Goal: Task Accomplishment & Management: Use online tool/utility

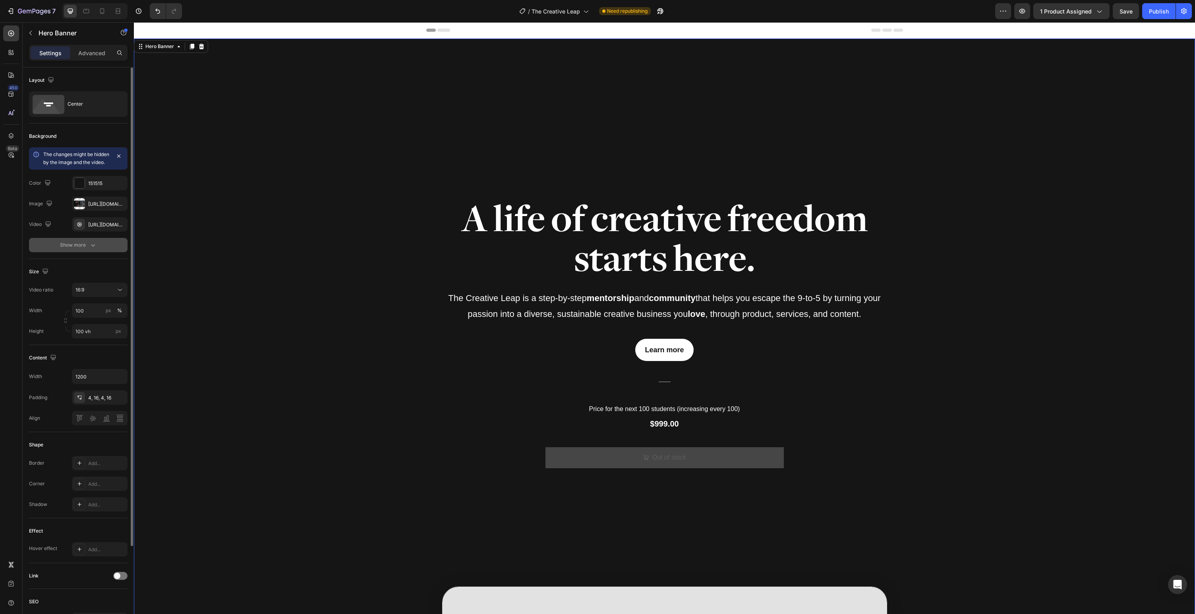
click at [55, 249] on button "Show more" at bounding box center [78, 245] width 99 height 14
click at [80, 248] on icon at bounding box center [79, 245] width 6 height 6
type input "25%"
type input "25"
type input "30%"
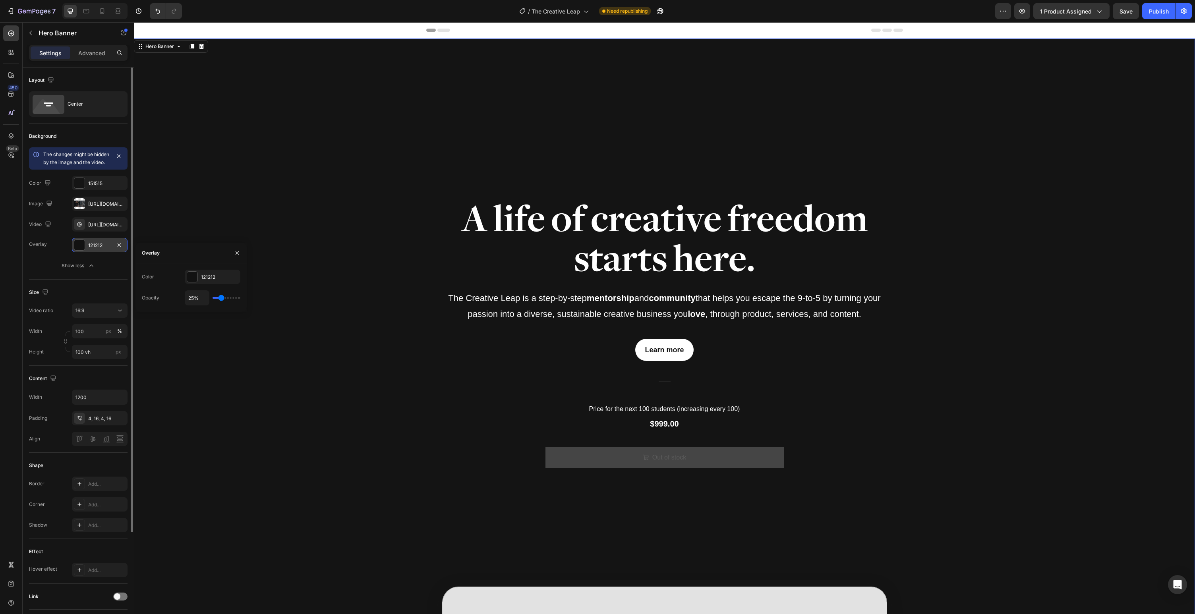
type input "30"
type input "37%"
type input "37"
type input "44%"
type input "44"
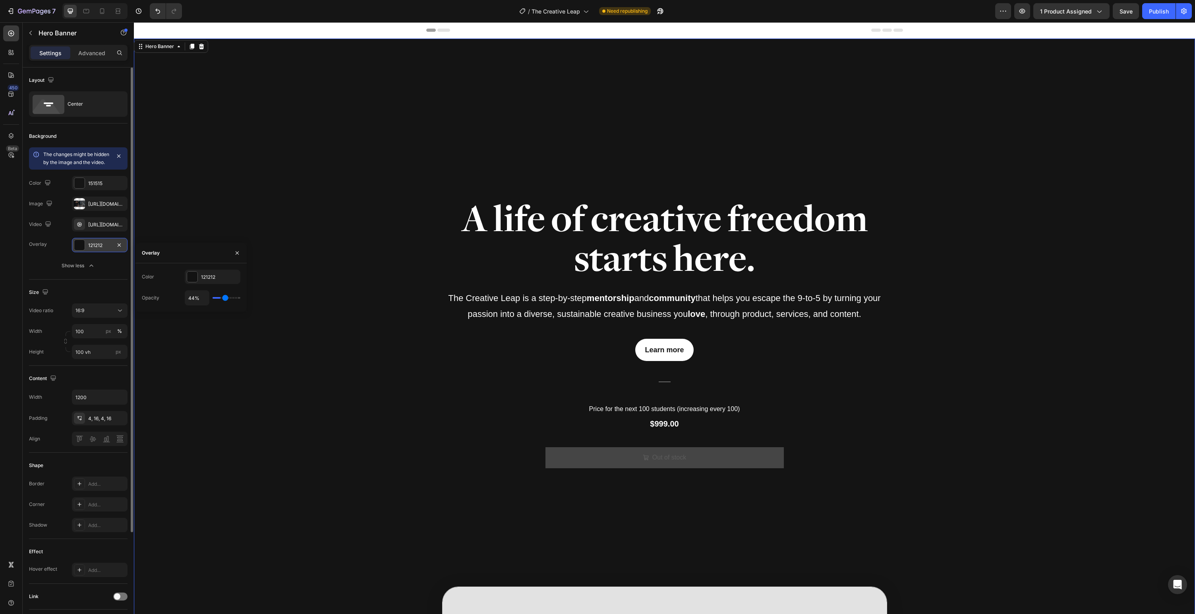
type input "53%"
type input "53"
type input "61%"
type input "61"
type input "69%"
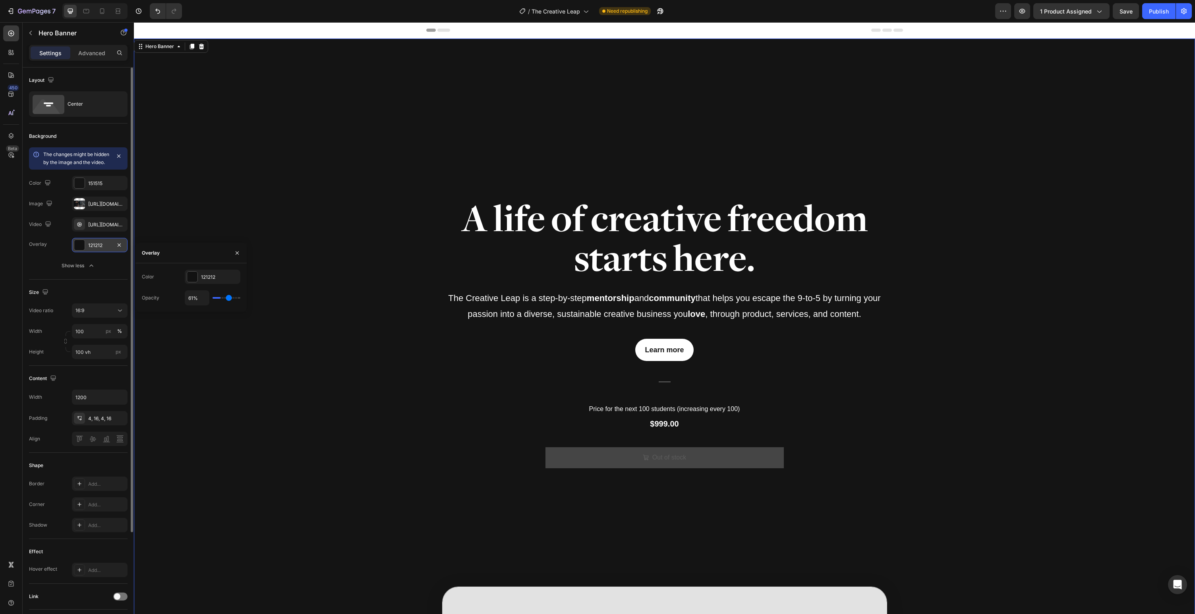
type input "69"
type input "79%"
type input "79"
type input "86%"
type input "86"
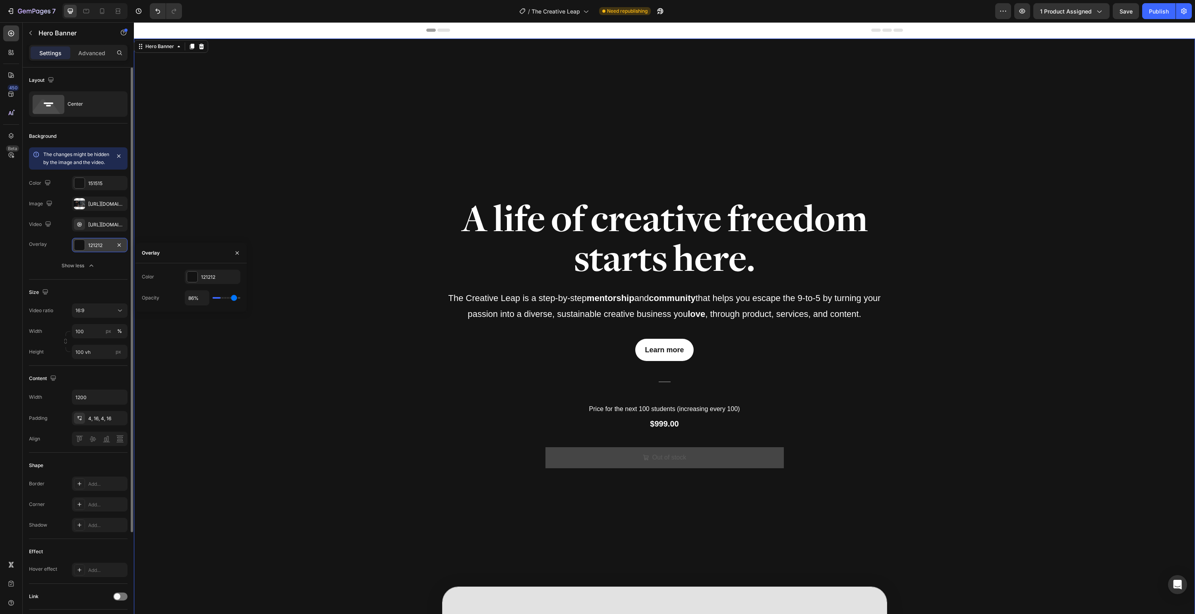
type input "96%"
type input "96"
type input "100%"
type input "100"
type input "92%"
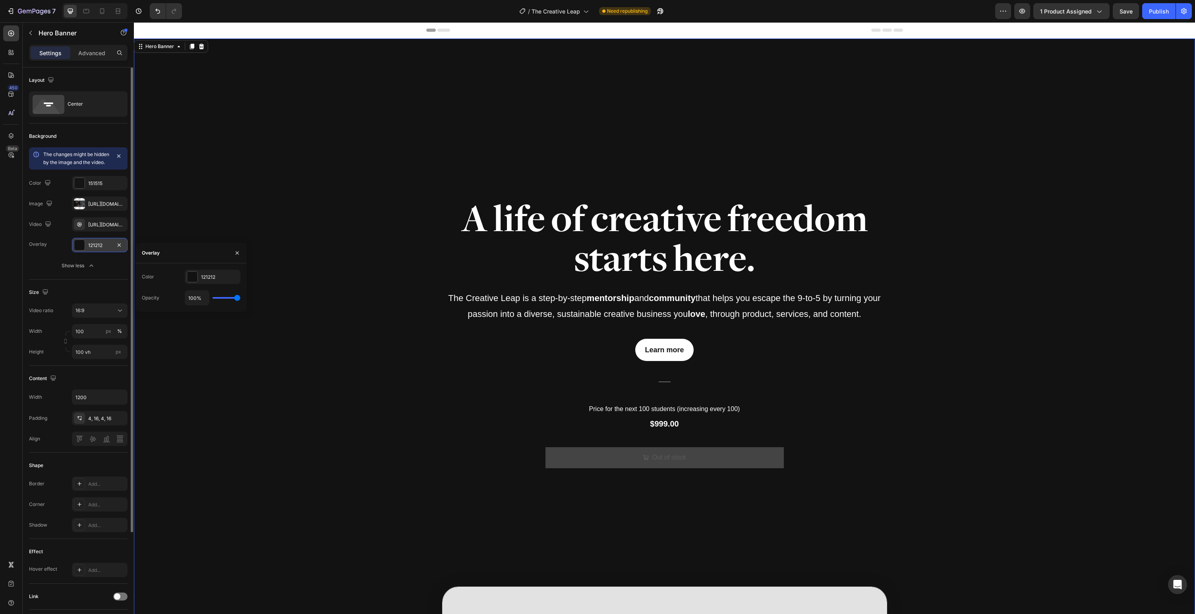
type input "92"
type input "91%"
type input "91"
type input "87%"
type input "87"
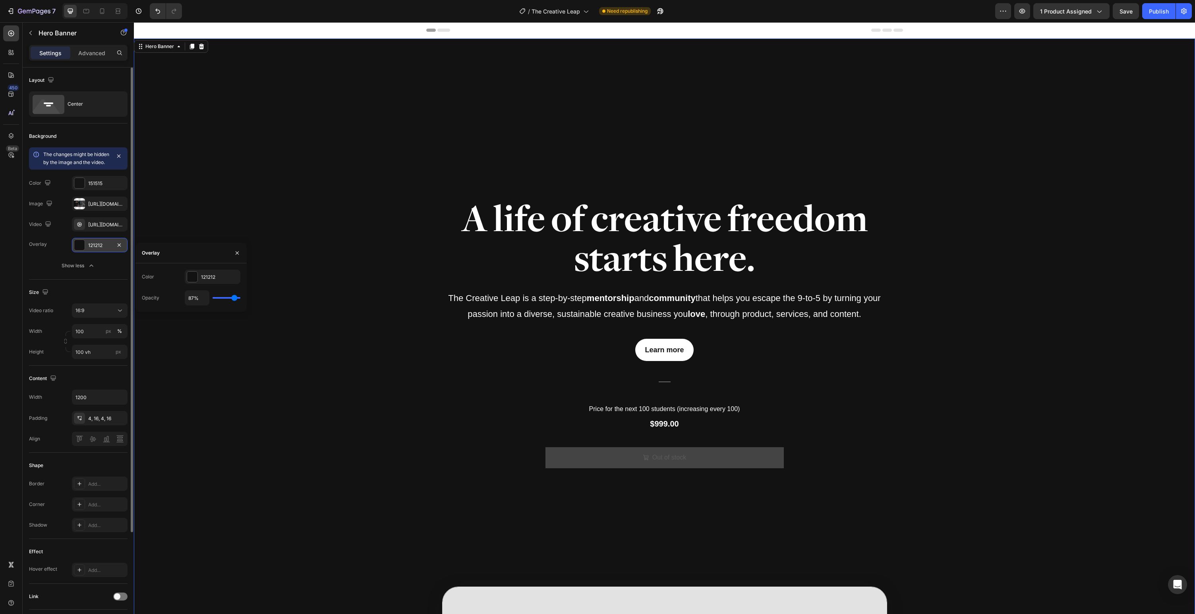
type input "85%"
type input "85"
type input "84%"
type input "84"
type input "83%"
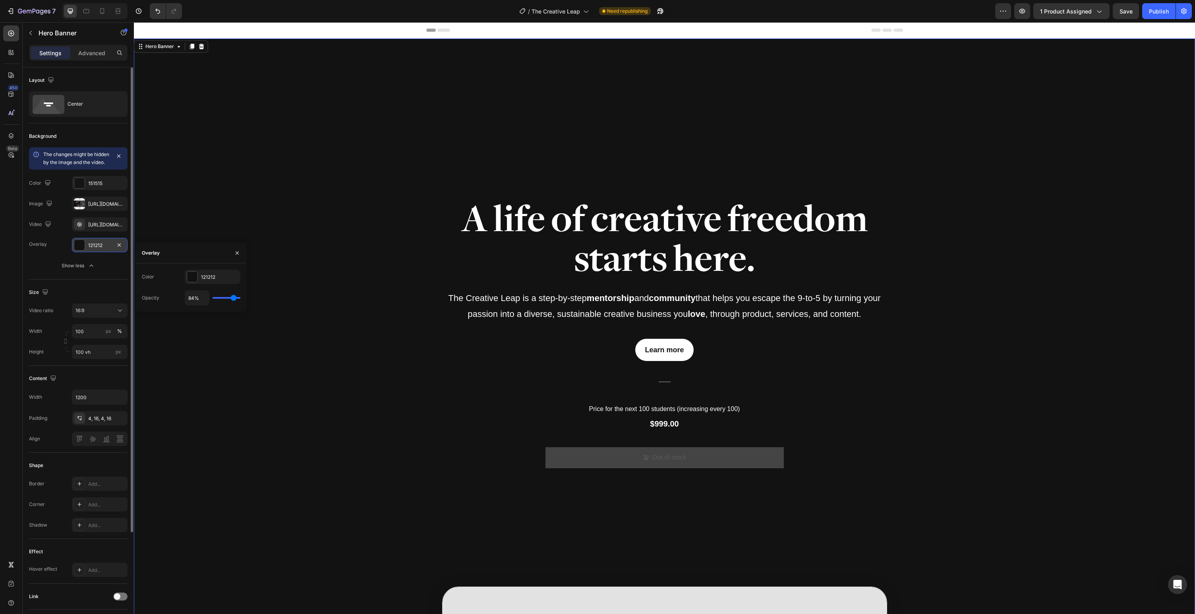
type input "83"
type input "81%"
type input "81"
type input "79%"
type input "79"
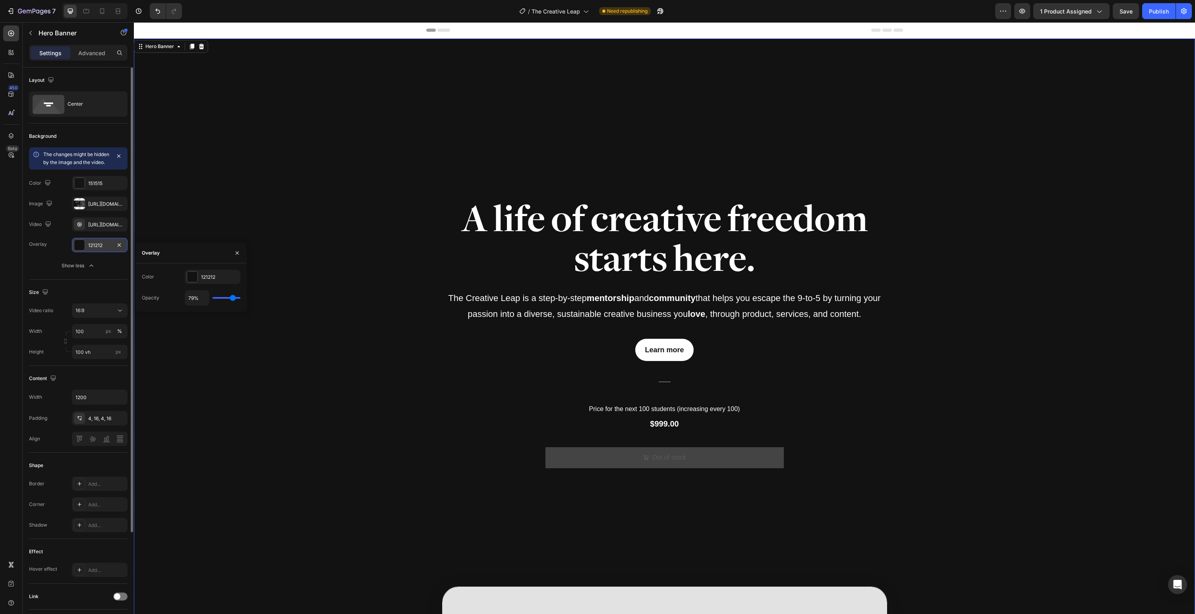
type input "78%"
type input "78"
type input "77%"
type input "77"
type input "76%"
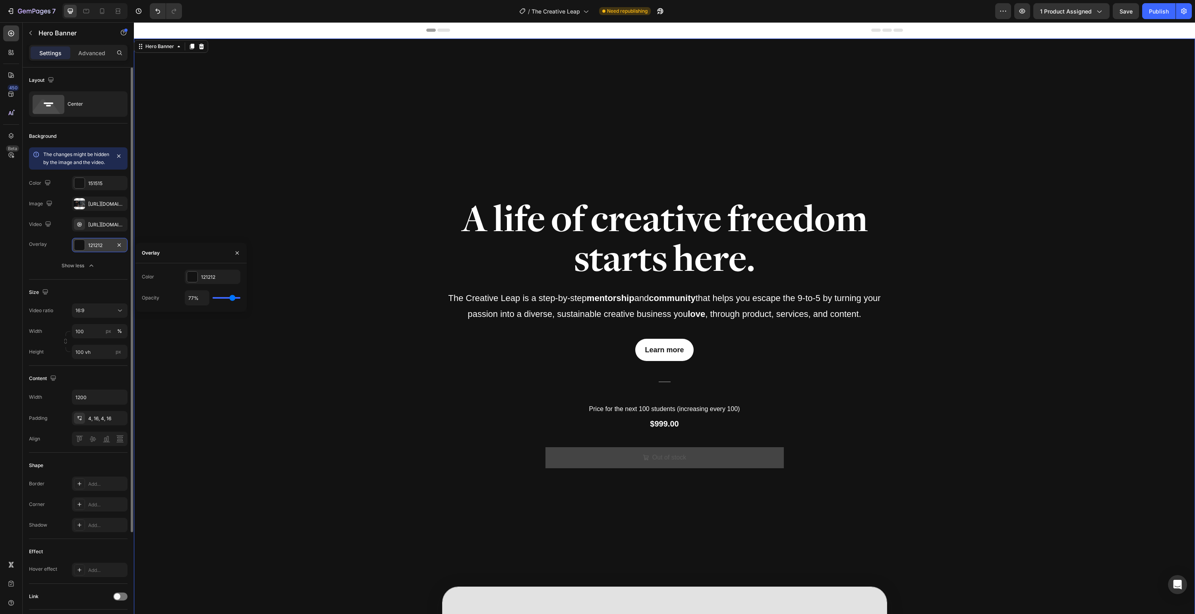
type input "76"
type input "75%"
type input "75"
type input "74%"
type input "74"
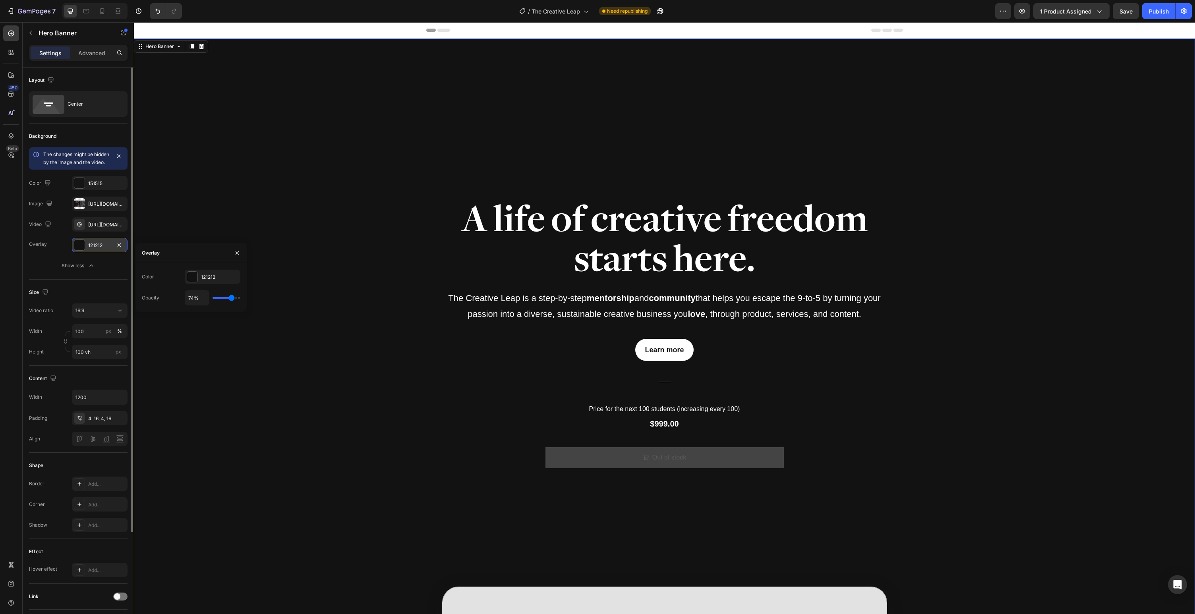
type input "72%"
type input "72"
type input "71%"
type input "71"
type input "68%"
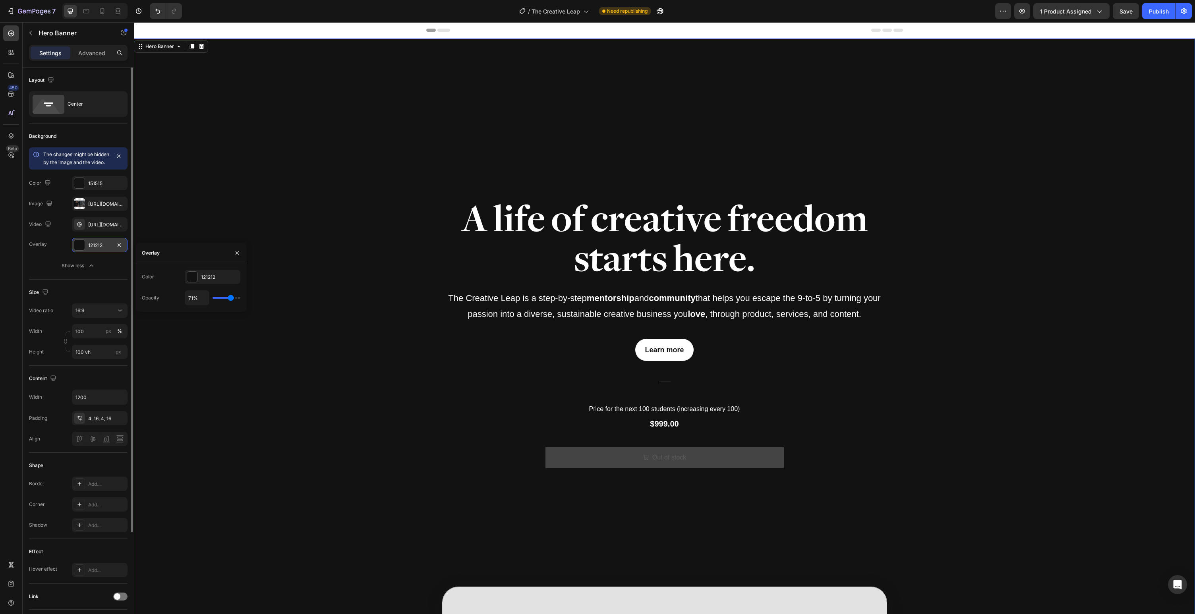
type input "68"
type input "65%"
type input "65"
type input "61%"
type input "61"
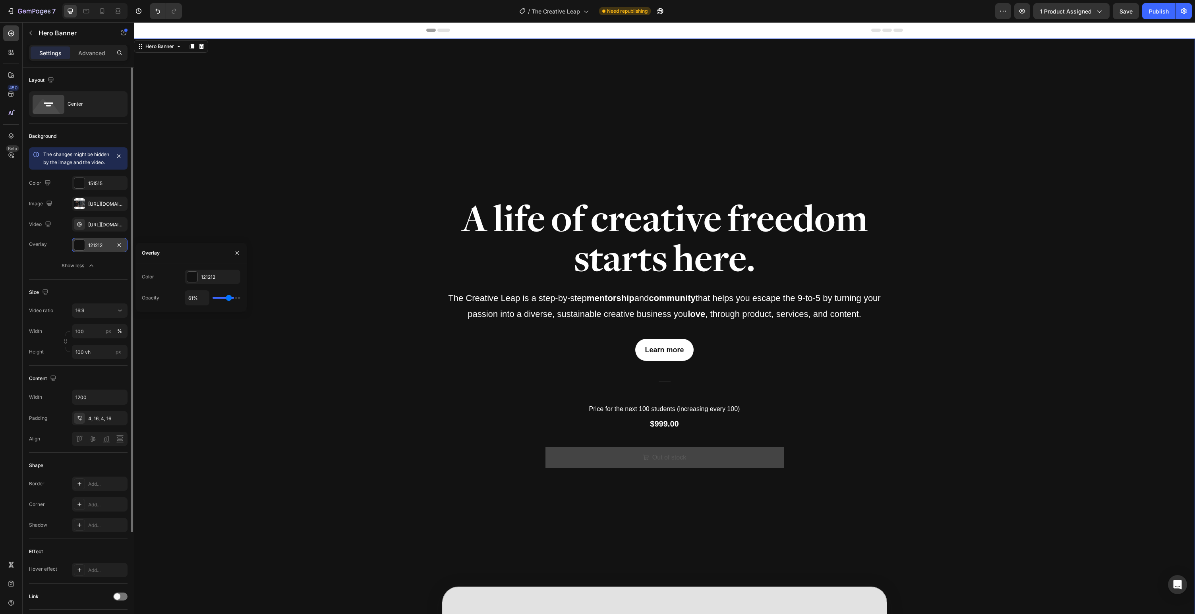
type input "58%"
type input "58"
type input "55%"
type input "55"
type input "51%"
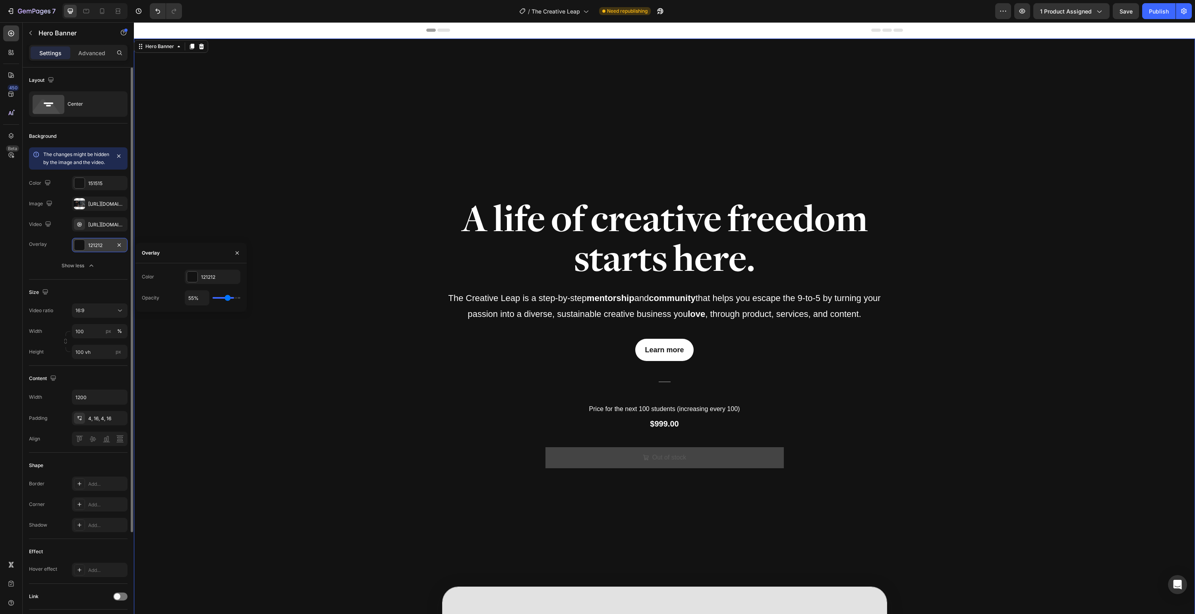
type input "51"
type input "45%"
type input "45"
type input "44%"
type input "44"
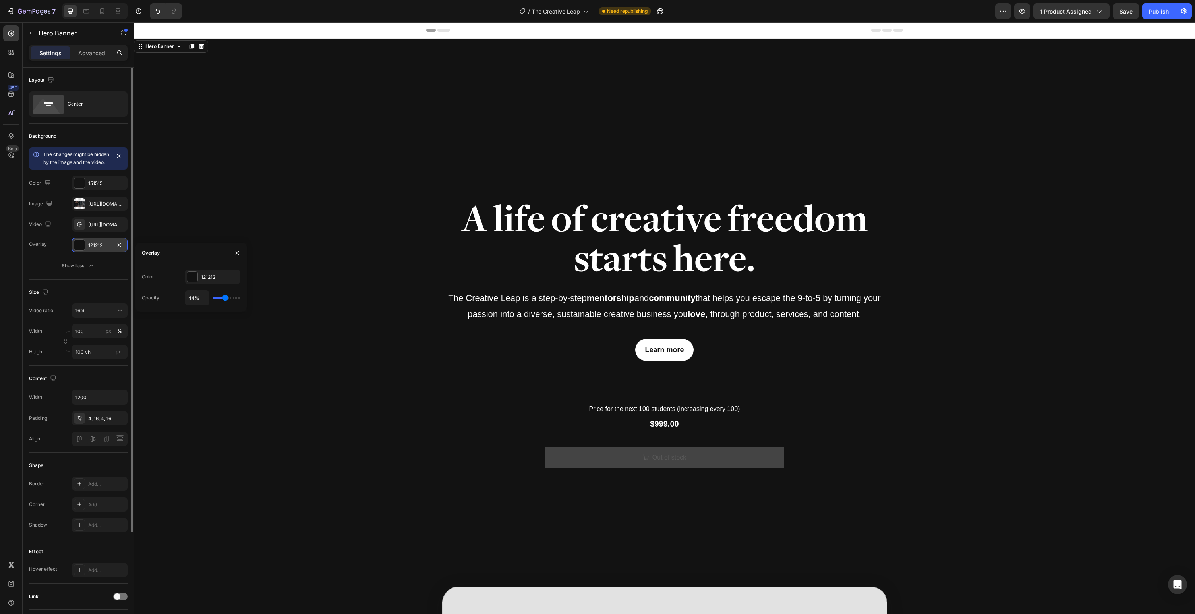
type input "45%"
type input "45"
type input "46%"
type input "46"
type input "47%"
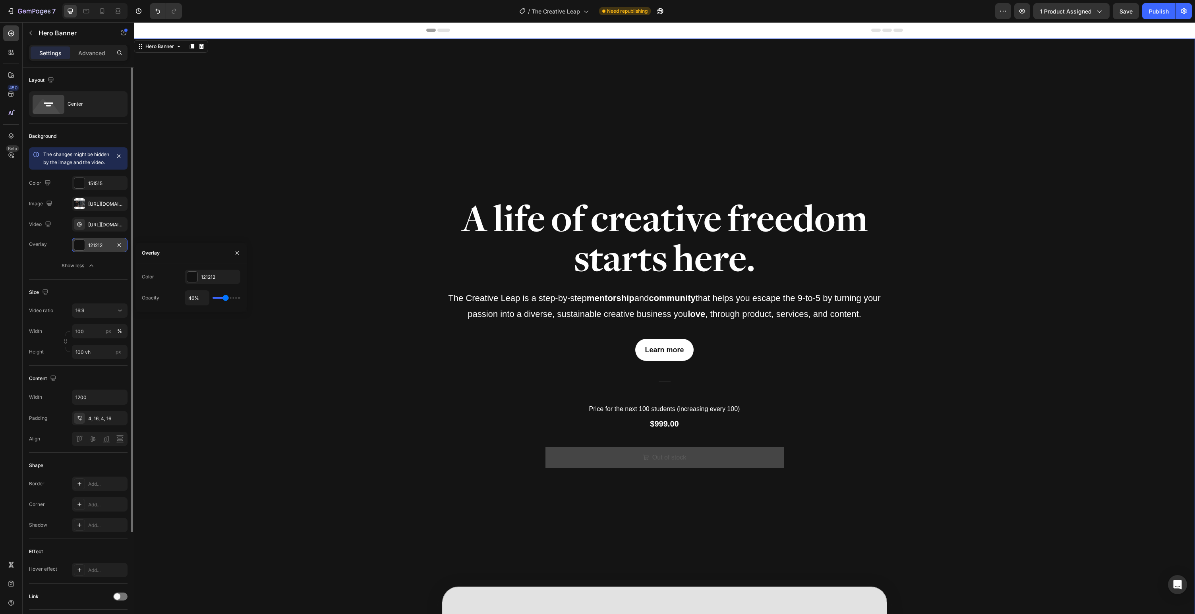
type input "47"
type input "48%"
type input "48"
type input "49%"
type input "49"
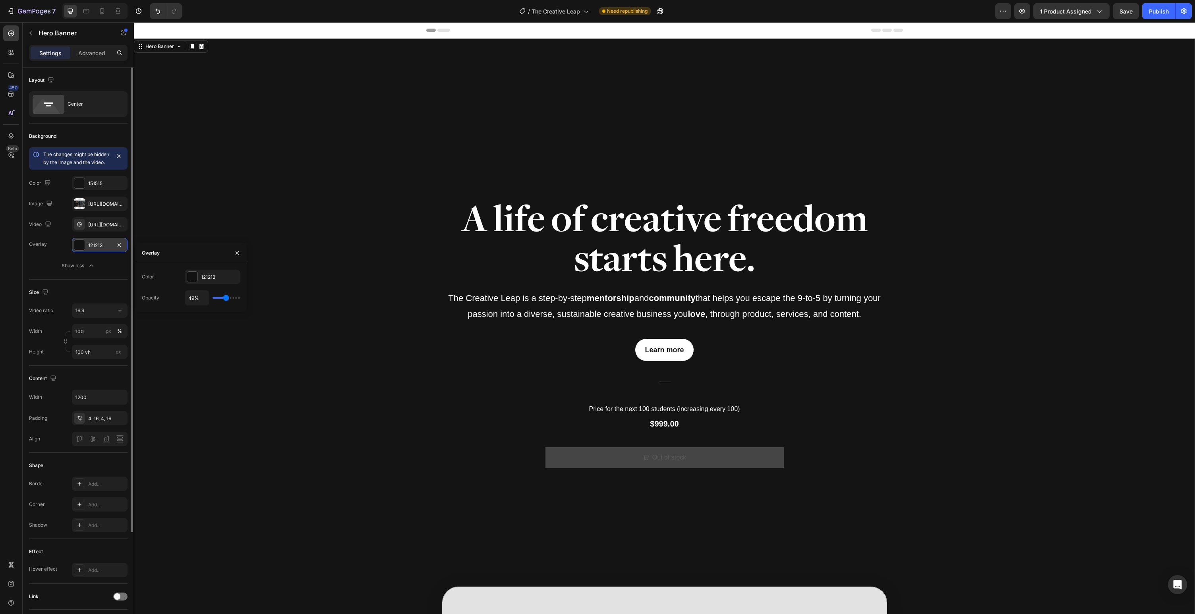
type input "50%"
type input "50"
type input "51%"
type input "51"
type input "52%"
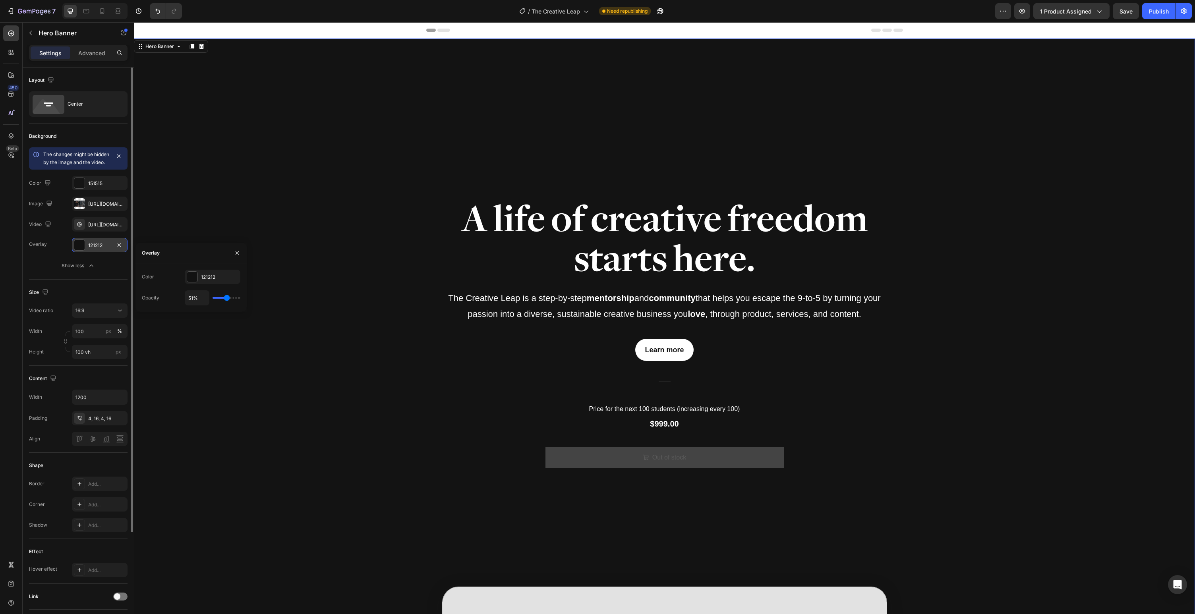
type input "52"
type input "53%"
type input "53"
type input "54%"
type input "54"
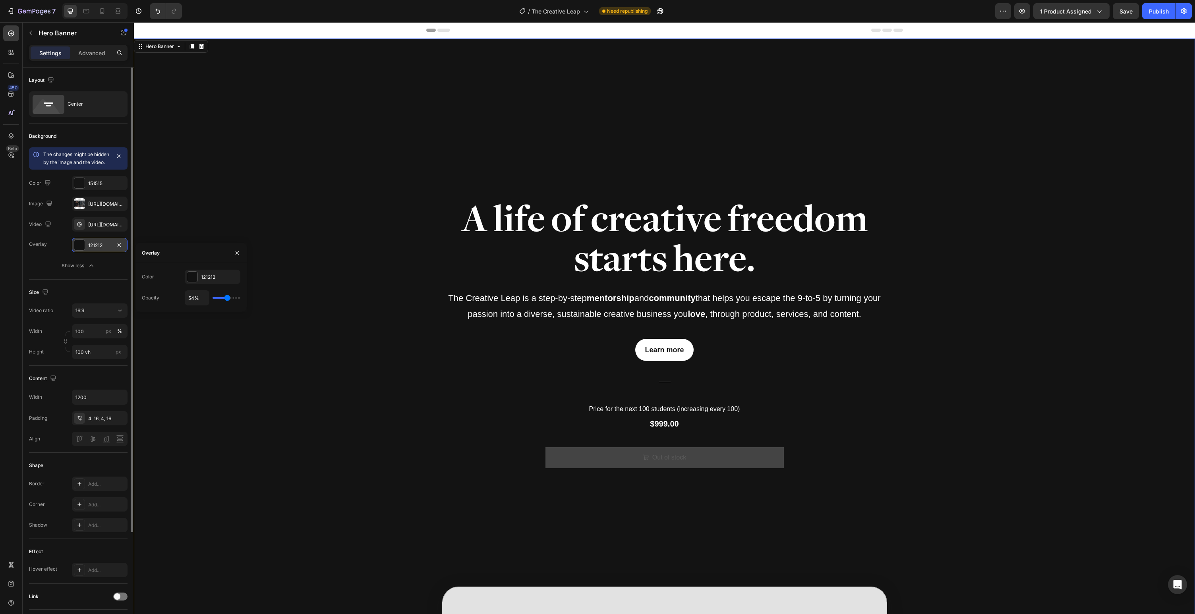
type input "55%"
type input "55"
type input "56%"
type input "56"
type input "57%"
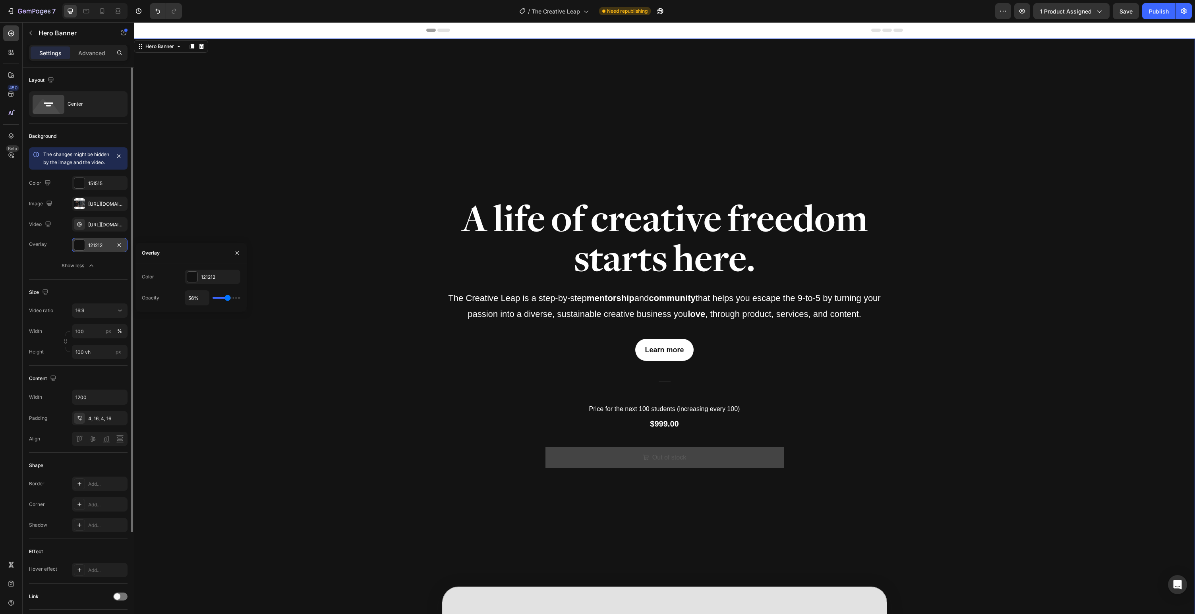
type input "57"
type input "58%"
type input "58"
type input "59%"
type input "59"
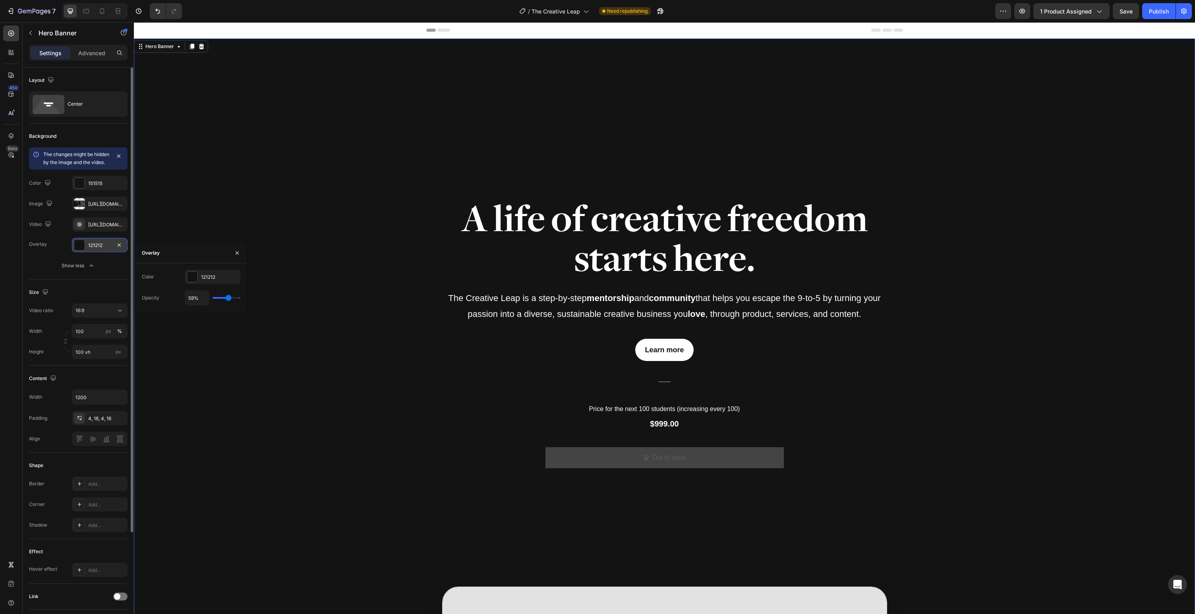
type input "61%"
type input "61"
type input "63%"
type input "63"
type input "65%"
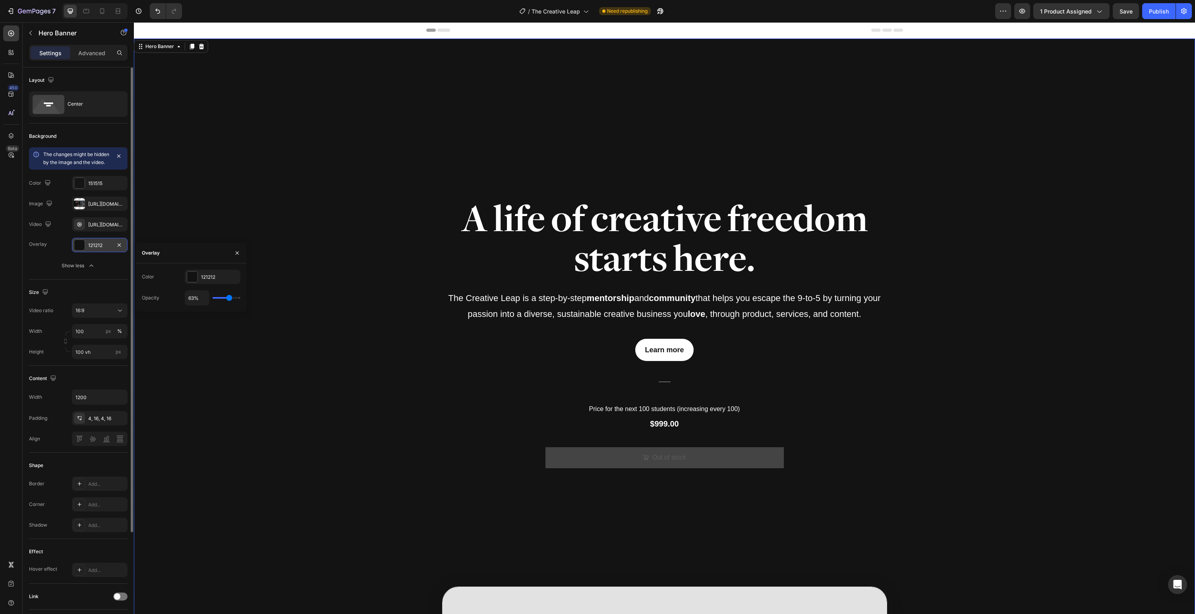
type input "65"
type input "66%"
type input "66"
type input "67%"
type input "67"
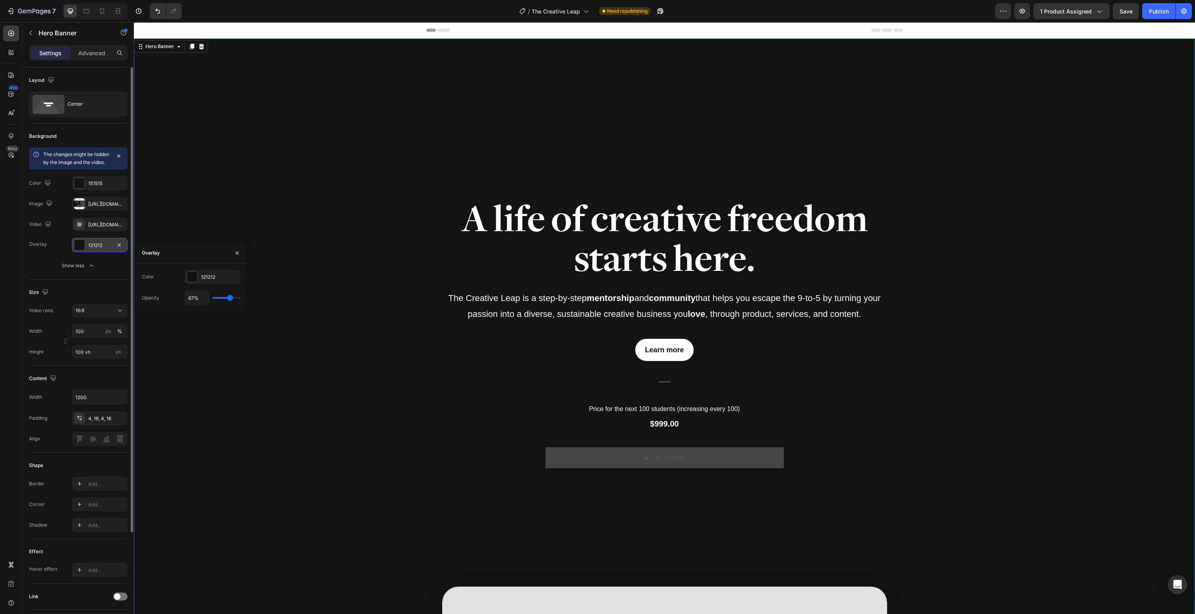
type input "68%"
type input "68"
type input "67%"
type input "67"
type input "66%"
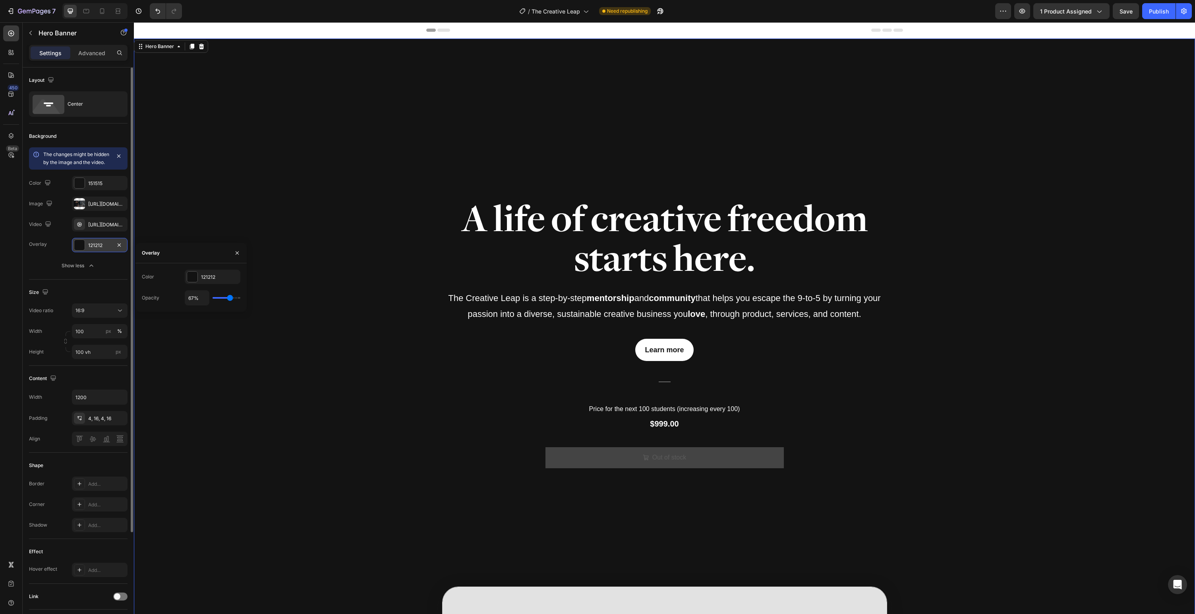
type input "66"
type input "65%"
type input "65"
type input "64%"
type input "64"
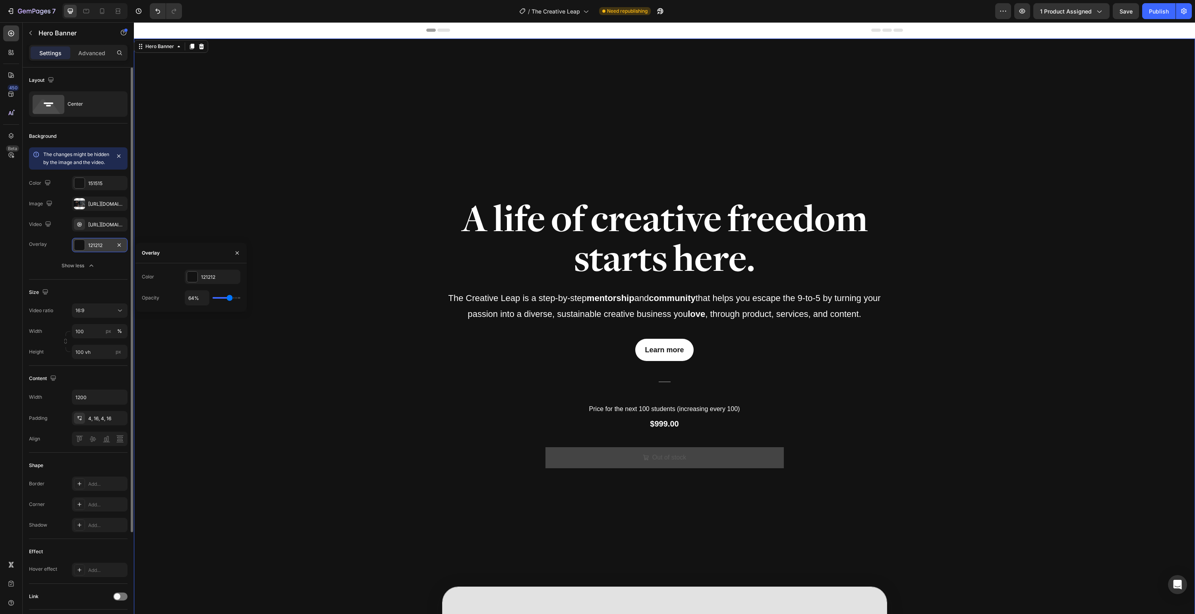
type input "62%"
type input "62"
type input "61%"
type input "61"
type input "59%"
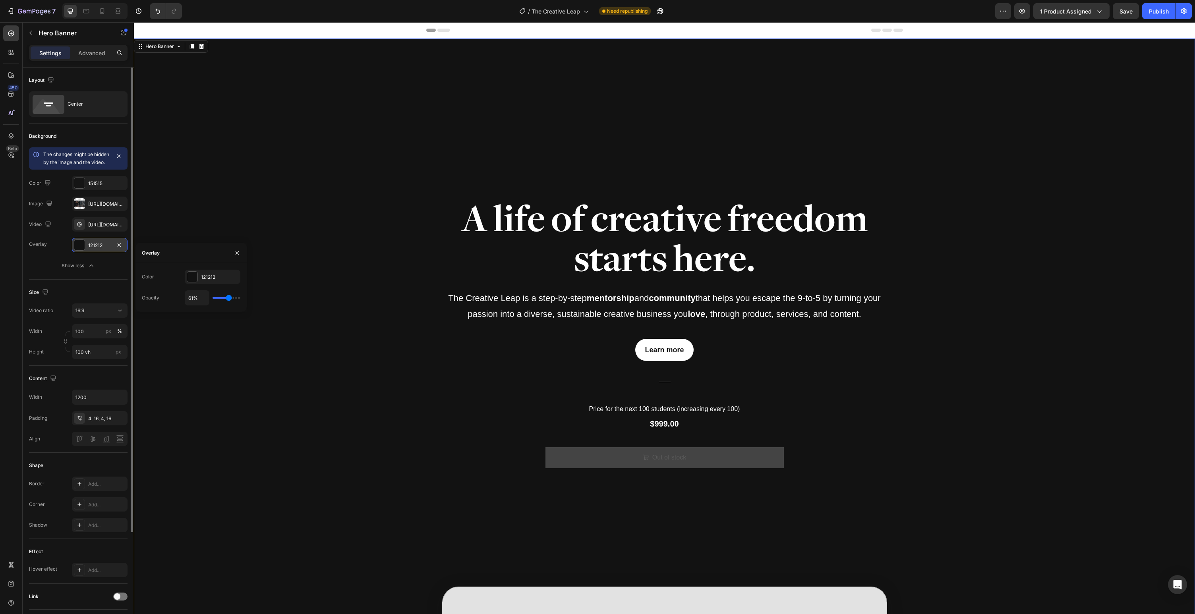
type input "59"
type input "58%"
type input "58"
type input "56%"
type input "56"
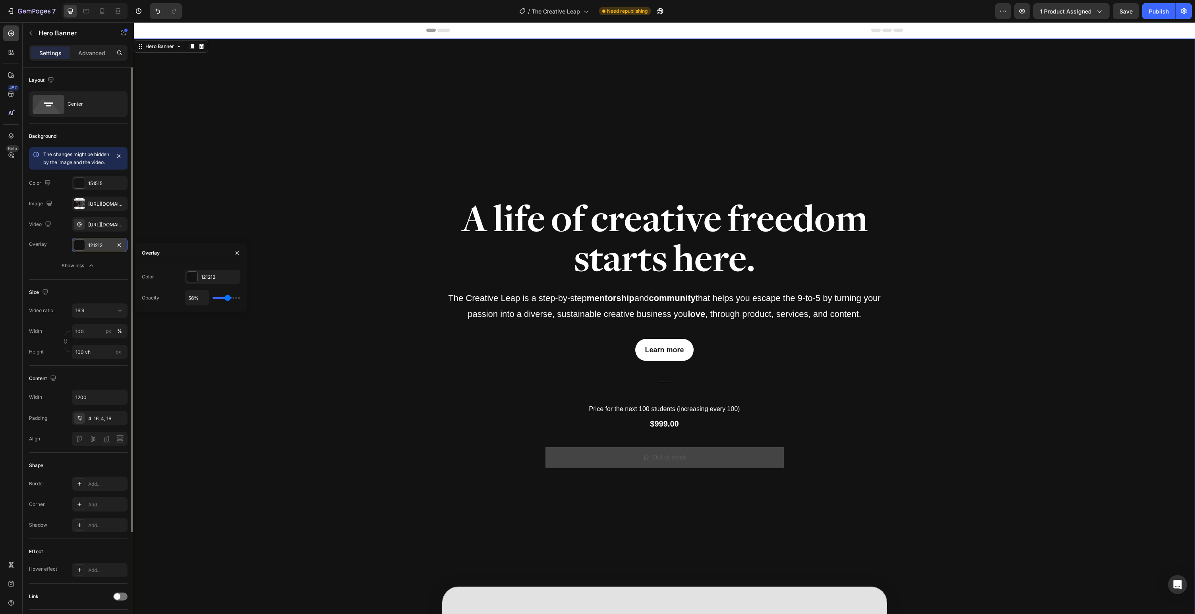
type input "55%"
type input "55"
type input "53%"
type input "53"
type input "52%"
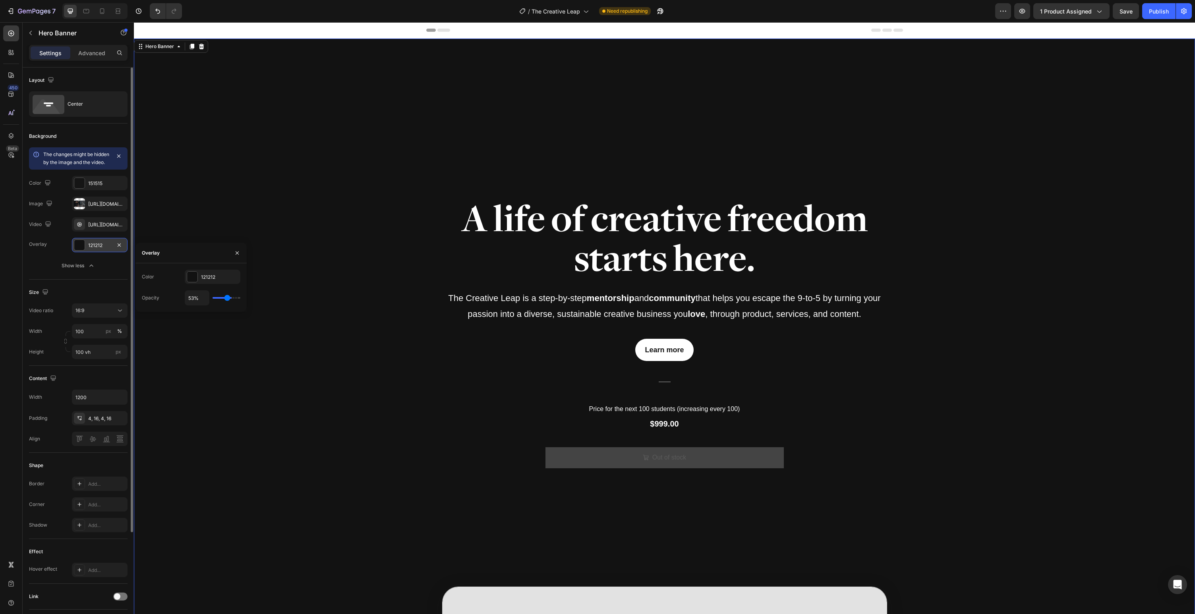
type input "52"
type input "54%"
type input "54"
type input "55%"
type input "55"
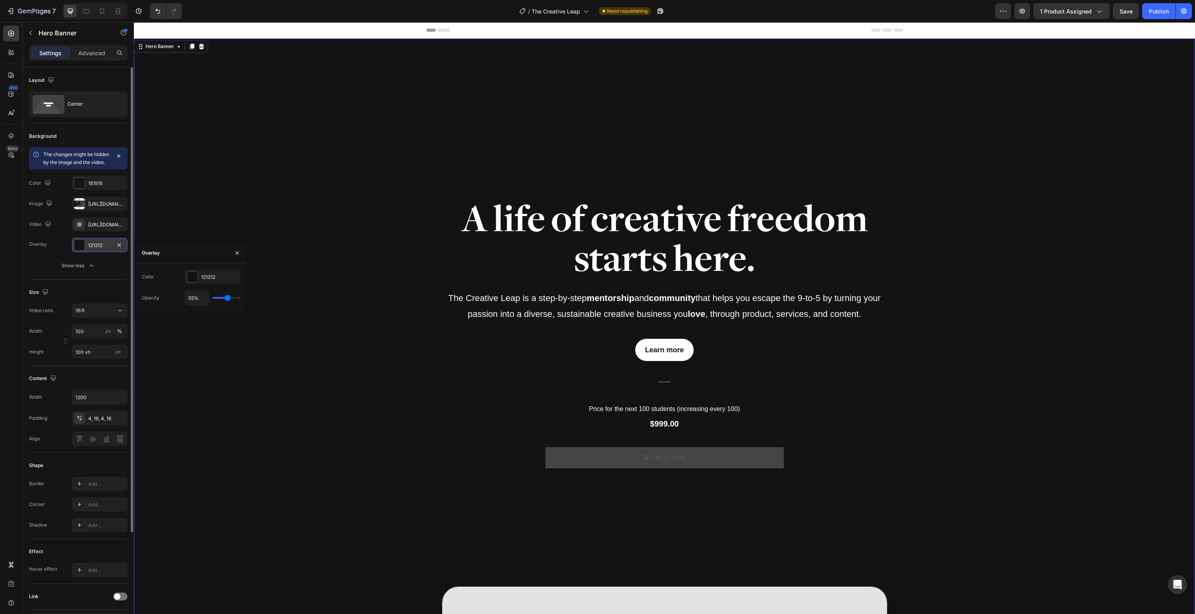
type input "56%"
type input "56"
click at [228, 299] on input "range" at bounding box center [227, 298] width 28 height 2
click at [43, 230] on div "Video" at bounding box center [41, 224] width 24 height 11
click at [119, 228] on icon "button" at bounding box center [119, 224] width 6 height 6
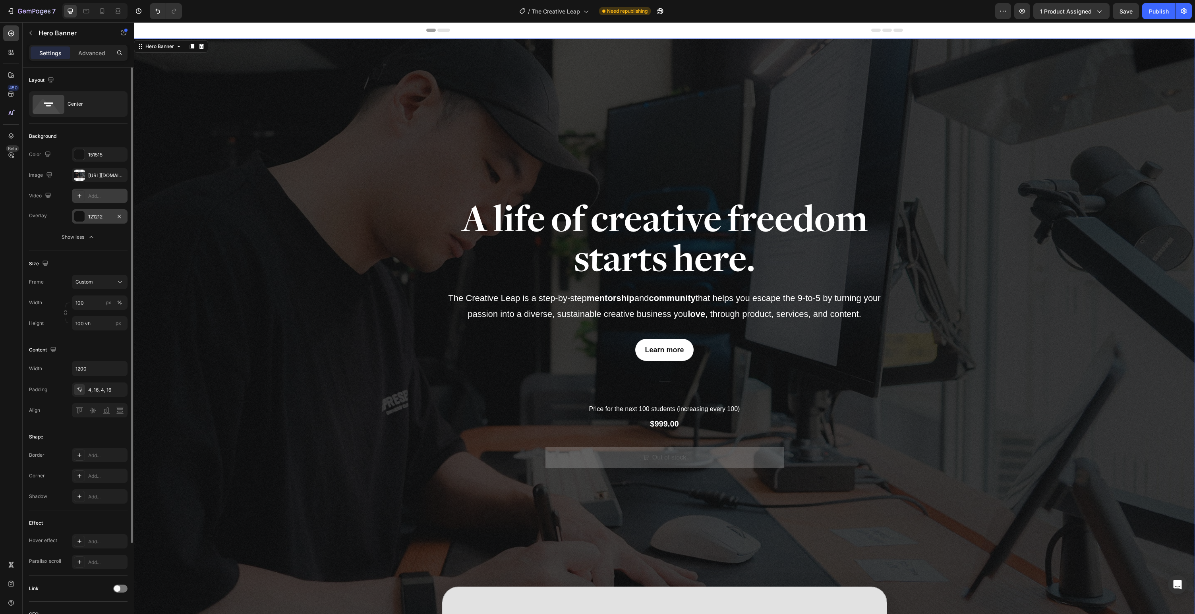
click at [103, 197] on div "Add..." at bounding box center [106, 196] width 37 height 7
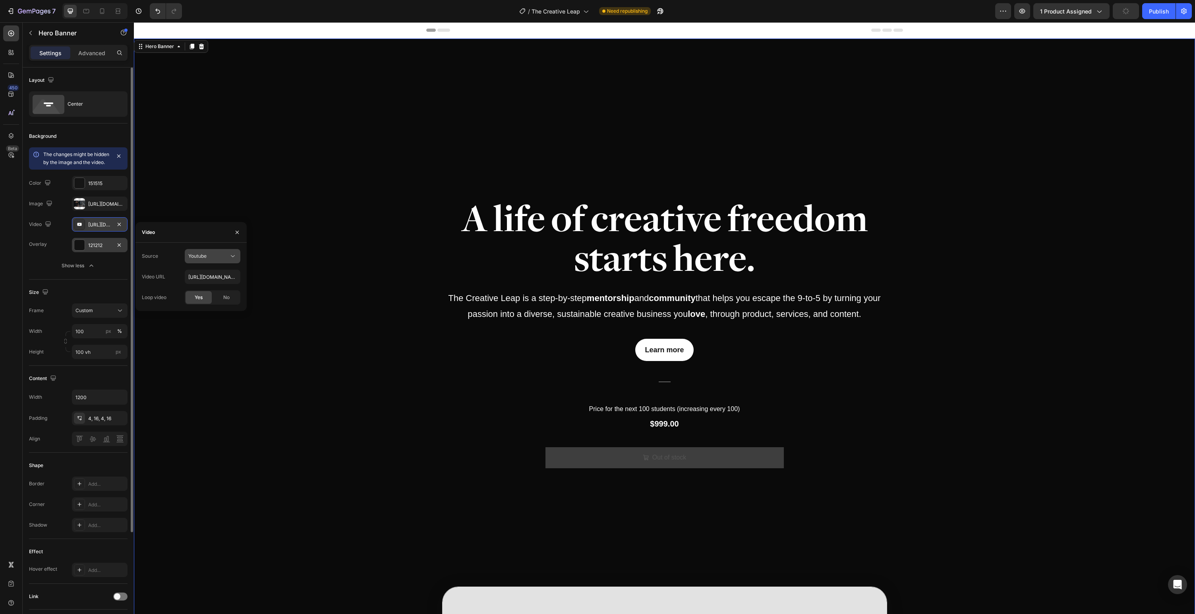
click at [217, 257] on div "Youtube" at bounding box center [208, 256] width 41 height 7
click at [215, 274] on span "Video hosting" at bounding box center [203, 275] width 30 height 7
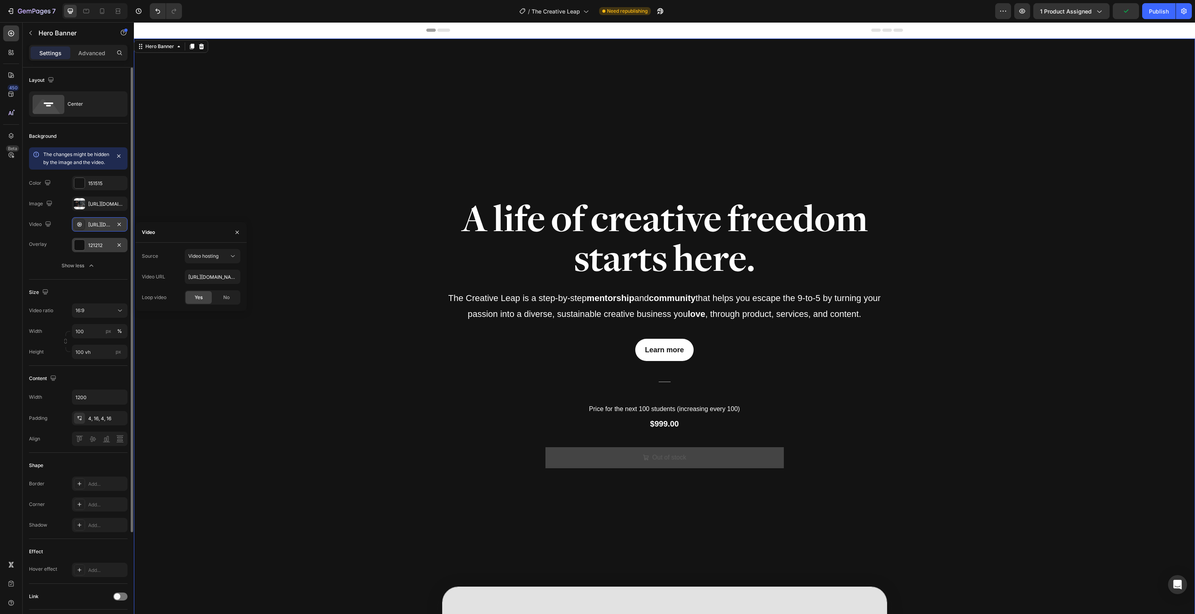
click at [165, 256] on div "Source Video hosting" at bounding box center [191, 256] width 99 height 14
click at [205, 276] on input "[URL][DOMAIN_NAME]" at bounding box center [213, 277] width 56 height 14
click at [198, 275] on input "[URL][DOMAIN_NAME]" at bounding box center [213, 277] width 56 height 14
paste input "eb056d5525b4522aeb63620e472d28a"
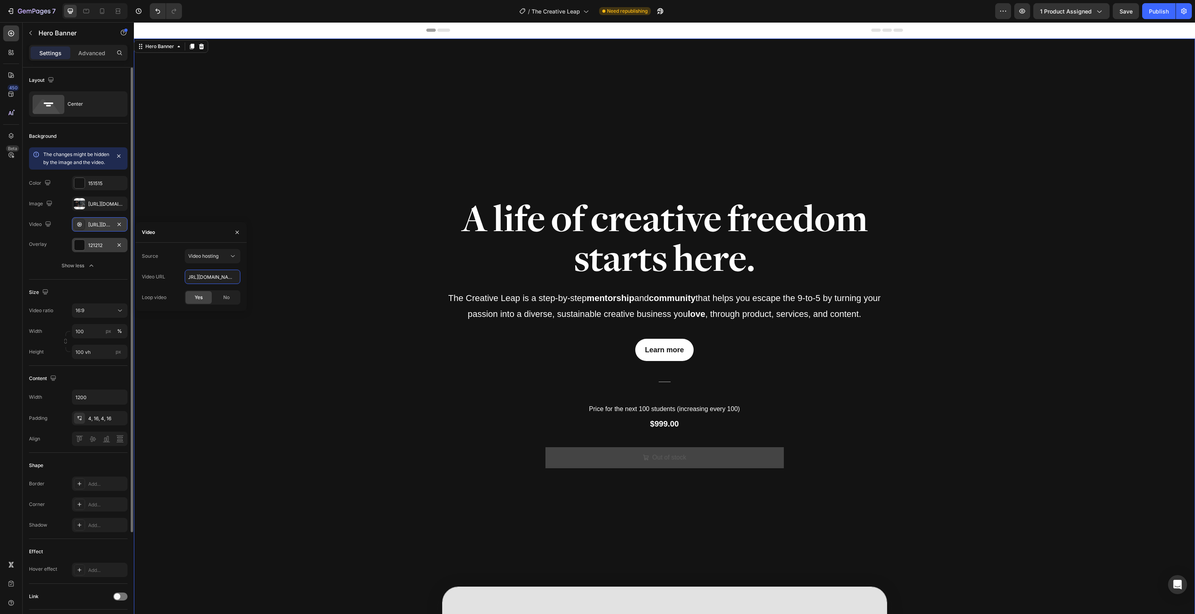
type input "[URL][DOMAIN_NAME]"
click at [168, 277] on div "Video URL [URL][DOMAIN_NAME]" at bounding box center [191, 277] width 99 height 14
click at [165, 297] on div "Loop video" at bounding box center [154, 297] width 25 height 7
click at [234, 232] on icon "button" at bounding box center [237, 232] width 6 height 6
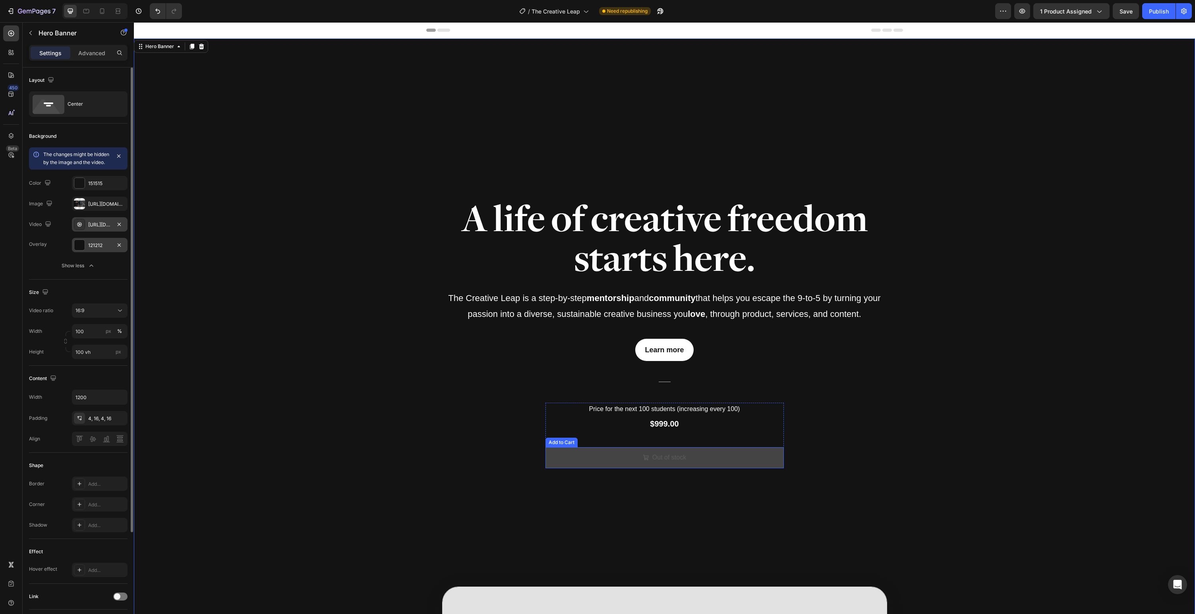
click at [629, 453] on button "Out of stock" at bounding box center [665, 458] width 238 height 21
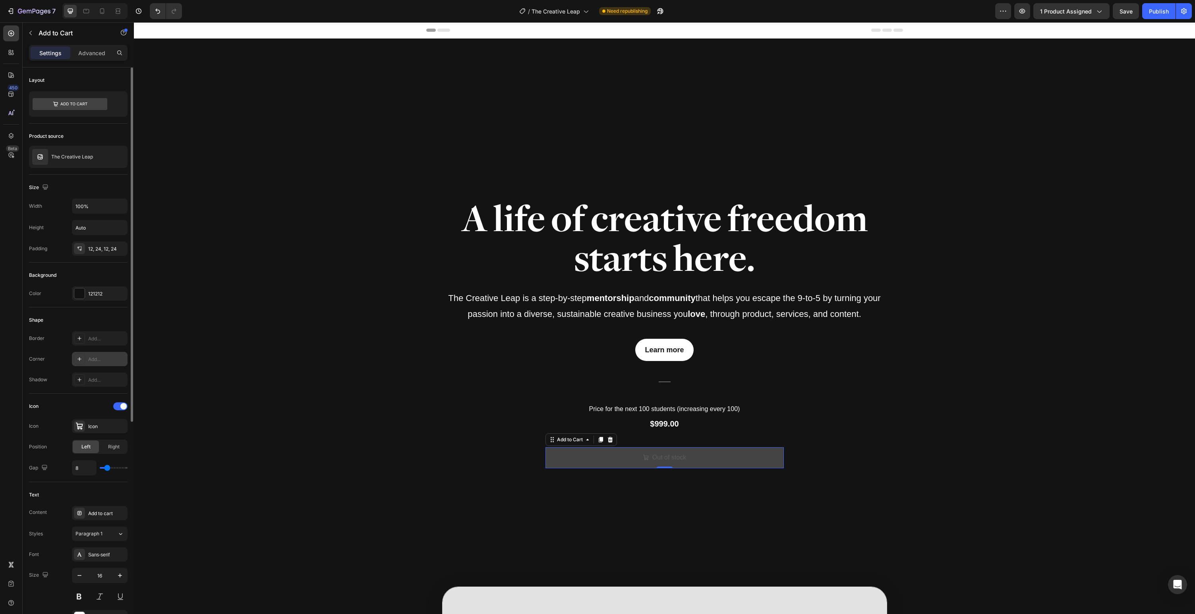
click at [81, 360] on icon at bounding box center [79, 359] width 6 height 6
click at [201, 394] on input "8" at bounding box center [182, 398] width 80 height 14
type input "40"
click at [210, 375] on div "Radius 40" at bounding box center [191, 391] width 111 height 42
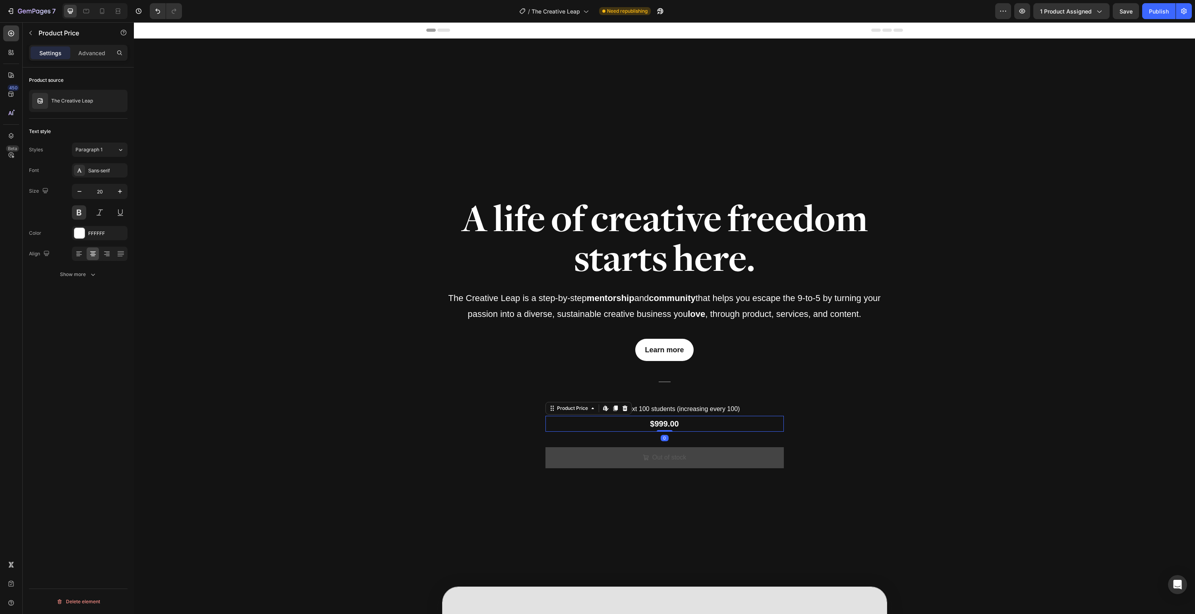
click at [666, 428] on div "$999.00" at bounding box center [665, 424] width 238 height 16
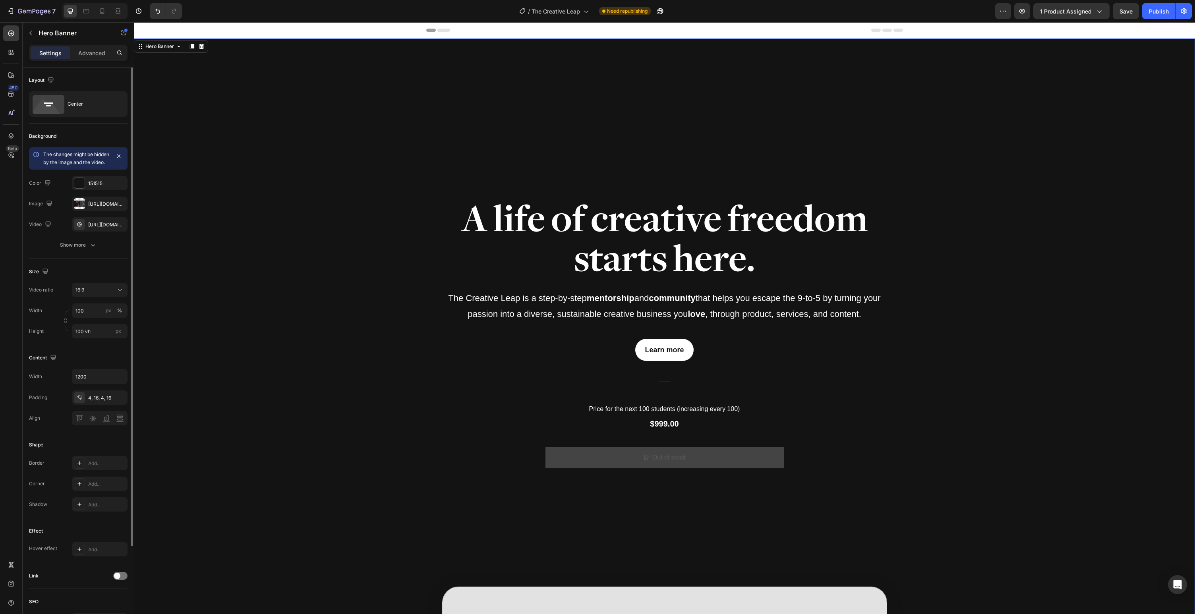
drag, startPoint x: 393, startPoint y: 469, endPoint x: 615, endPoint y: 466, distance: 222.2
click at [394, 469] on div "Overlay" at bounding box center [665, 335] width 1062 height 592
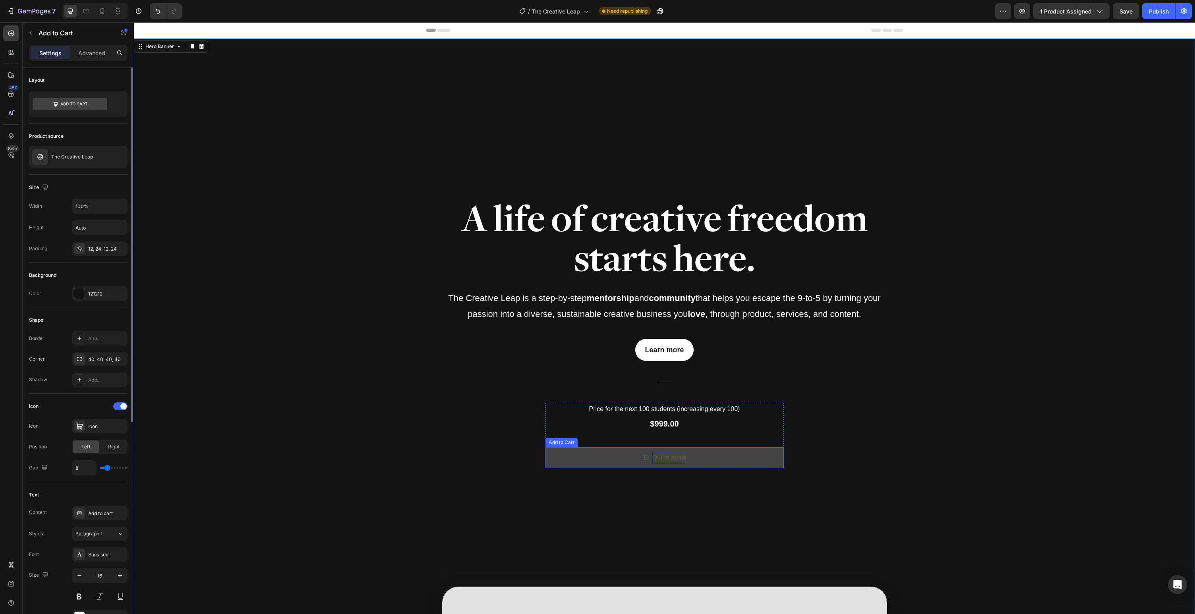
click at [661, 463] on div "Out of stock" at bounding box center [670, 458] width 34 height 12
click at [603, 457] on button "Out of stock" at bounding box center [665, 458] width 238 height 21
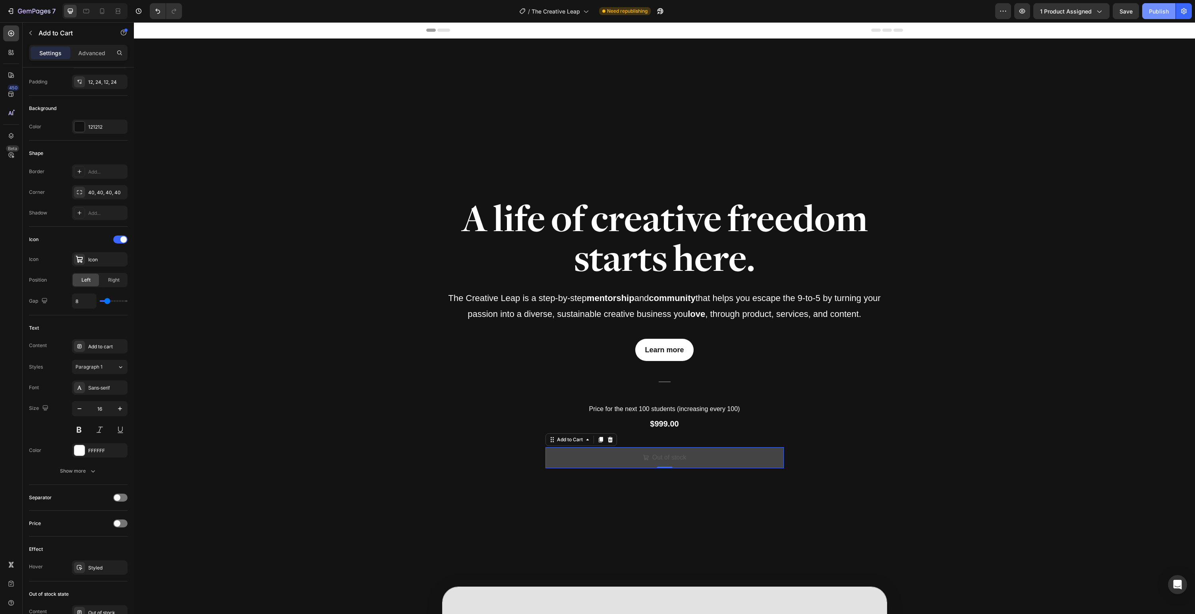
click at [1162, 9] on div "Publish" at bounding box center [1159, 11] width 20 height 8
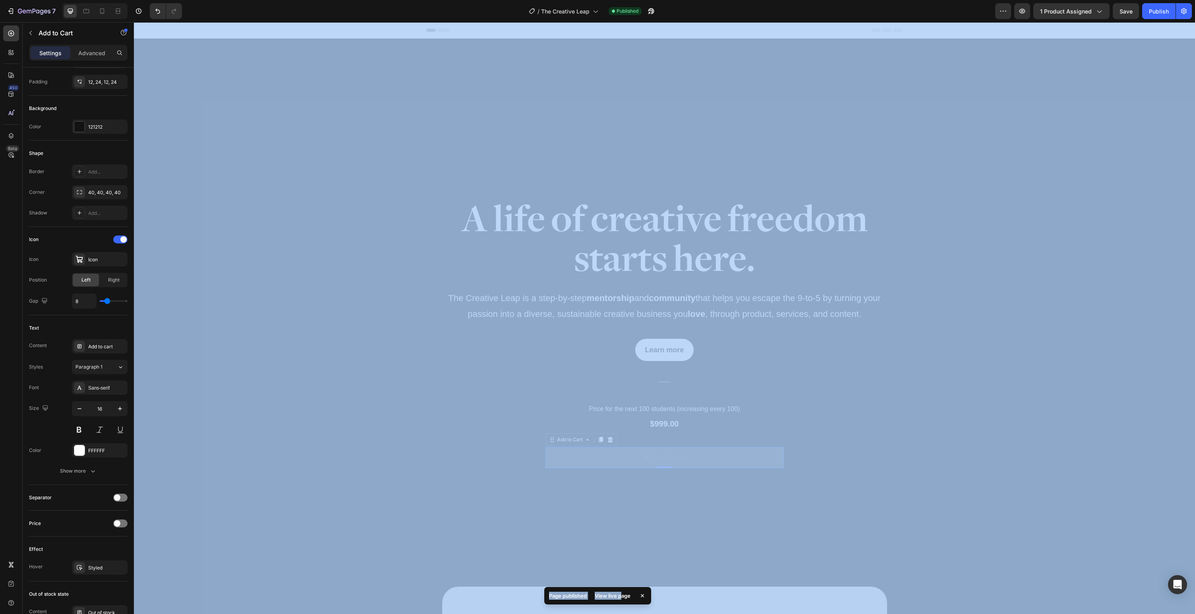
click at [621, 596] on div "View live page" at bounding box center [612, 596] width 45 height 11
click at [1024, 10] on icon "button" at bounding box center [1023, 11] width 6 height 5
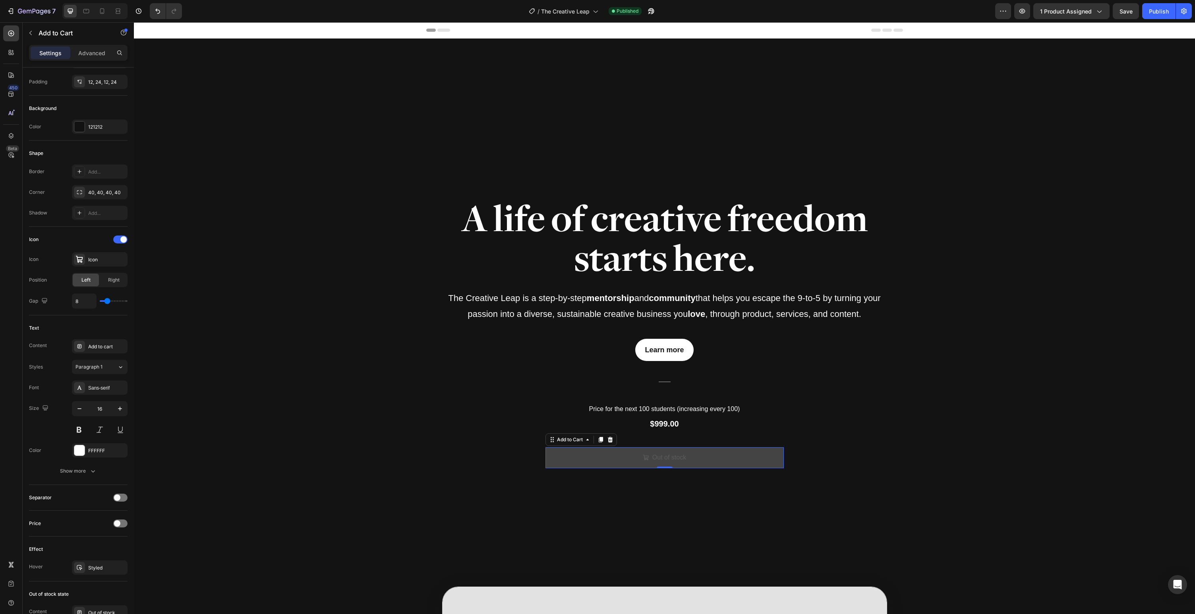
click at [712, 457] on button "Out of stock" at bounding box center [665, 458] width 238 height 21
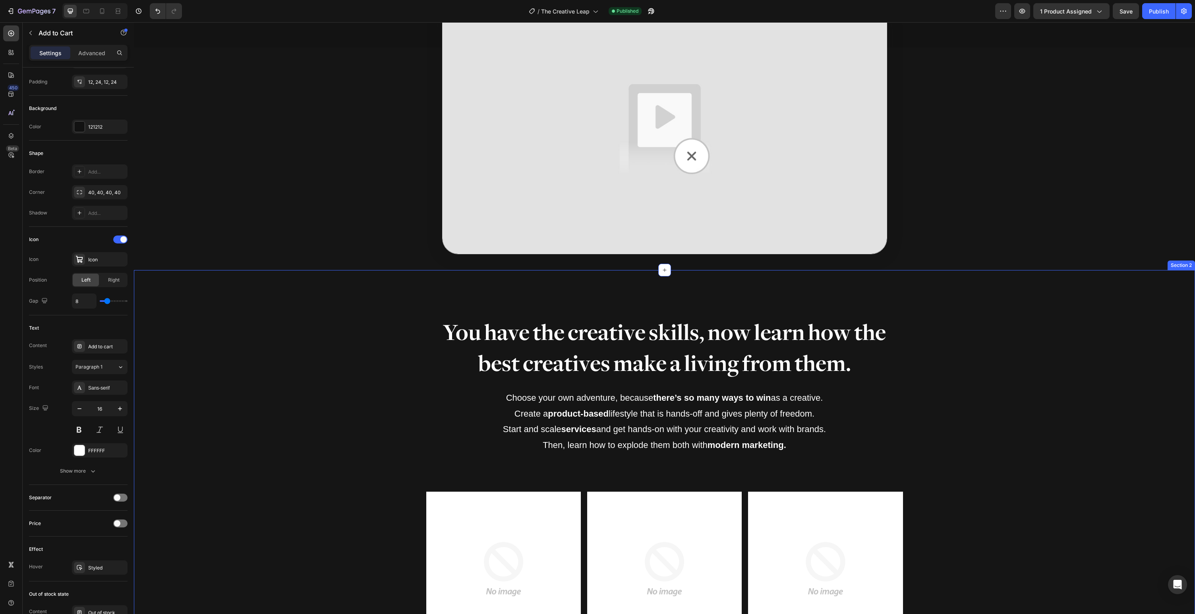
scroll to position [601, 0]
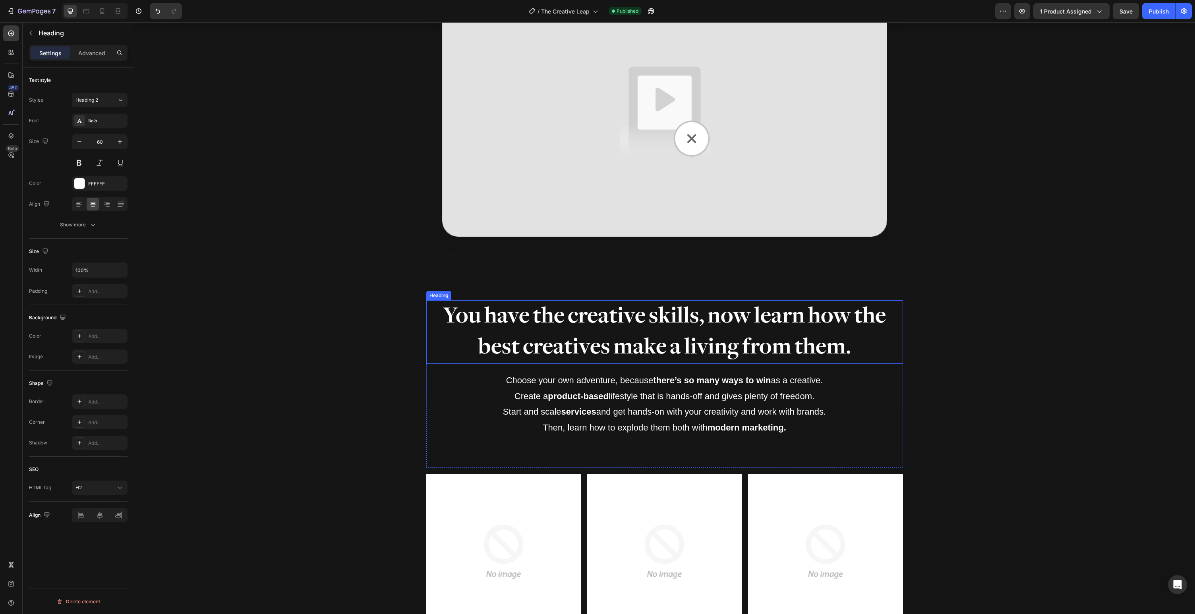
click at [585, 347] on h2 "You have the creative skills, now learn how the best creatives make a living fr…" at bounding box center [664, 332] width 477 height 64
click at [591, 322] on h2 "You have the creative skills, now learn how the best creatives make a living fr…" at bounding box center [664, 332] width 477 height 64
click at [600, 315] on p "You have the creative skills, now learn how the best creatives make a living fr…" at bounding box center [664, 332] width 475 height 62
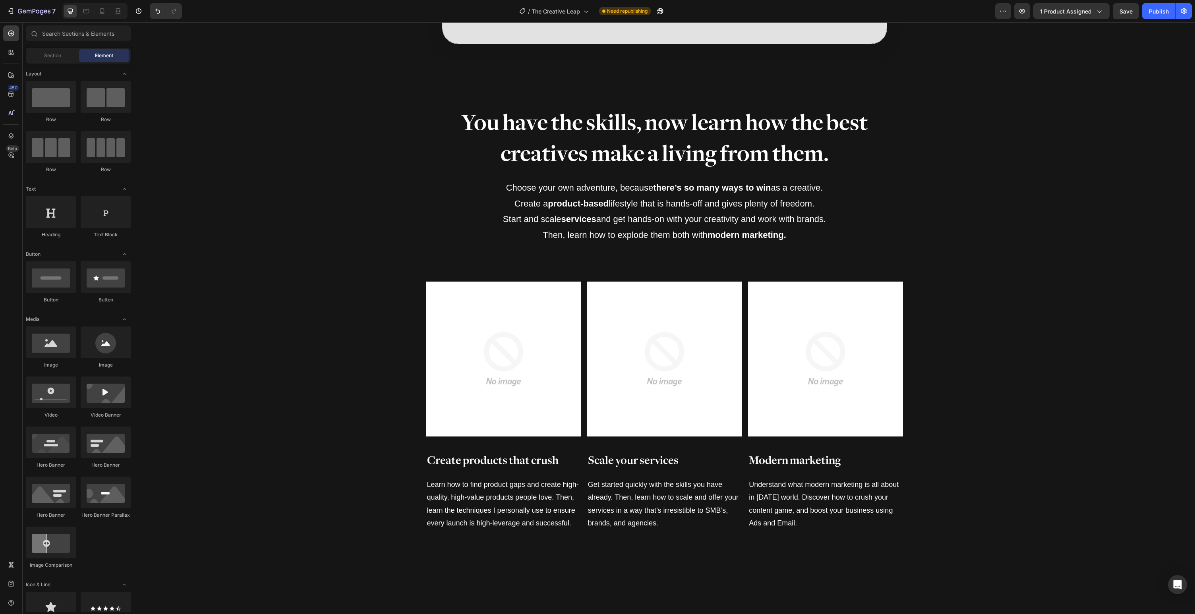
scroll to position [820, 0]
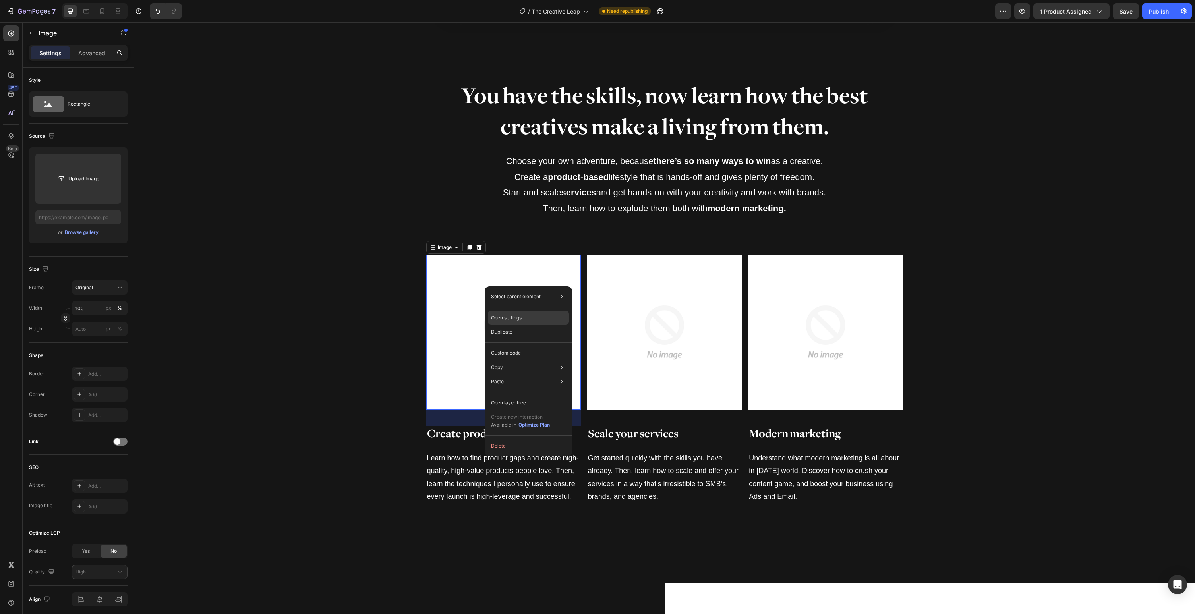
click at [500, 319] on p "Open settings" at bounding box center [506, 317] width 31 height 7
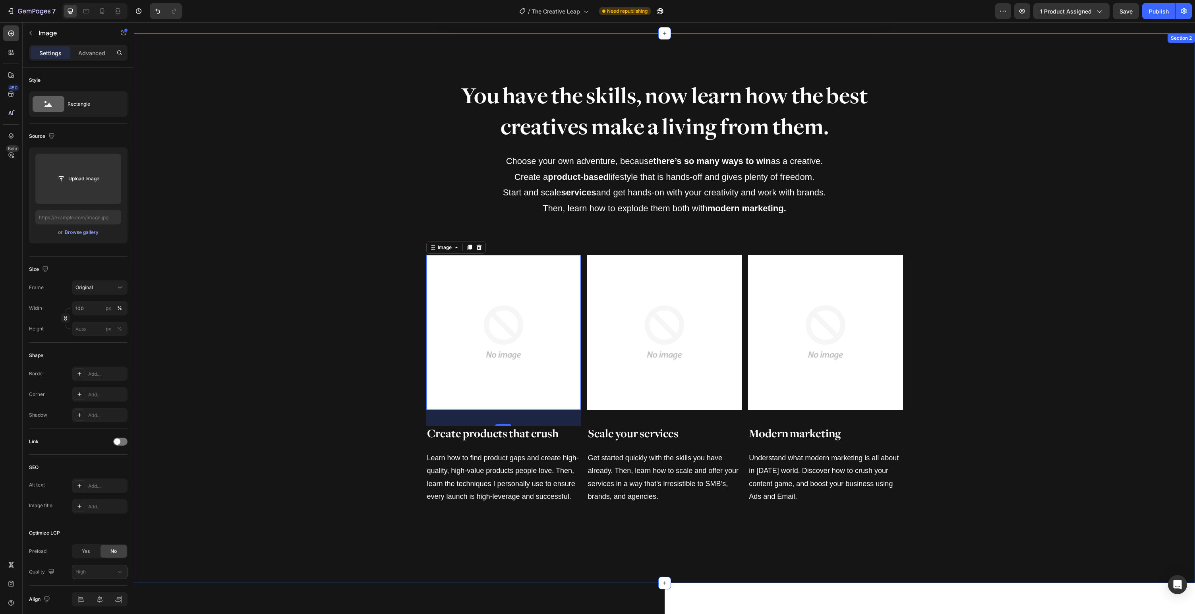
click at [352, 320] on div "You have the skills, now learn how the best creatives make a living from them. …" at bounding box center [665, 308] width 1062 height 455
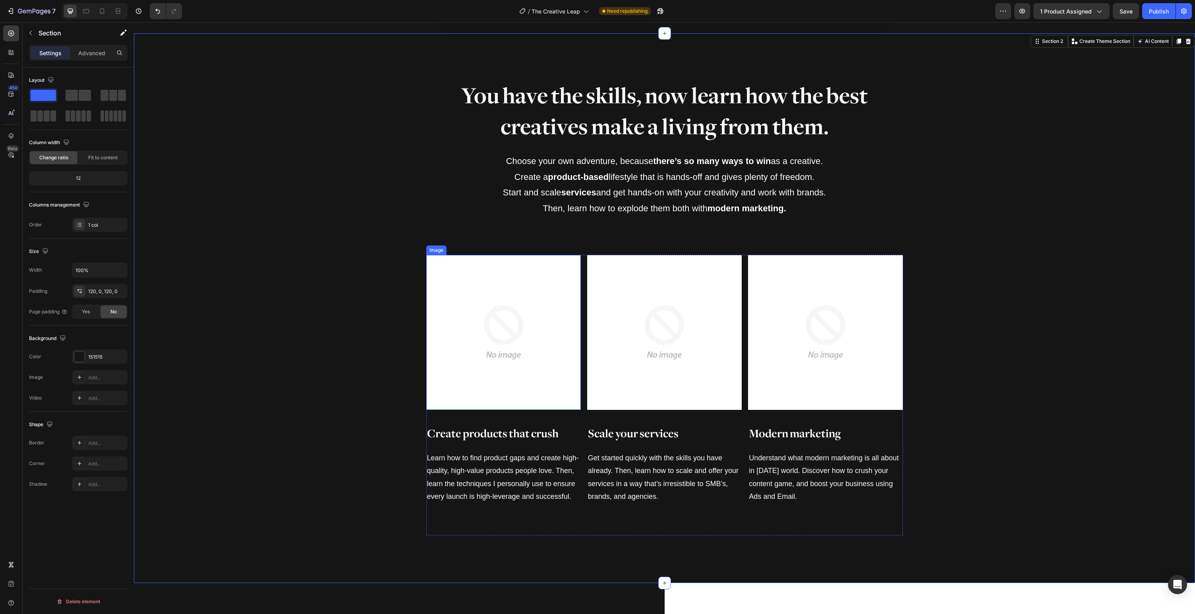
click at [533, 291] on img at bounding box center [503, 332] width 155 height 155
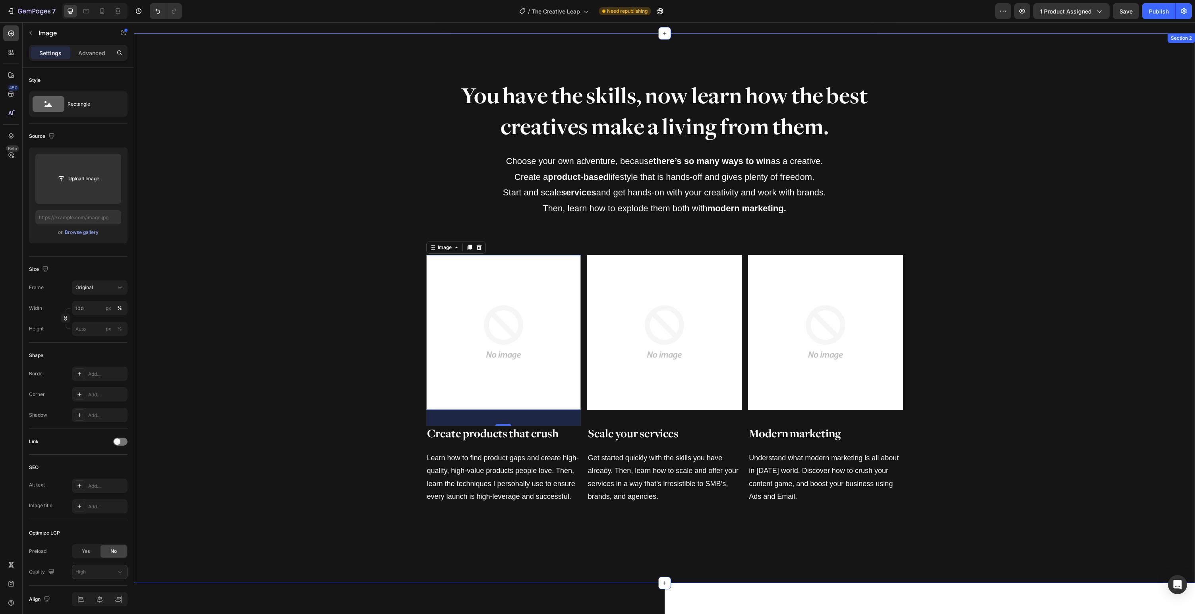
drag, startPoint x: 305, startPoint y: 418, endPoint x: 306, endPoint y: 424, distance: 5.6
click at [306, 418] on div "You have the skills, now learn how the best creatives make a living from them. …" at bounding box center [665, 308] width 1062 height 455
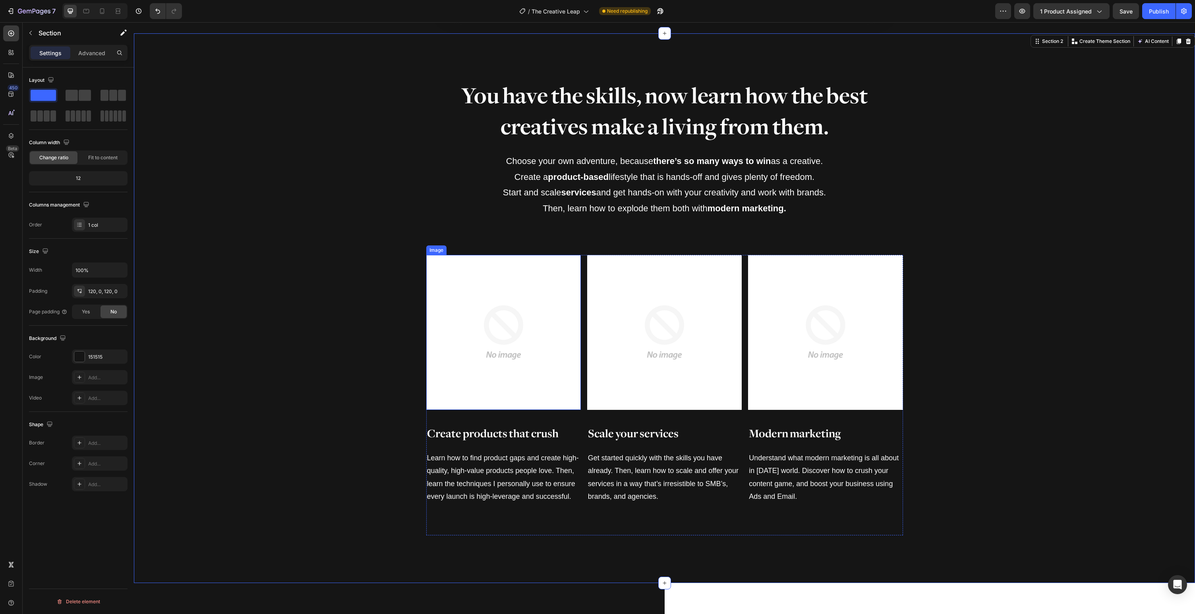
click at [459, 355] on img at bounding box center [503, 332] width 155 height 155
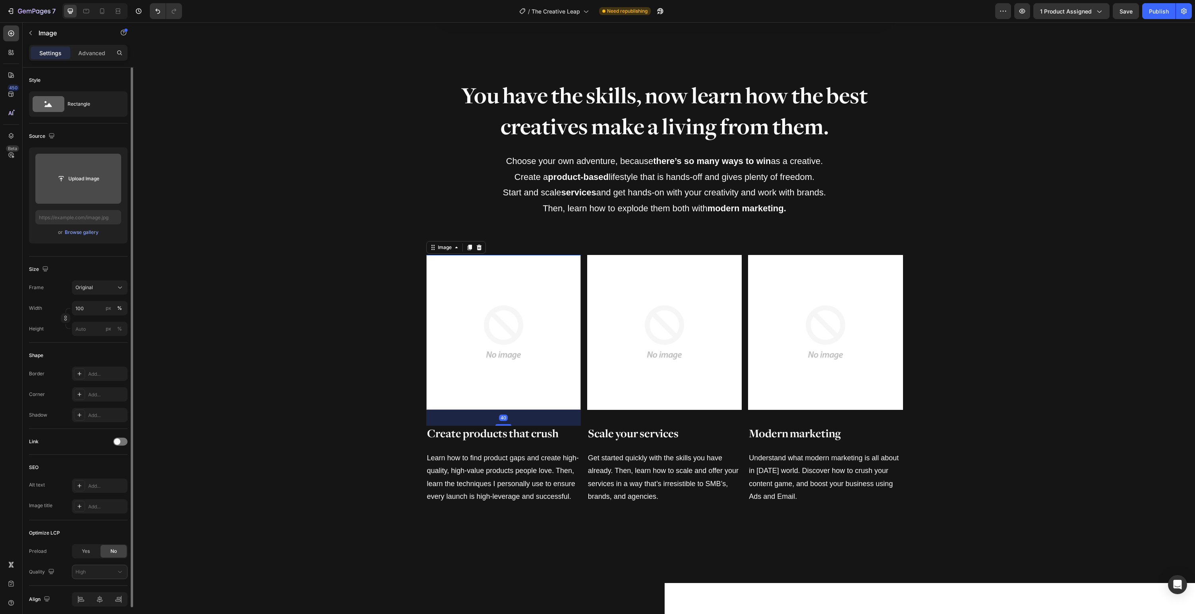
click at [98, 184] on input "file" at bounding box center [78, 179] width 55 height 14
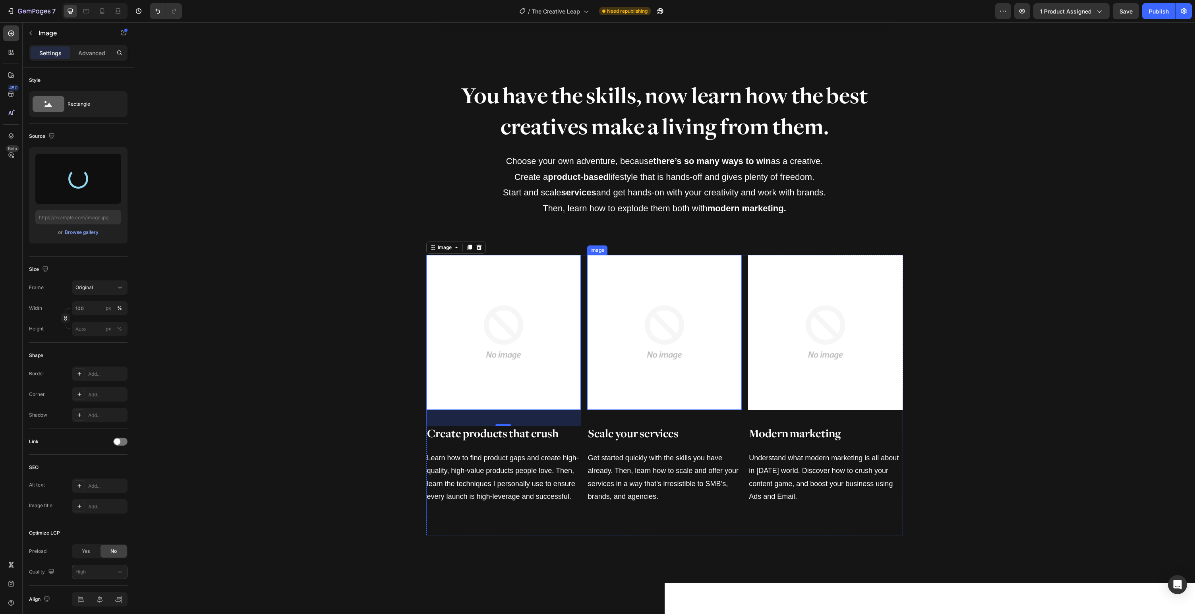
type input "[URL][DOMAIN_NAME]"
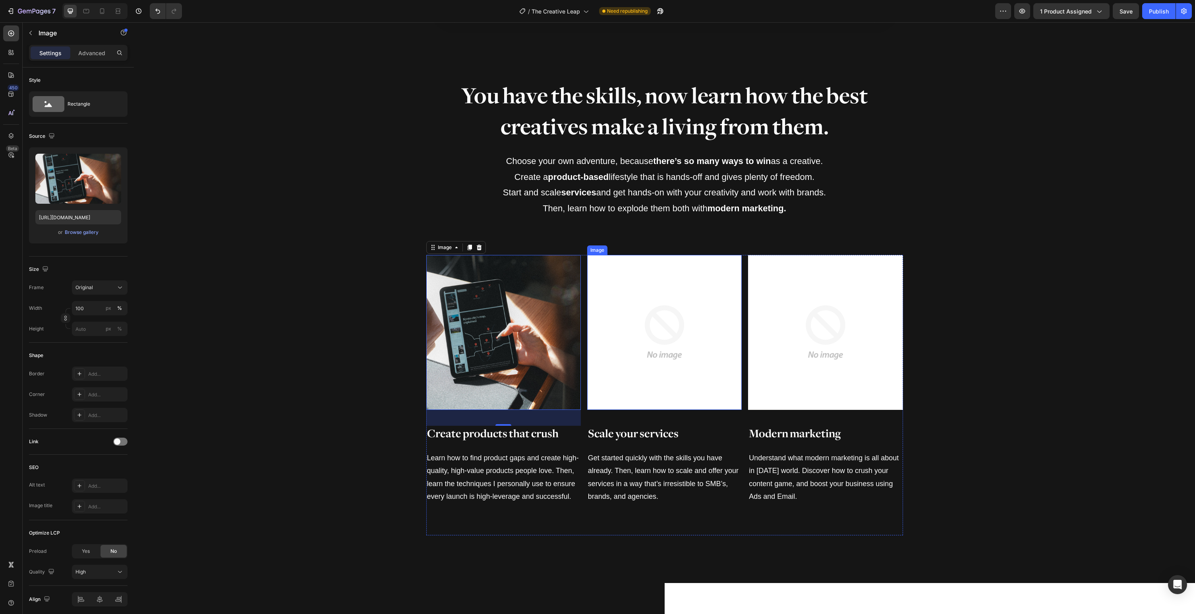
click at [655, 325] on img at bounding box center [664, 332] width 155 height 155
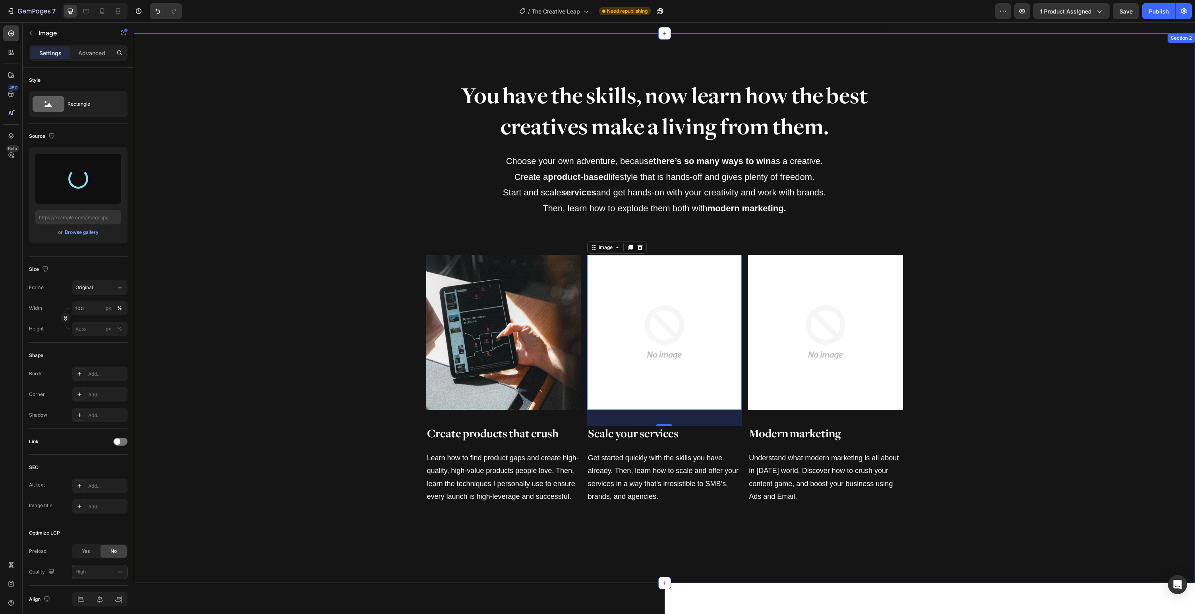
type input "[URL][DOMAIN_NAME]"
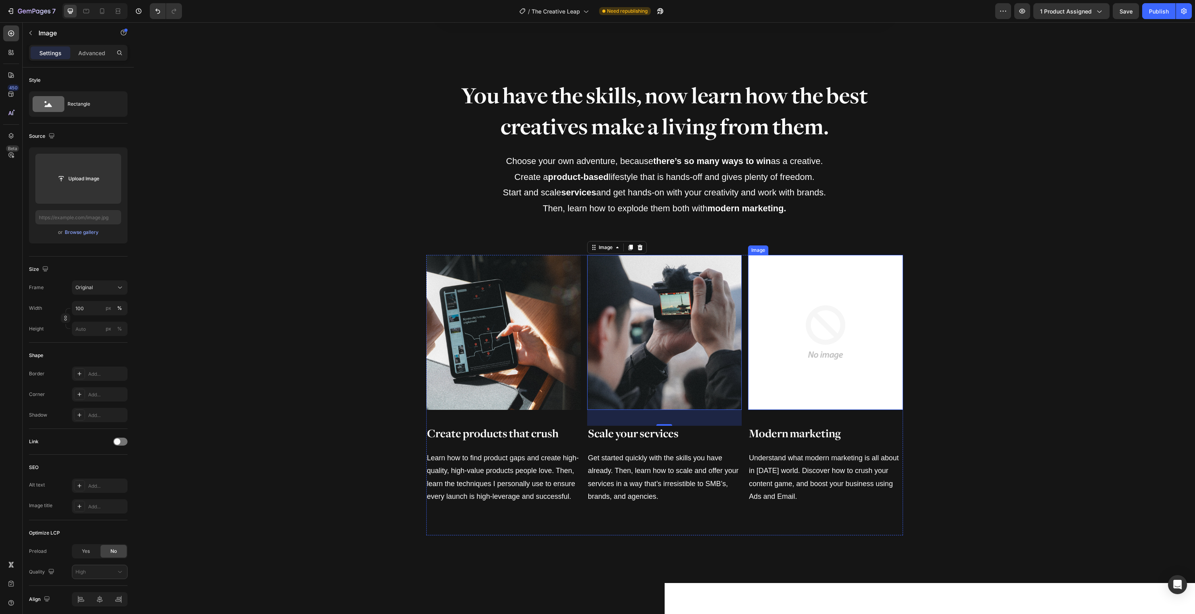
click at [829, 316] on img at bounding box center [825, 332] width 155 height 155
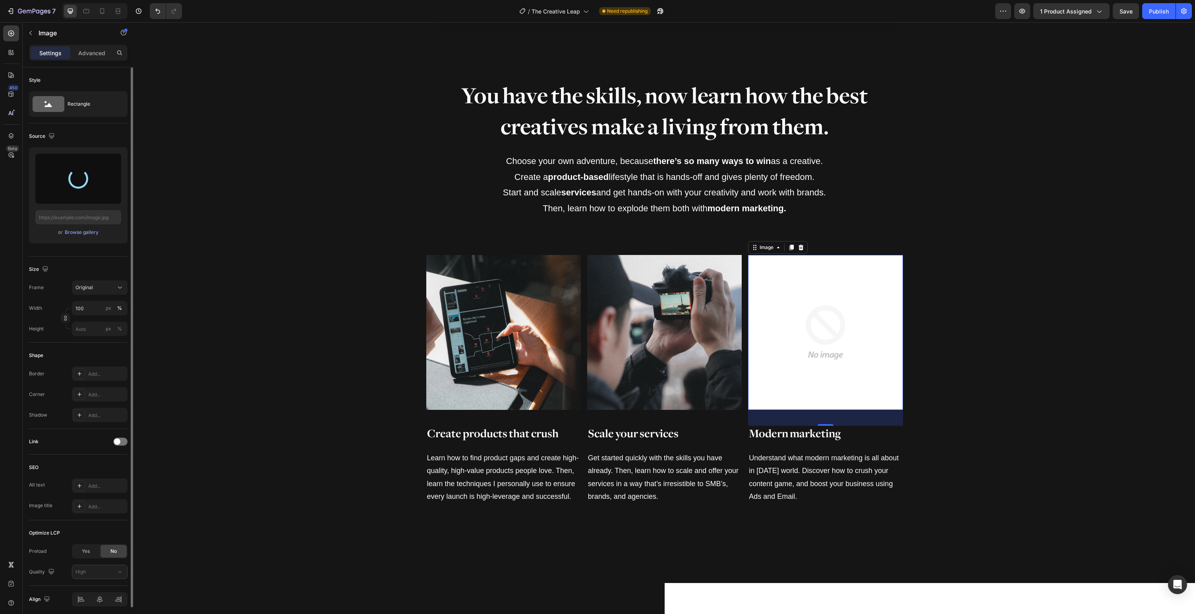
type input "[URL][DOMAIN_NAME]"
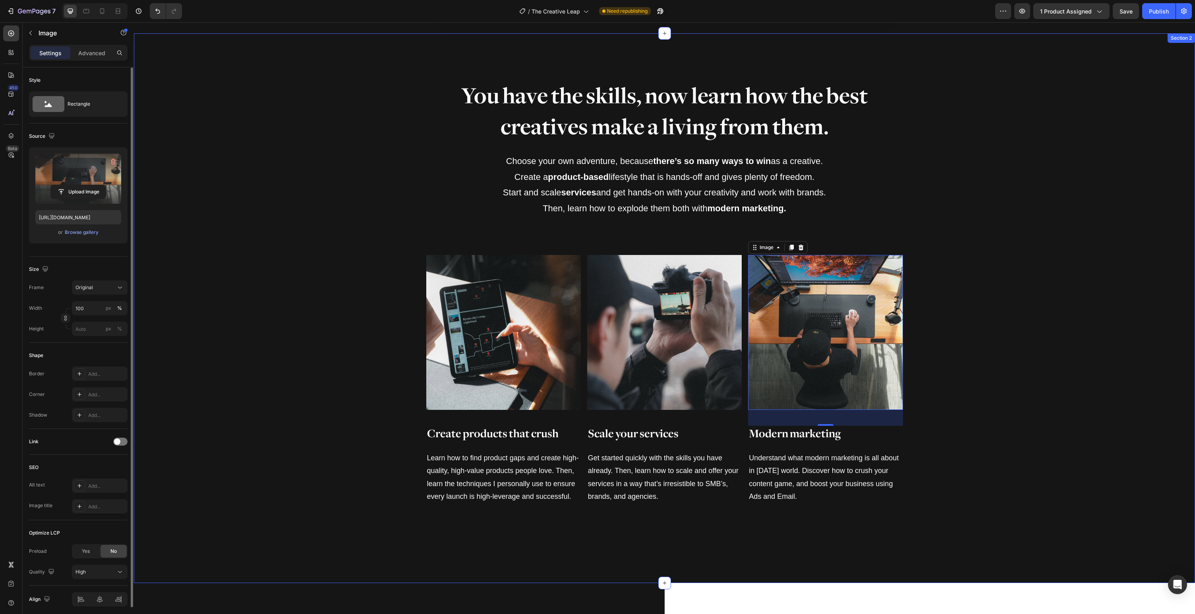
click at [351, 438] on div "You have the skills, now learn how the best creatives make a living from them. …" at bounding box center [665, 308] width 1062 height 455
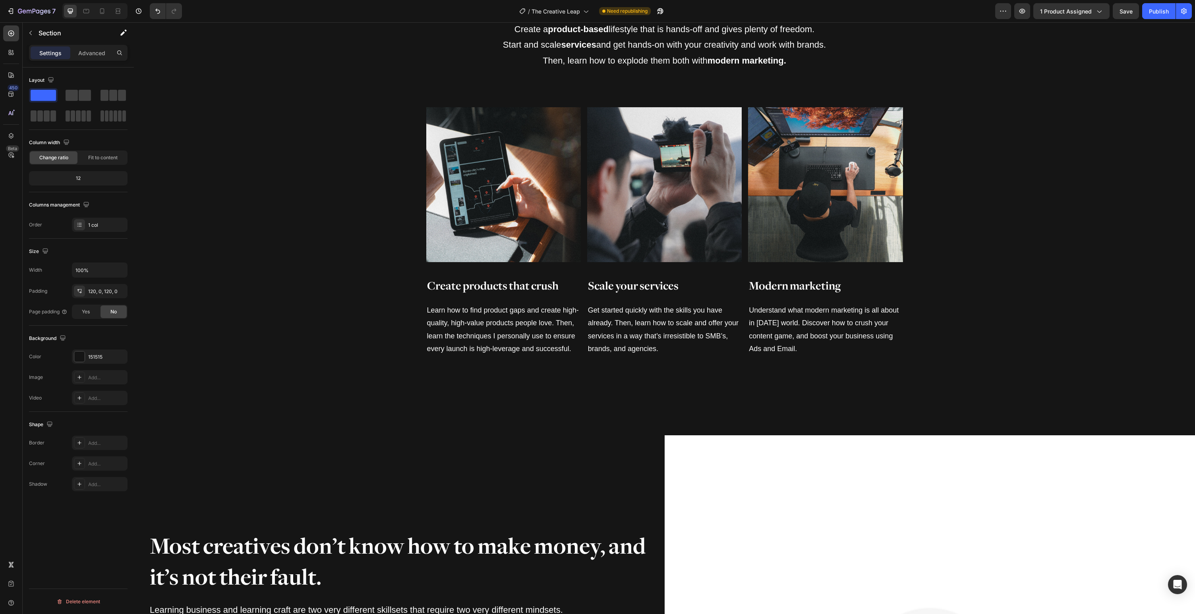
scroll to position [1001, 0]
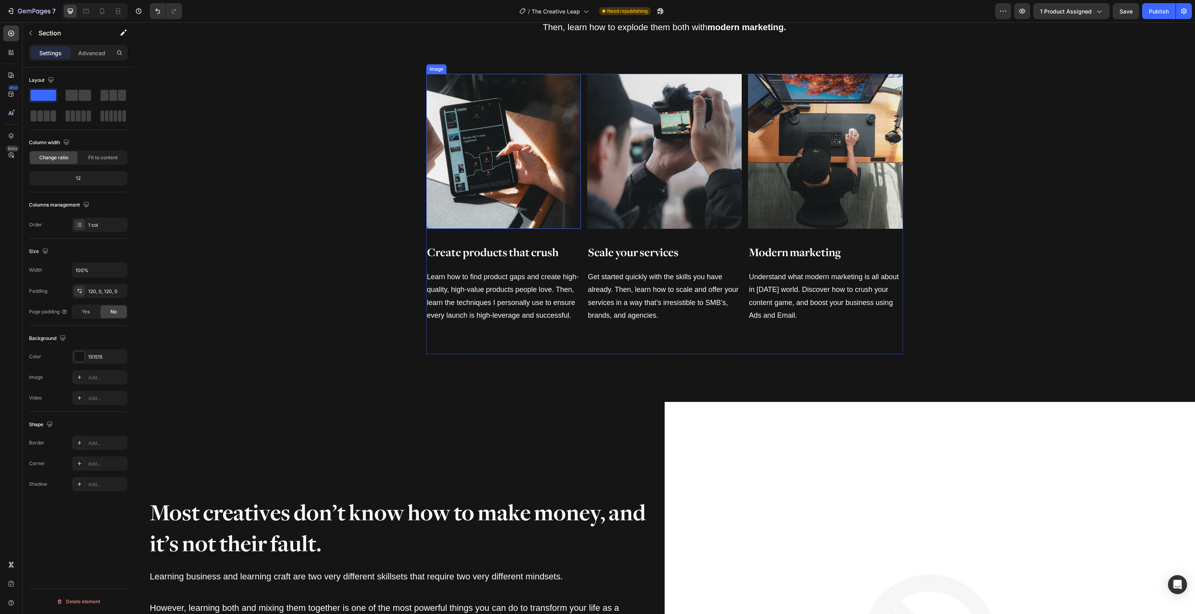
click at [472, 181] on img at bounding box center [503, 151] width 155 height 155
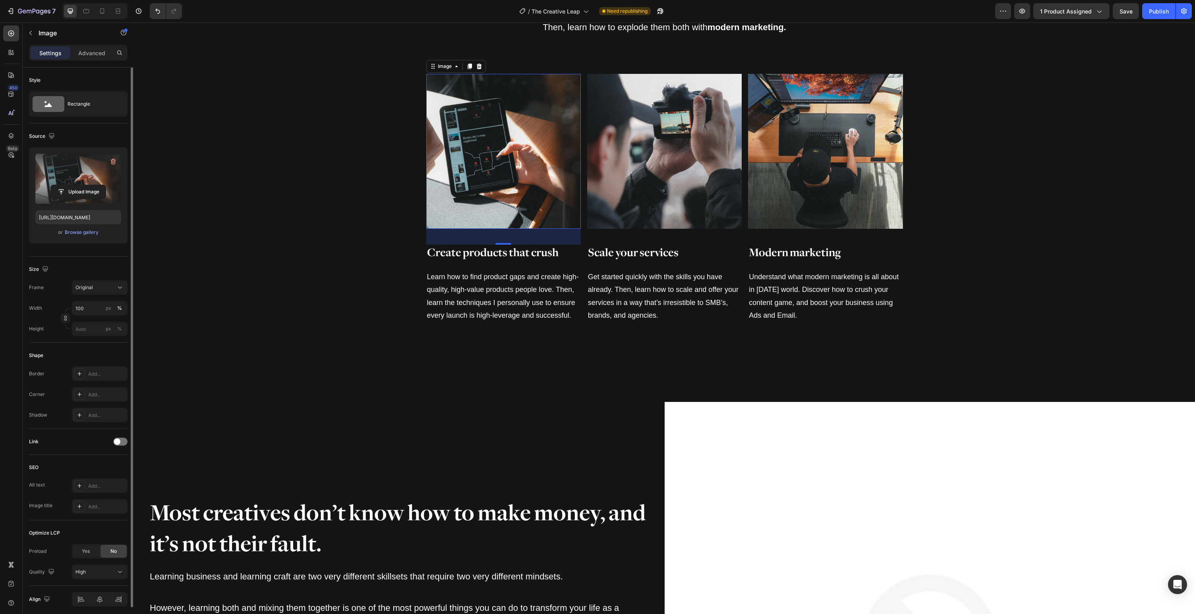
click at [63, 170] on label at bounding box center [78, 179] width 86 height 50
click at [63, 185] on input "file" at bounding box center [78, 192] width 55 height 14
type input "[URL][DOMAIN_NAME]"
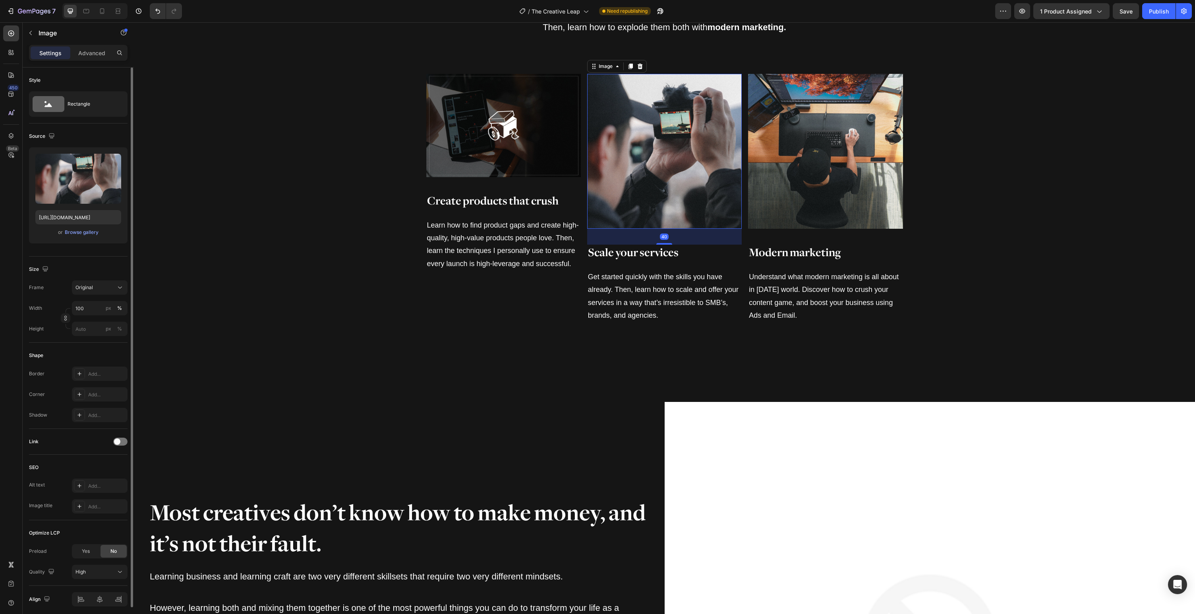
click at [631, 104] on img at bounding box center [664, 151] width 155 height 155
click at [113, 161] on icon "button" at bounding box center [113, 162] width 8 height 8
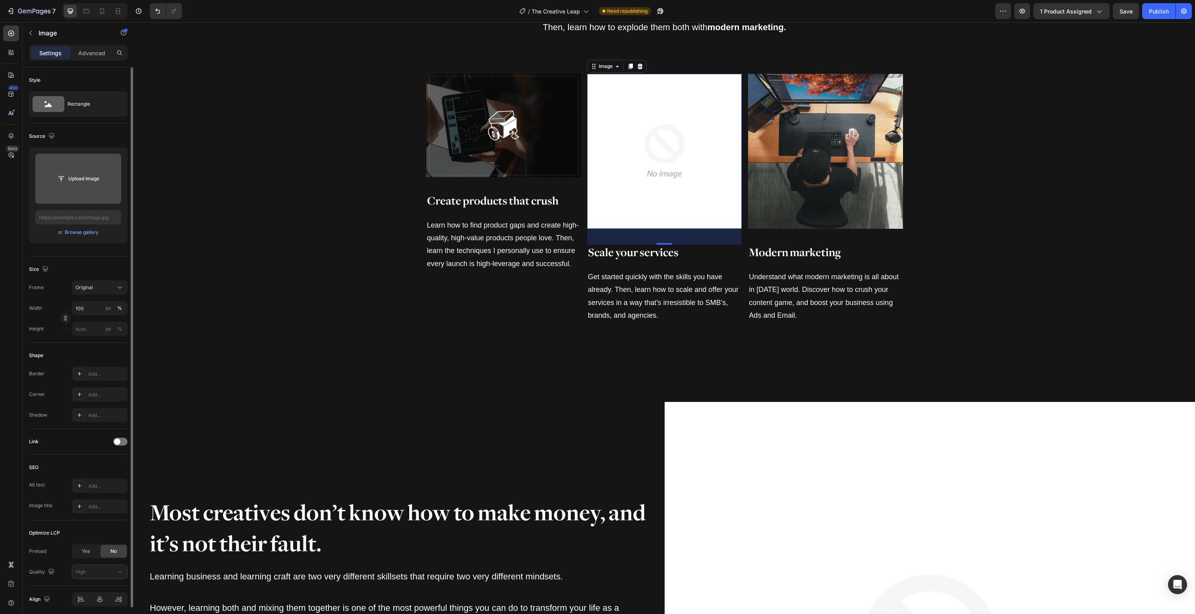
click at [87, 178] on input "file" at bounding box center [78, 179] width 55 height 14
type input "[URL][DOMAIN_NAME]"
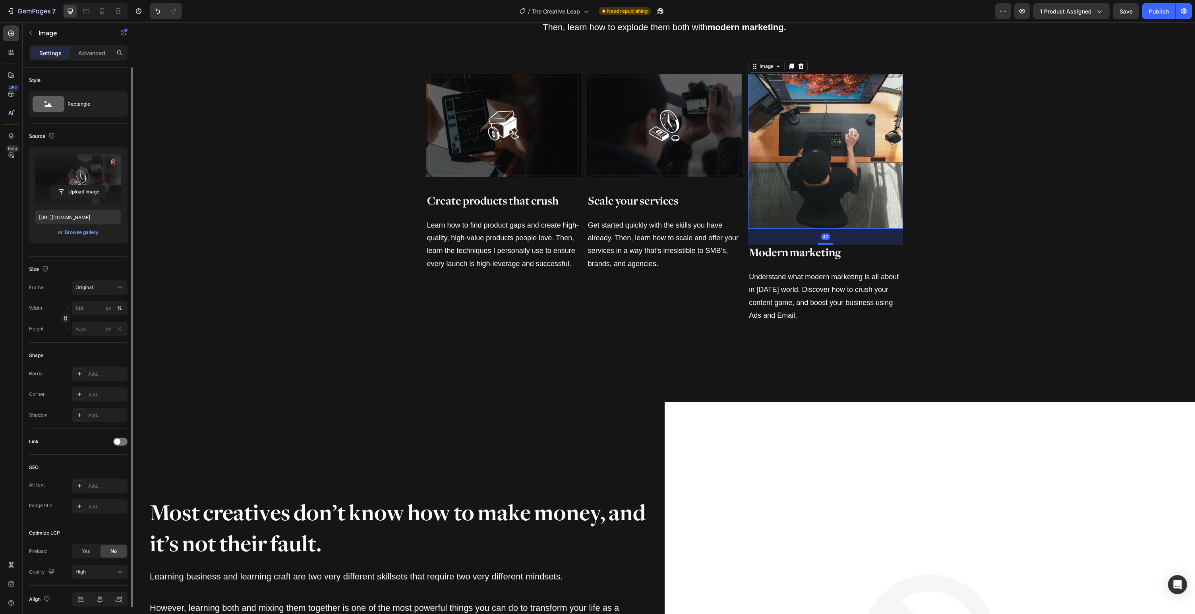
click at [847, 126] on img at bounding box center [825, 151] width 155 height 155
click at [112, 162] on icon "button" at bounding box center [113, 162] width 8 height 8
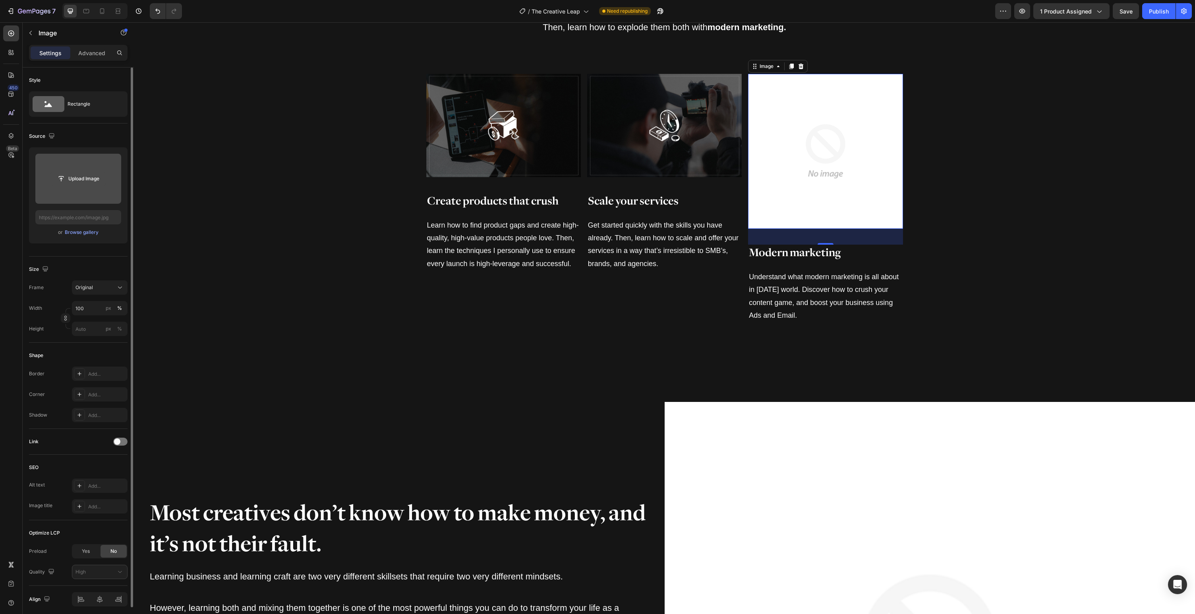
click at [84, 178] on input "file" at bounding box center [78, 179] width 55 height 14
type input "[URL][DOMAIN_NAME]"
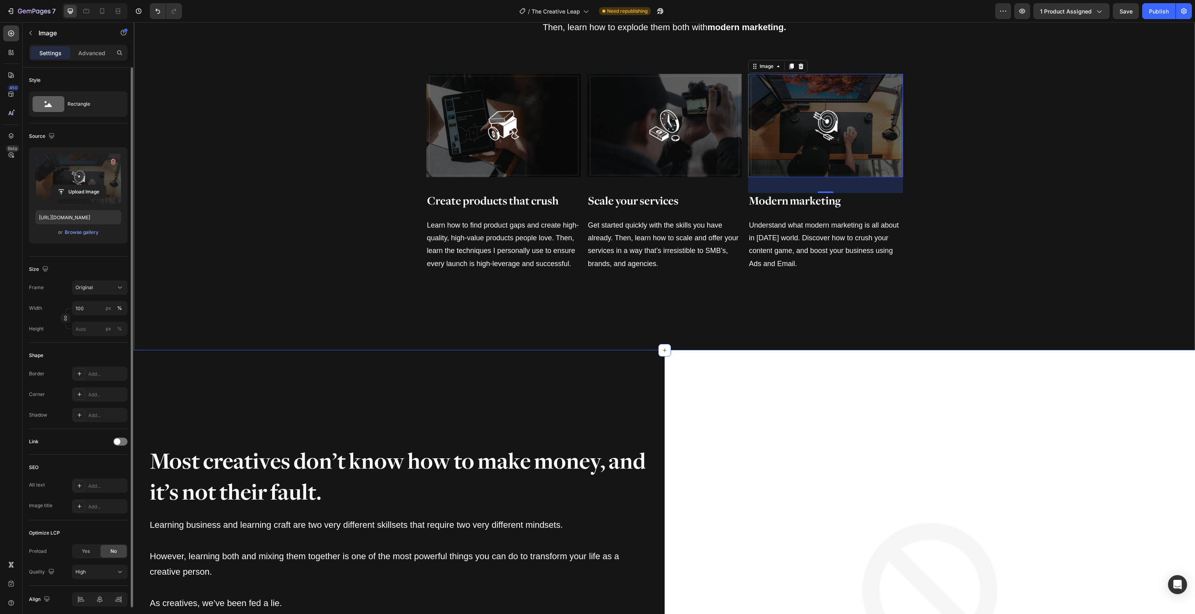
click at [962, 264] on div "You have the skills, now learn how the best creatives make a living from them. …" at bounding box center [665, 101] width 1062 height 403
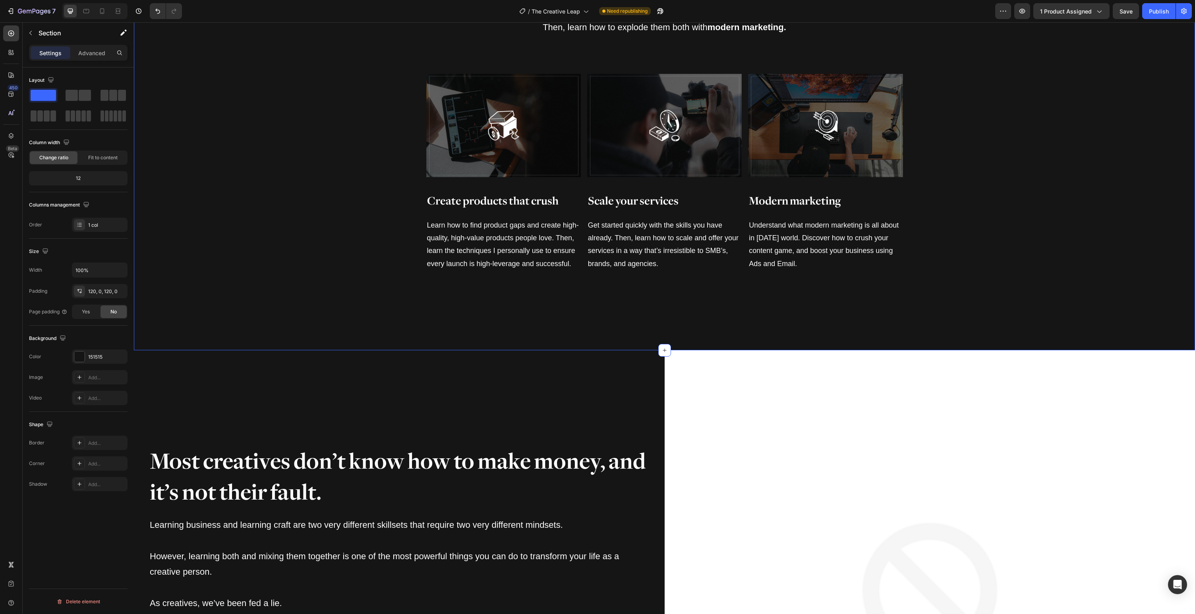
click at [650, 339] on div "You have the skills, now learn how the best creatives make a living from them. …" at bounding box center [665, 101] width 1062 height 498
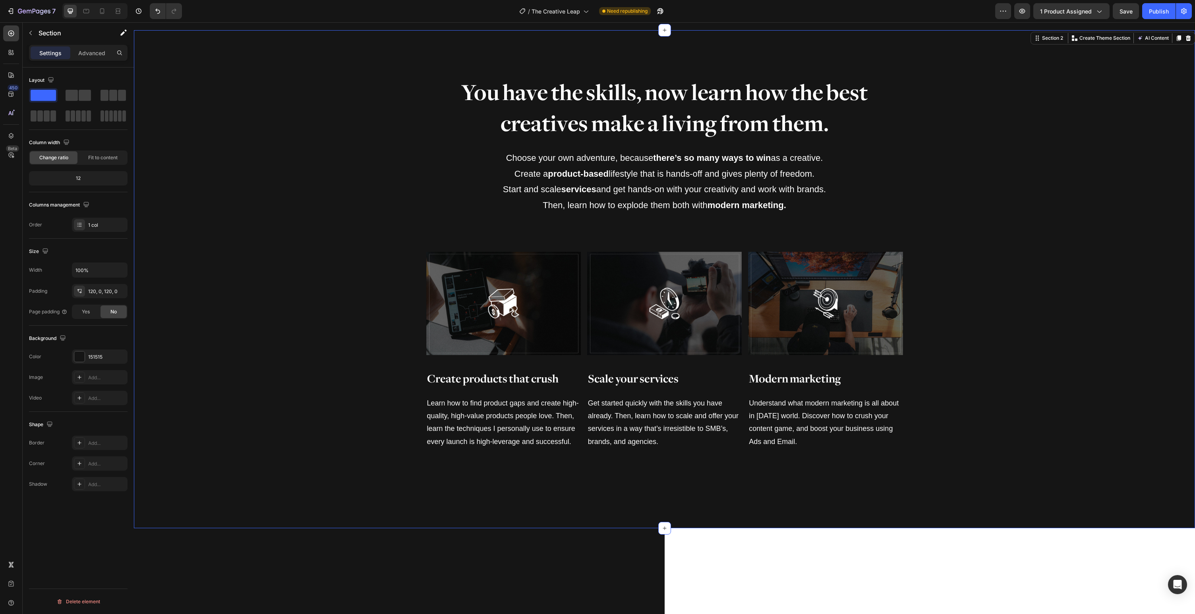
scroll to position [857, 0]
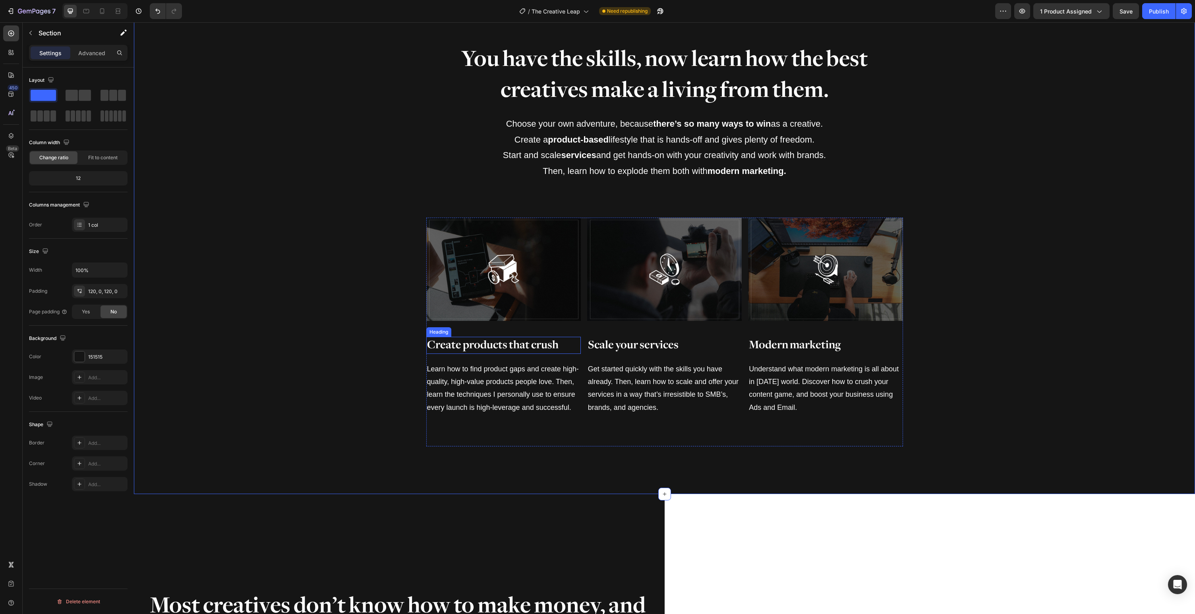
click at [462, 348] on h2 "Create products that crush" at bounding box center [503, 345] width 155 height 17
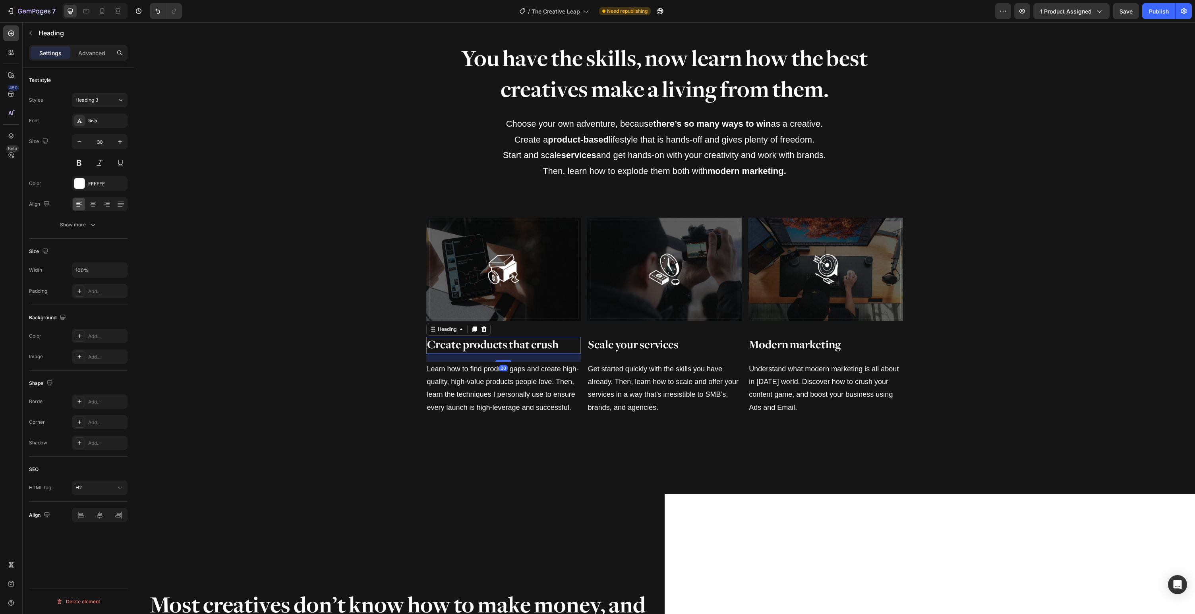
click at [497, 346] on h2 "Create products that crush" at bounding box center [503, 345] width 155 height 17
click at [497, 346] on p "Create products that crush" at bounding box center [503, 345] width 153 height 15
click at [511, 345] on p "Create products that crush" at bounding box center [503, 345] width 153 height 15
click at [545, 347] on p "Create products that crush" at bounding box center [503, 345] width 153 height 15
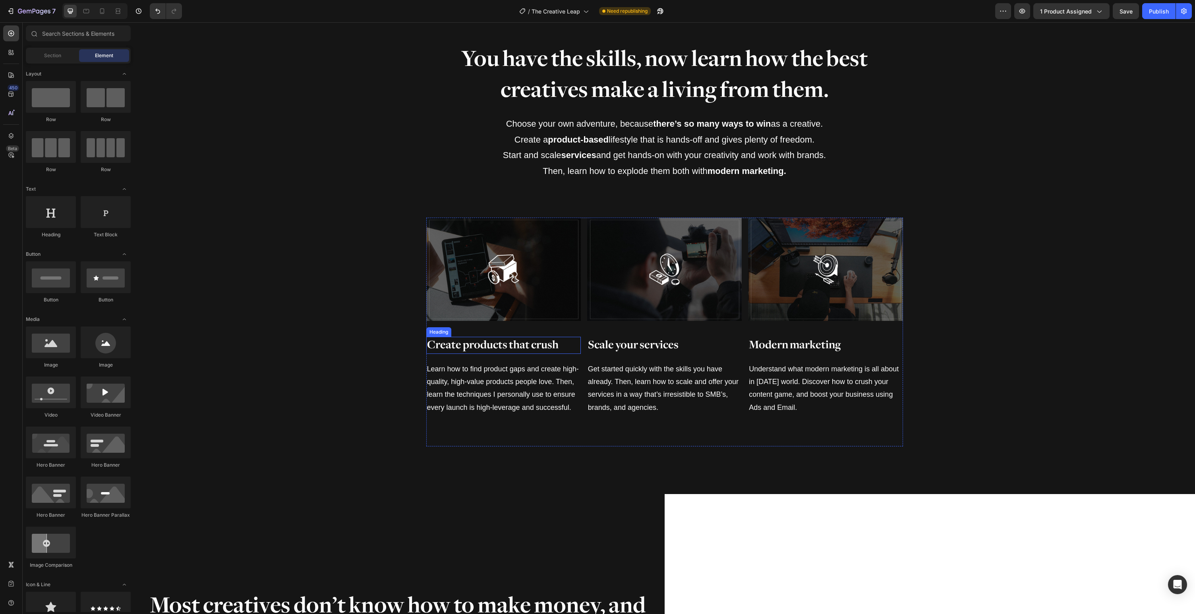
click at [536, 343] on p "Create products that crush" at bounding box center [503, 345] width 153 height 15
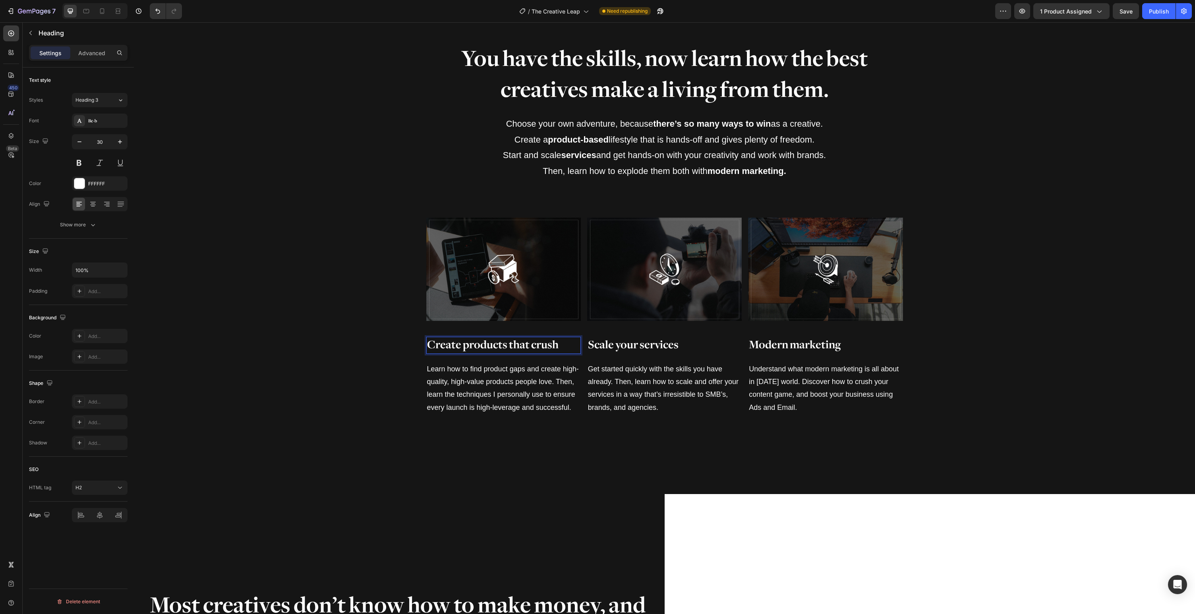
click at [546, 340] on p "Create products that crush" at bounding box center [503, 345] width 153 height 15
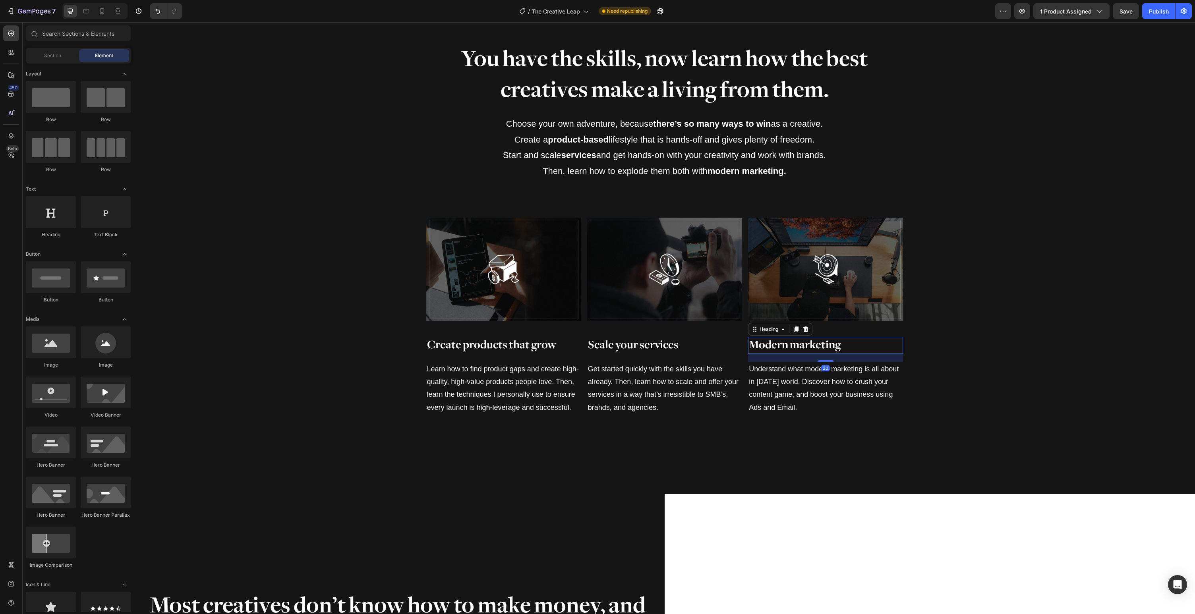
click at [857, 345] on h2 "Modern marketing" at bounding box center [825, 345] width 155 height 17
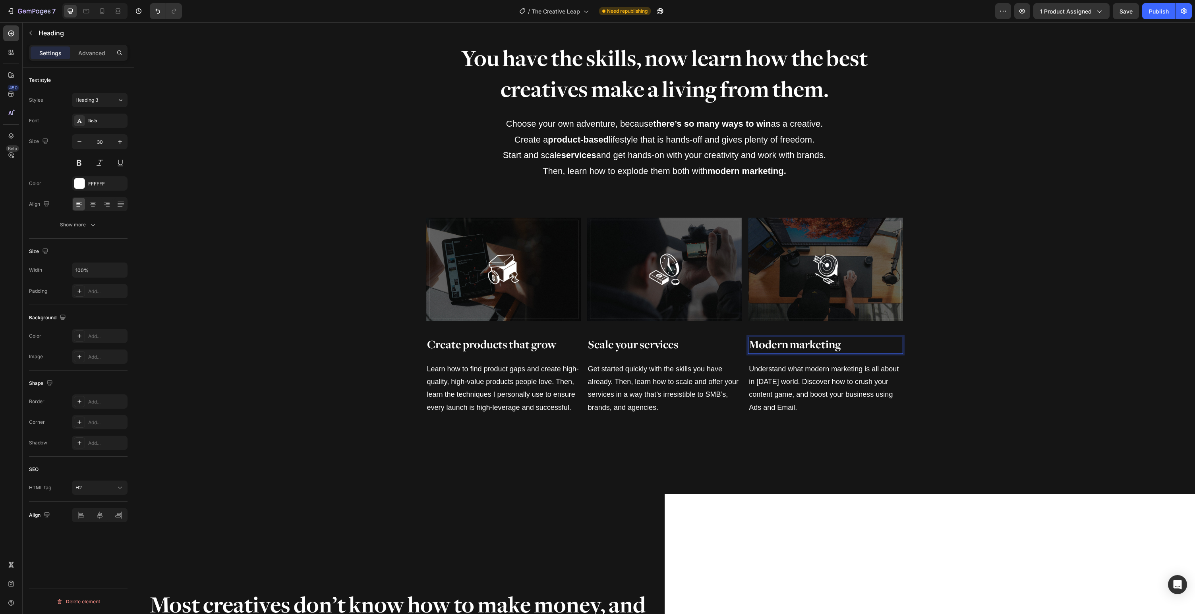
click at [857, 345] on h2 "Modern marketing" at bounding box center [825, 345] width 155 height 17
click at [881, 343] on p "Use modern marketing" at bounding box center [825, 345] width 153 height 15
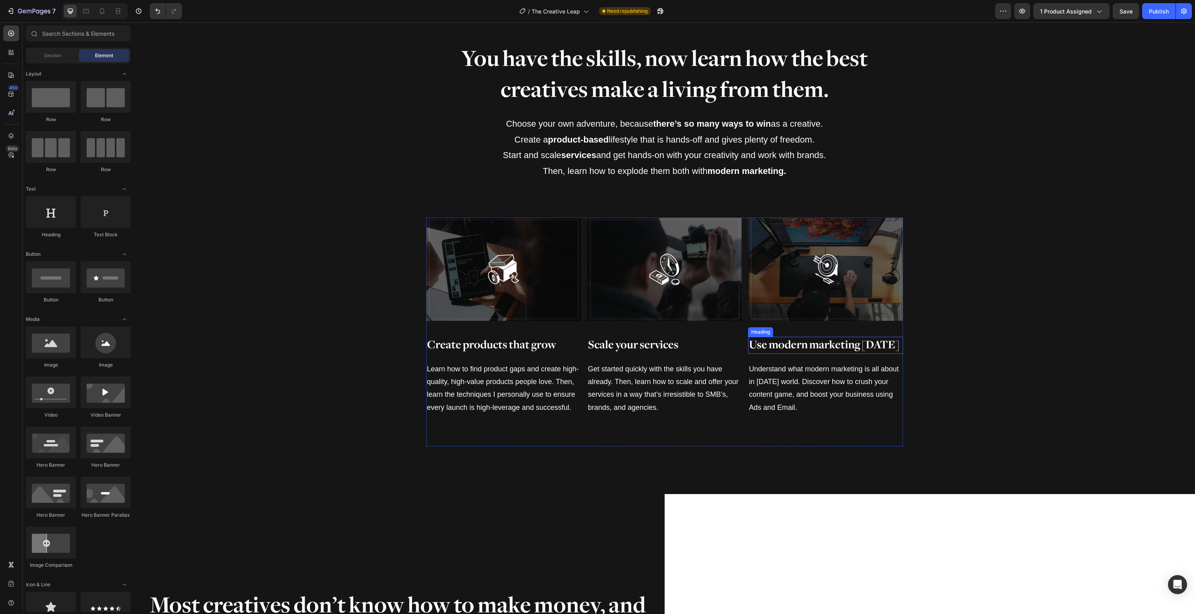
click at [818, 337] on h2 "Use modern marketing [DATE]" at bounding box center [825, 345] width 155 height 17
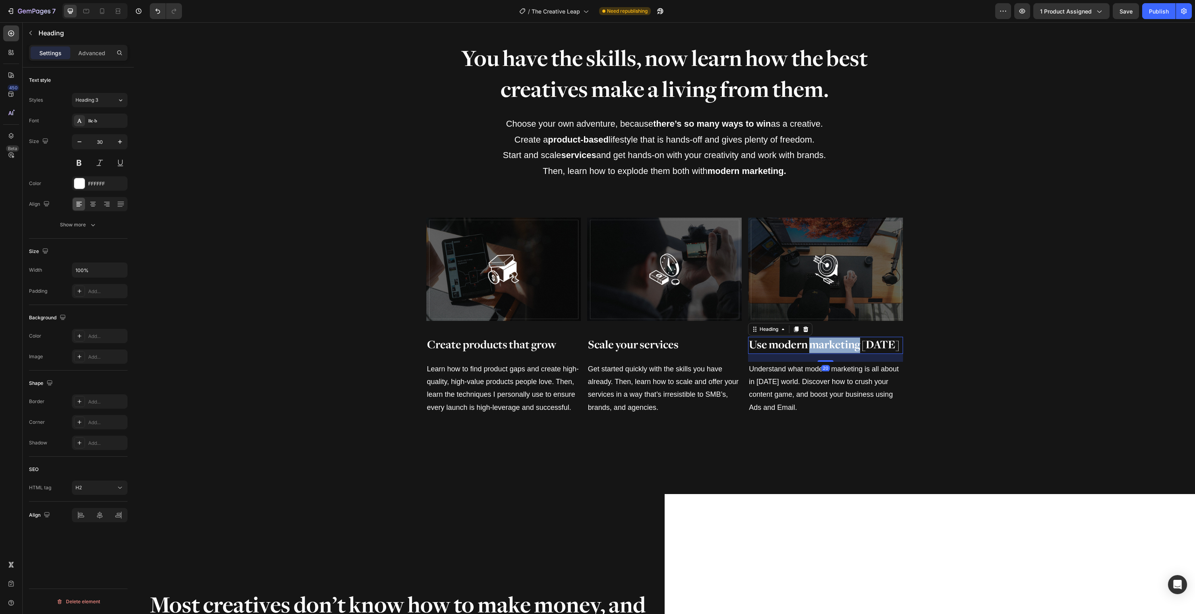
click at [819, 343] on p "Use modern marketing [DATE]" at bounding box center [825, 345] width 153 height 15
click at [757, 342] on p "Use modern marketing [DATE]" at bounding box center [825, 345] width 153 height 15
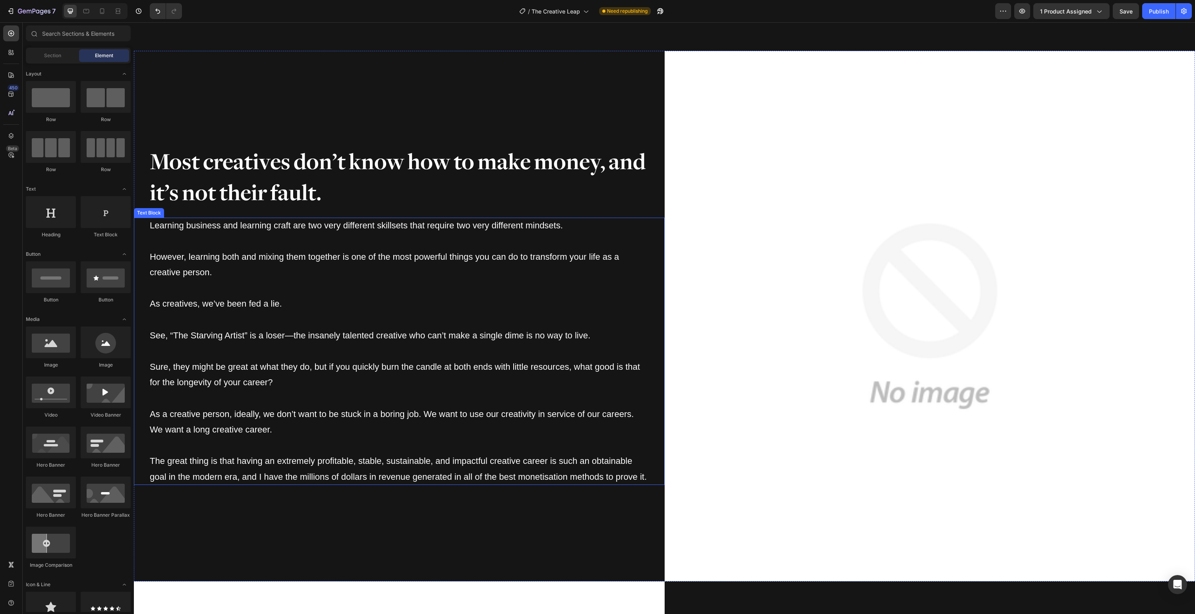
scroll to position [1302, 0]
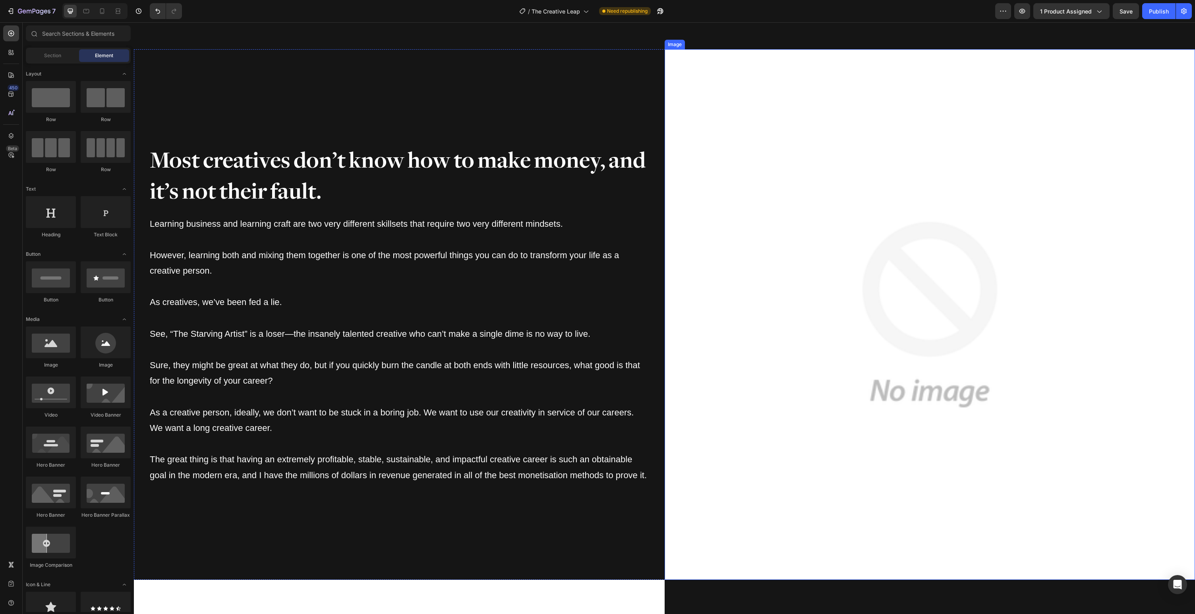
click at [913, 291] on img at bounding box center [930, 314] width 531 height 531
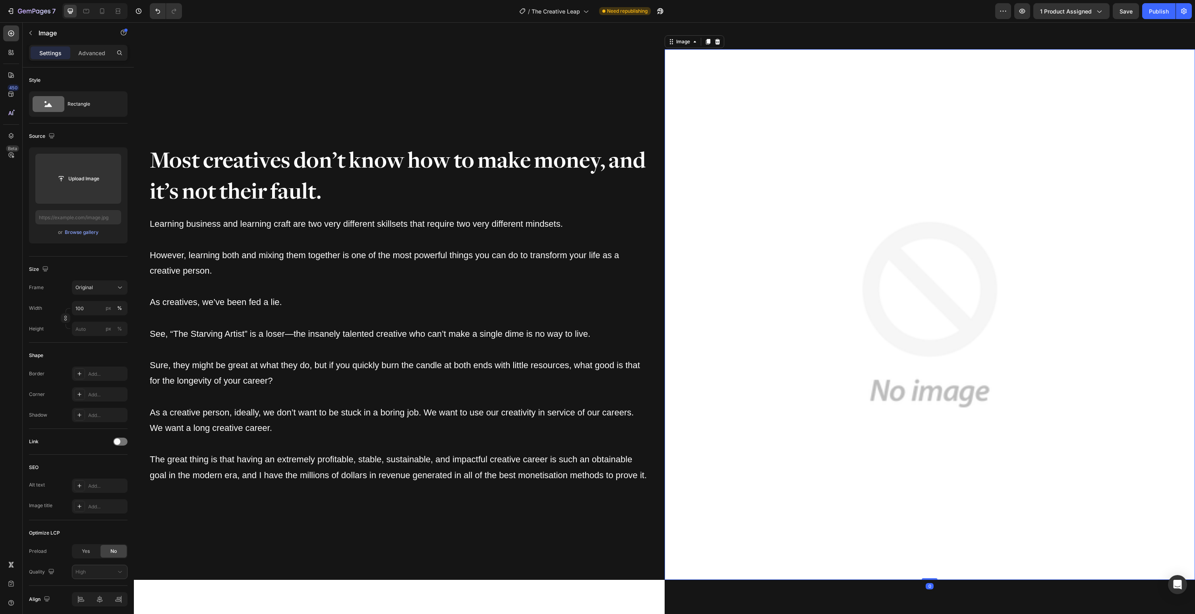
click at [881, 256] on img at bounding box center [930, 314] width 531 height 531
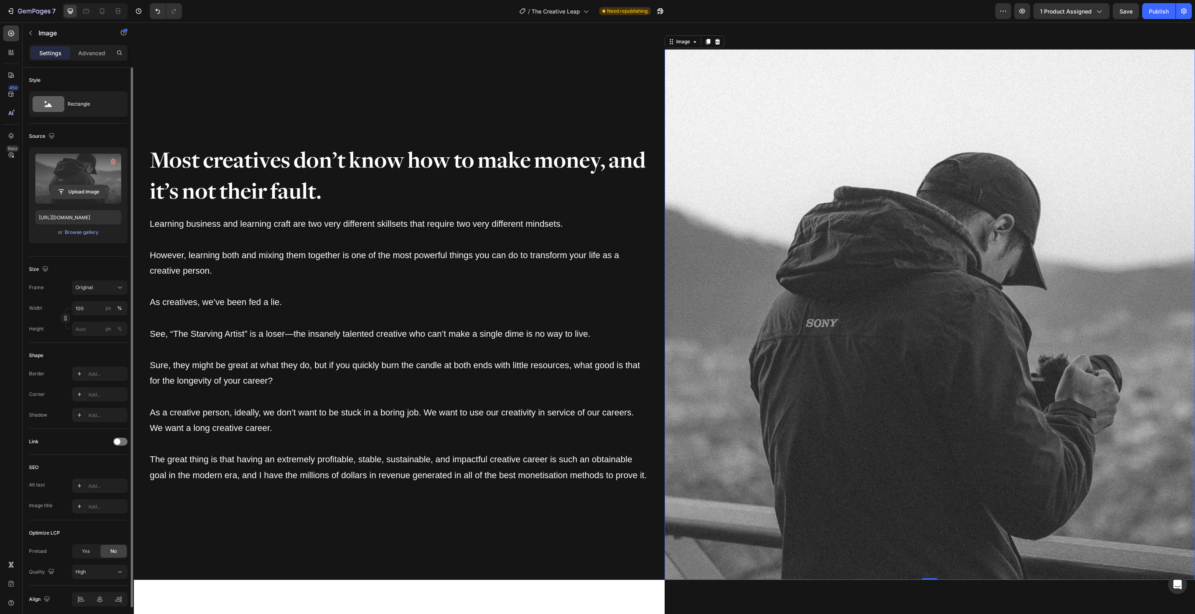
click at [87, 189] on input "file" at bounding box center [78, 192] width 55 height 14
type input "[URL][DOMAIN_NAME]"
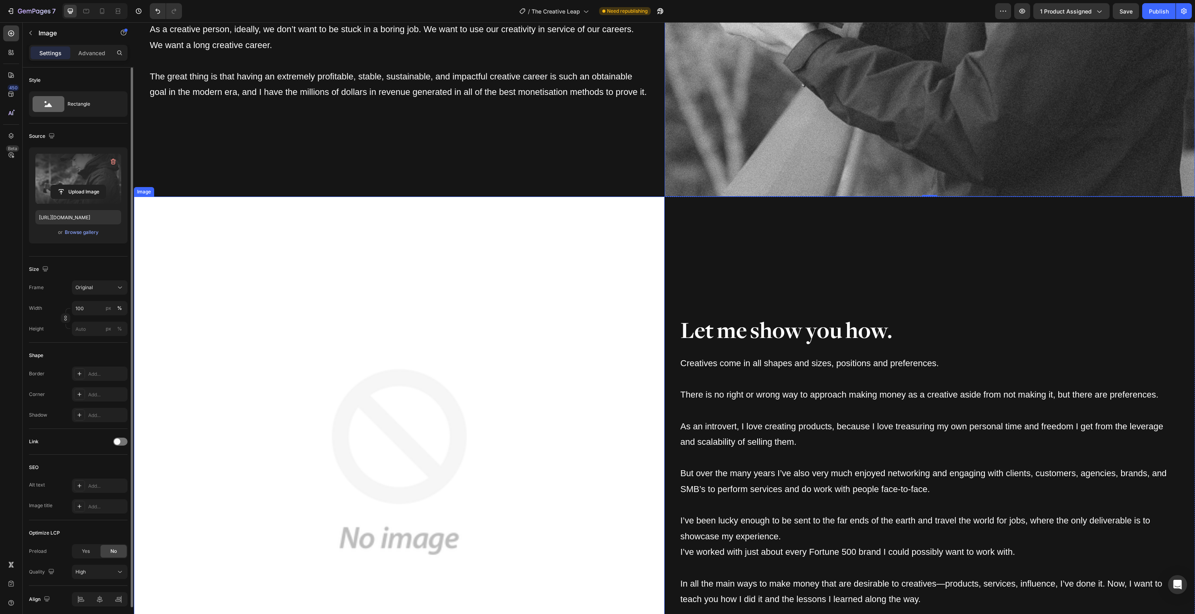
scroll to position [1697, 0]
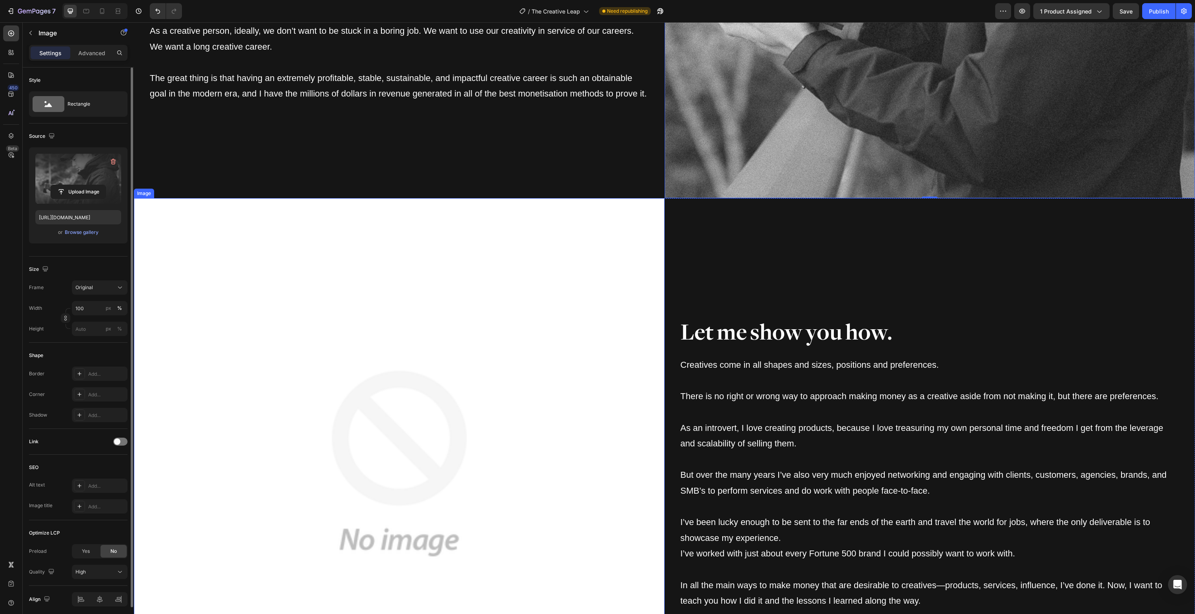
click at [582, 424] on img at bounding box center [399, 463] width 531 height 531
click at [78, 180] on input "file" at bounding box center [78, 179] width 55 height 14
type input "[URL][DOMAIN_NAME]"
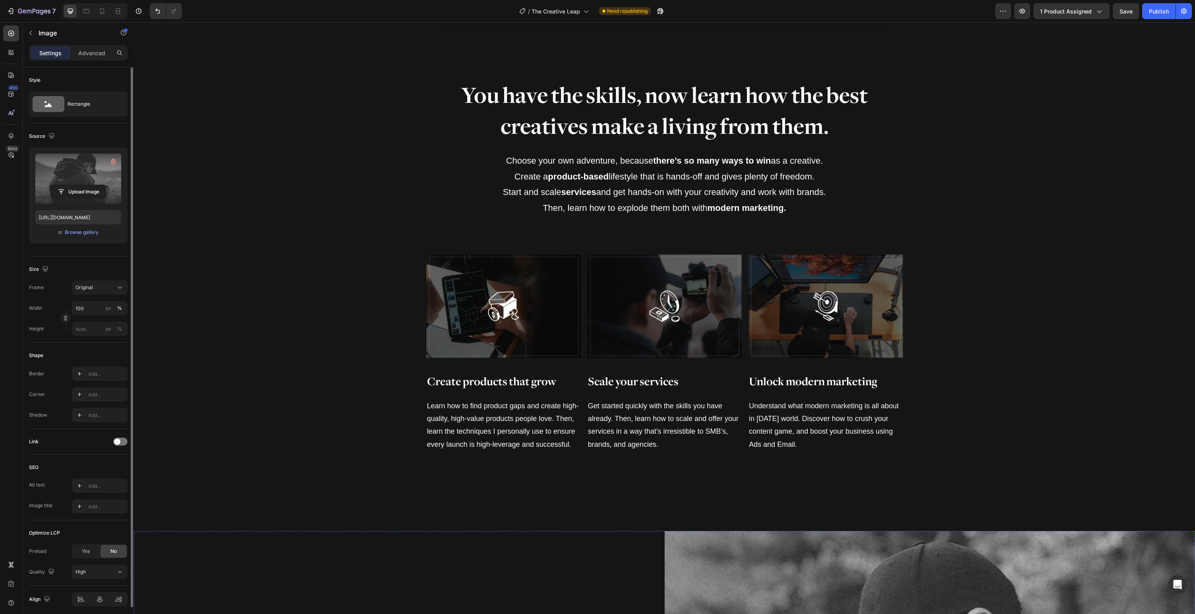
scroll to position [792, 0]
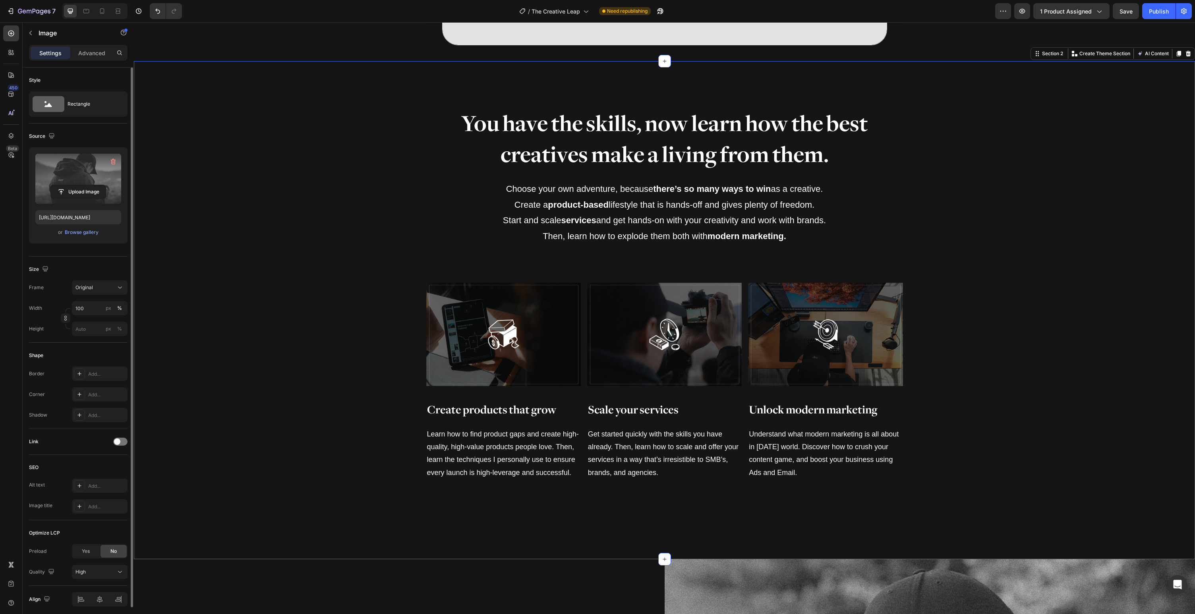
click at [260, 365] on div "You have the skills, now learn how the best creatives make a living from them. …" at bounding box center [665, 310] width 1062 height 403
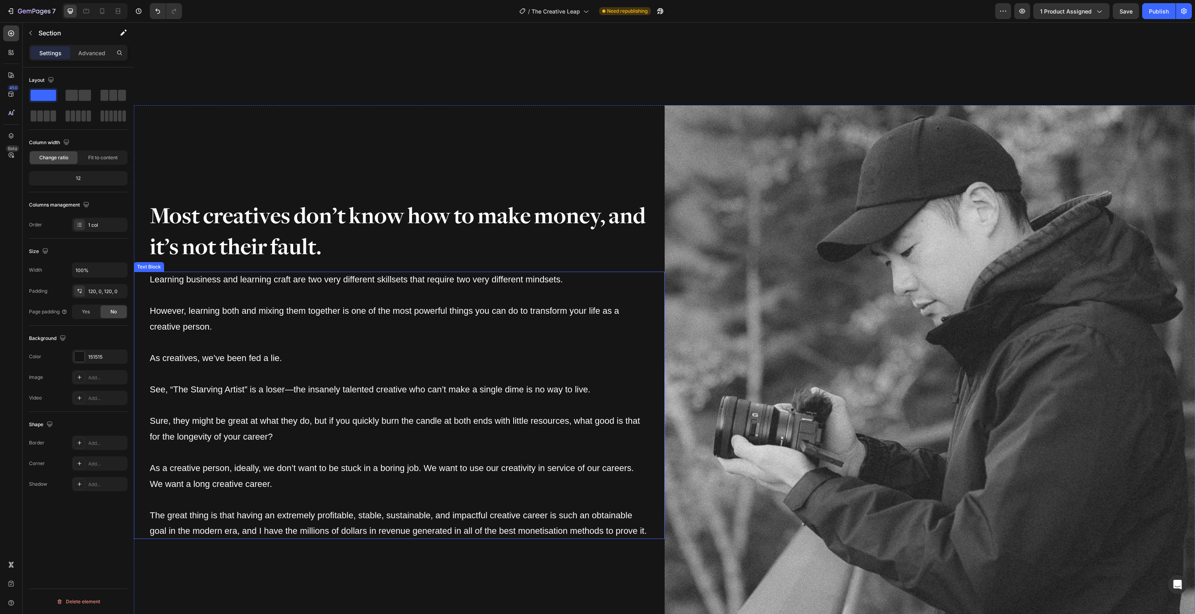
scroll to position [1350, 0]
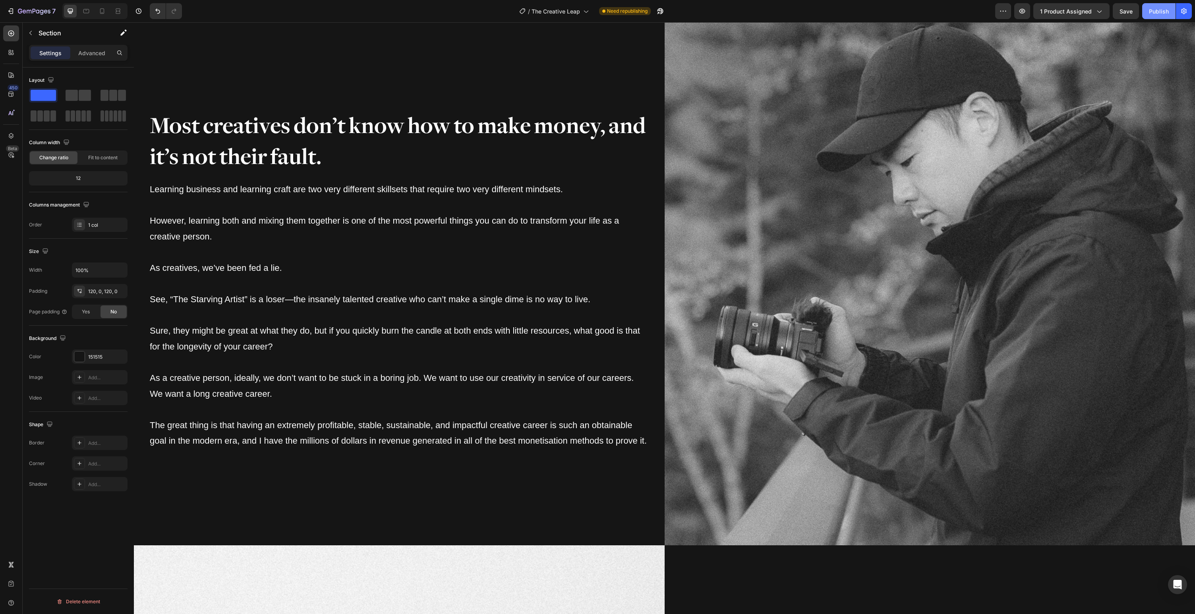
click at [1155, 15] on button "Publish" at bounding box center [1159, 11] width 33 height 16
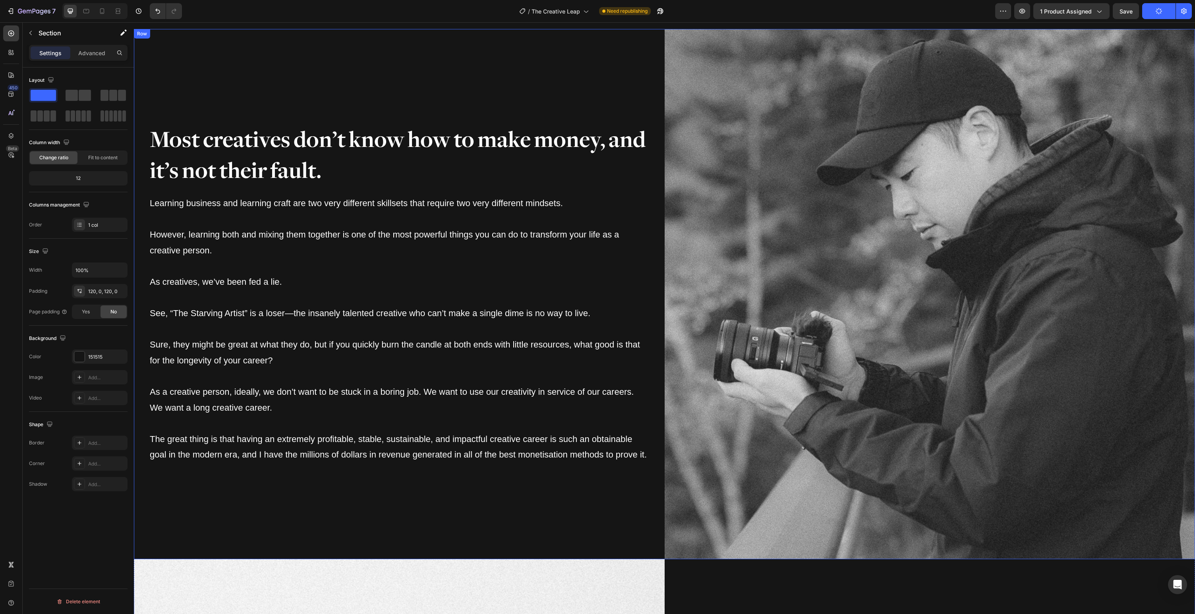
scroll to position [1335, 0]
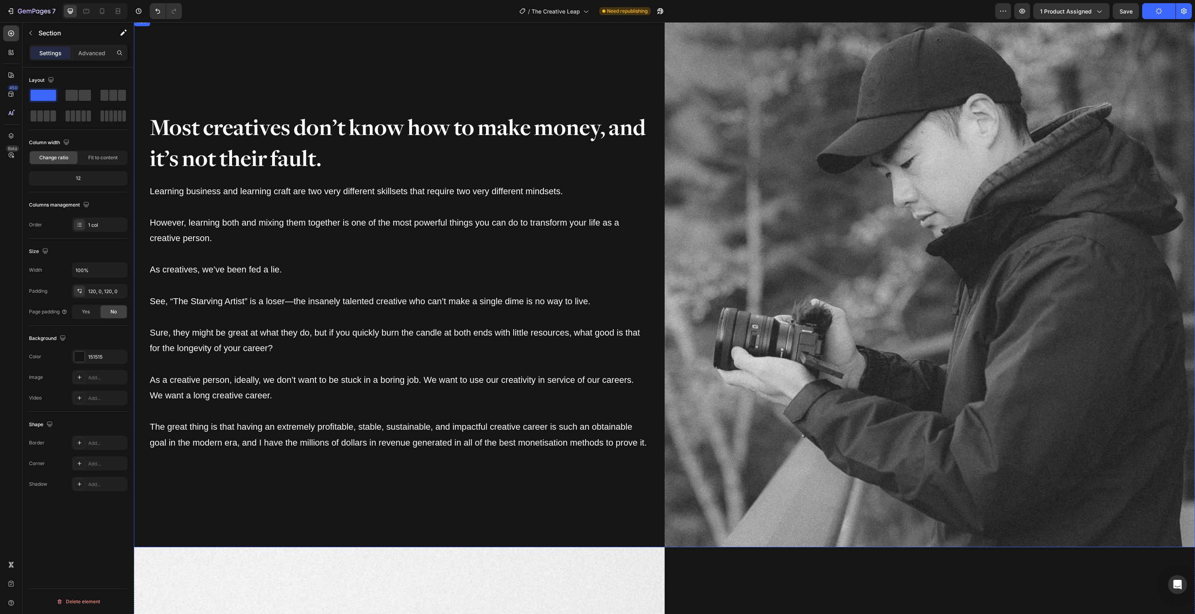
click at [558, 490] on div "Most creatives don’t know how to make money, and it’s not their fault. Heading …" at bounding box center [399, 282] width 531 height 531
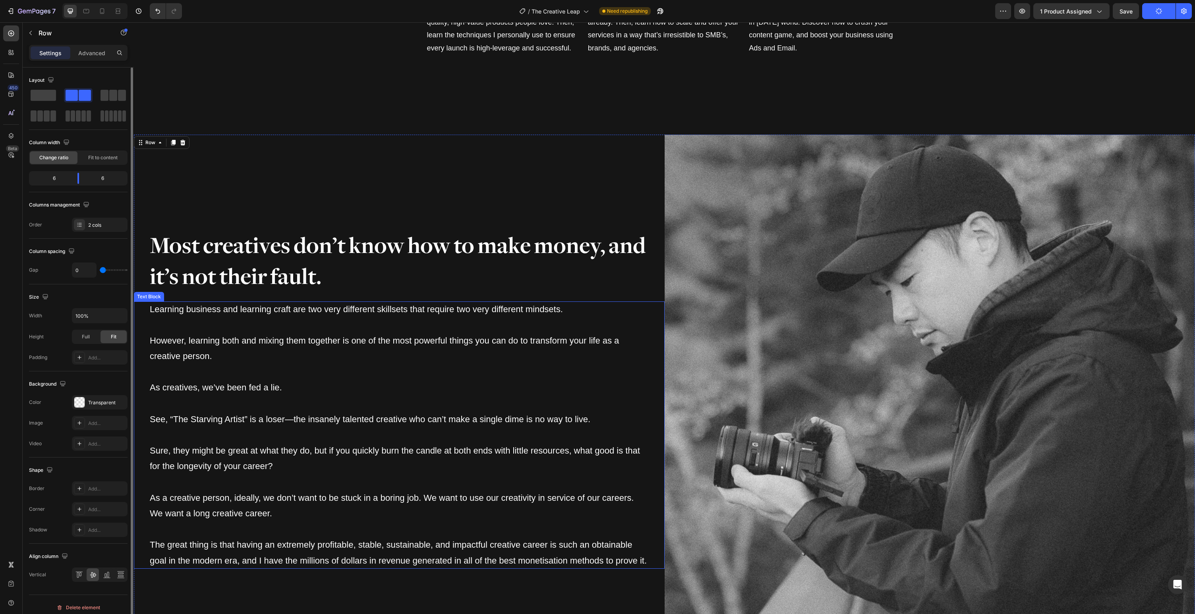
scroll to position [1214, 0]
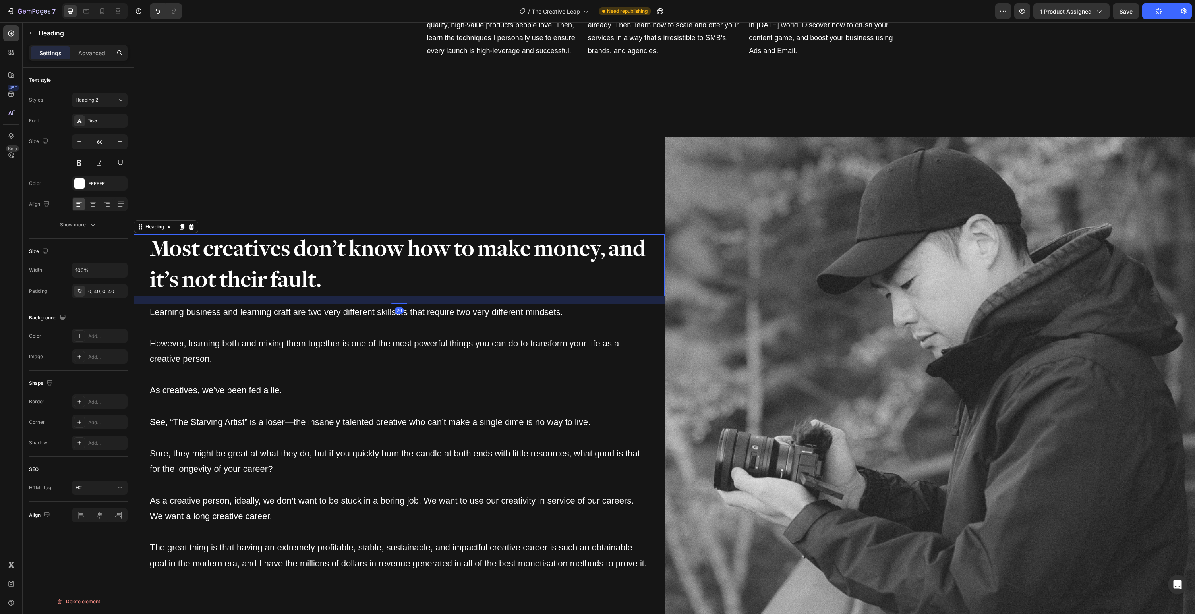
click at [372, 274] on h2 "Most creatives don’t know how to make money, and it’s not their fault." at bounding box center [399, 265] width 531 height 62
click at [99, 292] on div "0, 40, 0, 40" at bounding box center [99, 291] width 23 height 7
click at [161, 334] on input "40" at bounding box center [158, 334] width 33 height 14
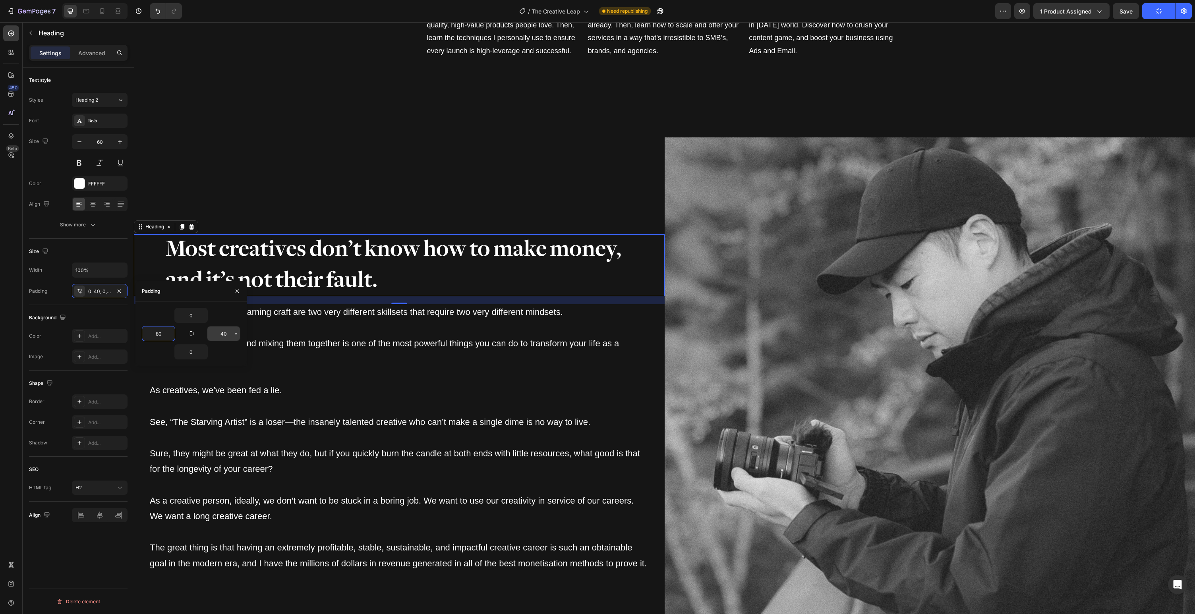
type input "80"
drag, startPoint x: 229, startPoint y: 333, endPoint x: 206, endPoint y: 333, distance: 22.7
click at [206, 333] on div "40" at bounding box center [215, 333] width 49 height 15
type input "80"
click at [308, 208] on div "Most creatives don’t know how to make money, and it’s not their fault. Heading …" at bounding box center [399, 403] width 531 height 531
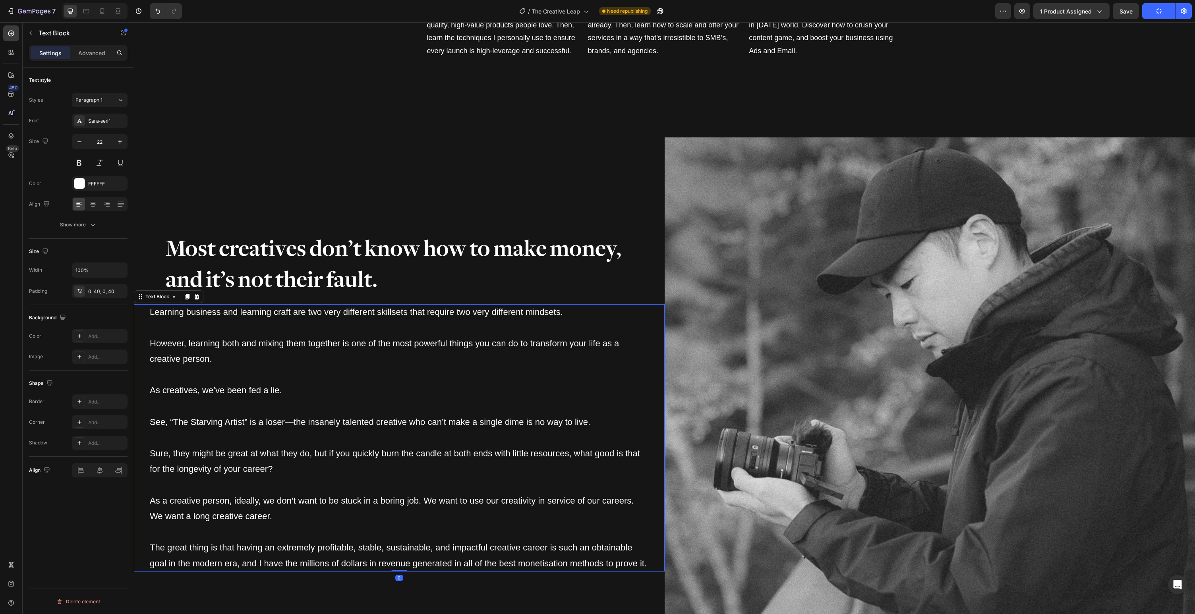
click at [268, 372] on p at bounding box center [399, 375] width 499 height 16
click at [95, 294] on div "0, 40, 0, 40" at bounding box center [99, 291] width 23 height 7
drag, startPoint x: 164, startPoint y: 334, endPoint x: 131, endPoint y: 332, distance: 33.0
click at [131, 333] on div "450 Beta Sections(18) Elements(84) Section Element Hero Section Product Detail …" at bounding box center [67, 318] width 134 height 592
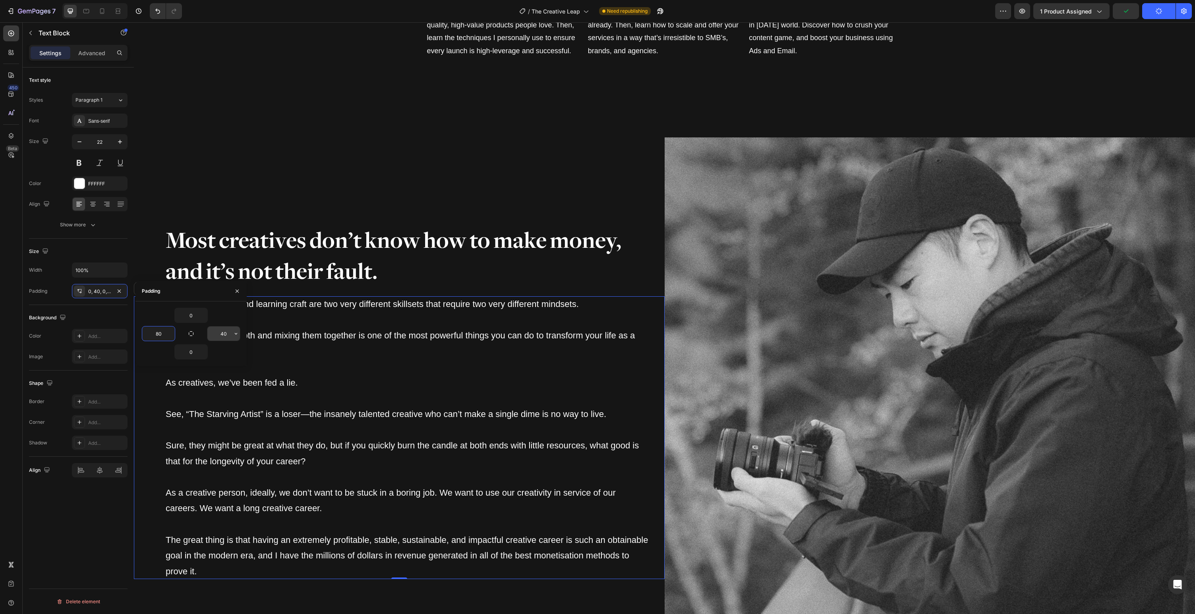
type input "80"
click at [224, 335] on input "40" at bounding box center [223, 334] width 33 height 14
type input "80"
click at [339, 196] on div "Most creatives don’t know how to make money, and it’s not their fault. Heading …" at bounding box center [399, 403] width 531 height 531
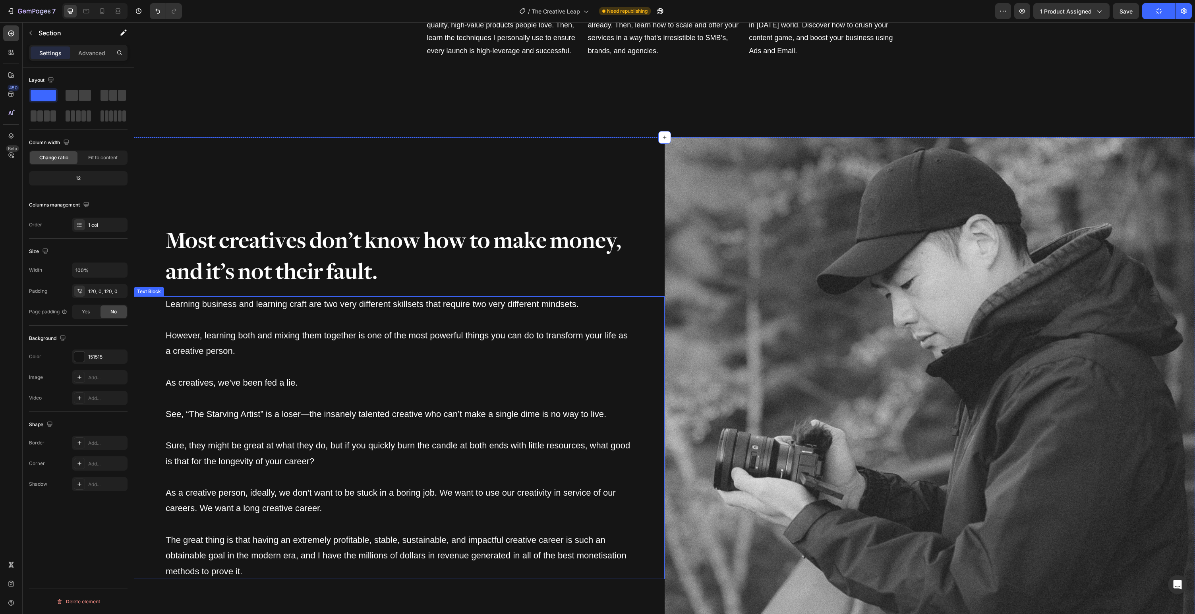
scroll to position [1344, 0]
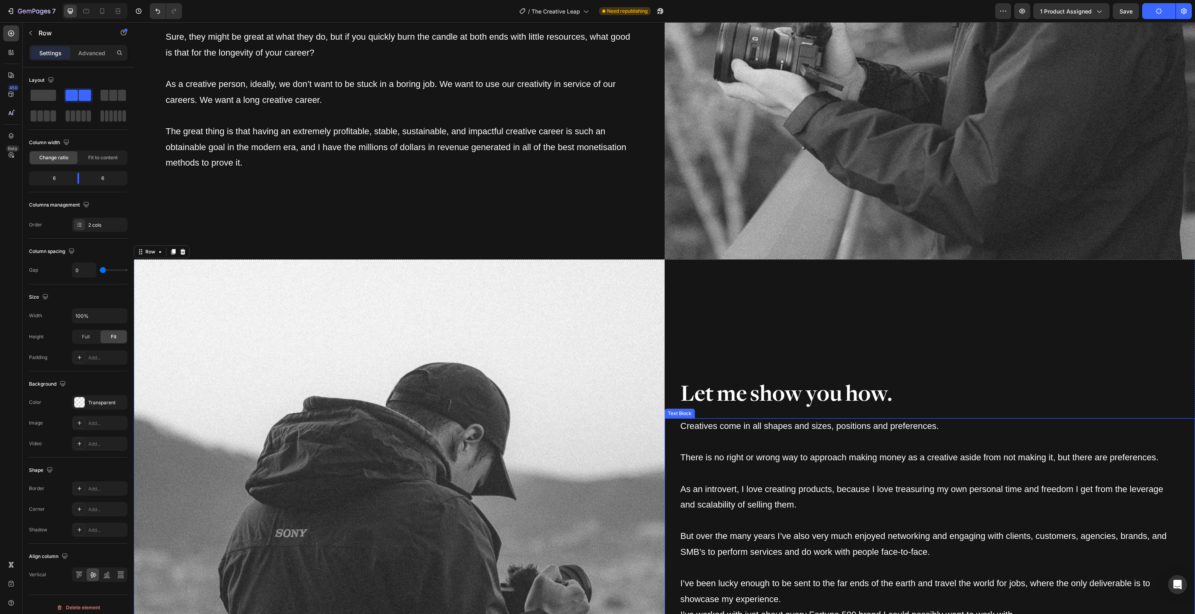
scroll to position [1817, 0]
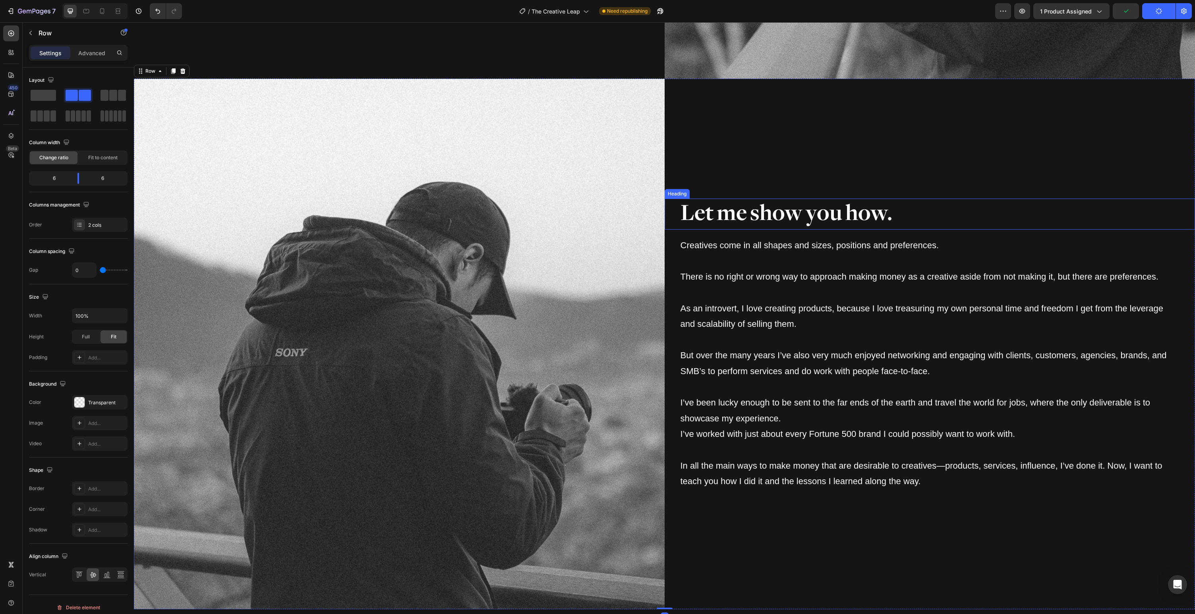
click at [870, 205] on h2 "Let me show you how." at bounding box center [930, 214] width 531 height 31
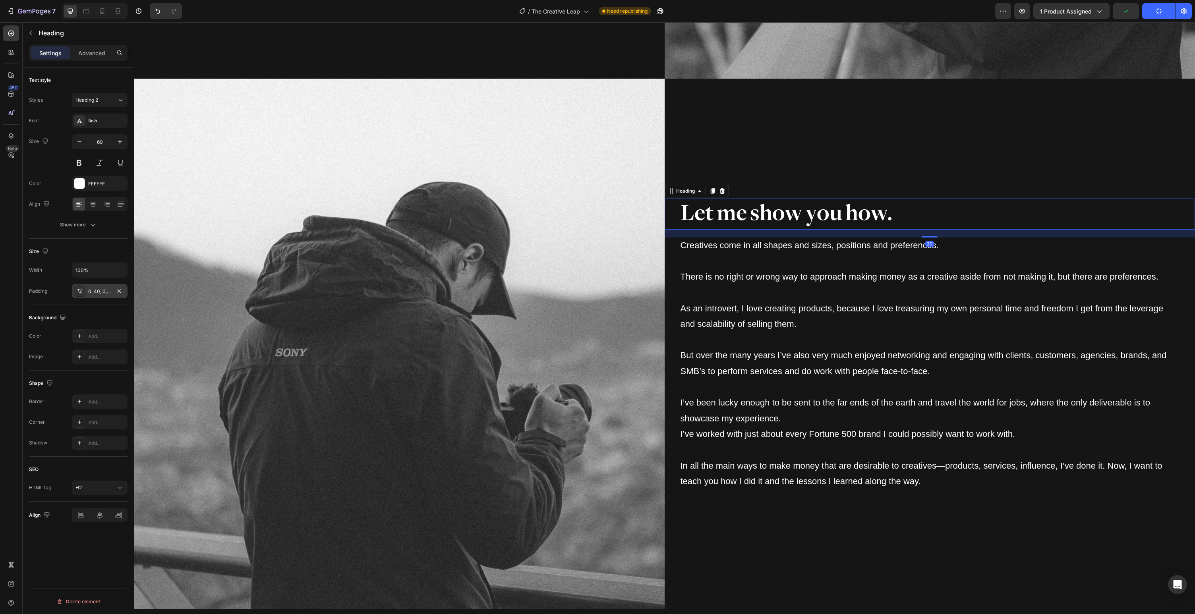
click at [105, 292] on div "0, 40, 0, 40" at bounding box center [99, 291] width 23 height 7
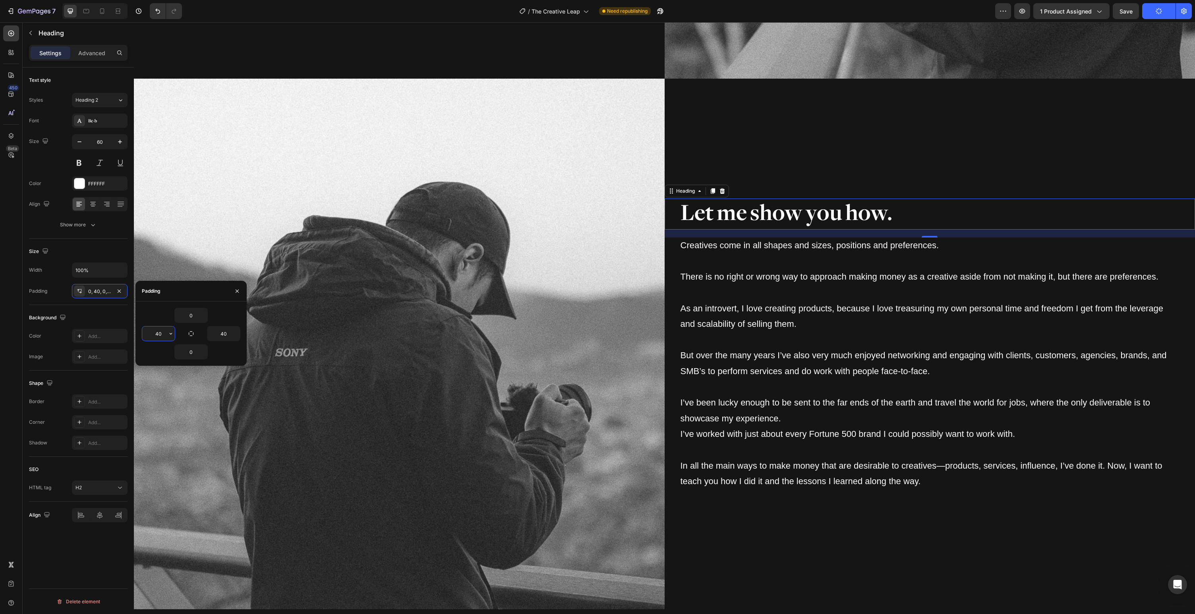
drag, startPoint x: 159, startPoint y: 335, endPoint x: 150, endPoint y: 334, distance: 9.6
click at [150, 334] on input "40" at bounding box center [158, 334] width 33 height 14
type input "80"
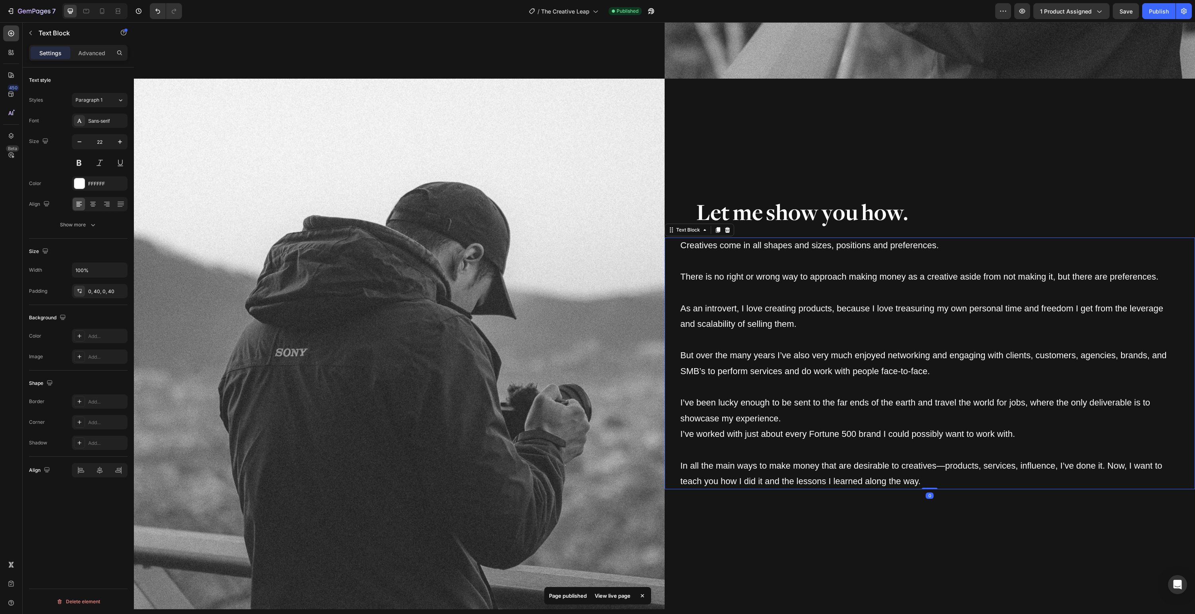
click at [834, 347] on p at bounding box center [930, 340] width 499 height 16
click at [95, 290] on div "0, 40, 0, 40" at bounding box center [99, 291] width 23 height 7
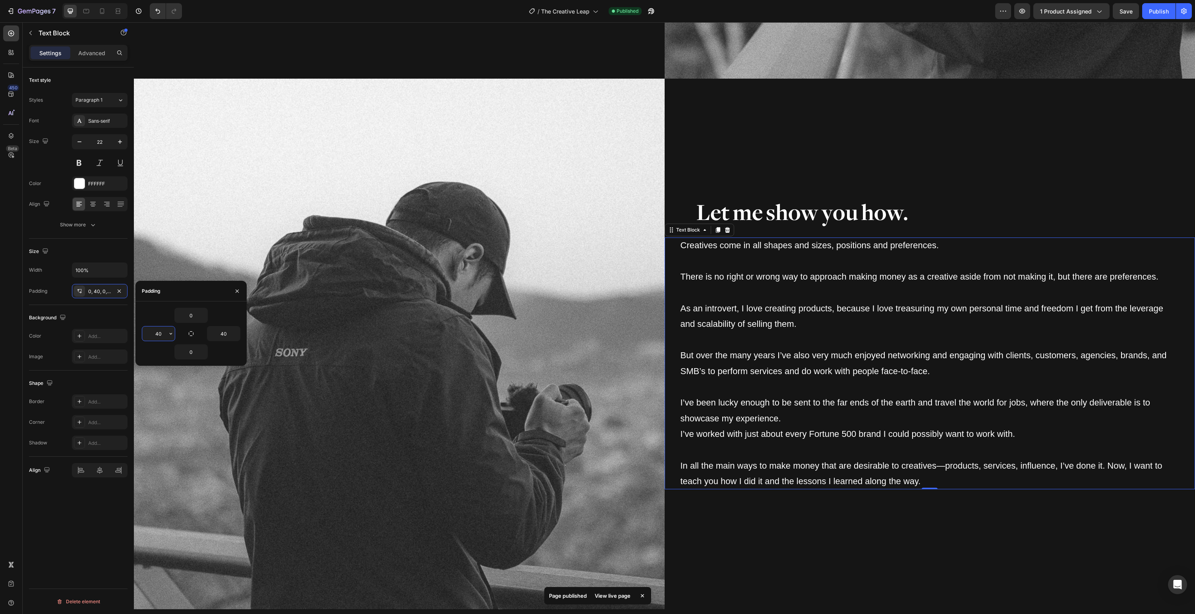
click at [159, 335] on input "40" at bounding box center [158, 334] width 33 height 14
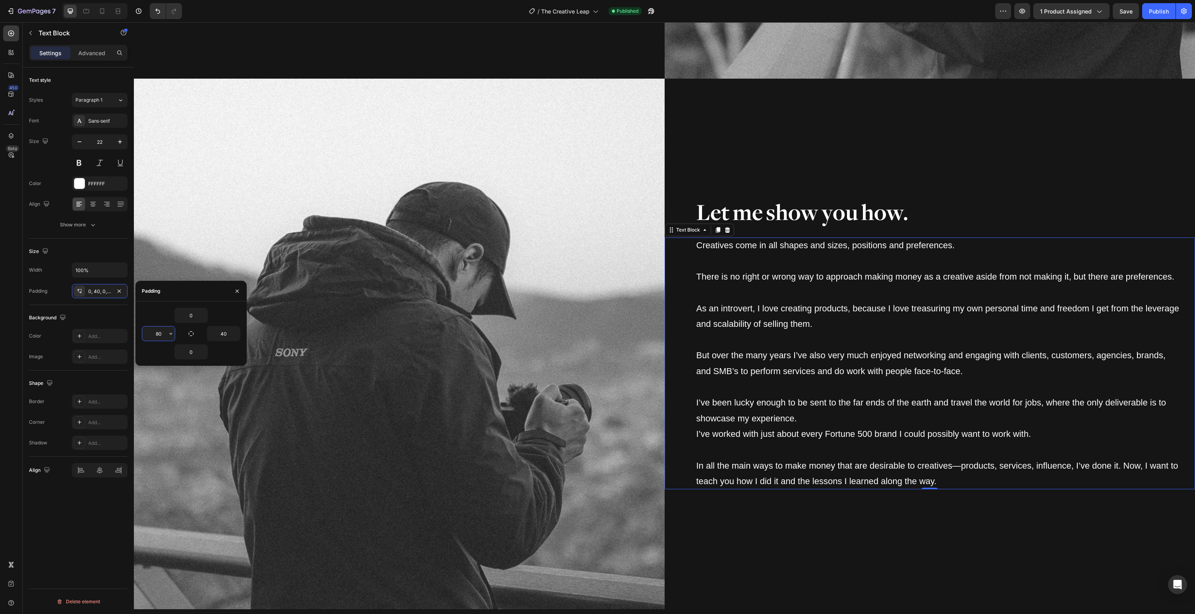
type input "80"
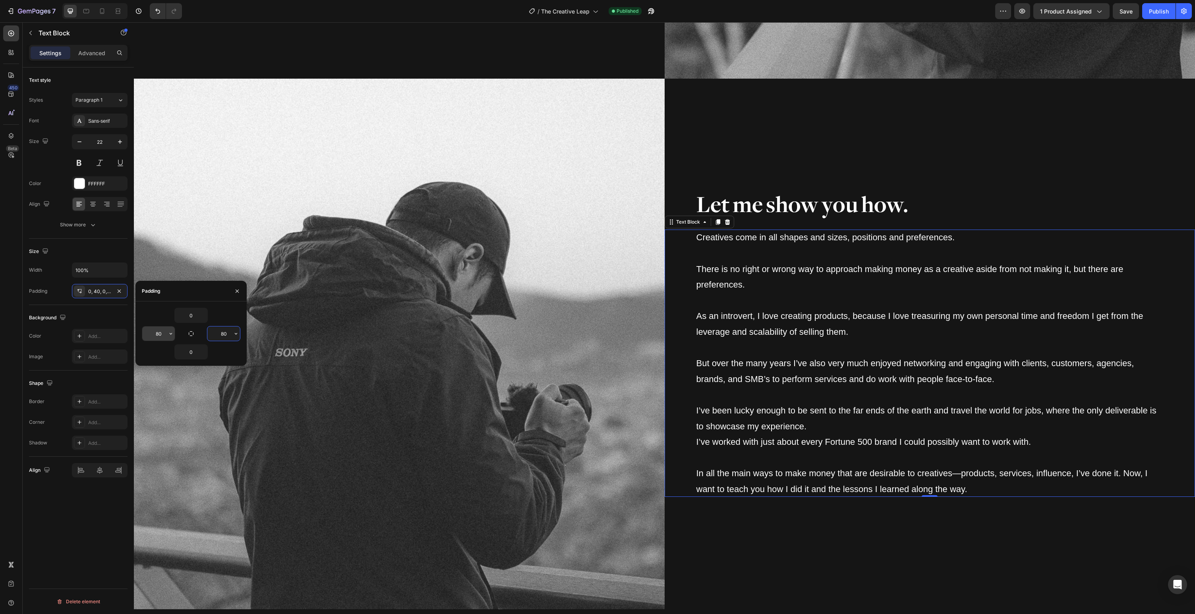
type input "80"
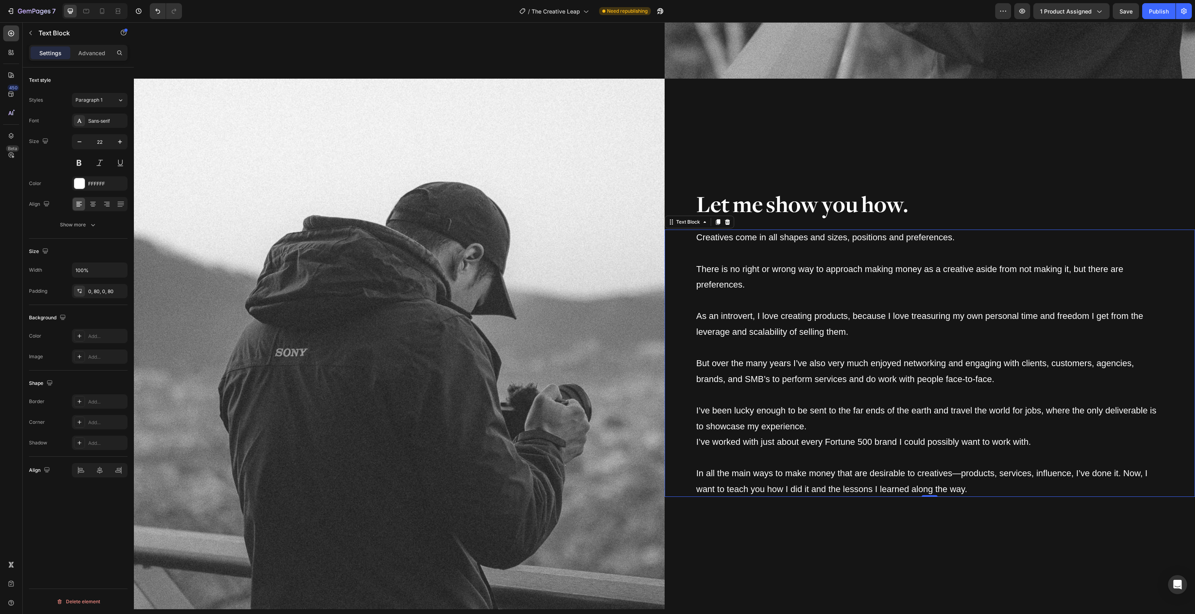
click at [749, 329] on p "As an introvert, I love creating products, because I love treasuring my own per…" at bounding box center [930, 323] width 467 height 31
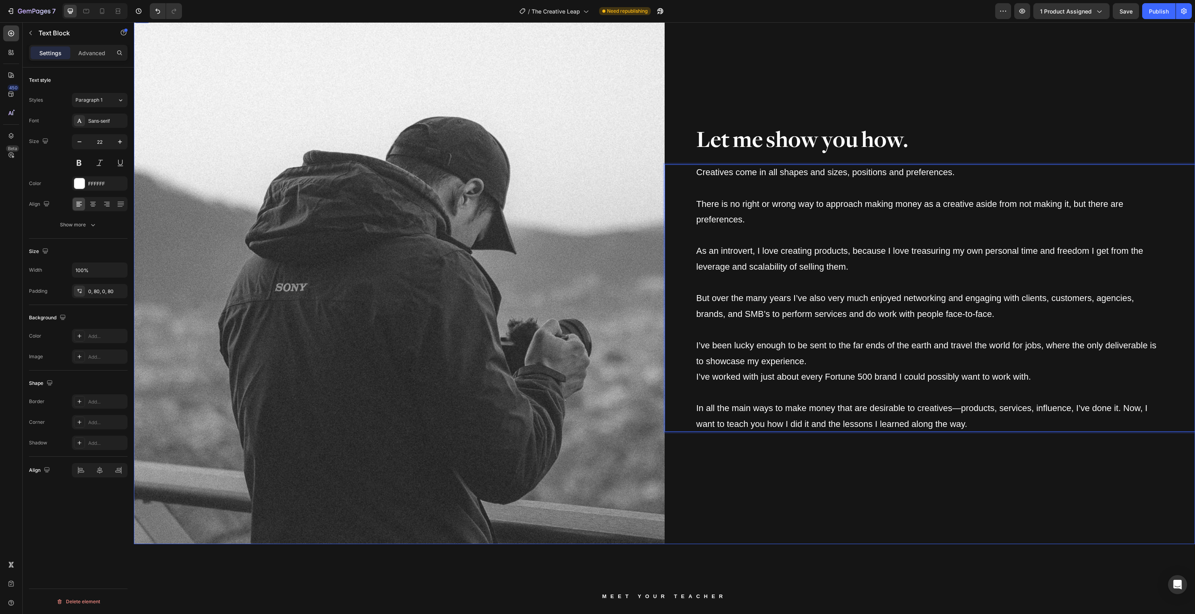
scroll to position [1909, 0]
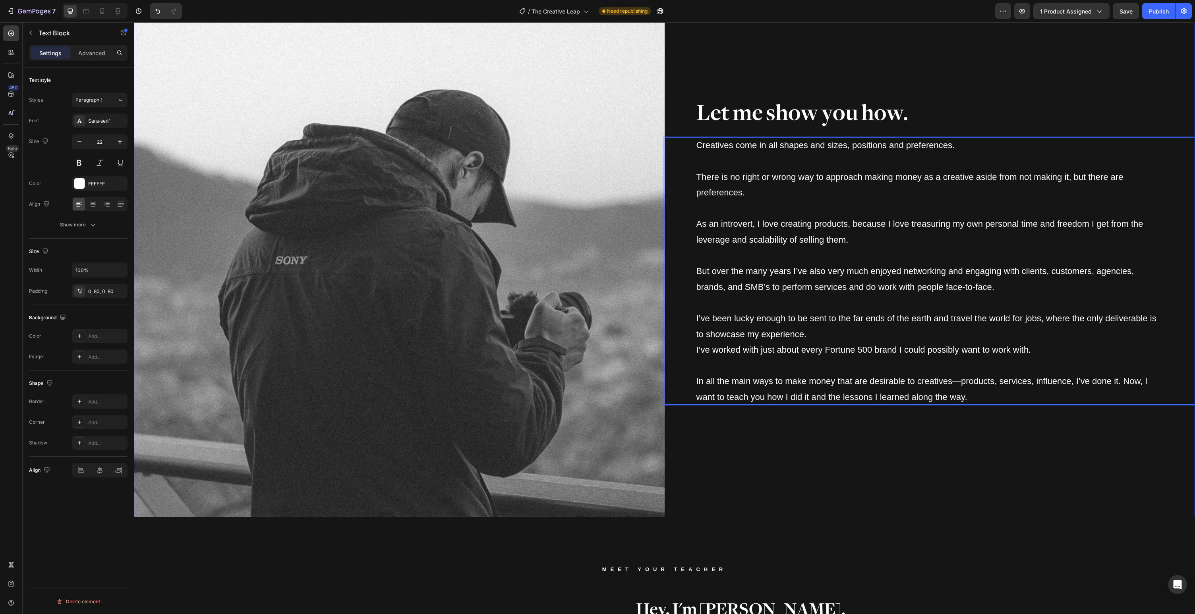
click at [837, 483] on div "Let me show you how. Heading Creatives come in all shapes and sizes, positions …" at bounding box center [930, 251] width 531 height 531
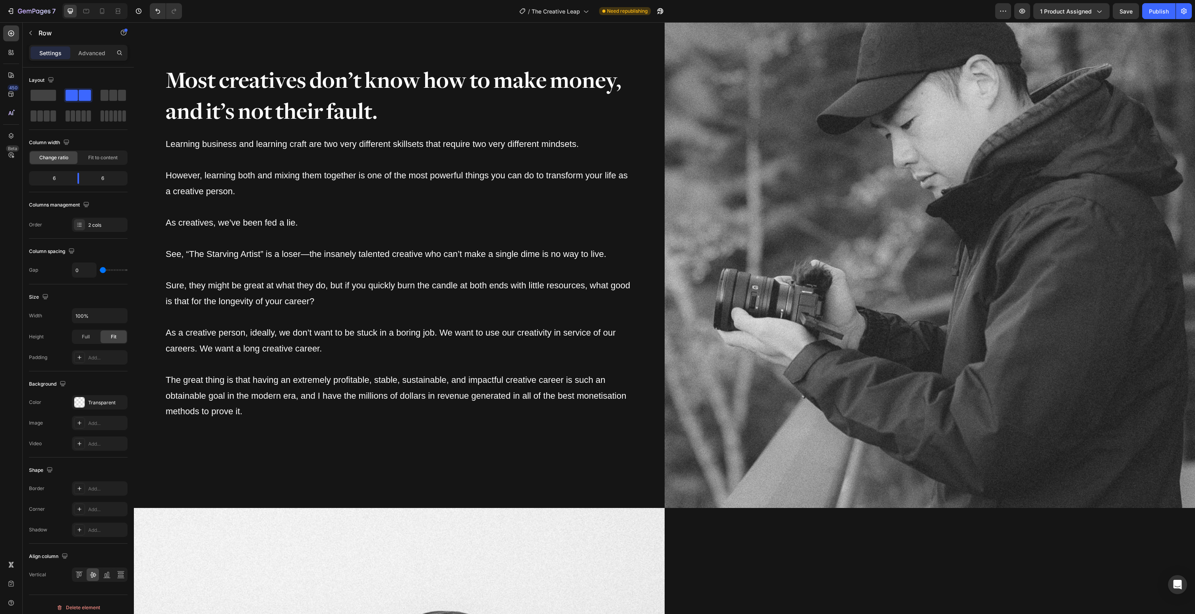
scroll to position [1142, 0]
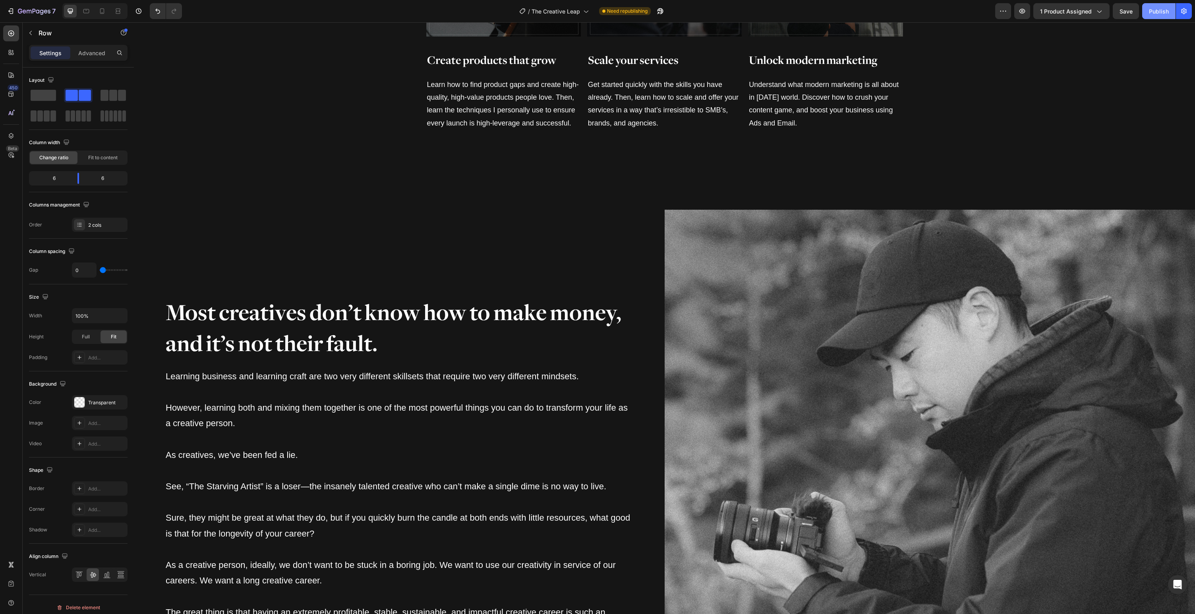
click at [1154, 13] on div "Publish" at bounding box center [1159, 11] width 20 height 8
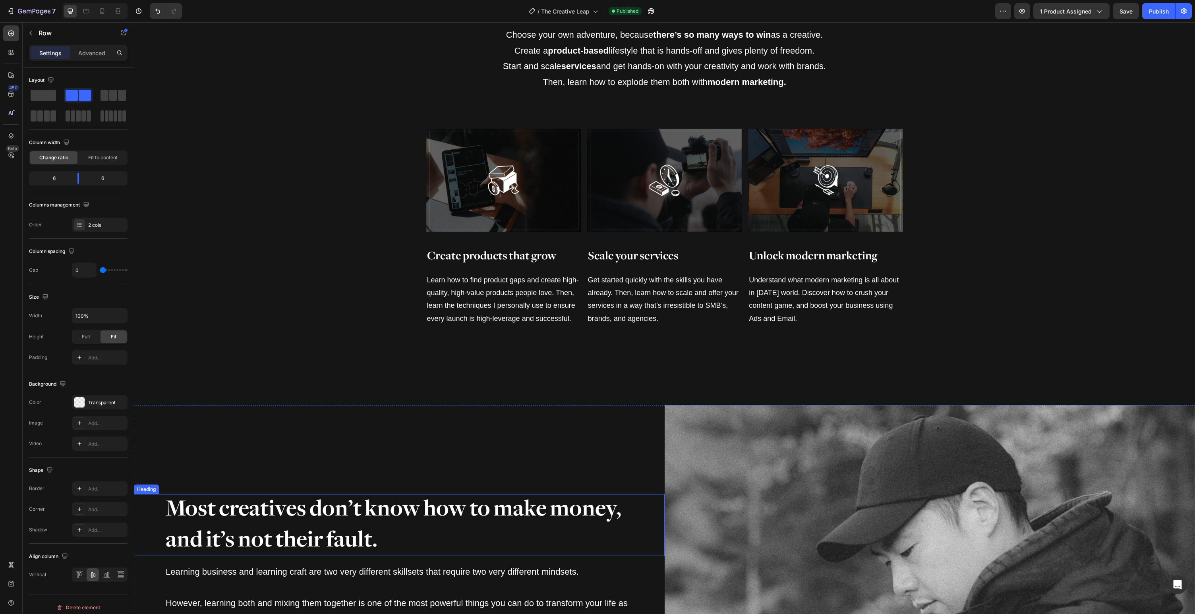
scroll to position [0, 0]
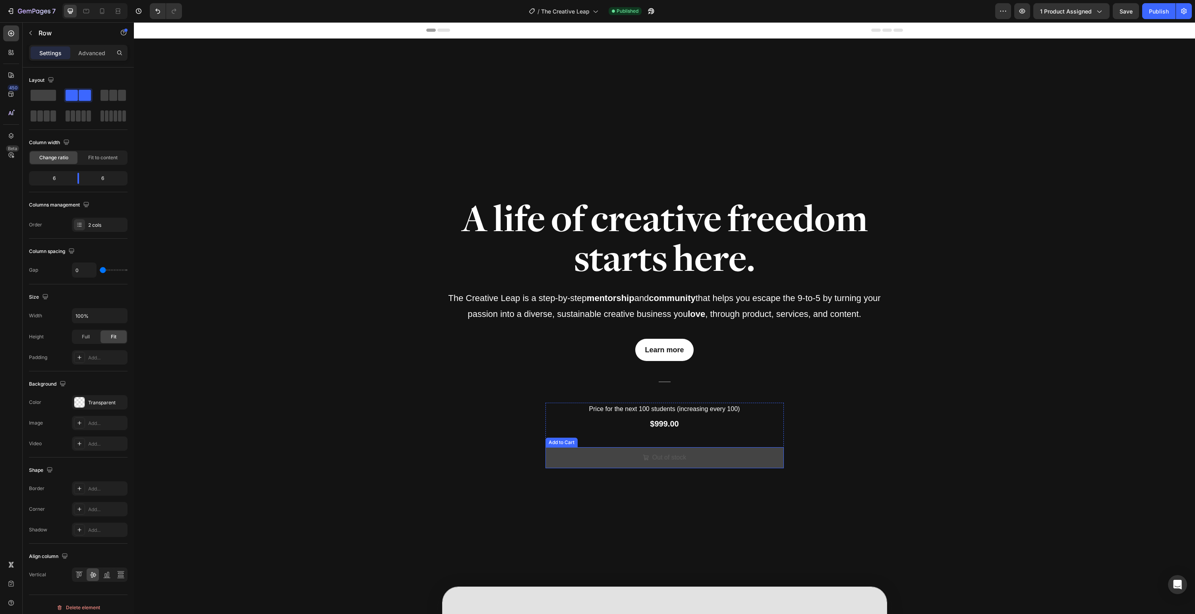
click at [566, 454] on button "Out of stock" at bounding box center [665, 458] width 238 height 21
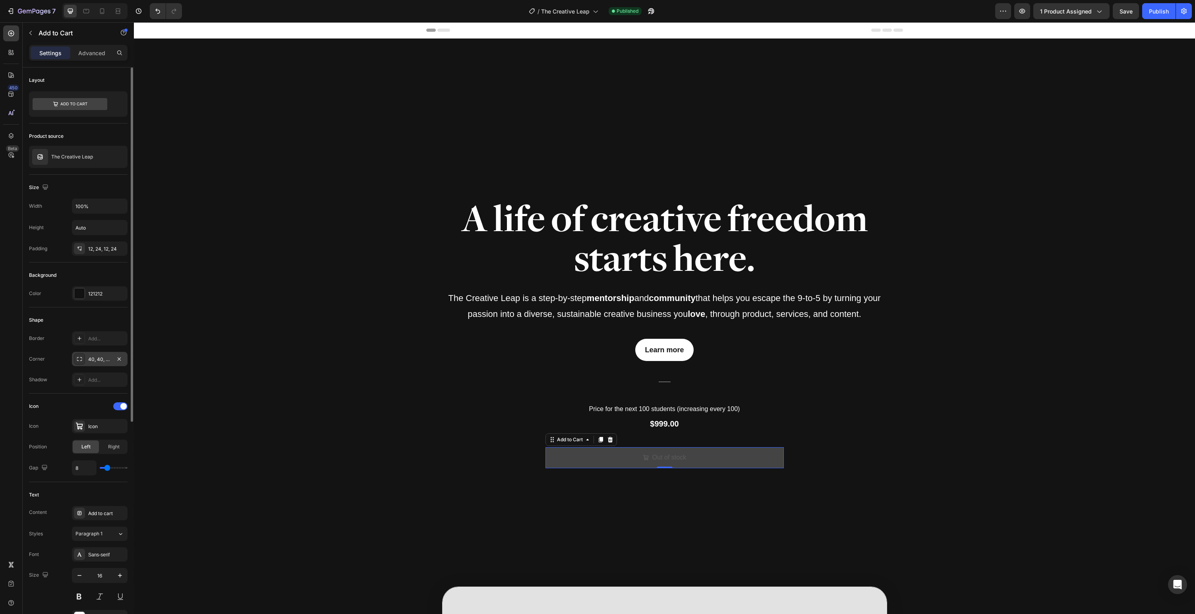
click at [97, 358] on div "40, 40, 40, 40" at bounding box center [99, 359] width 23 height 7
click at [584, 456] on button "Out of stock" at bounding box center [665, 458] width 238 height 21
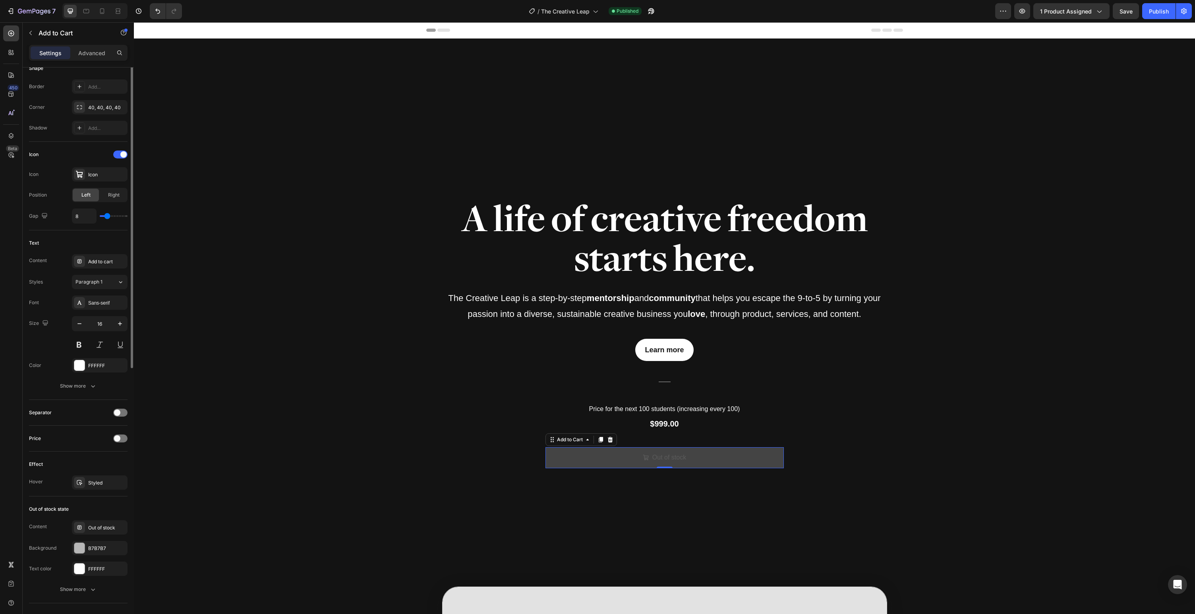
scroll to position [345, 0]
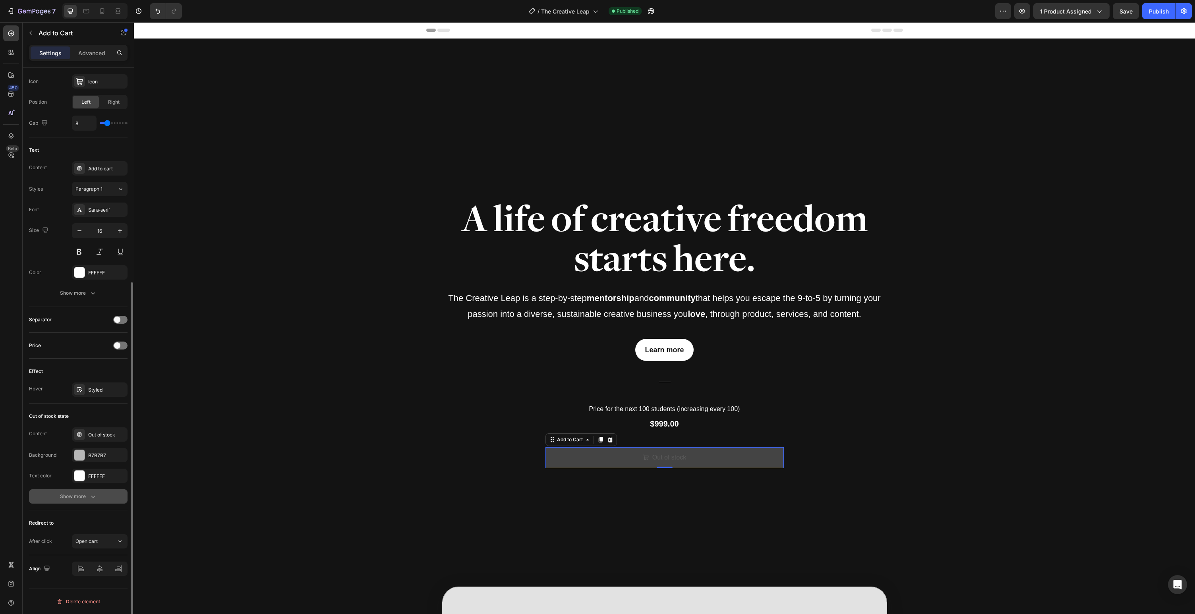
click at [70, 496] on div "Show more" at bounding box center [78, 497] width 37 height 8
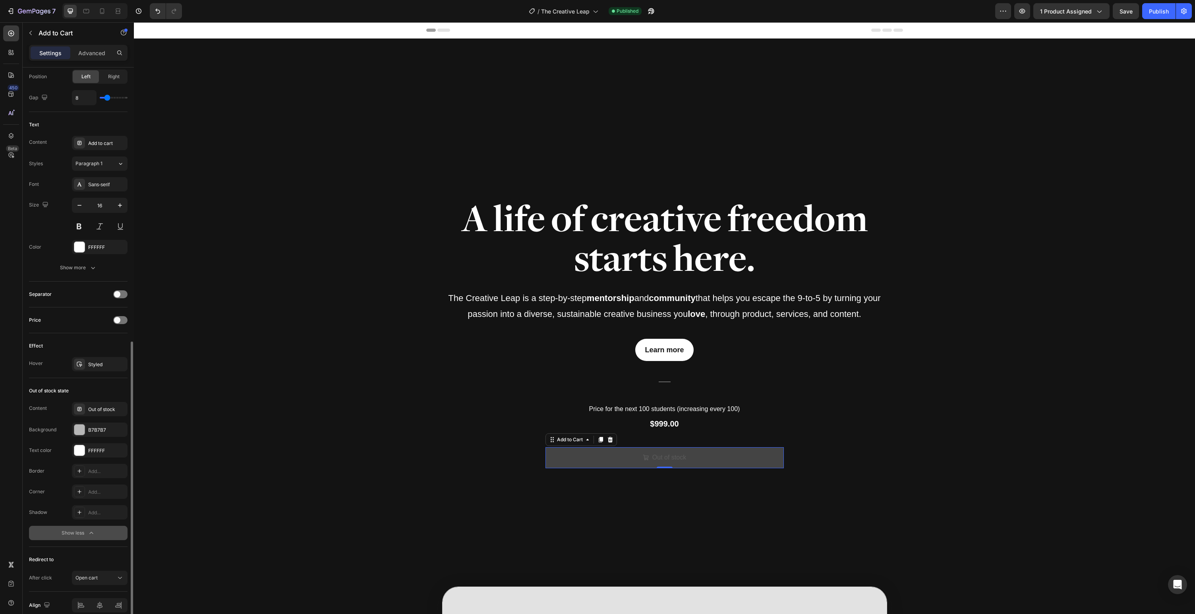
scroll to position [407, 0]
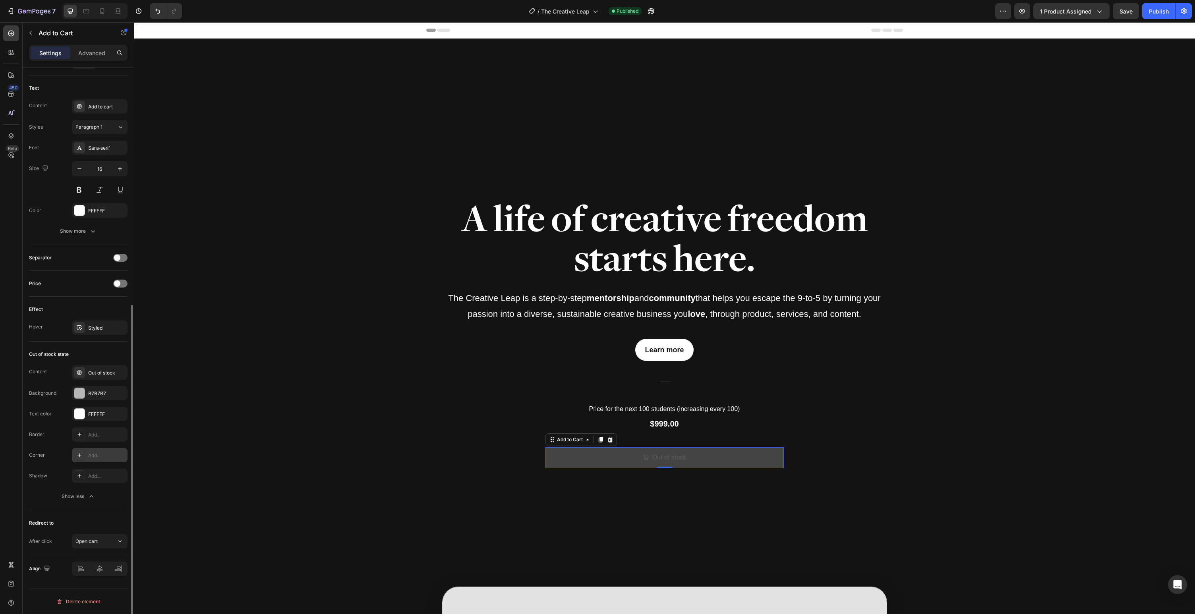
click at [81, 455] on icon at bounding box center [79, 455] width 6 height 6
drag, startPoint x: 188, startPoint y: 495, endPoint x: 198, endPoint y: 496, distance: 10.0
click at [188, 495] on input "40" at bounding box center [182, 494] width 80 height 14
click at [216, 494] on icon "button" at bounding box center [215, 494] width 8 height 8
click at [203, 546] on p "Pill" at bounding box center [192, 545] width 45 height 8
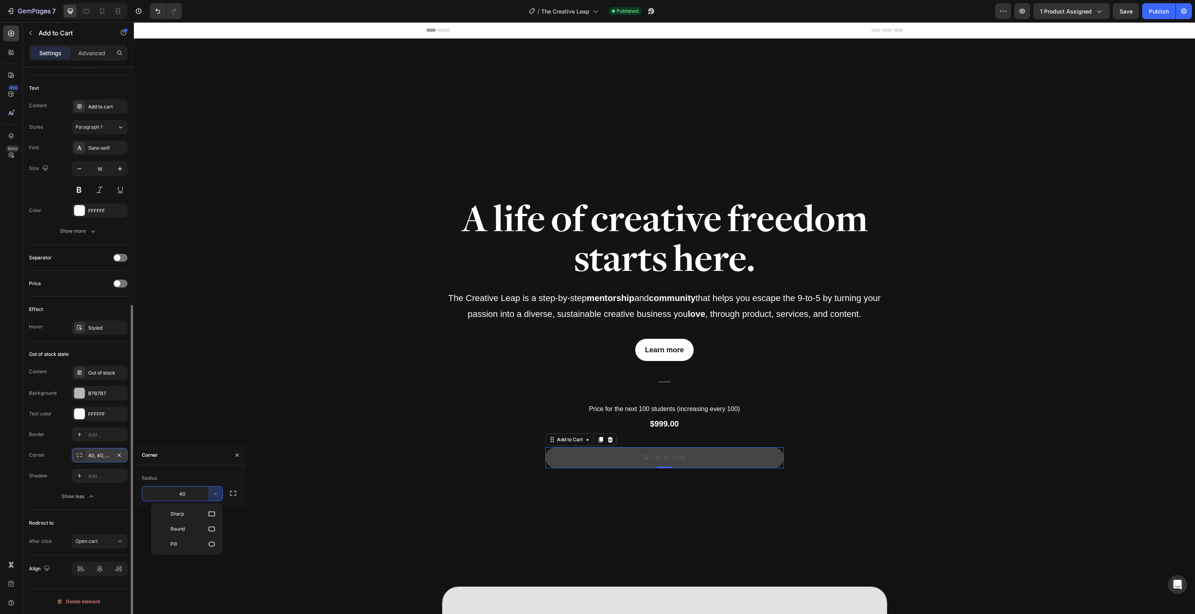
type input "9999"
drag, startPoint x: 238, startPoint y: 454, endPoint x: 95, endPoint y: 437, distance: 144.1
click at [238, 454] on icon "button" at bounding box center [237, 455] width 6 height 6
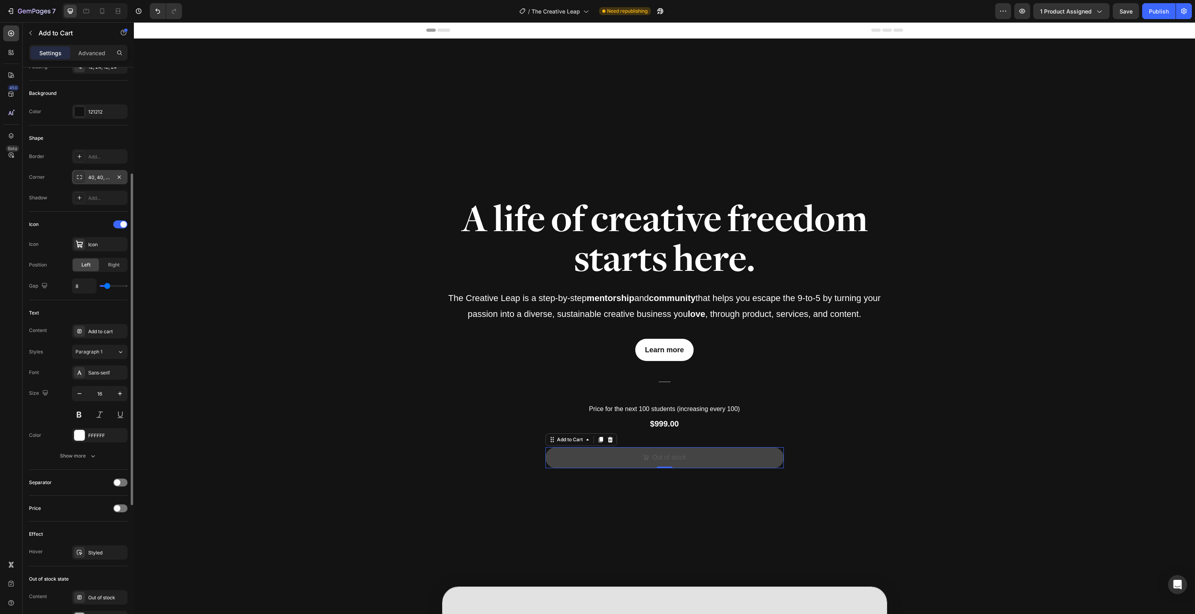
click at [98, 174] on div "40, 40, 40, 40" at bounding box center [99, 177] width 23 height 7
click at [118, 176] on icon "button" at bounding box center [119, 177] width 6 height 6
click at [105, 177] on div "Add..." at bounding box center [106, 177] width 37 height 7
click at [219, 217] on icon "button" at bounding box center [215, 216] width 8 height 8
click at [197, 265] on p "Pill" at bounding box center [192, 266] width 45 height 8
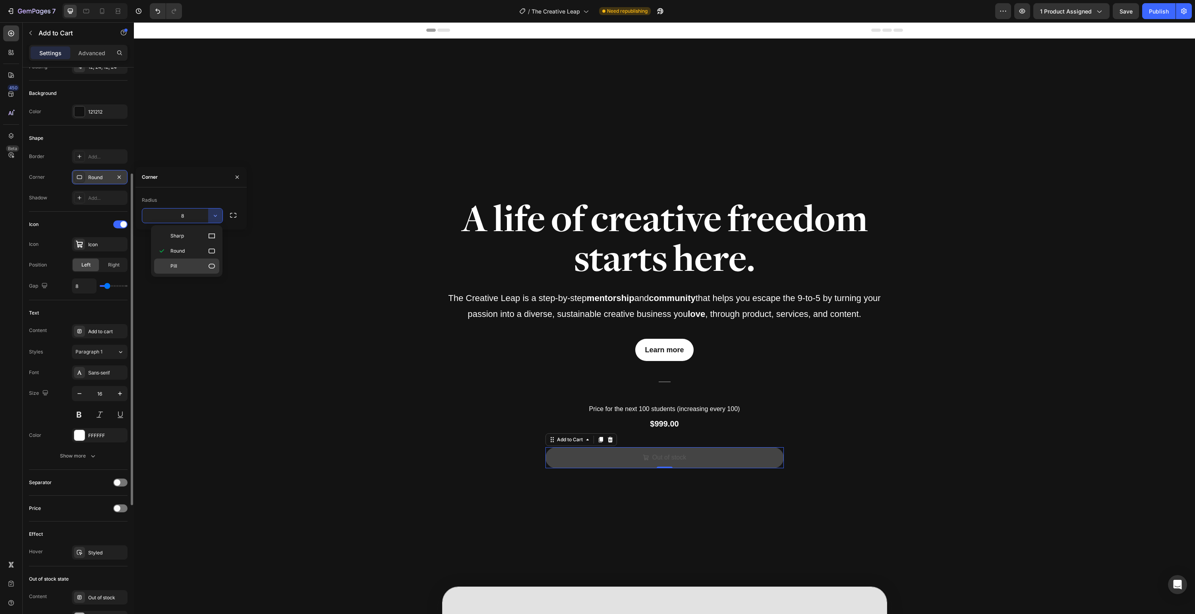
type input "9999"
click at [199, 199] on div "Radius" at bounding box center [191, 200] width 99 height 13
click at [241, 176] on button "button" at bounding box center [237, 177] width 13 height 13
click at [306, 394] on div "Overlay" at bounding box center [665, 335] width 1062 height 592
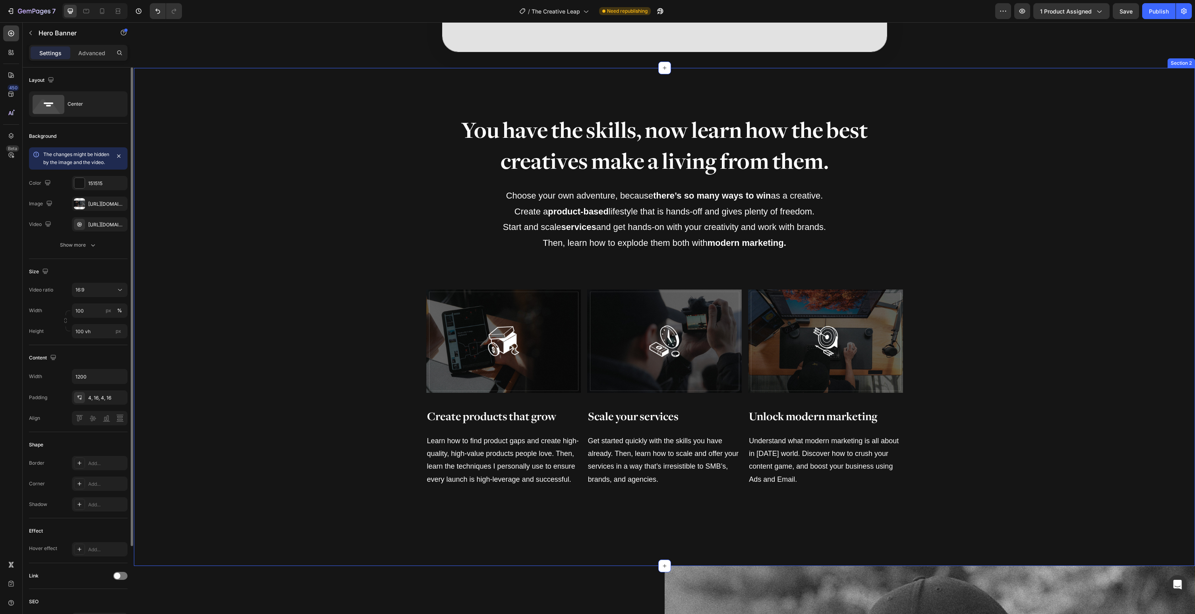
scroll to position [911, 0]
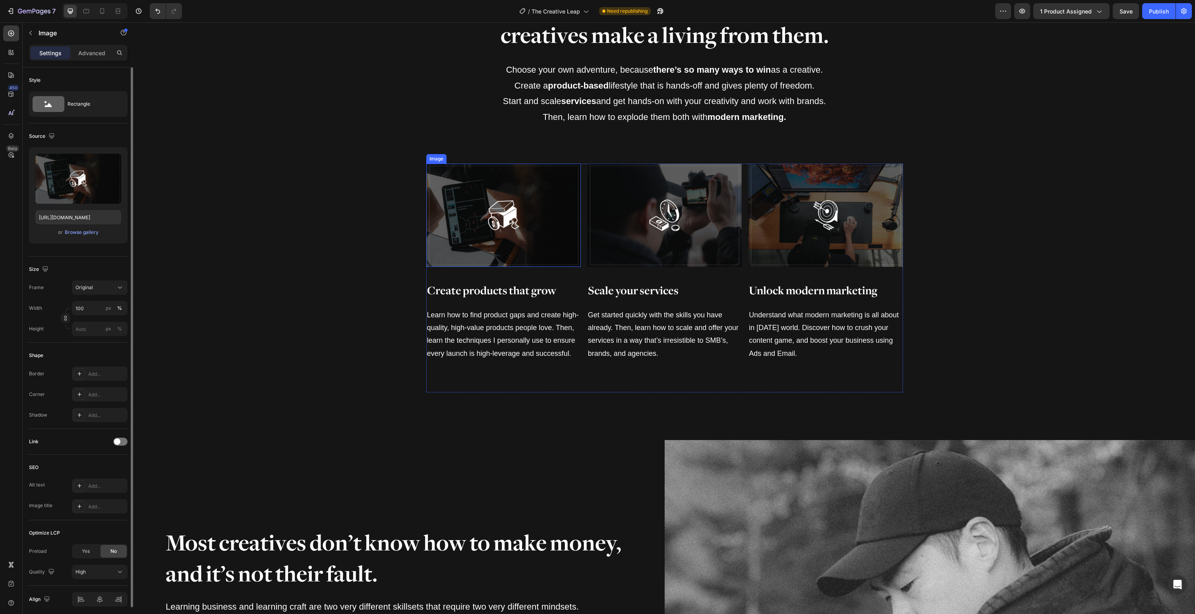
click at [445, 228] on img at bounding box center [503, 215] width 155 height 103
click at [95, 390] on div "Add..." at bounding box center [100, 394] width 56 height 14
type input "40"
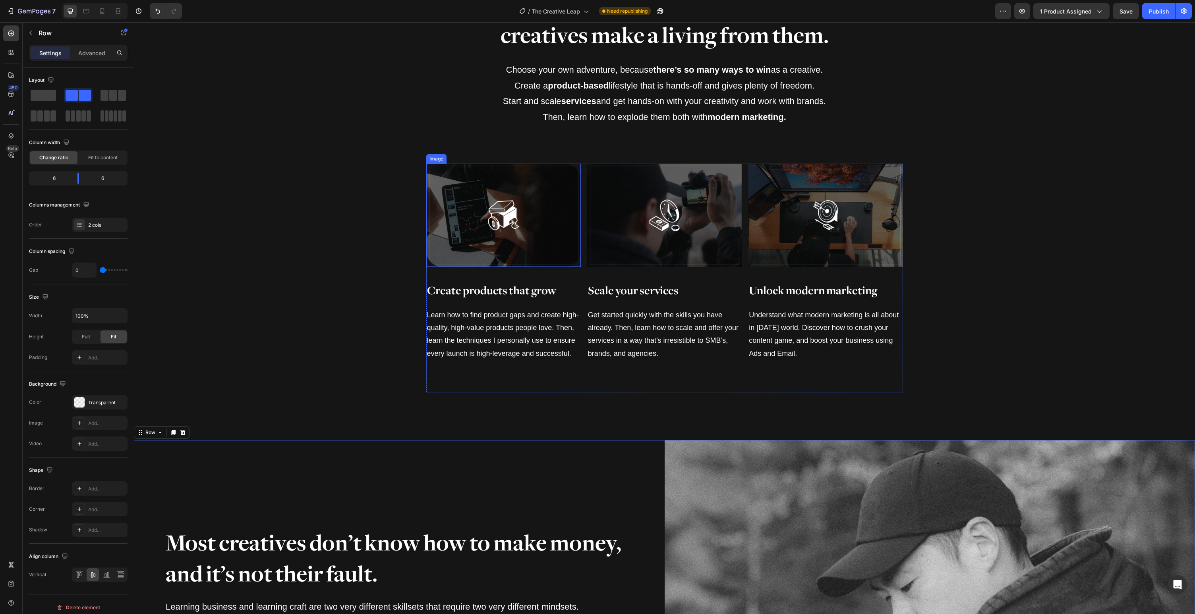
click at [513, 202] on img at bounding box center [503, 215] width 155 height 103
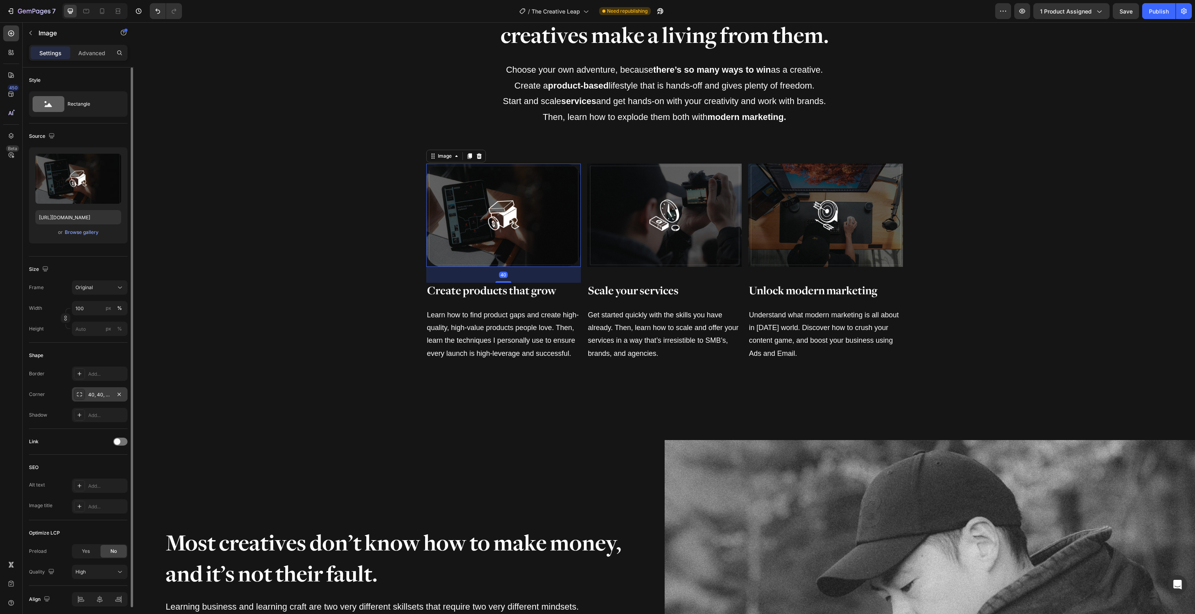
click at [95, 397] on div "40, 40, 40, 40" at bounding box center [99, 394] width 23 height 7
click at [195, 434] on input "40" at bounding box center [182, 433] width 80 height 14
type input "30"
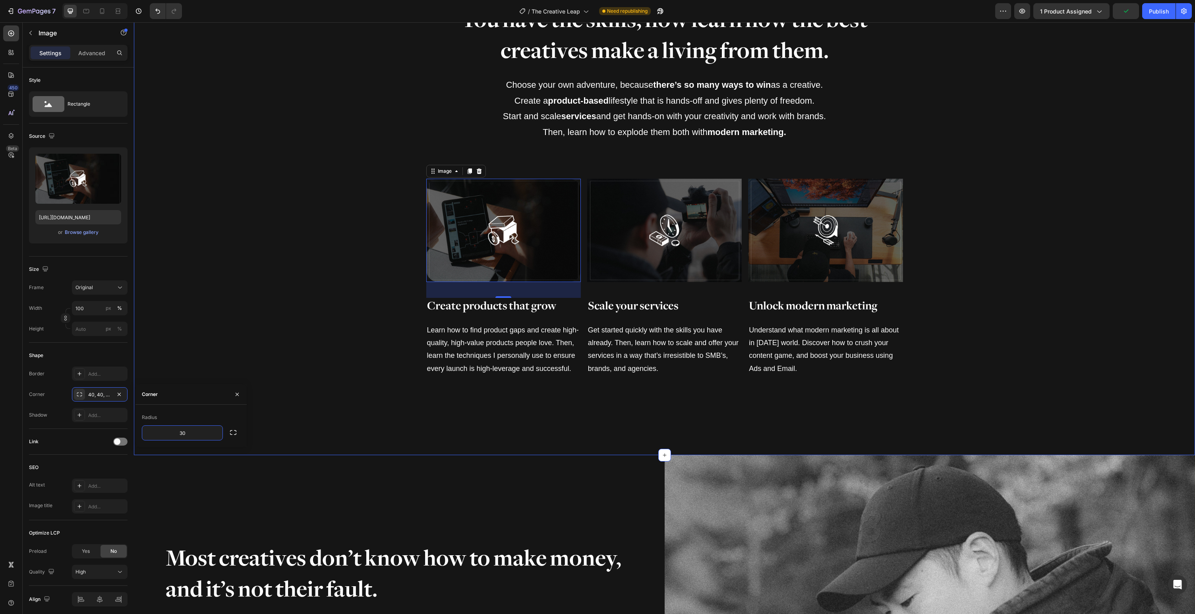
scroll to position [295, 0]
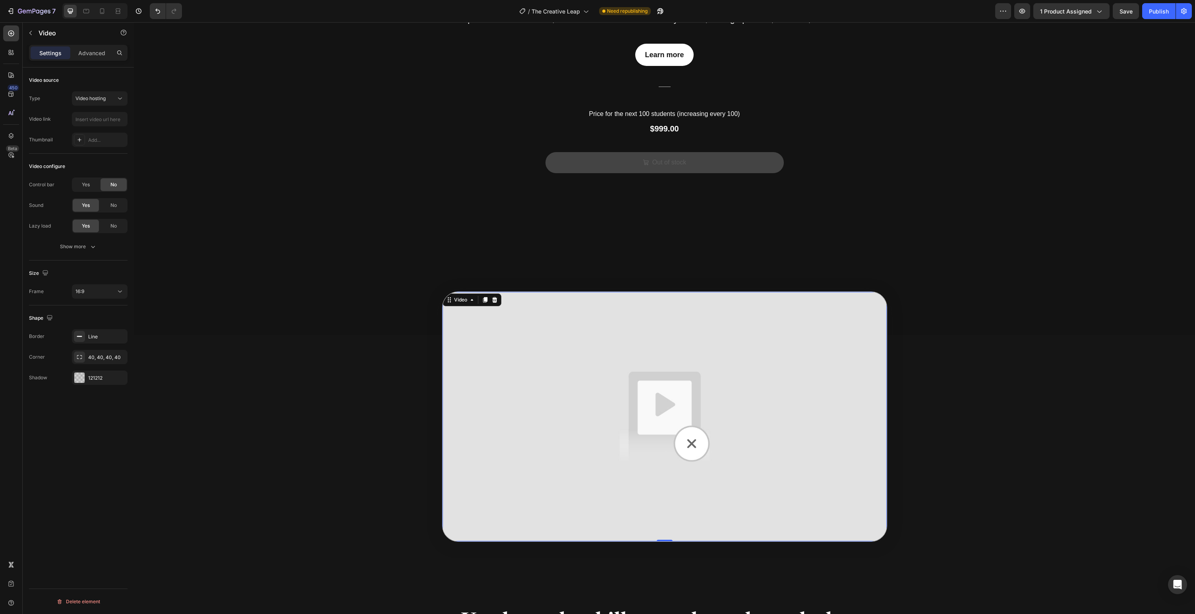
click at [472, 321] on img at bounding box center [665, 417] width 444 height 250
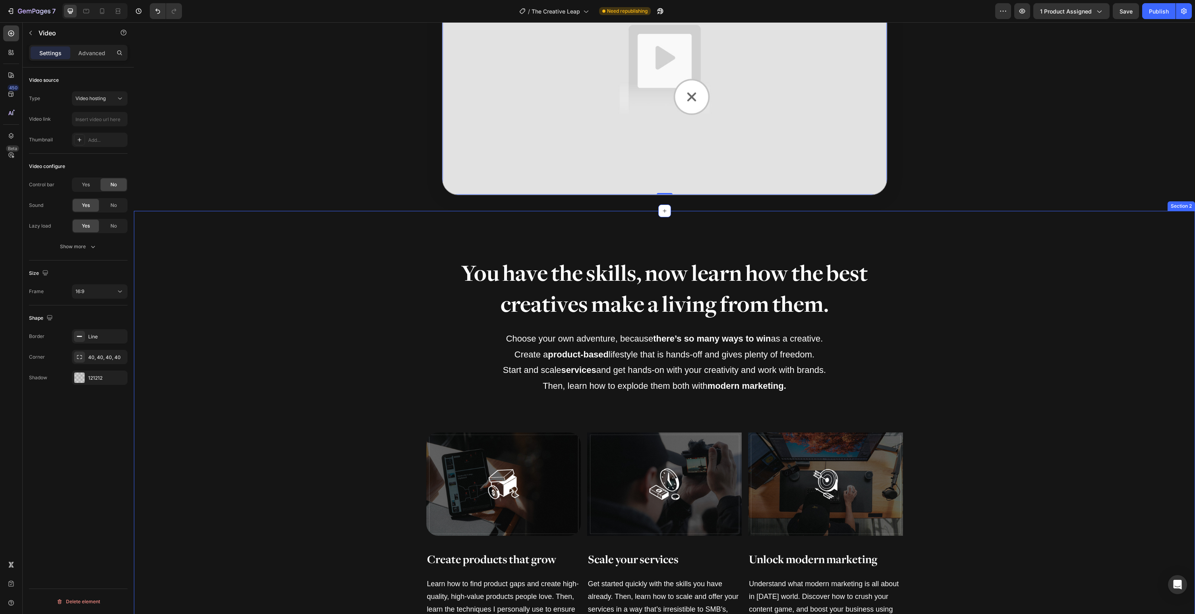
scroll to position [653, 0]
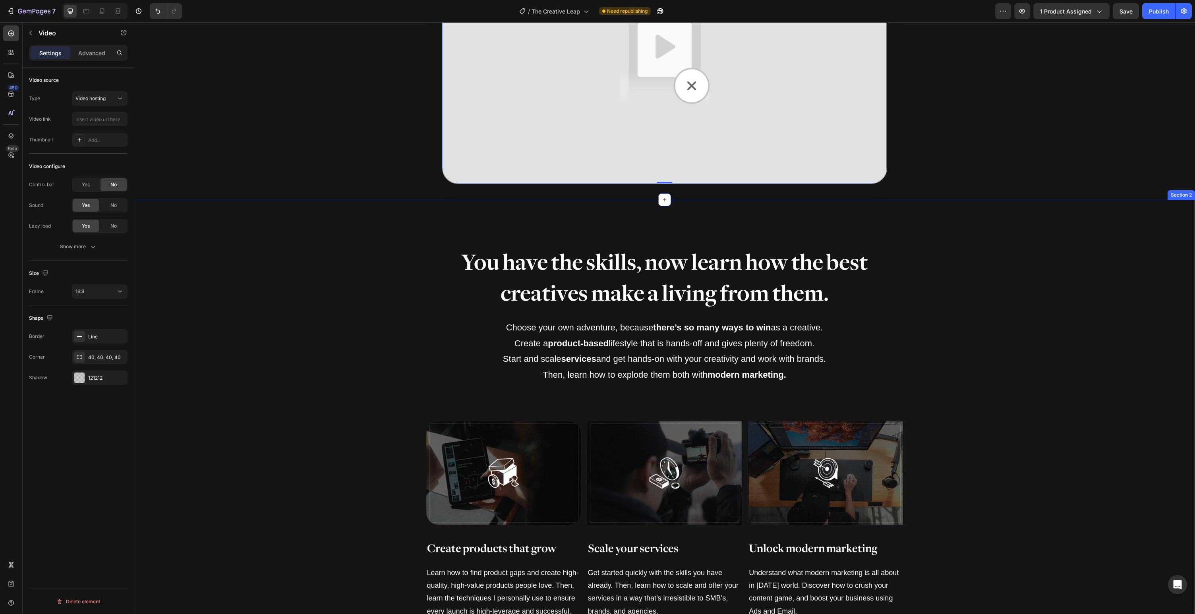
click at [327, 457] on div "You have the skills, now learn how the best creatives make a living from them. …" at bounding box center [665, 449] width 1062 height 403
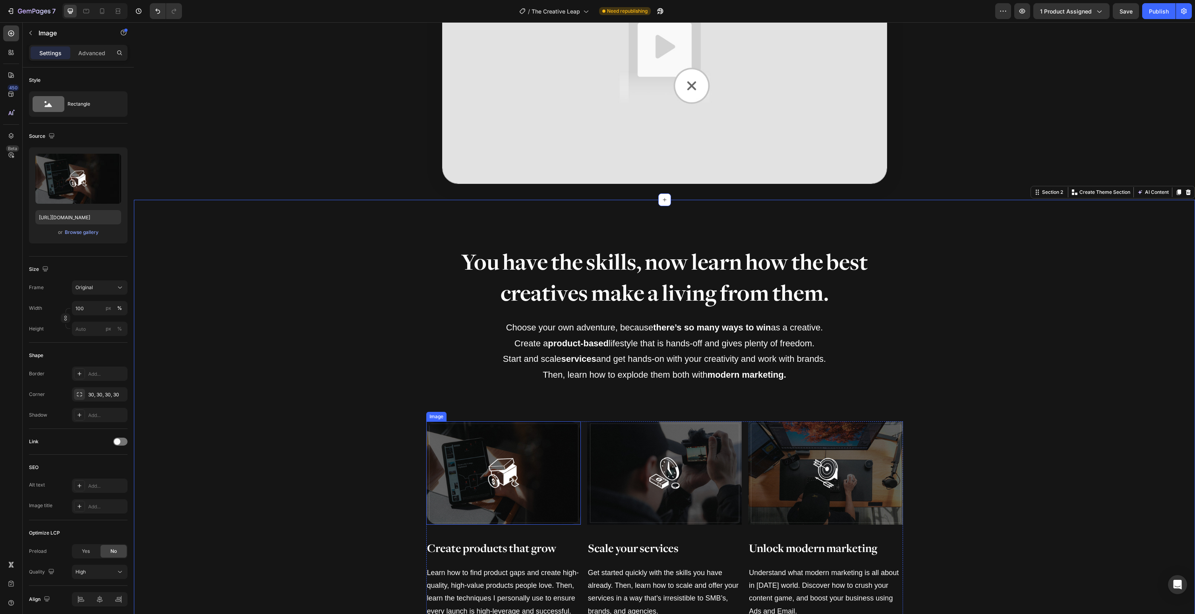
click at [438, 475] on img at bounding box center [503, 473] width 155 height 103
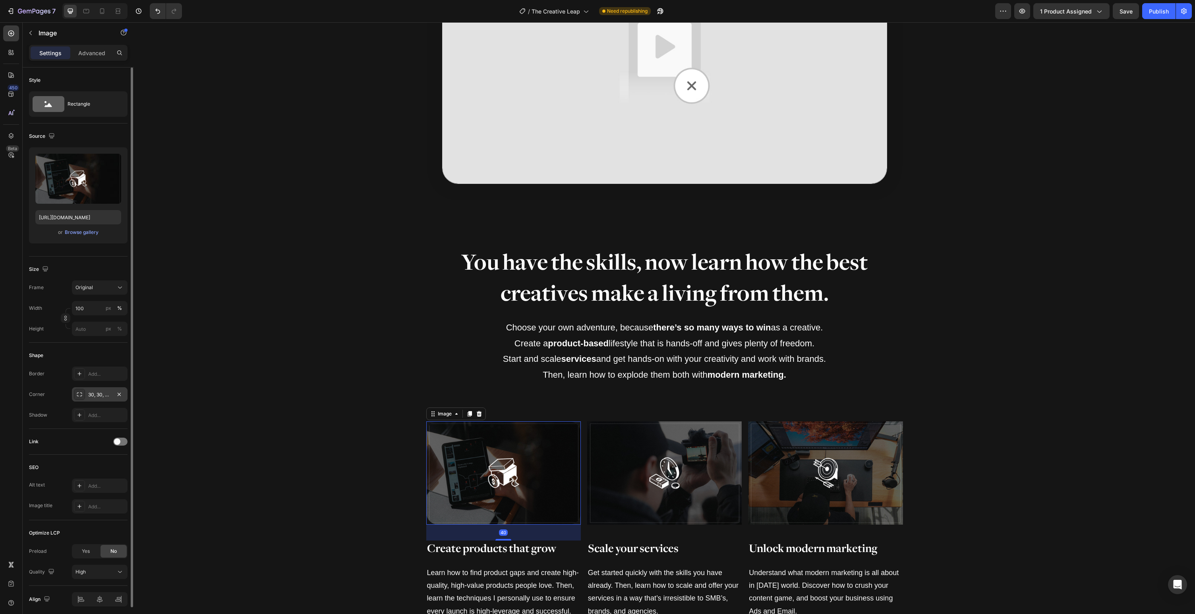
click at [99, 397] on div "30, 30, 30, 30" at bounding box center [99, 394] width 23 height 7
click at [198, 434] on input "30" at bounding box center [182, 433] width 80 height 14
type input "40"
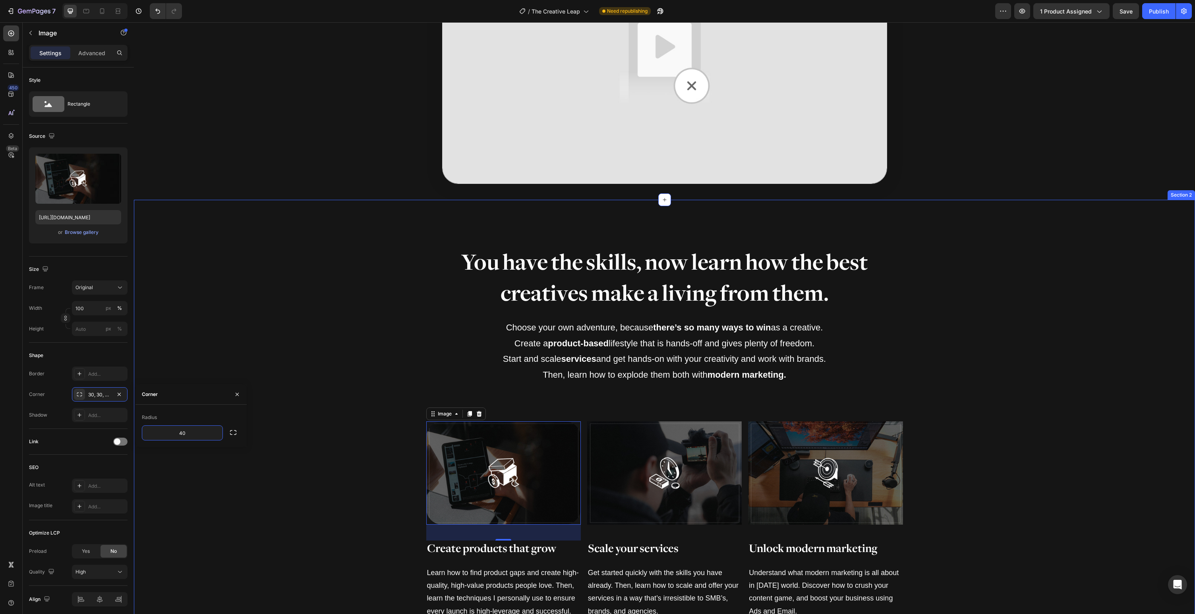
click at [360, 417] on div "You have the skills, now learn how the best creatives make a living from them. …" at bounding box center [665, 449] width 1062 height 403
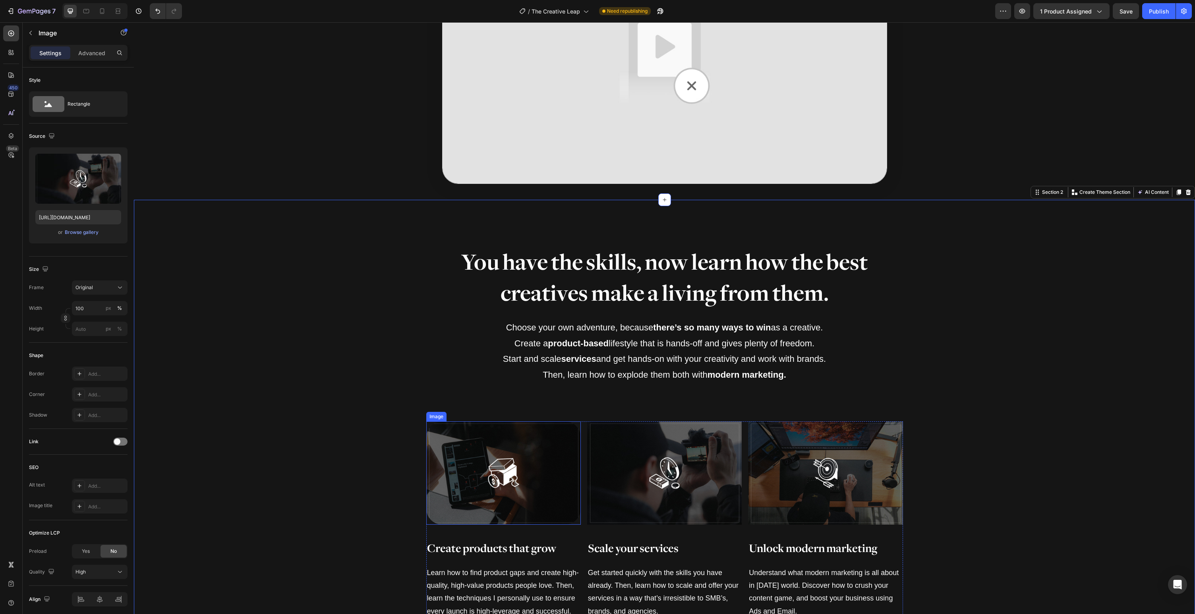
click at [657, 461] on img at bounding box center [664, 473] width 155 height 103
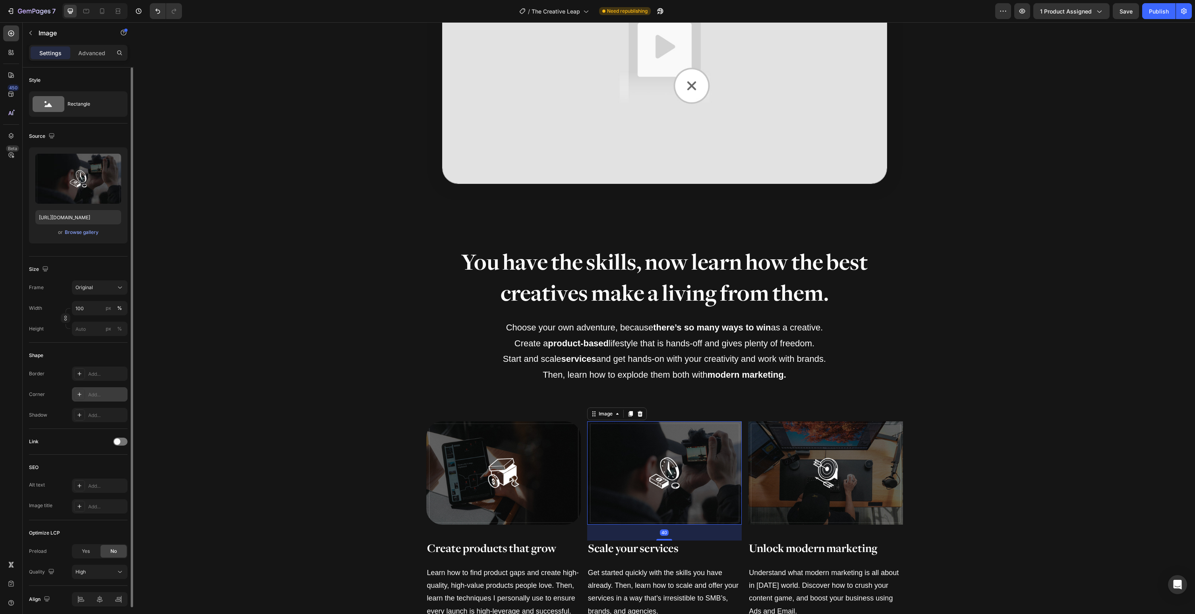
click at [95, 389] on div "Add..." at bounding box center [100, 394] width 56 height 14
type input "40"
click at [469, 387] on div "You have the skills, now learn how the best creatives make a living from them. …" at bounding box center [664, 332] width 477 height 168
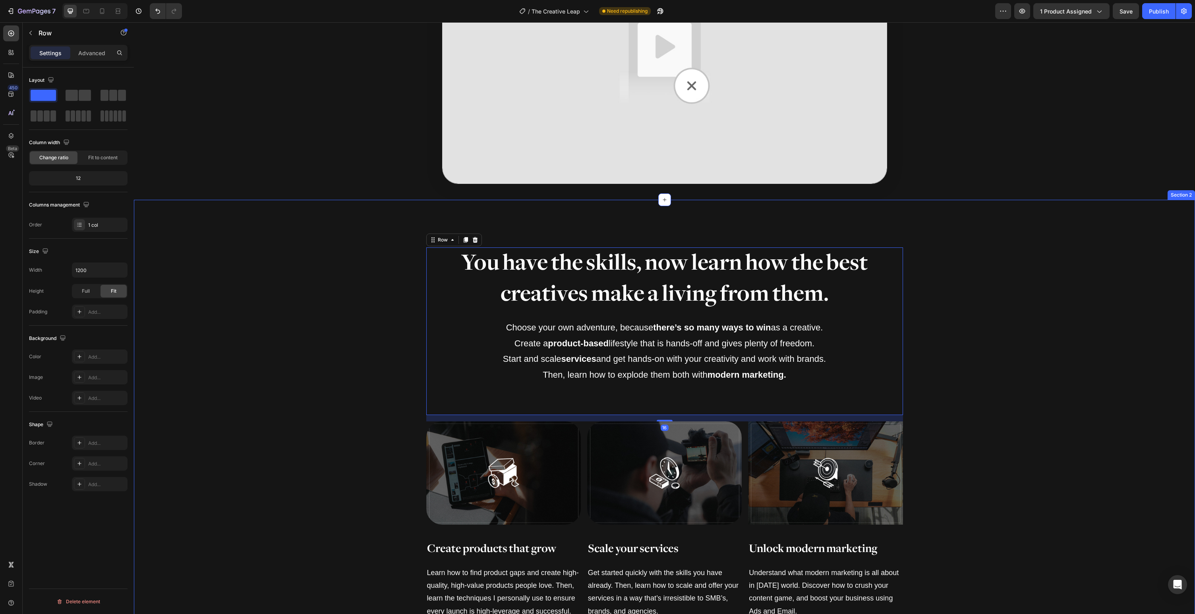
click at [911, 451] on div "You have the skills, now learn how the best creatives make a living from them. …" at bounding box center [665, 449] width 1062 height 403
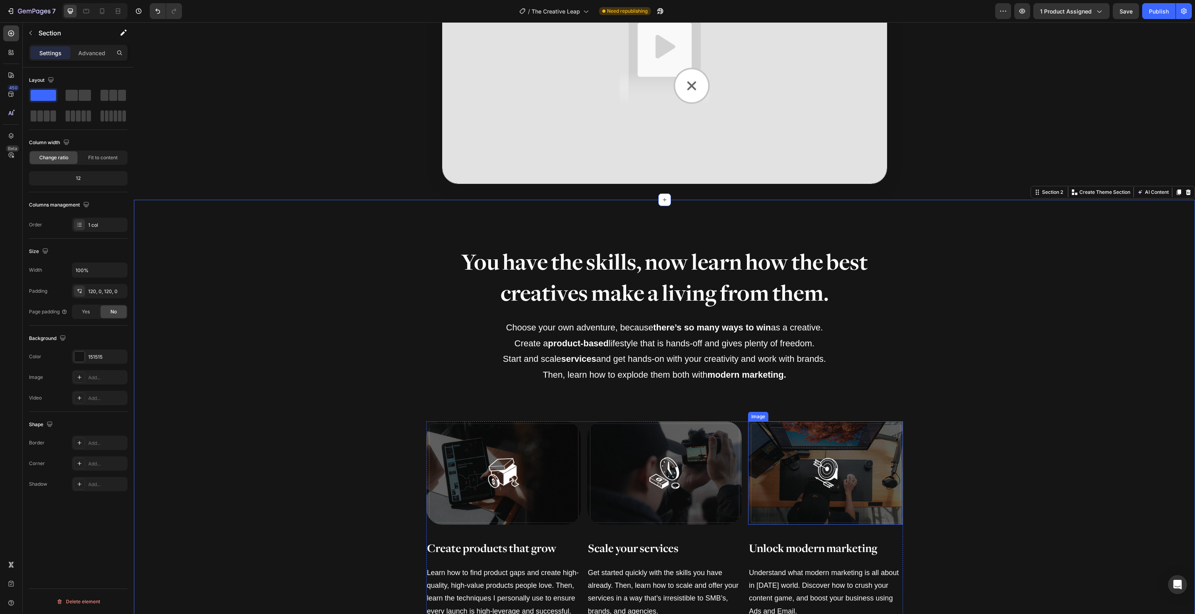
click at [816, 474] on img at bounding box center [825, 473] width 155 height 103
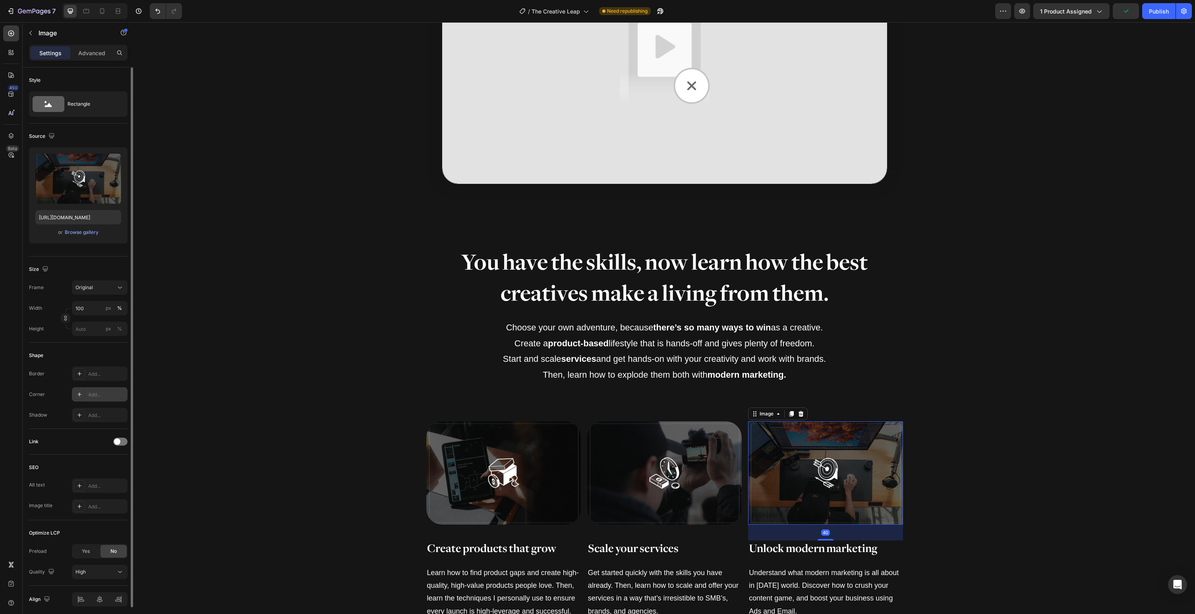
click at [100, 391] on div "Add..." at bounding box center [106, 394] width 37 height 7
type input "40"
click at [304, 418] on div "You have the skills, now learn how the best creatives make a living from them. …" at bounding box center [665, 449] width 1062 height 403
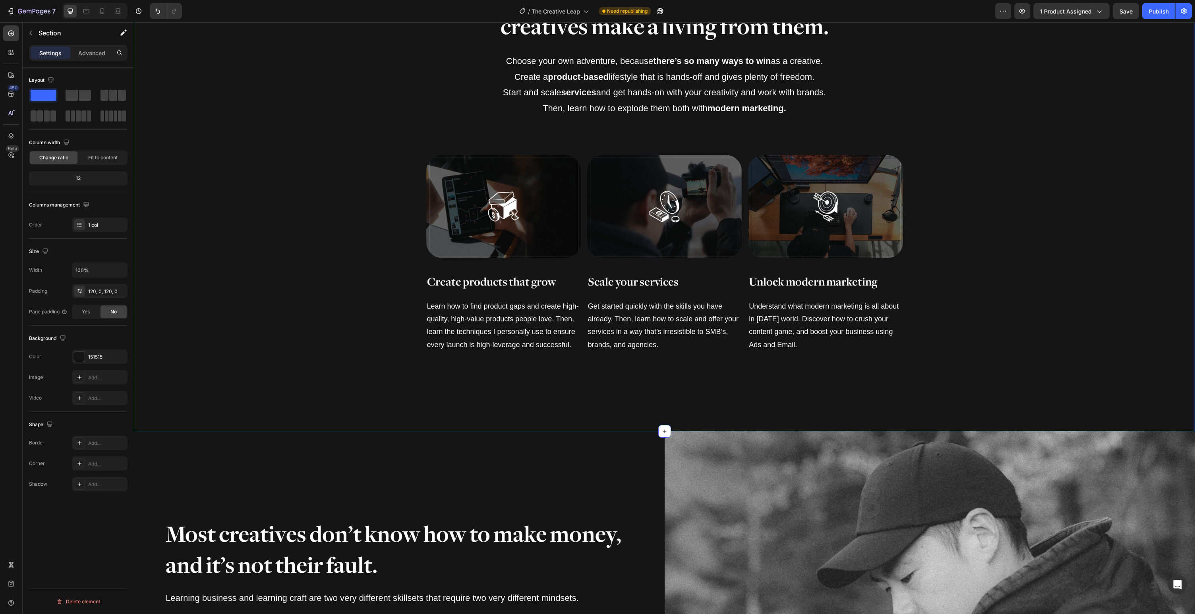
scroll to position [920, 0]
click at [789, 215] on img at bounding box center [825, 206] width 155 height 103
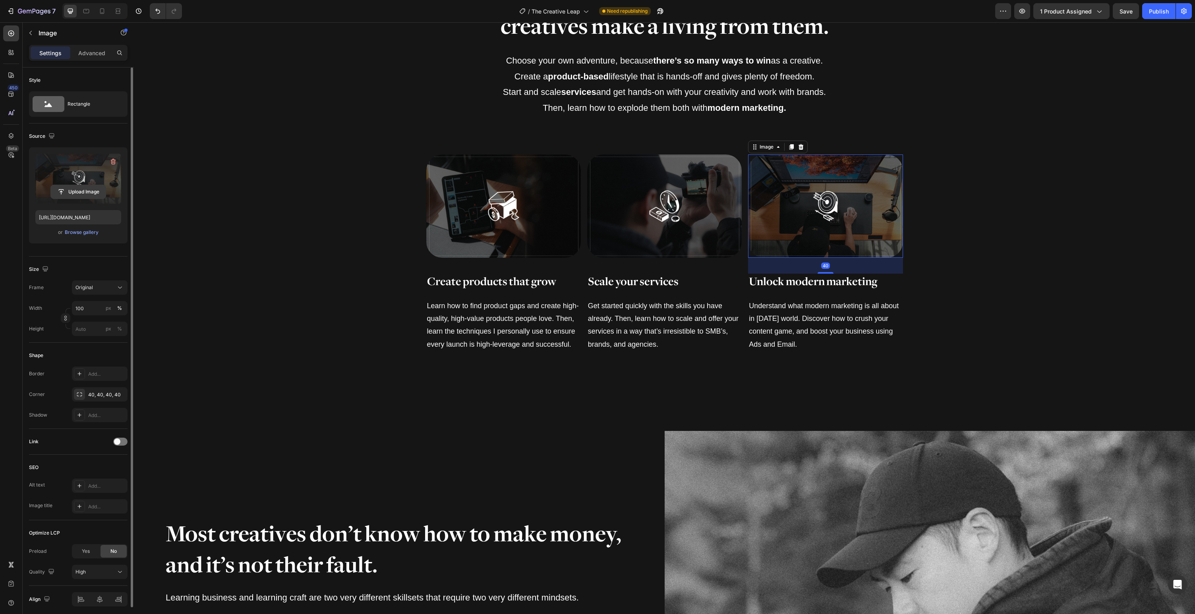
click at [89, 194] on input "file" at bounding box center [78, 192] width 55 height 14
type input "[URL][DOMAIN_NAME]"
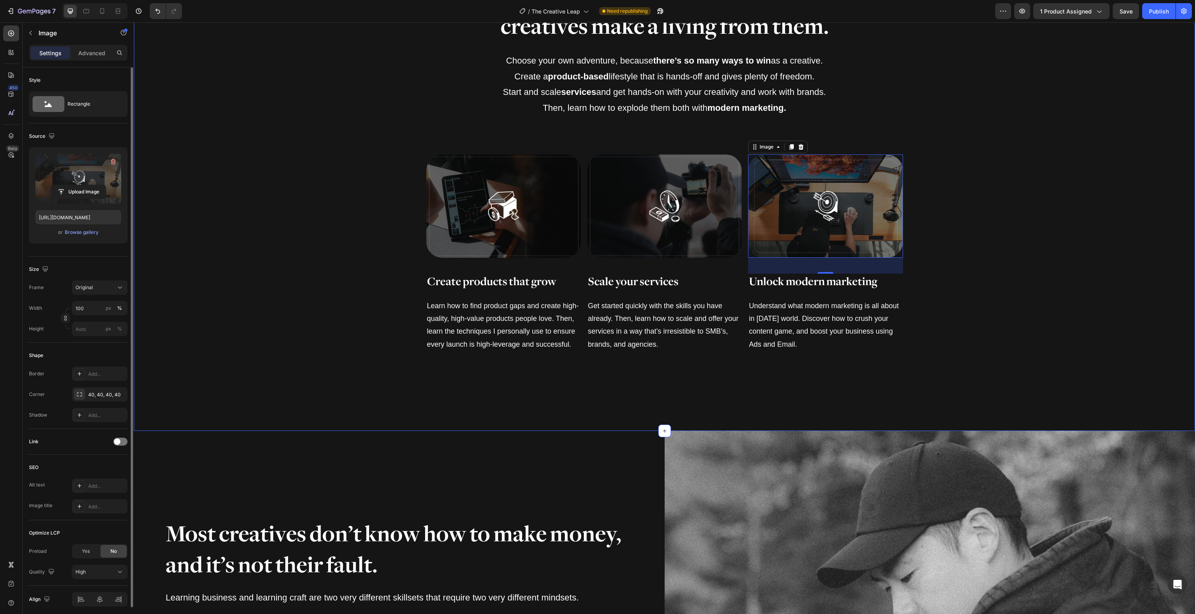
click at [1005, 232] on div "You have the skills, now learn how the best creatives make a living from them. …" at bounding box center [665, 182] width 1062 height 403
click at [900, 165] on img at bounding box center [825, 206] width 155 height 103
click at [99, 393] on div "40, 40, 40, 40" at bounding box center [99, 394] width 23 height 7
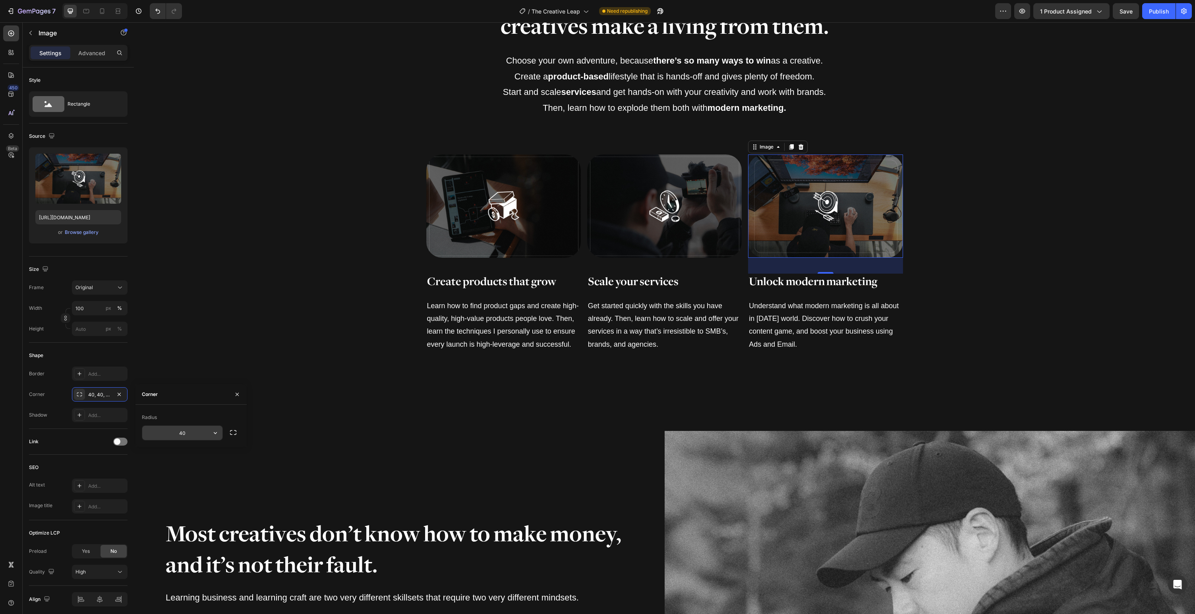
click at [192, 434] on input "40" at bounding box center [182, 433] width 80 height 14
type input "20"
click at [343, 275] on div "You have the skills, now learn how the best creatives make a living from them. …" at bounding box center [665, 182] width 1062 height 403
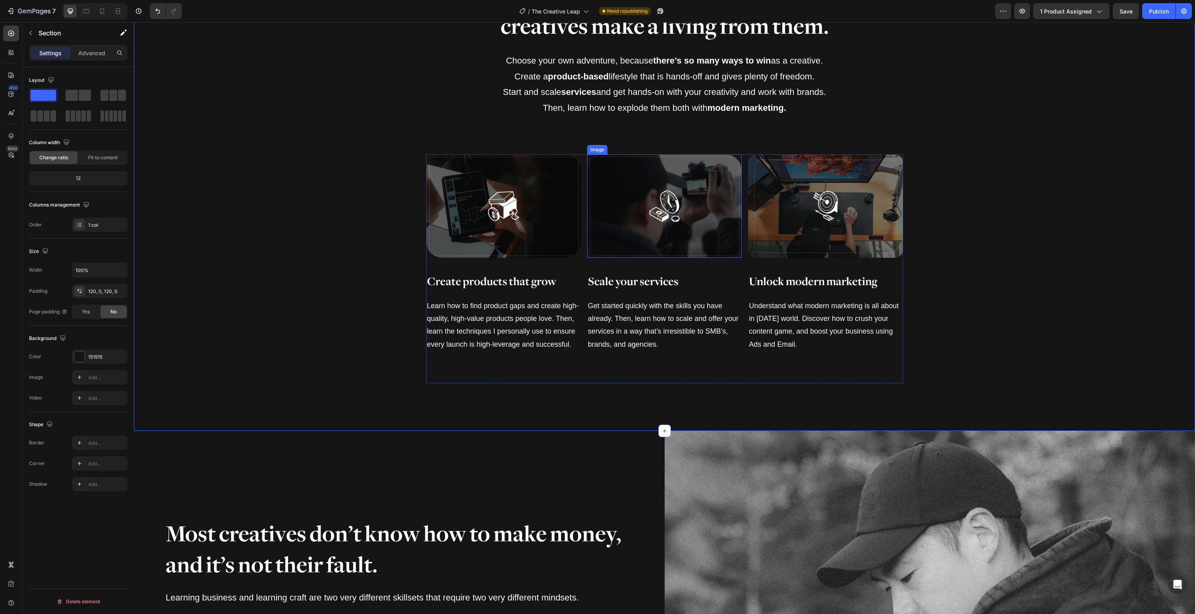
click at [635, 184] on img at bounding box center [664, 206] width 155 height 103
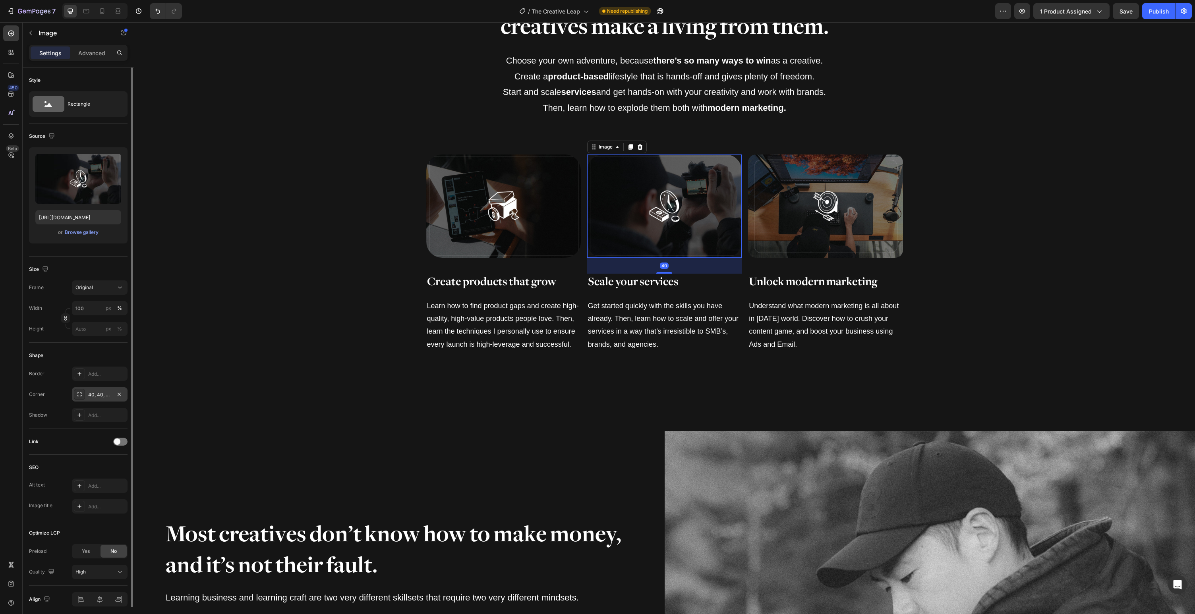
click at [105, 396] on div "40, 40, 40, 40" at bounding box center [99, 394] width 23 height 7
click at [186, 438] on input "40" at bounding box center [182, 433] width 80 height 14
type input "20"
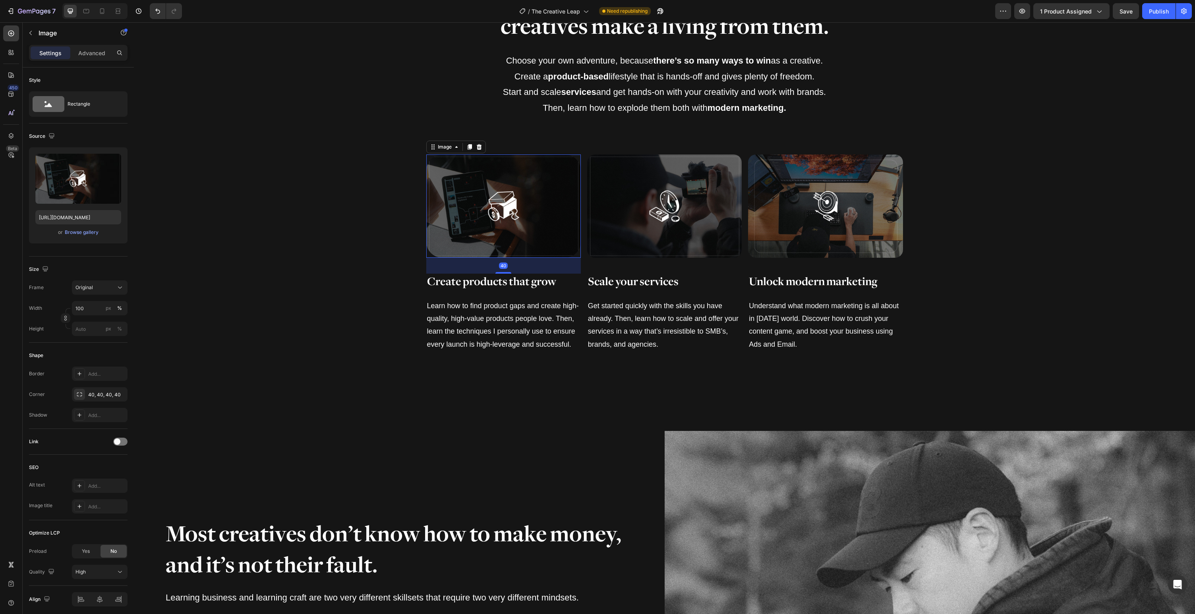
click at [548, 219] on img at bounding box center [503, 206] width 155 height 103
click at [104, 392] on div "40, 40, 40, 40" at bounding box center [99, 394] width 23 height 7
click at [190, 430] on input "40" at bounding box center [182, 433] width 80 height 14
type input "20"
click at [284, 318] on div "You have the skills, now learn how the best creatives make a living from them. …" at bounding box center [665, 182] width 1062 height 403
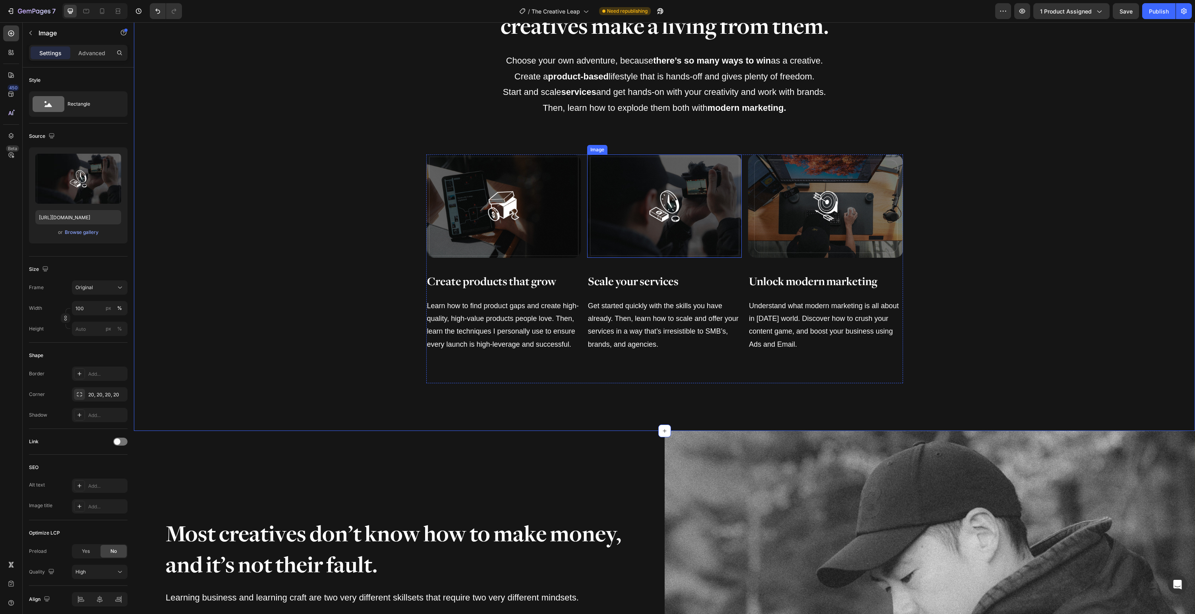
click at [634, 226] on img at bounding box center [664, 206] width 155 height 103
click at [83, 191] on input "file" at bounding box center [78, 192] width 55 height 14
type input "[URL][DOMAIN_NAME]"
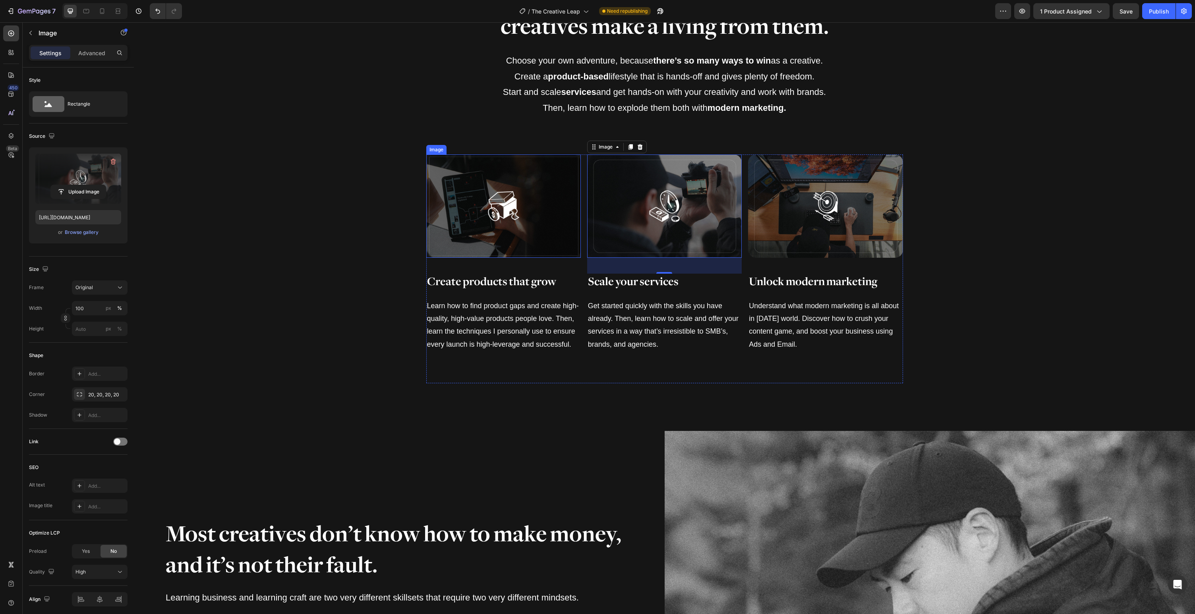
click at [473, 214] on img at bounding box center [503, 206] width 155 height 103
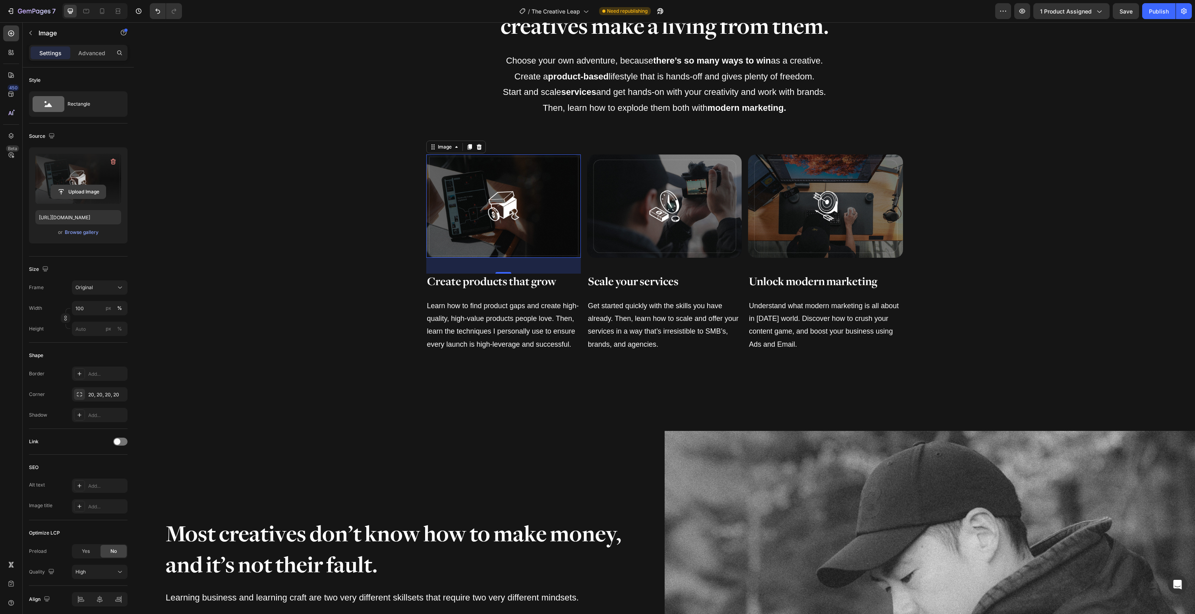
click at [88, 191] on input "file" at bounding box center [78, 192] width 55 height 14
type input "[URL][DOMAIN_NAME]"
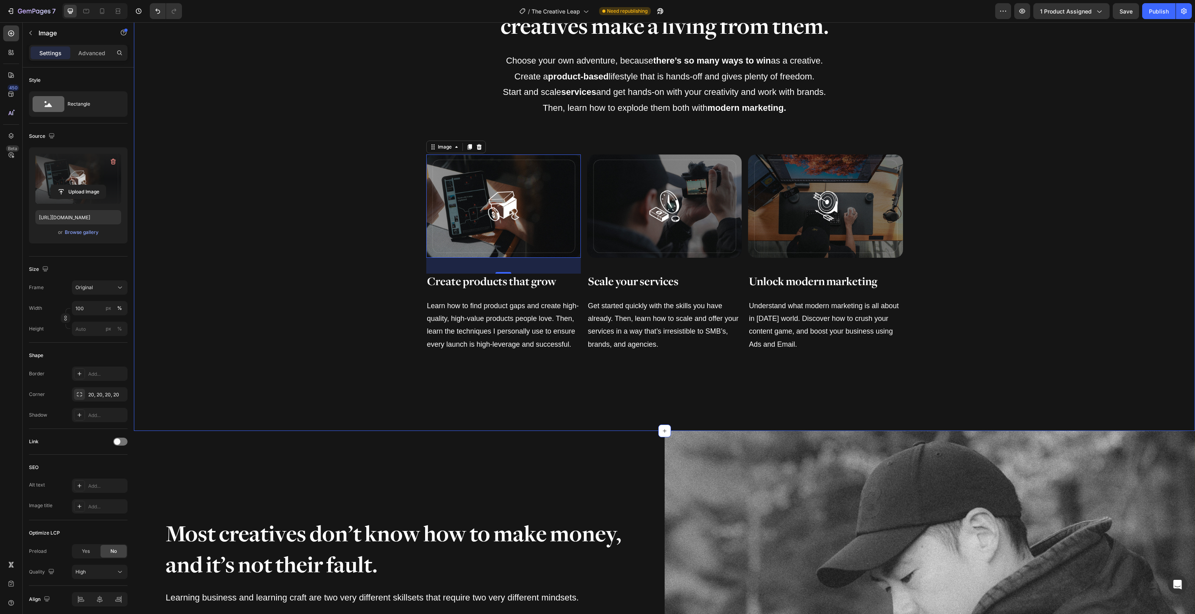
click at [310, 306] on div "You have the skills, now learn how the best creatives make a living from them. …" at bounding box center [665, 182] width 1062 height 403
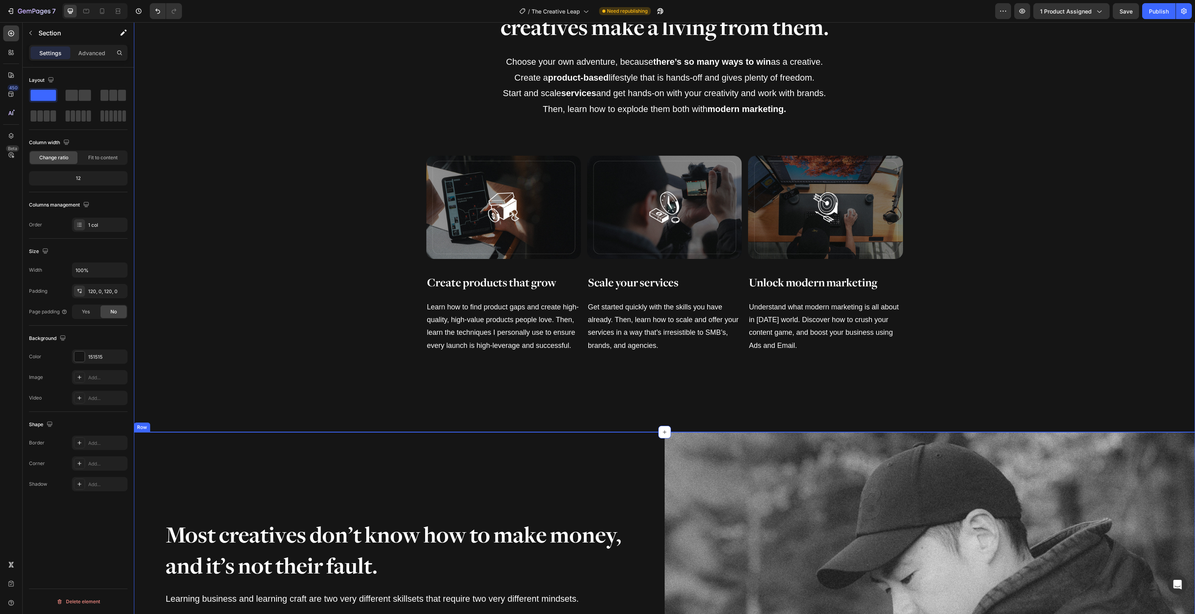
scroll to position [919, 0]
click at [878, 403] on div "You have the skills, now learn how the best creatives make a living from them. …" at bounding box center [665, 183] width 1062 height 498
click at [980, 14] on div "/ The Creative Leap Need republishing" at bounding box center [591, 11] width 807 height 16
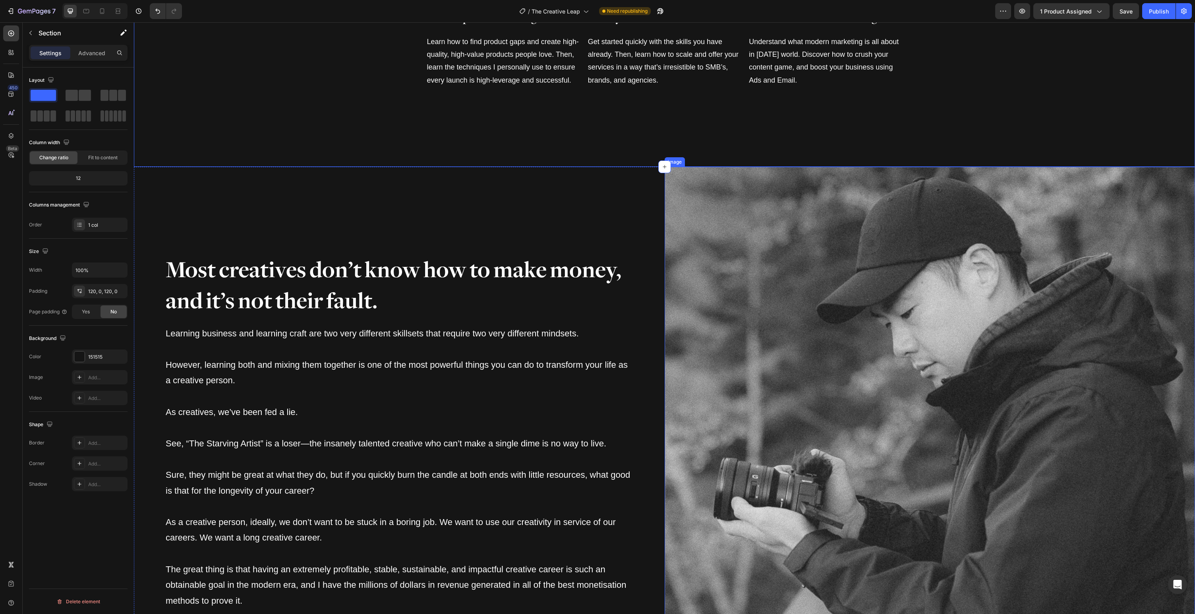
scroll to position [1484, 0]
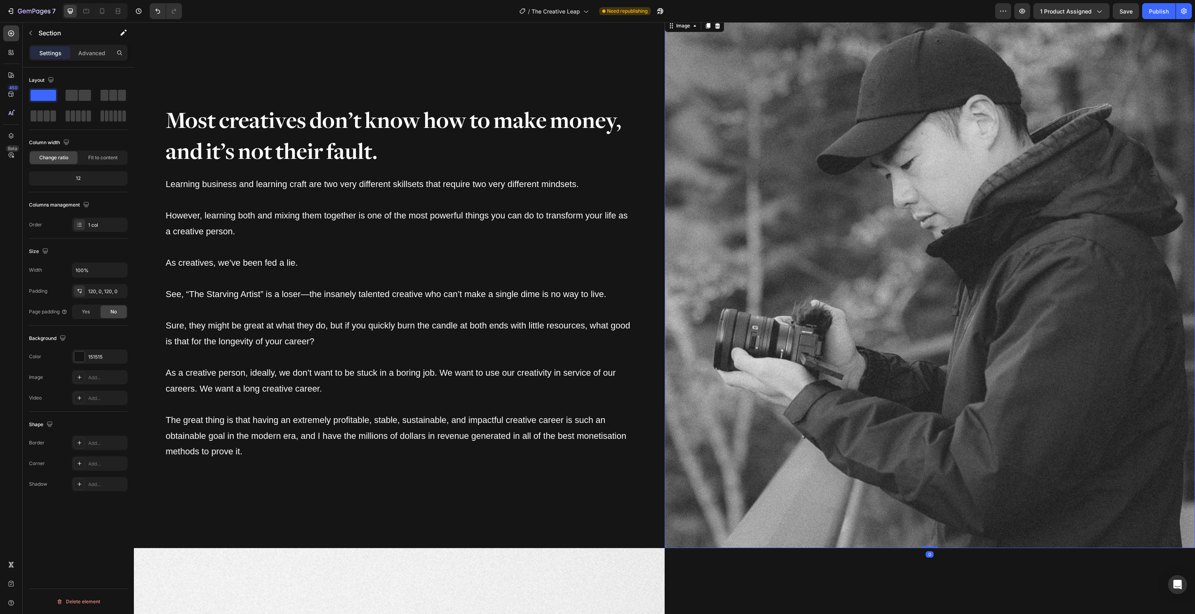
click at [946, 322] on img at bounding box center [930, 283] width 531 height 531
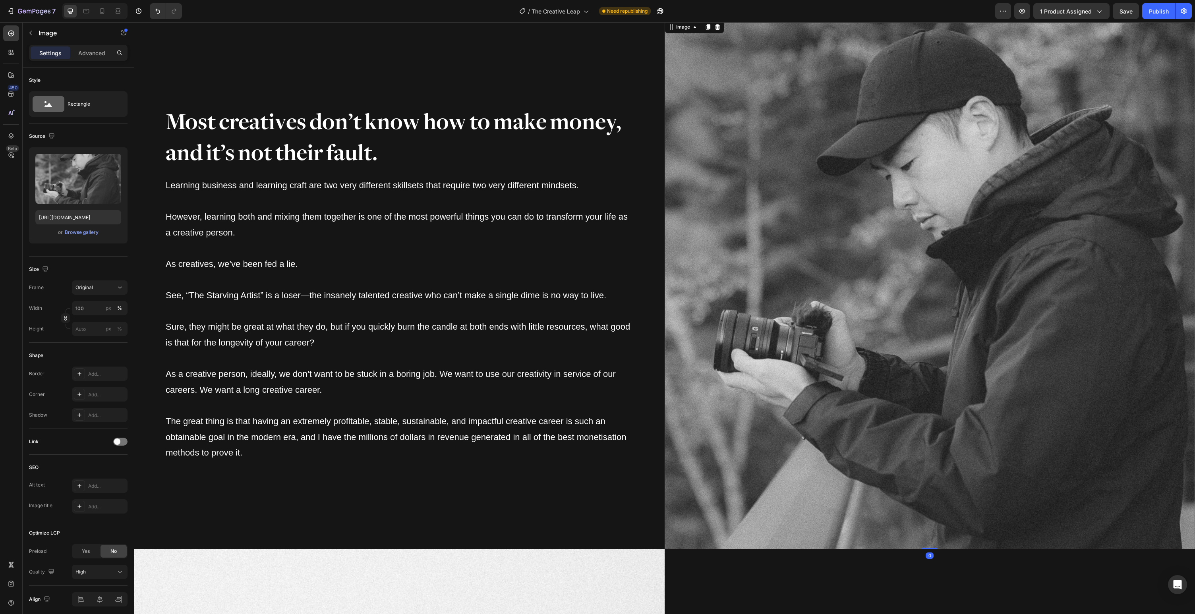
scroll to position [1345, 0]
click at [95, 394] on div "Add..." at bounding box center [106, 394] width 37 height 7
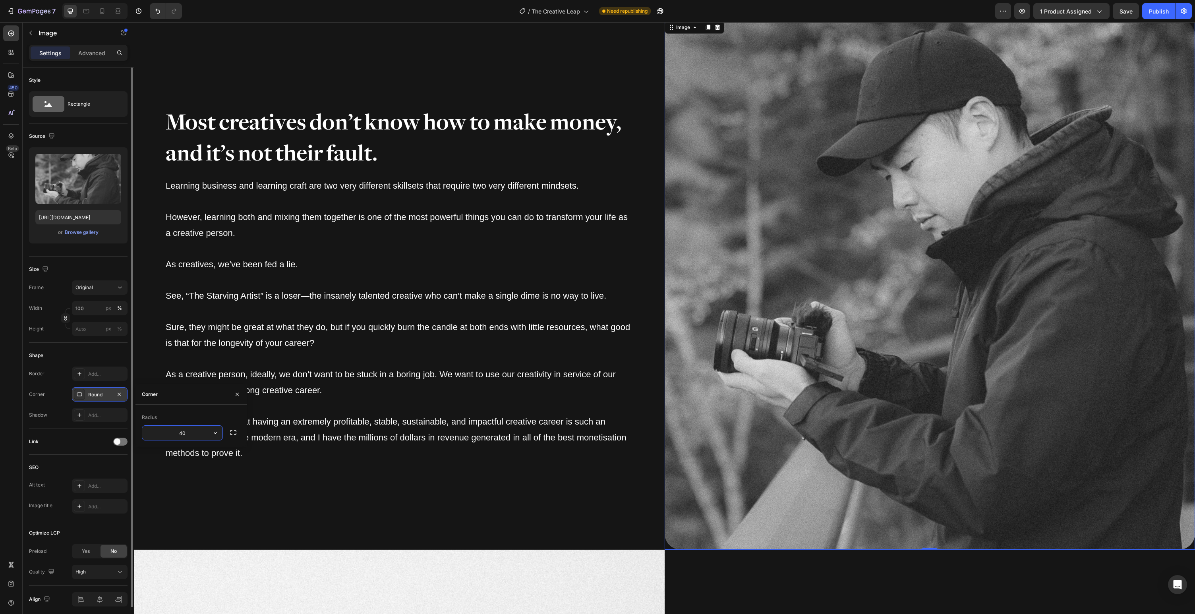
type input "40"
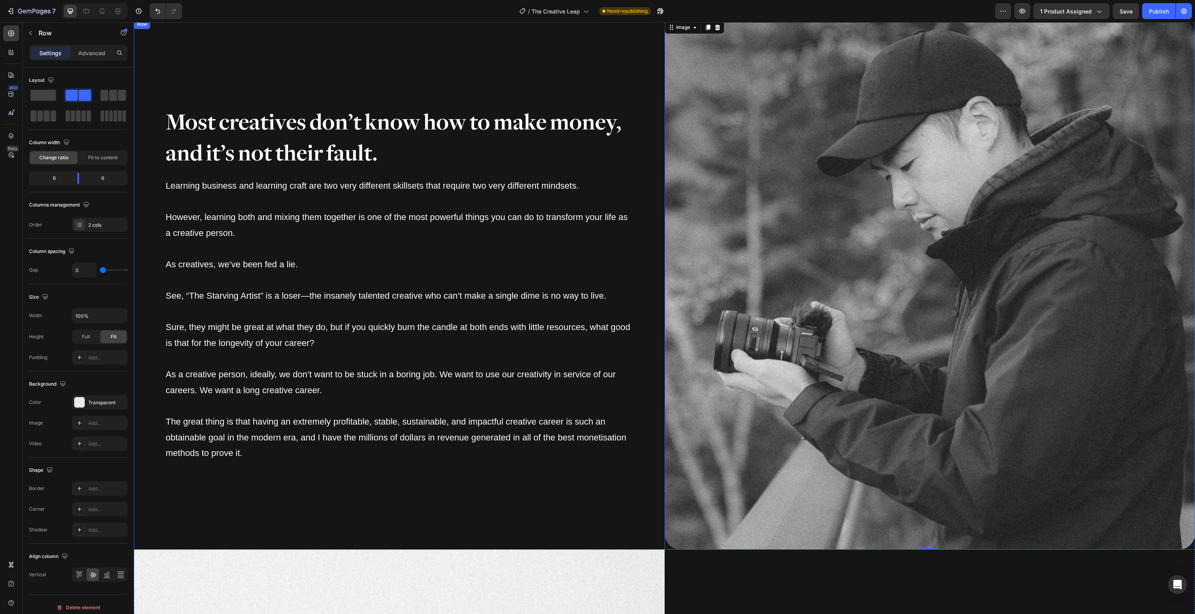
click at [554, 534] on div "Most creatives don’t know how to make money, and it’s not their fault. Heading …" at bounding box center [399, 284] width 531 height 531
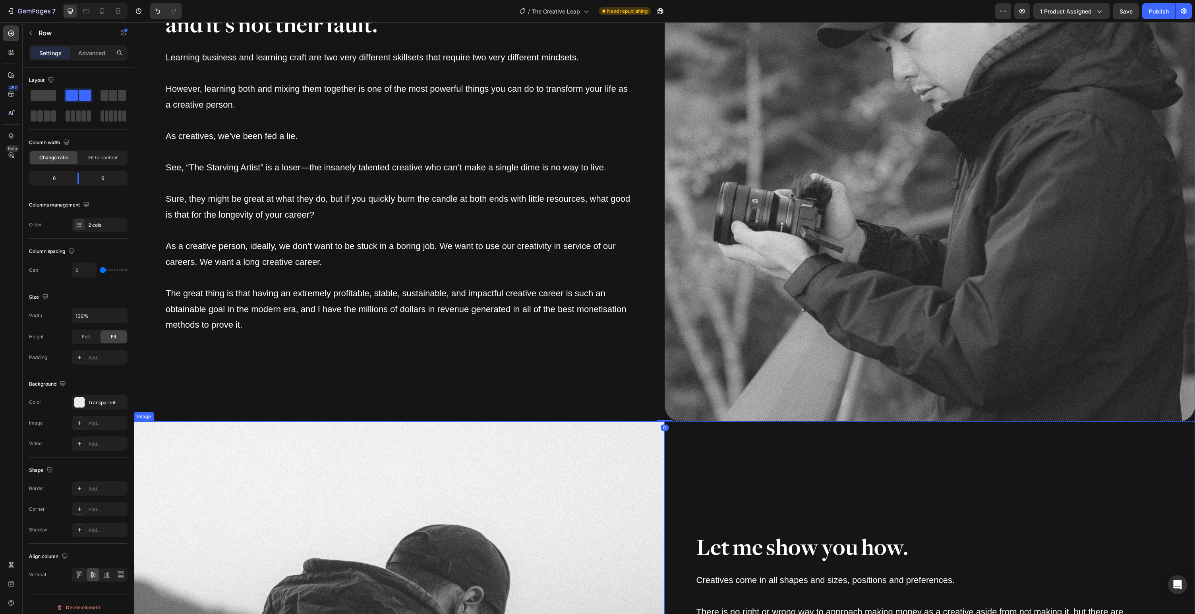
scroll to position [1509, 0]
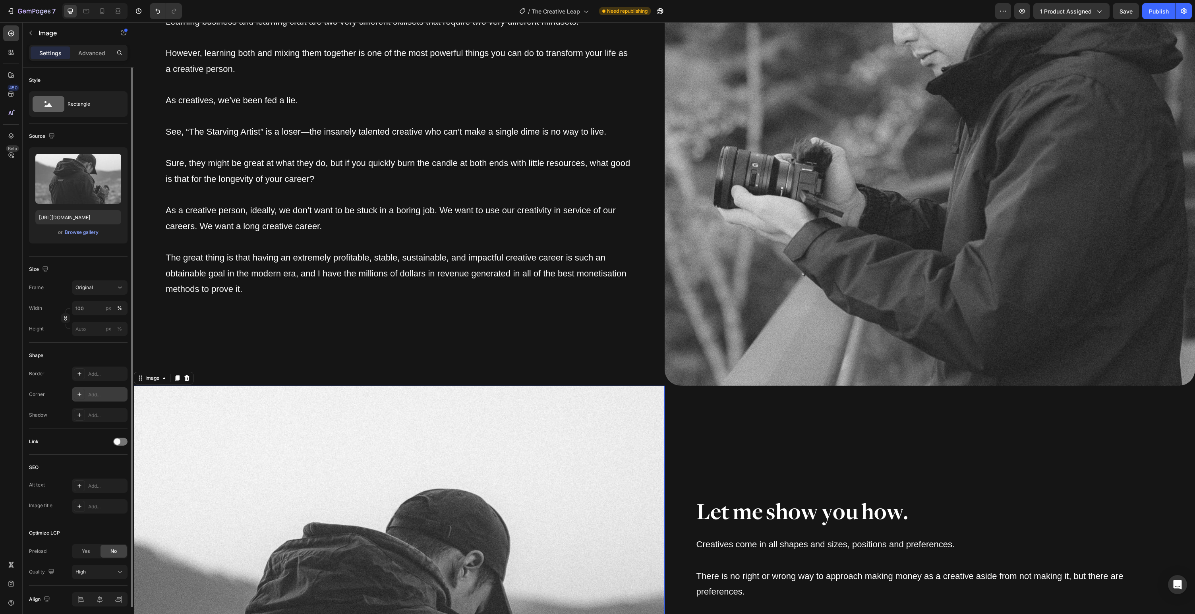
click at [96, 393] on div "Add..." at bounding box center [106, 394] width 37 height 7
type input "40"
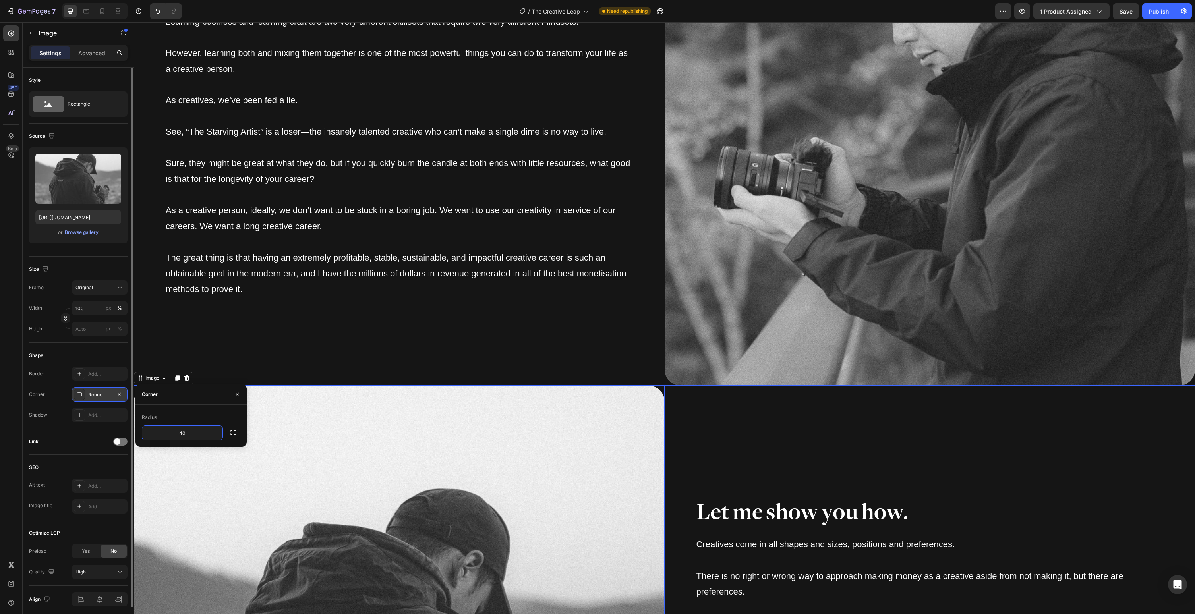
click at [519, 360] on div "Most creatives don’t know how to make money, and it’s not their fault. Heading …" at bounding box center [399, 120] width 531 height 531
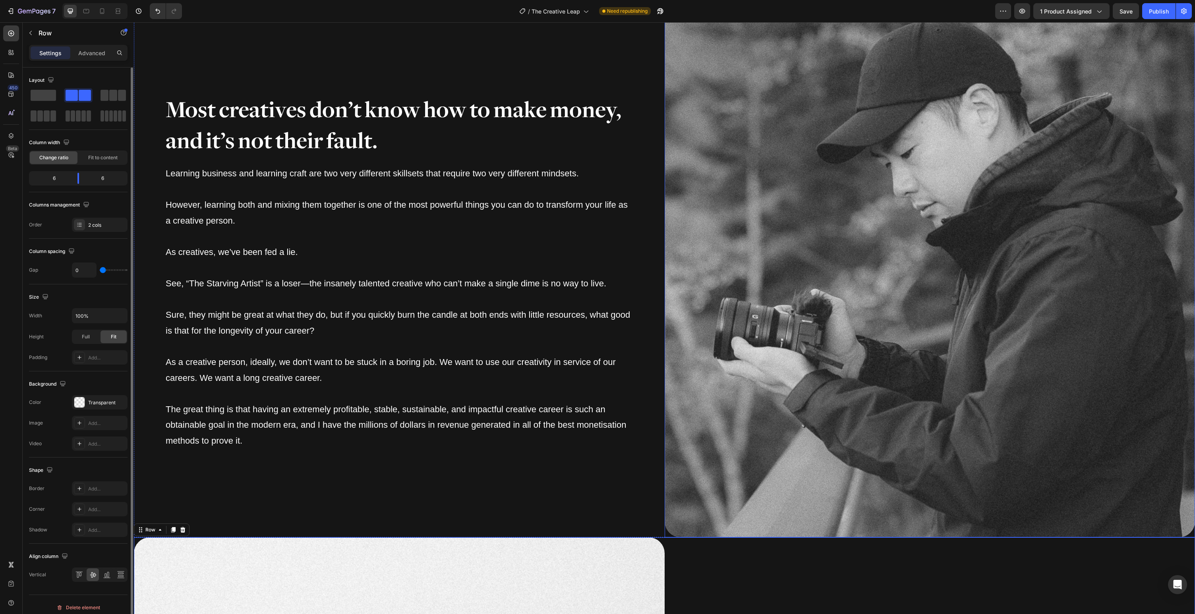
click at [798, 221] on img at bounding box center [930, 272] width 531 height 531
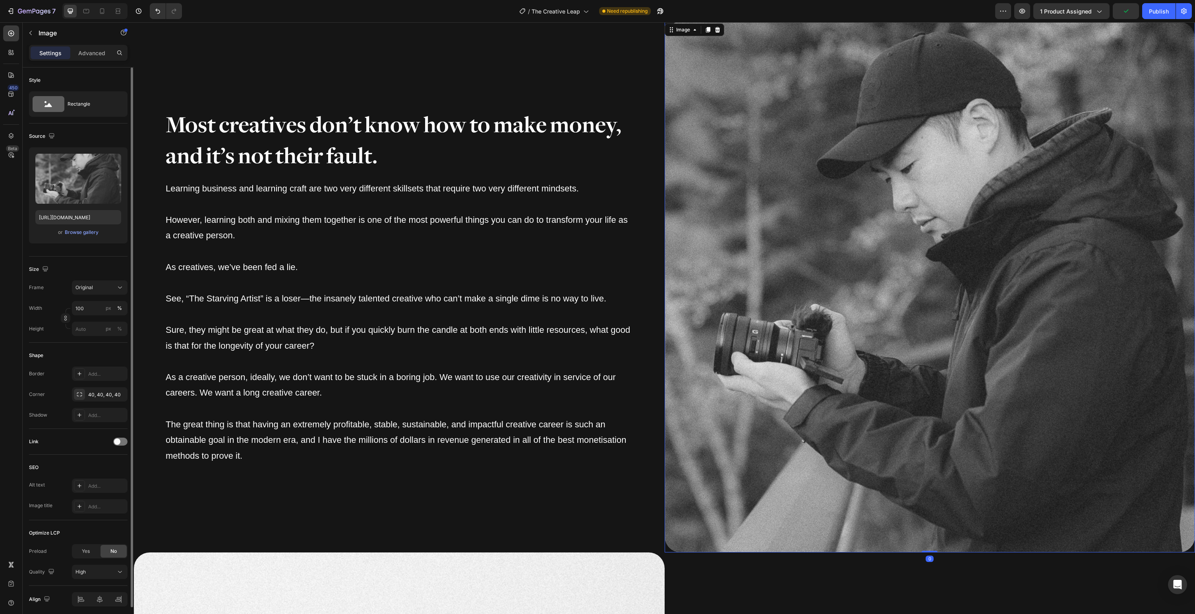
scroll to position [1343, 0]
click at [92, 52] on p "Advanced" at bounding box center [91, 53] width 27 height 8
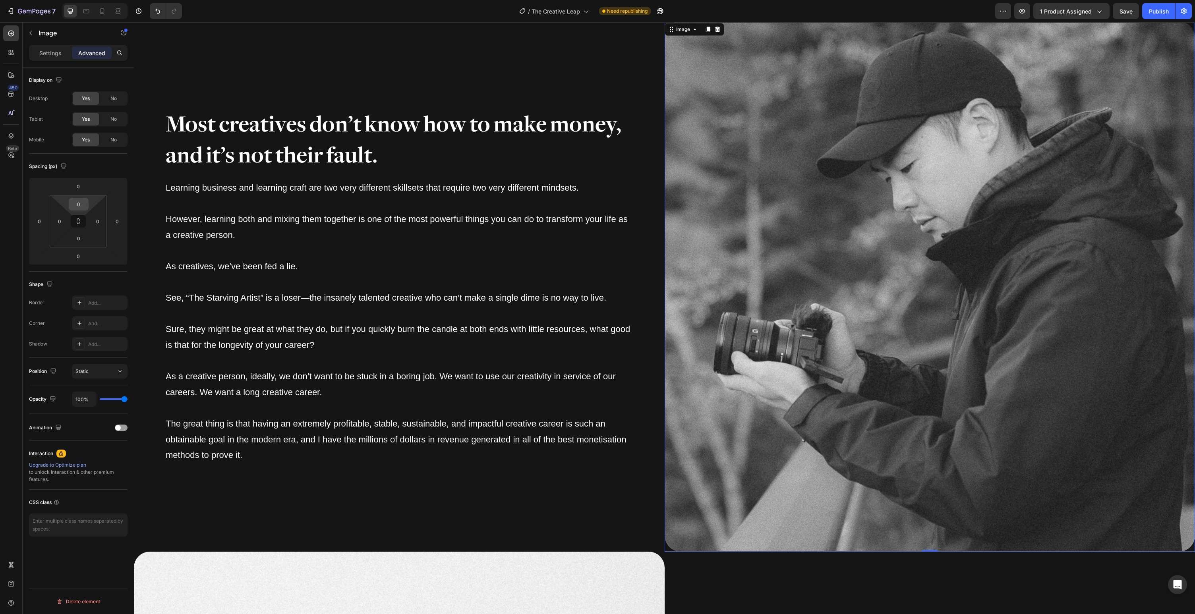
click at [77, 204] on input "0" at bounding box center [79, 204] width 16 height 12
click at [95, 294] on p "XL 80px" at bounding box center [99, 293] width 36 height 6
type input "80"
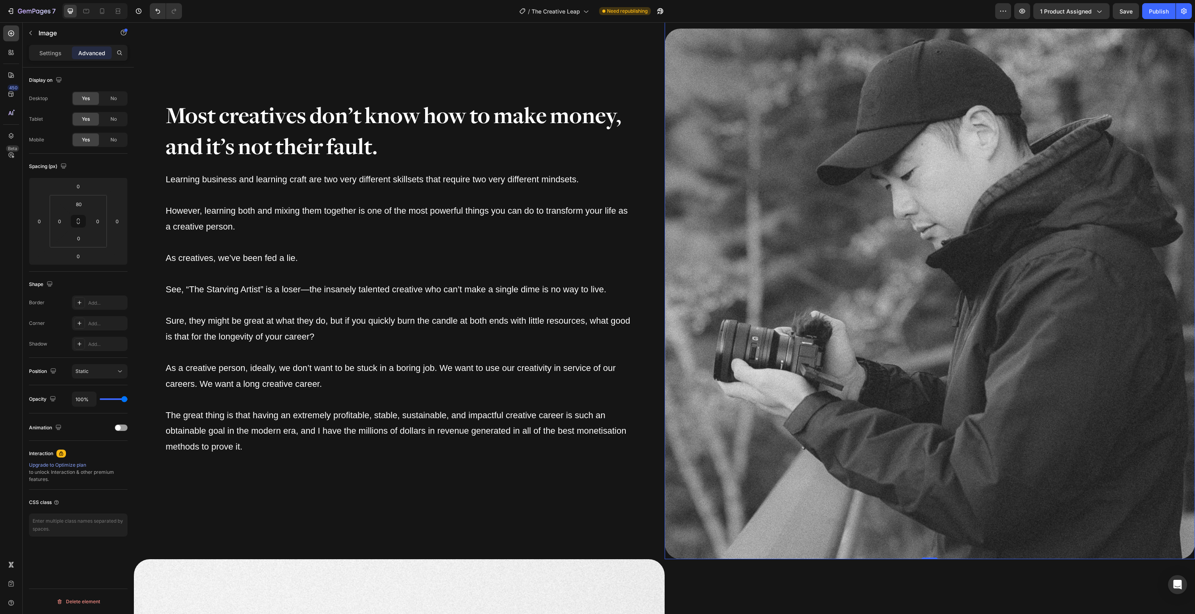
scroll to position [1160, 0]
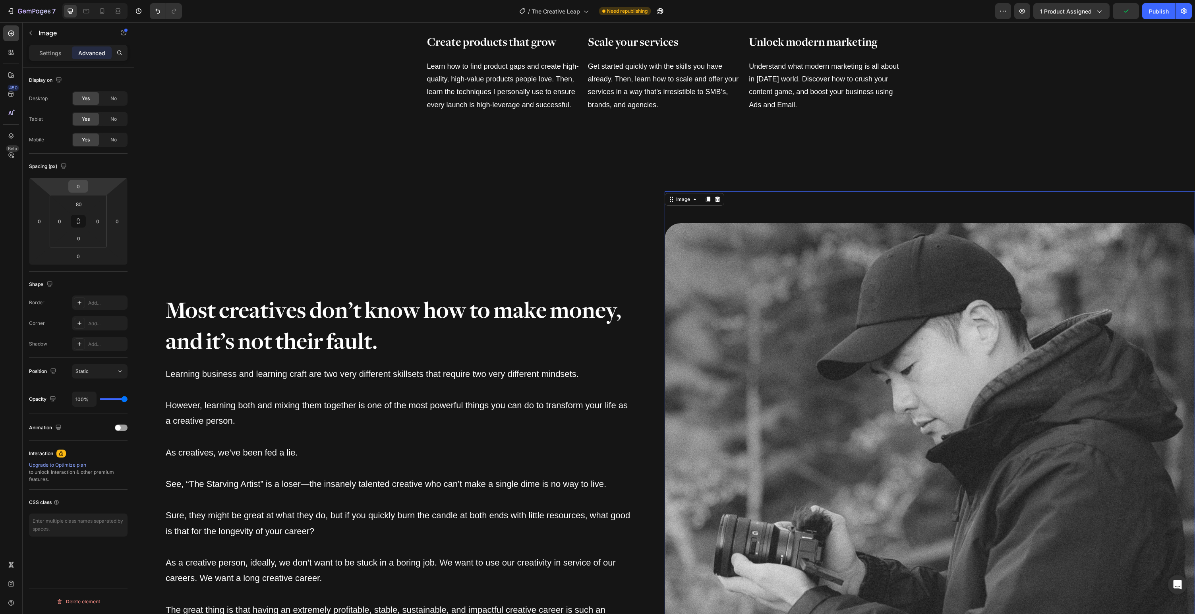
click at [79, 185] on input "0" at bounding box center [78, 186] width 16 height 12
click at [93, 277] on p "XL 80px" at bounding box center [98, 275] width 36 height 6
type input "80"
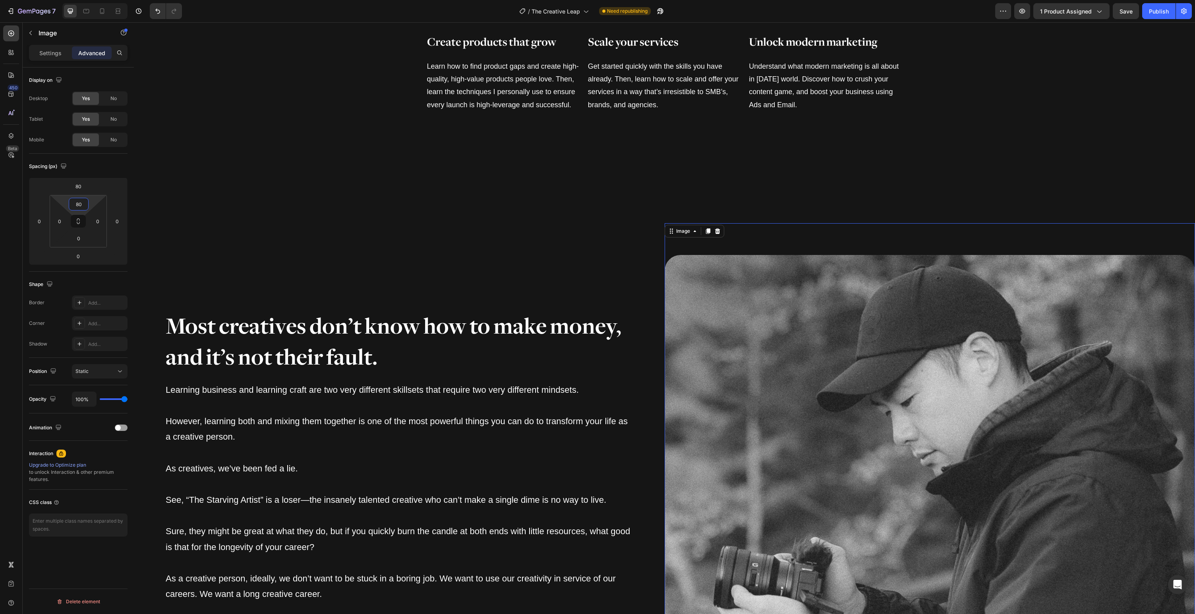
click at [79, 202] on input "80" at bounding box center [79, 204] width 16 height 12
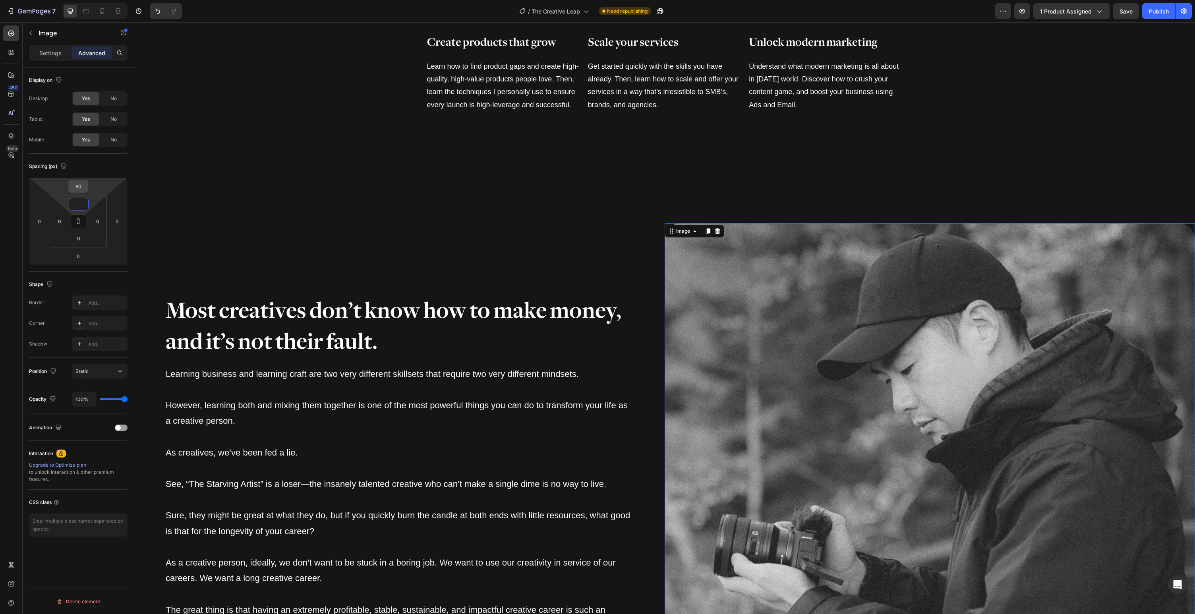
type input "0"
click at [82, 188] on input "80" at bounding box center [78, 186] width 16 height 12
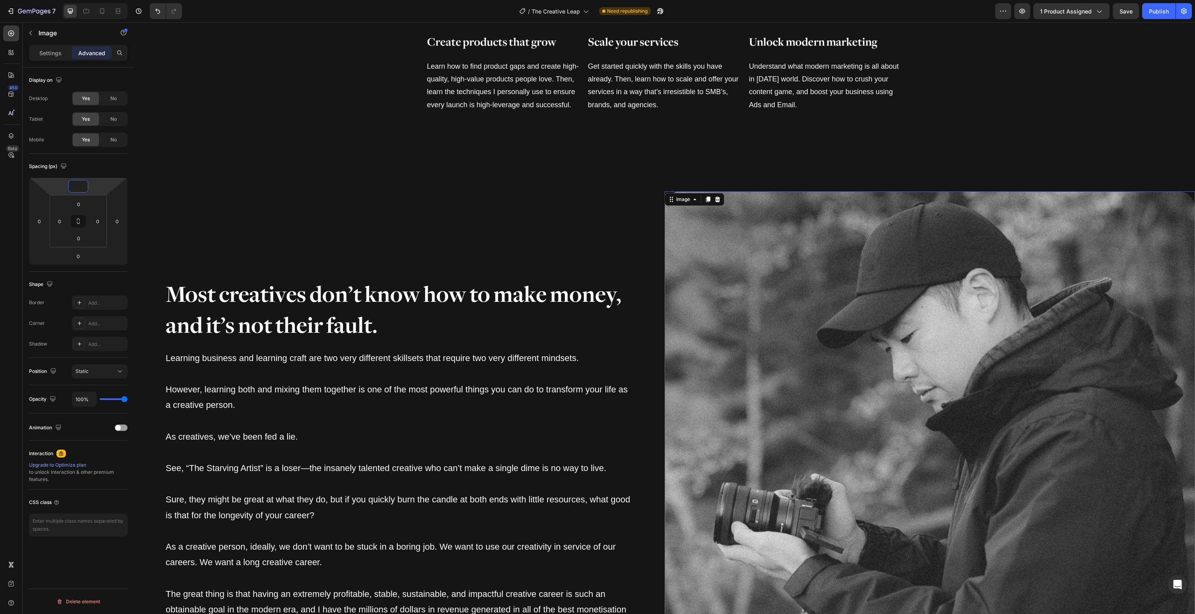
type input "0"
click at [87, 170] on div "Spacing (px)" at bounding box center [78, 166] width 99 height 13
click at [61, 51] on p "Settings" at bounding box center [50, 53] width 22 height 8
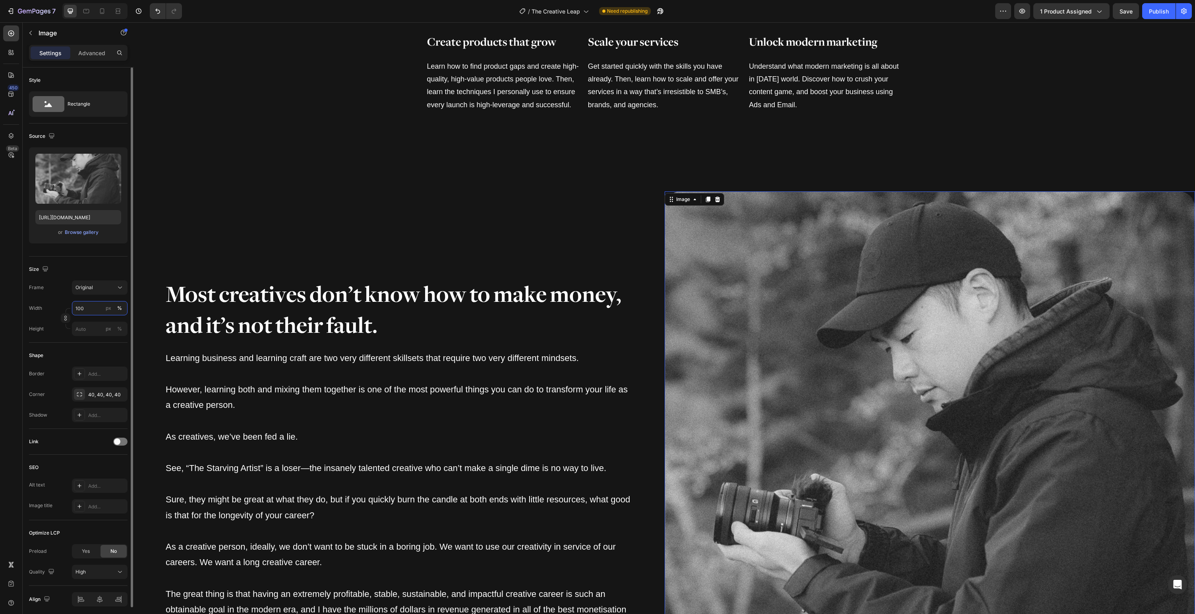
click at [94, 310] on input "100" at bounding box center [100, 308] width 56 height 14
type input "80"
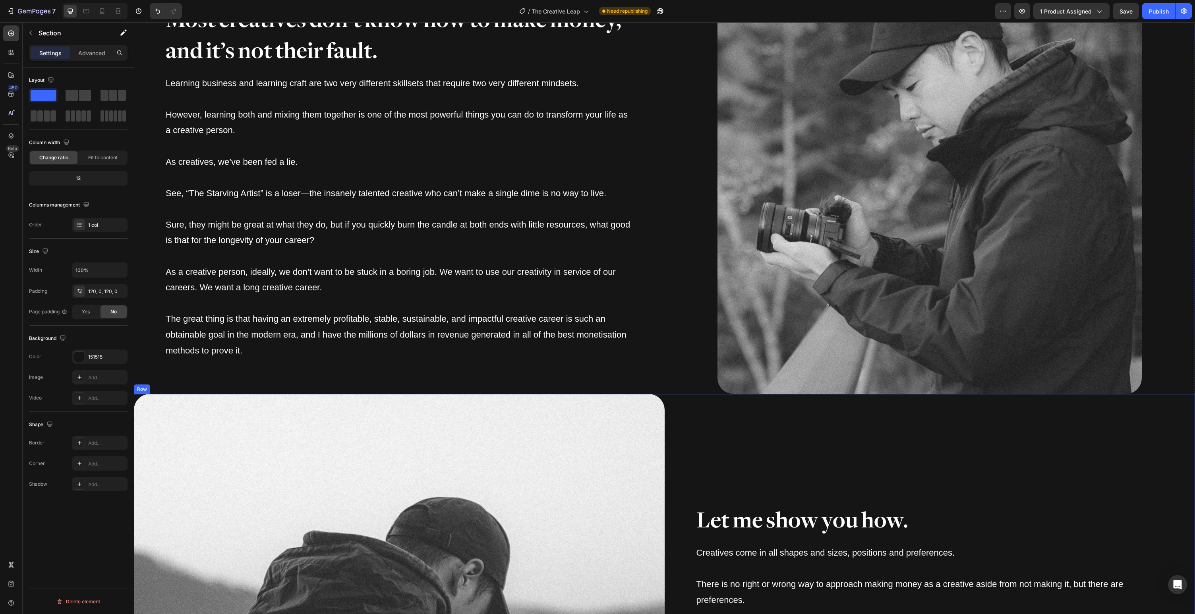
scroll to position [1645, 0]
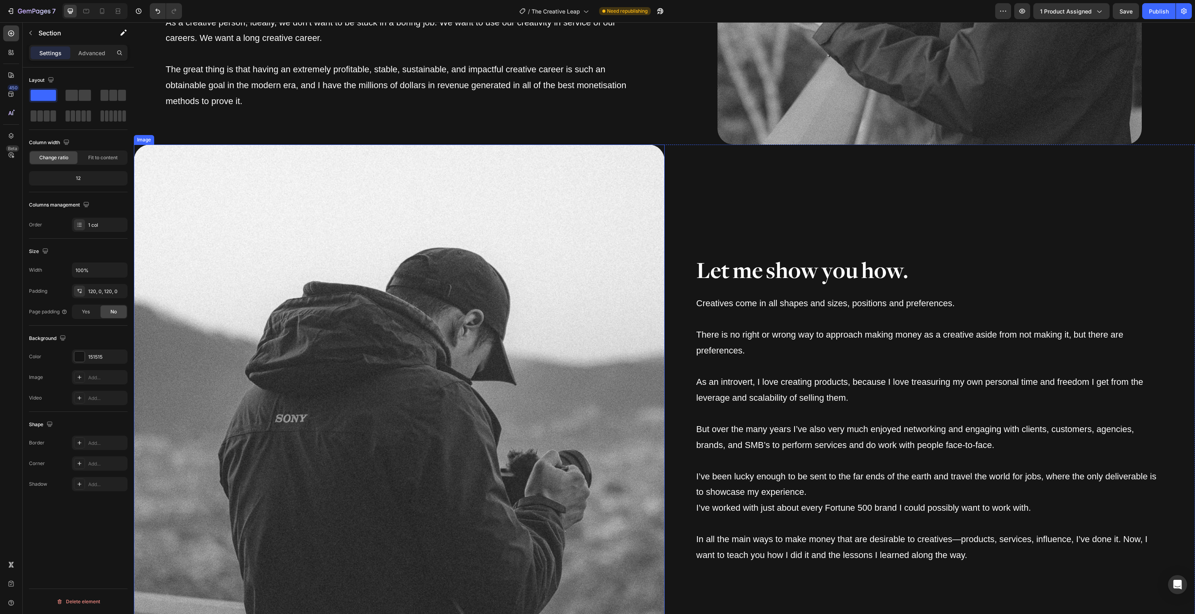
click at [535, 372] on img at bounding box center [399, 410] width 531 height 531
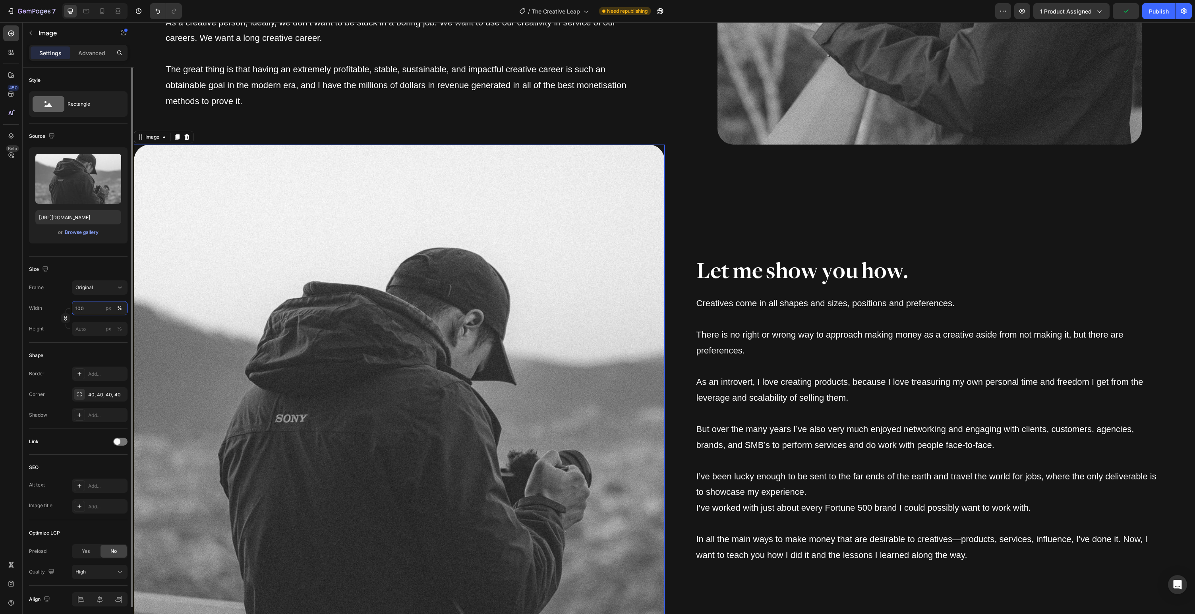
click at [93, 309] on input "100" at bounding box center [100, 308] width 56 height 14
type input "80"
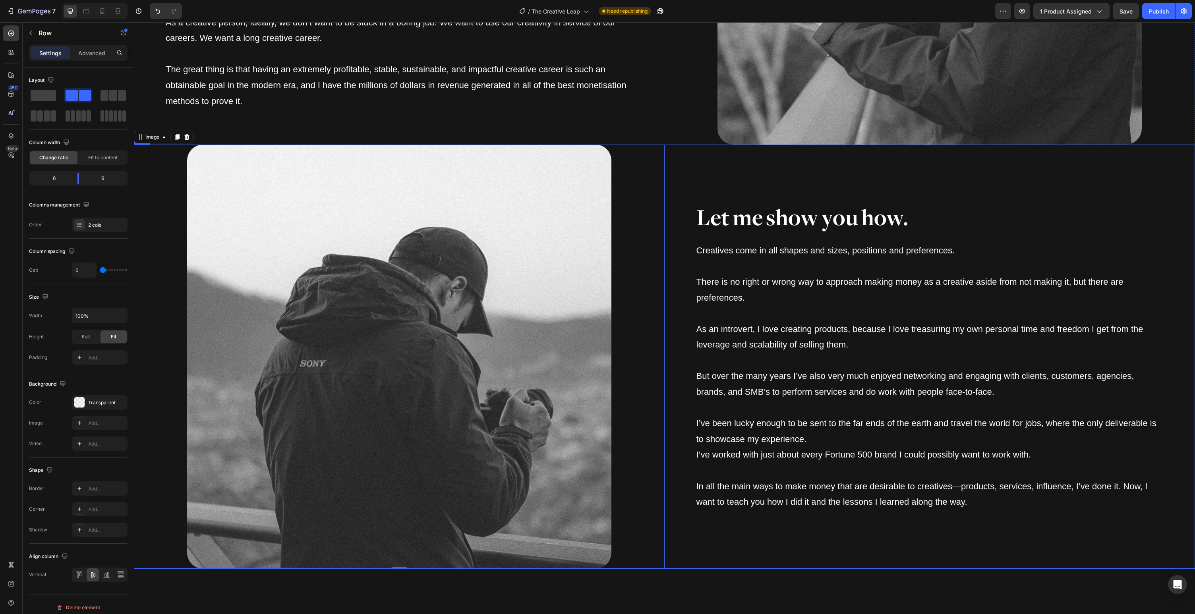
click at [702, 153] on div "Let me show you how. Heading Creatives come in all shapes and sizes, positions …" at bounding box center [930, 357] width 531 height 424
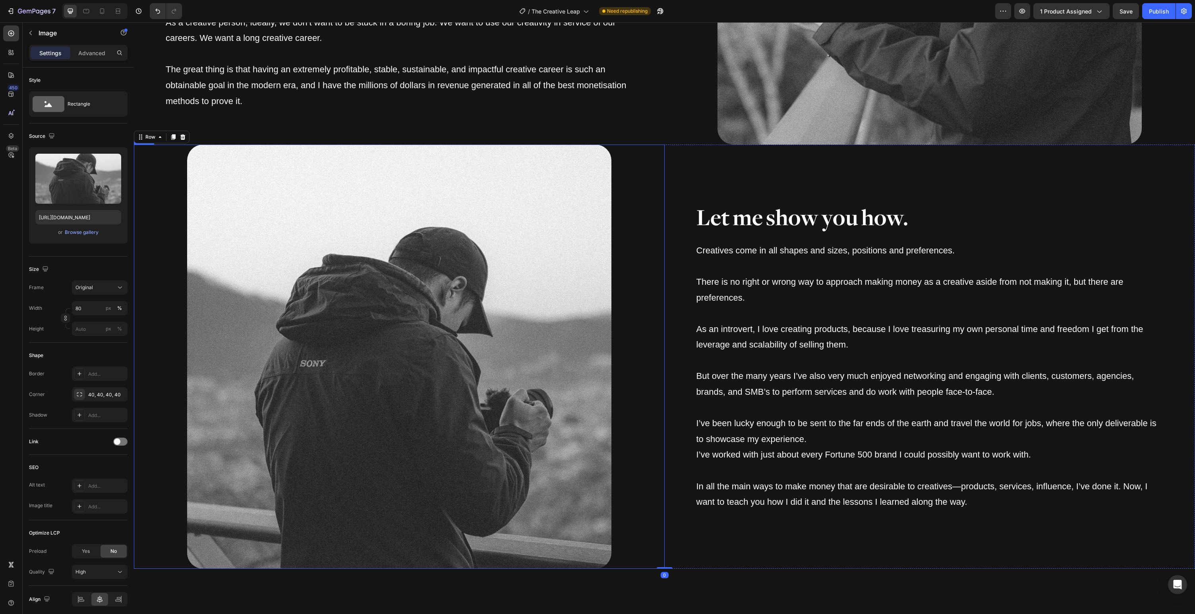
click at [653, 410] on div at bounding box center [399, 357] width 531 height 424
click at [738, 541] on div "Let me show you how. Heading Creatives come in all shapes and sizes, positions …" at bounding box center [930, 357] width 531 height 424
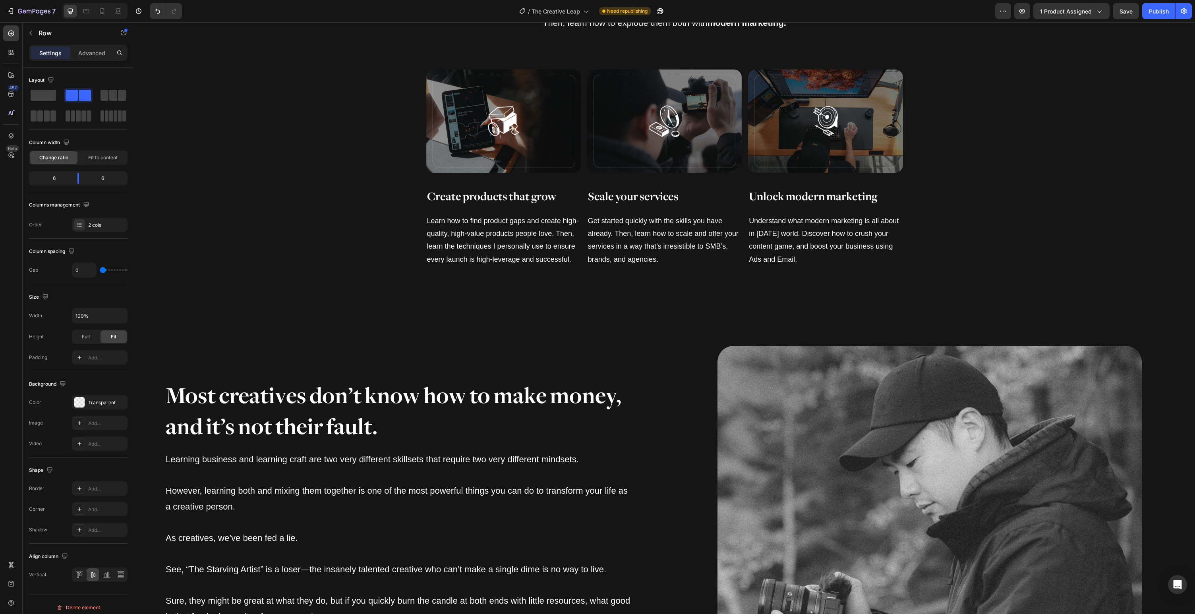
scroll to position [1002, 0]
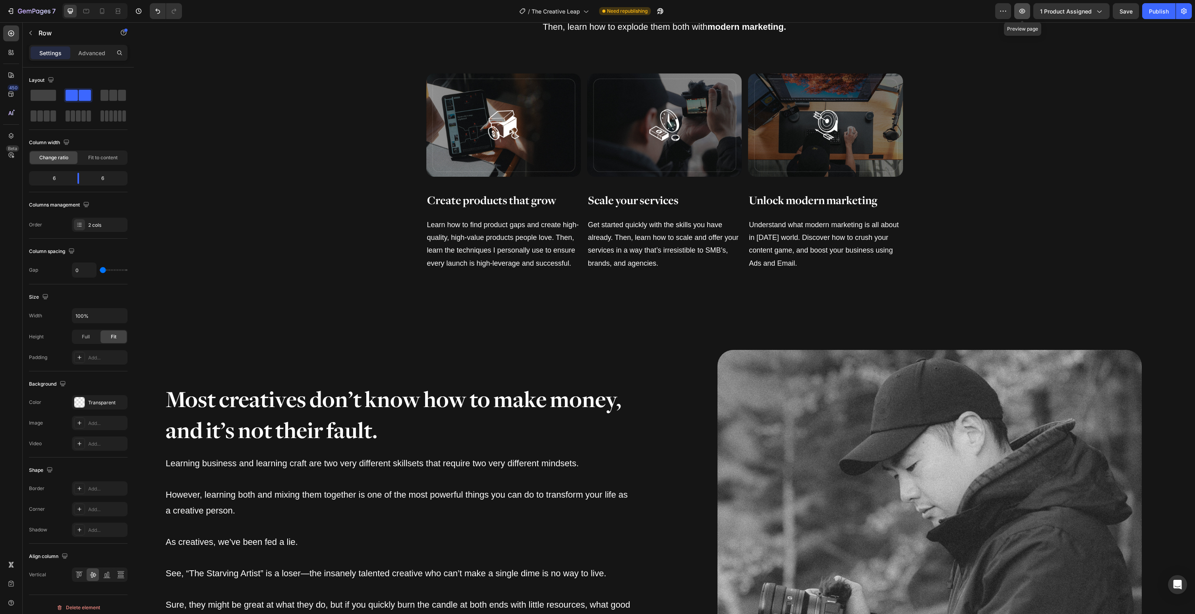
click at [1023, 12] on icon "button" at bounding box center [1023, 11] width 6 height 5
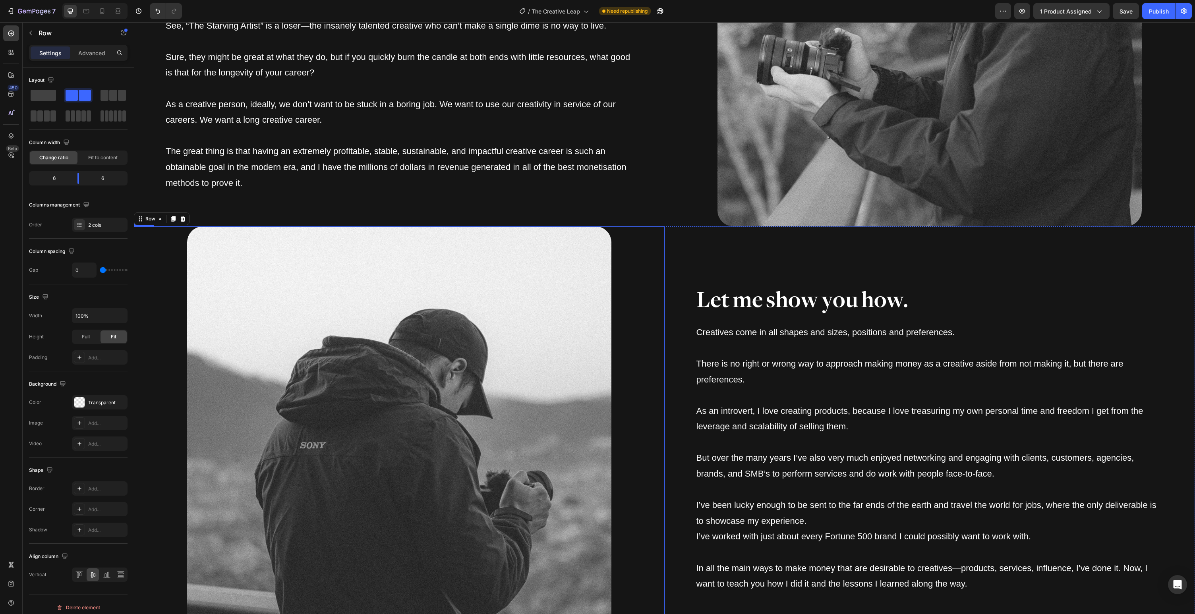
scroll to position [1565, 0]
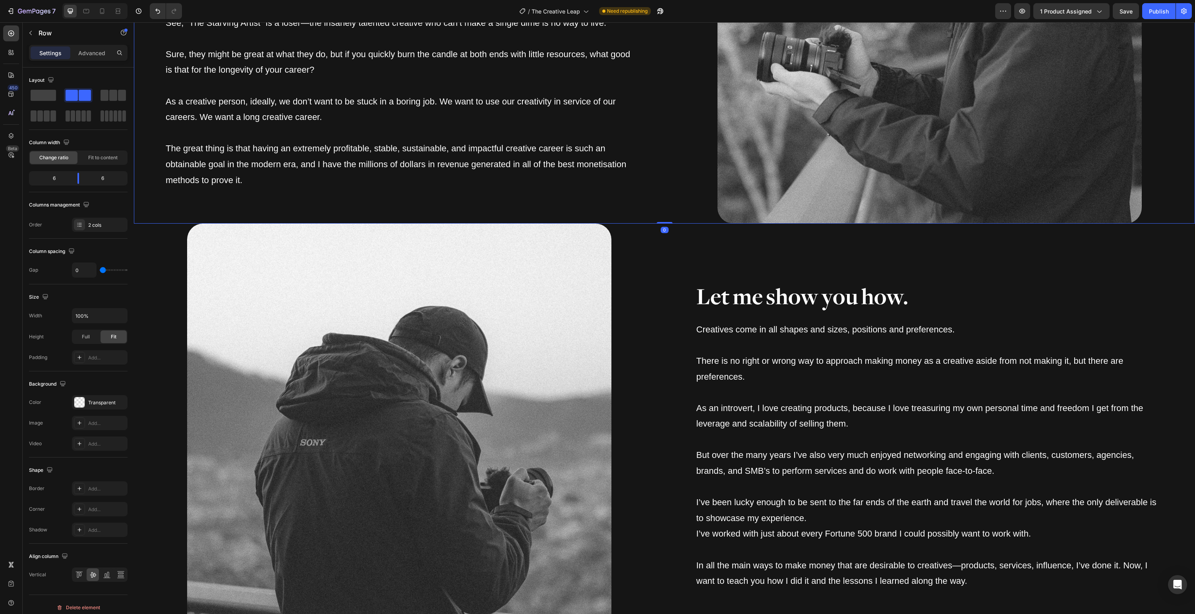
drag, startPoint x: 639, startPoint y: 213, endPoint x: 643, endPoint y: 209, distance: 5.3
click at [640, 212] on div "Most creatives don’t know how to make money, and it’s not their fault. Heading …" at bounding box center [399, 11] width 531 height 424
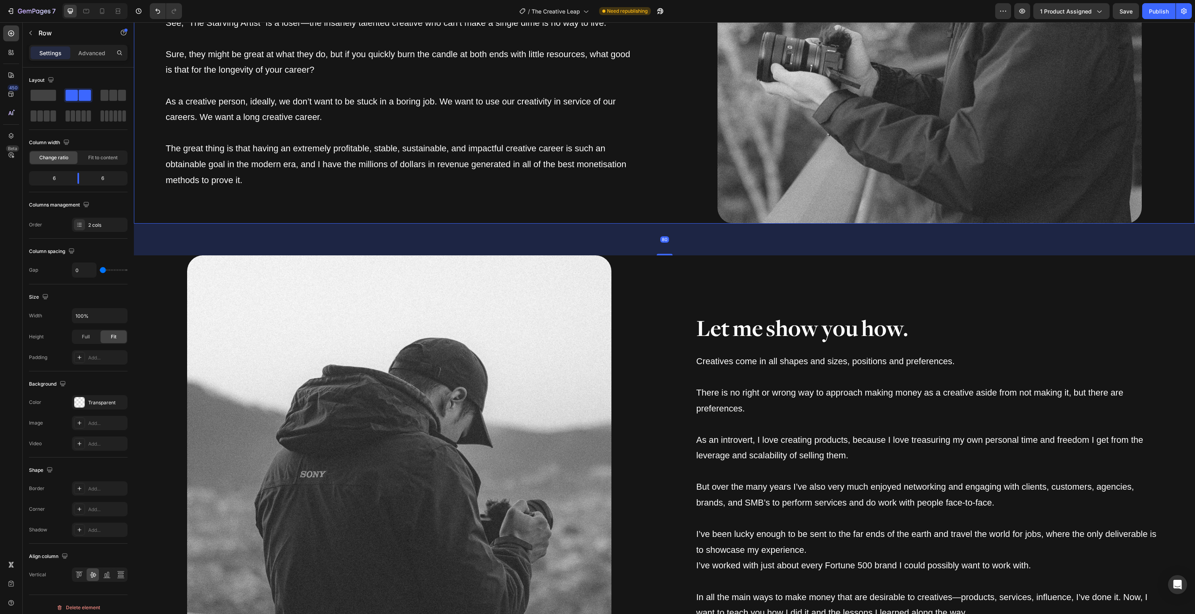
drag, startPoint x: 668, startPoint y: 223, endPoint x: 701, endPoint y: 254, distance: 46.1
click at [701, 224] on div "80" at bounding box center [665, 224] width 1062 height 0
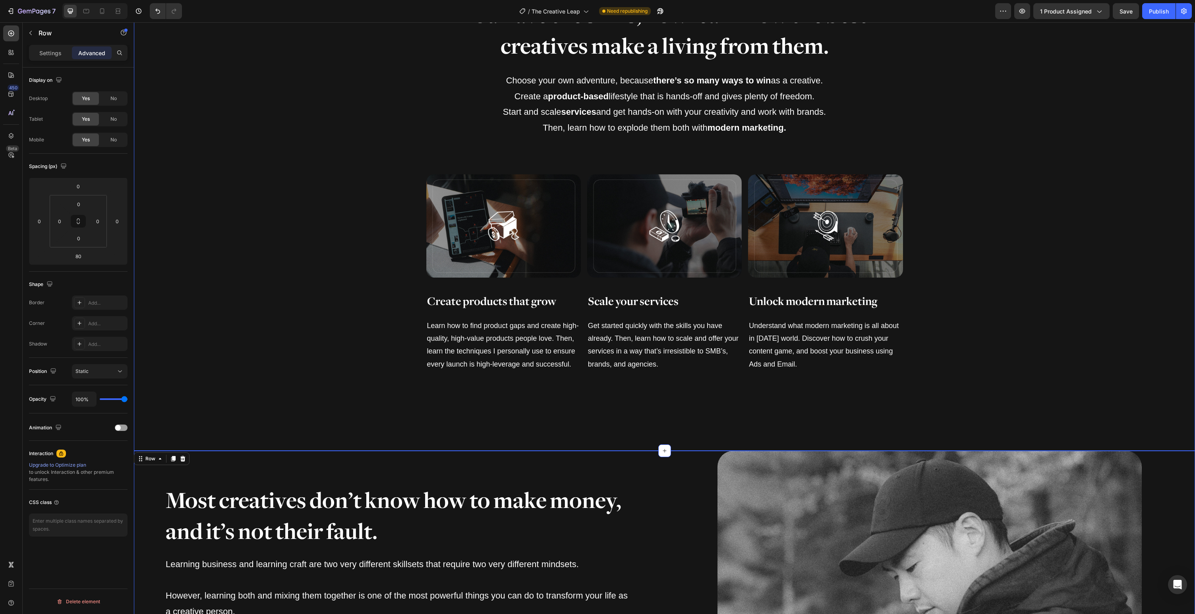
scroll to position [978, 0]
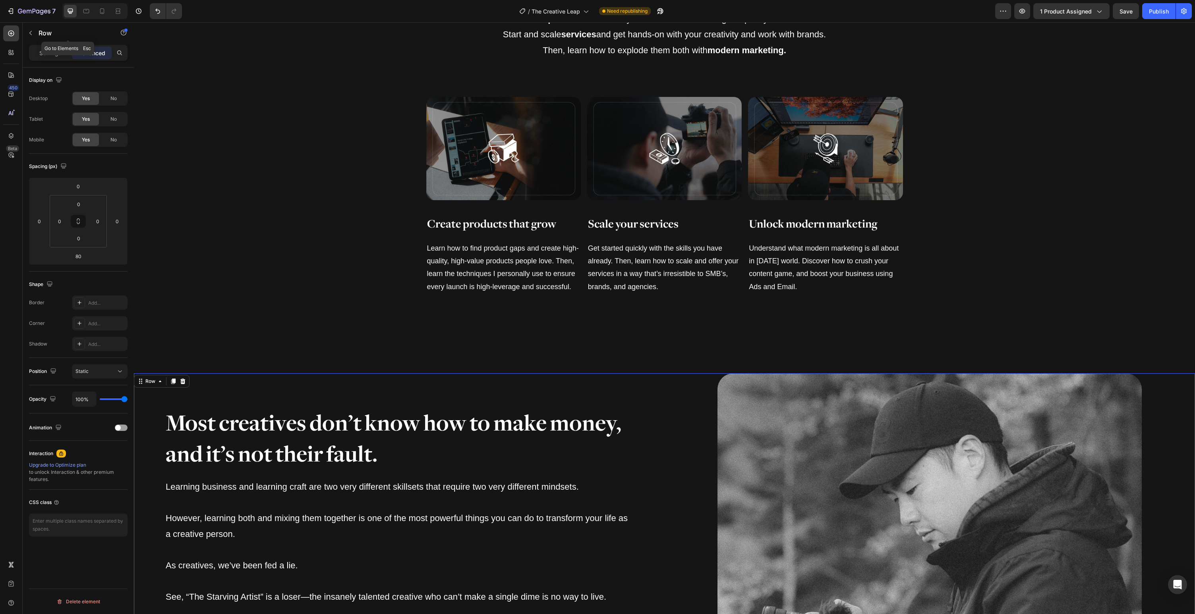
click at [30, 31] on icon "button" at bounding box center [30, 33] width 6 height 6
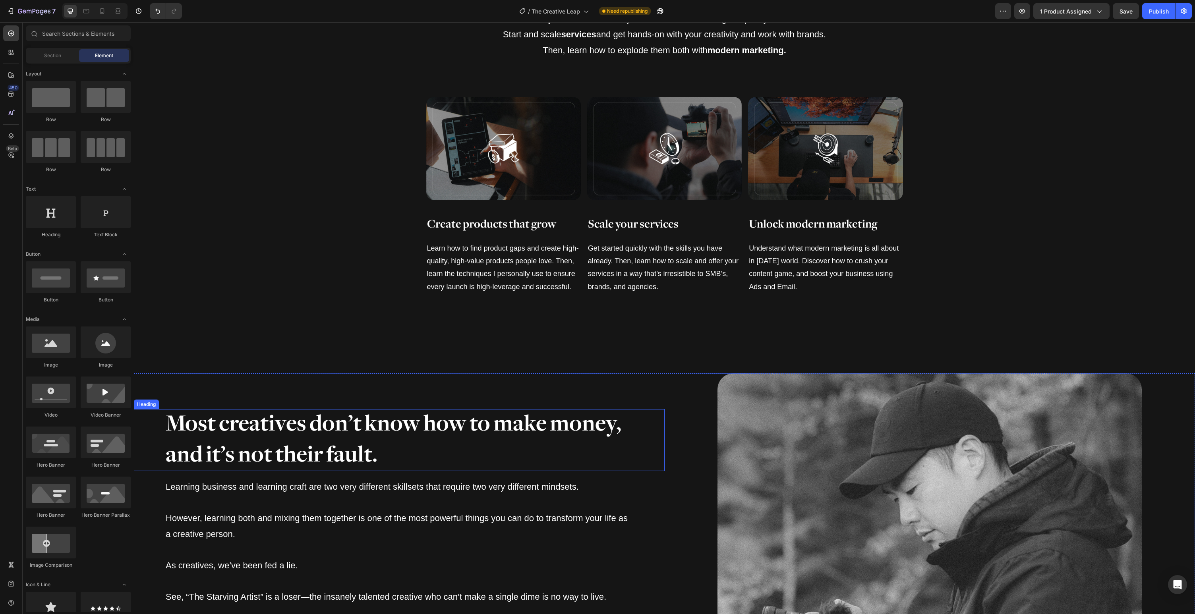
click at [301, 433] on h2 "Most creatives don’t know how to make money, and it’s not their fault." at bounding box center [399, 440] width 531 height 62
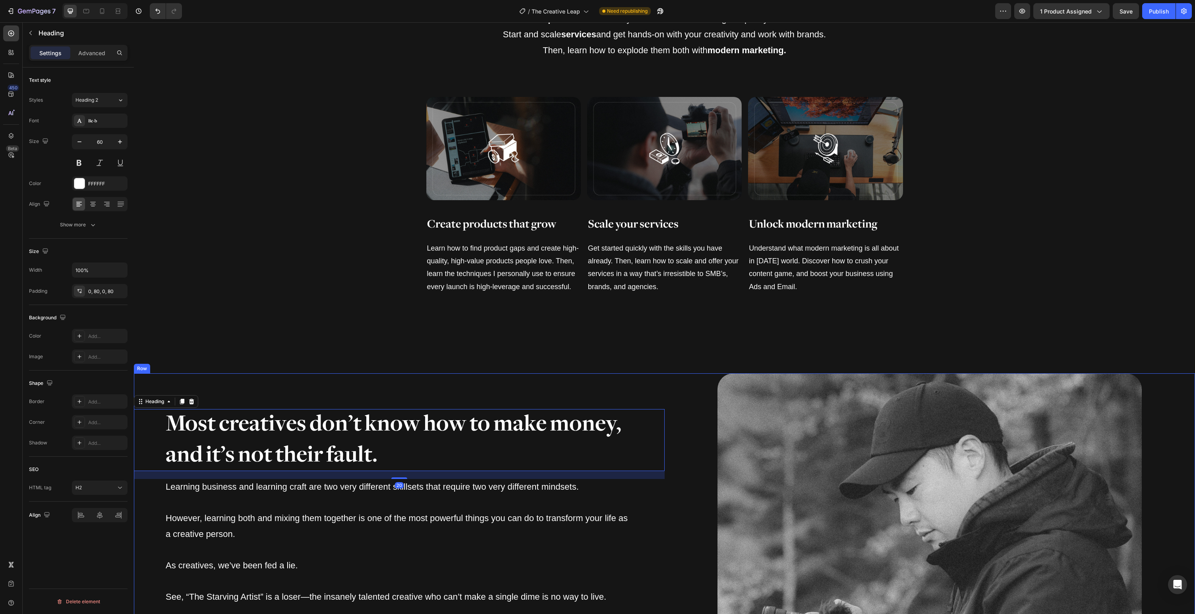
click at [292, 405] on div "Most creatives don’t know how to make money, and it’s not their fault. Heading …" at bounding box center [399, 586] width 531 height 424
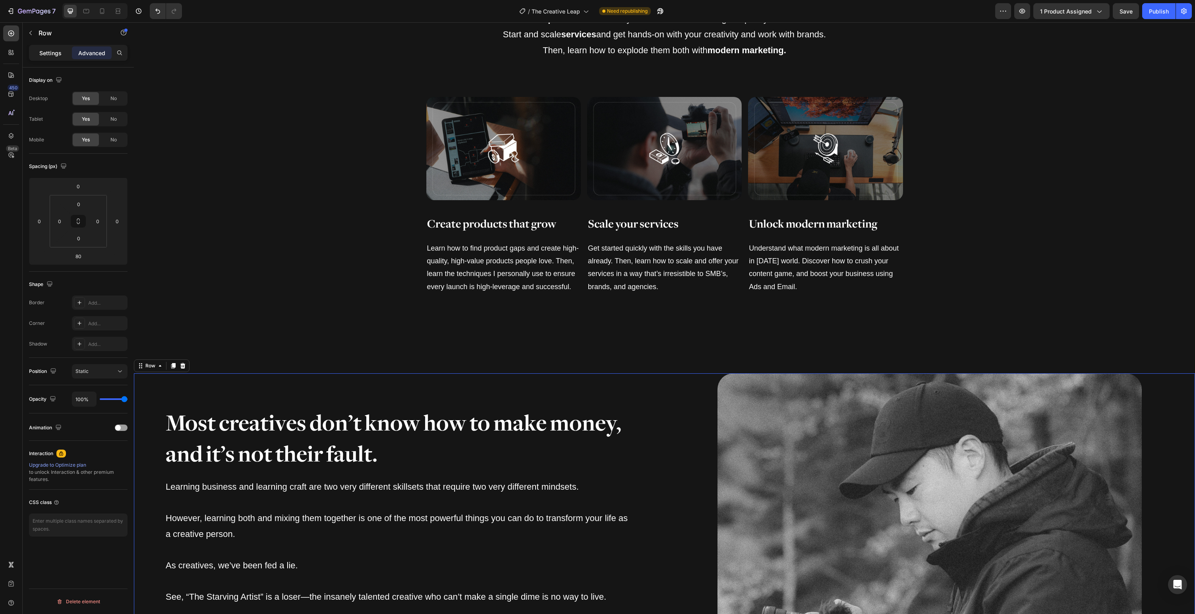
click at [57, 58] on div "Settings" at bounding box center [51, 52] width 40 height 13
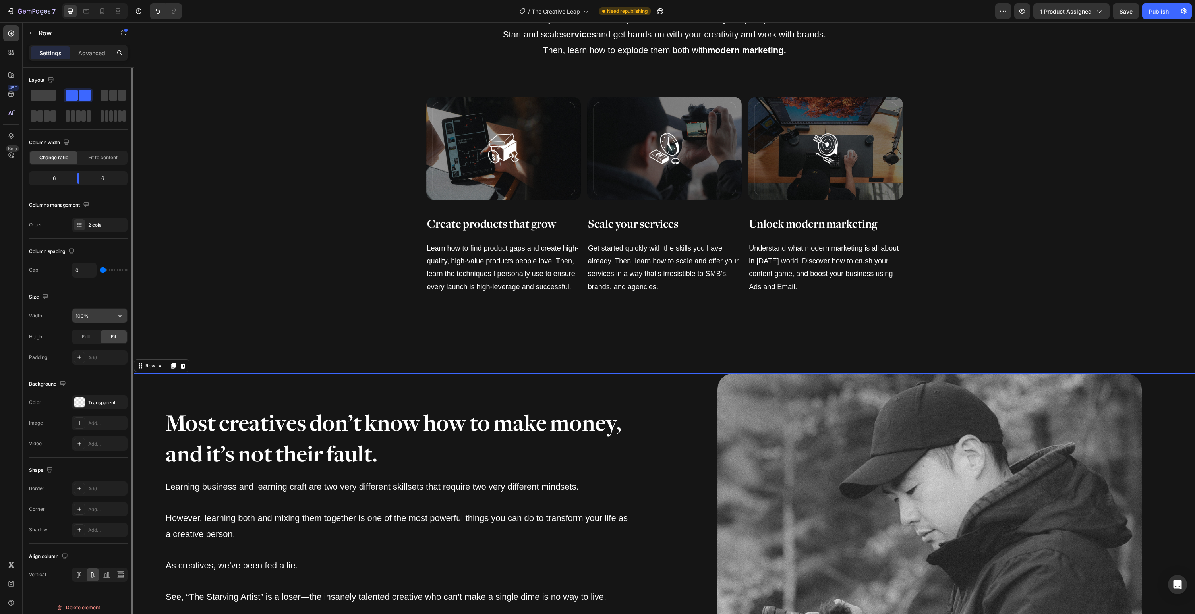
click at [95, 320] on input "100%" at bounding box center [99, 316] width 55 height 14
click at [121, 315] on icon "button" at bounding box center [120, 316] width 8 height 8
click at [103, 339] on p "Default 1200px" at bounding box center [97, 336] width 45 height 7
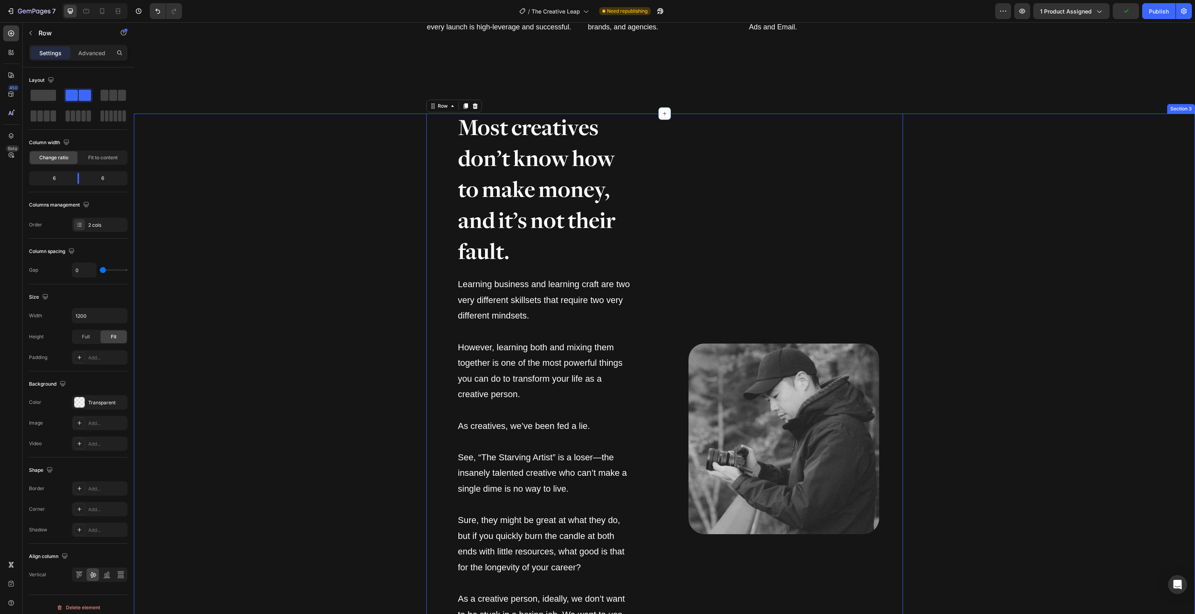
scroll to position [1370, 0]
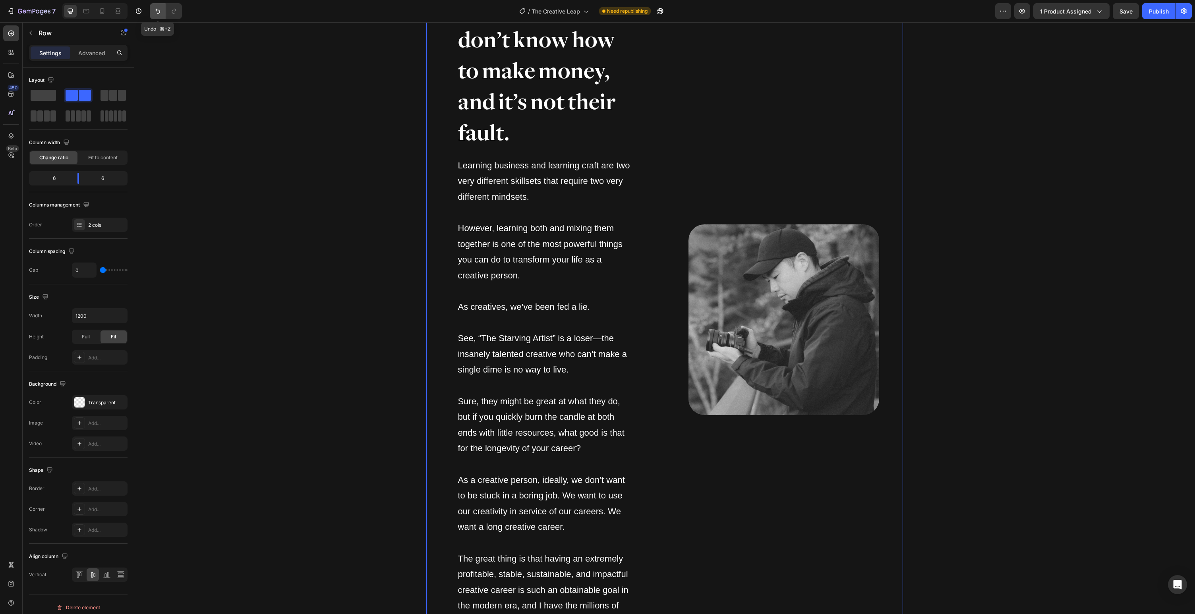
click at [154, 11] on icon "Undo/Redo" at bounding box center [158, 11] width 8 height 8
type input "100%"
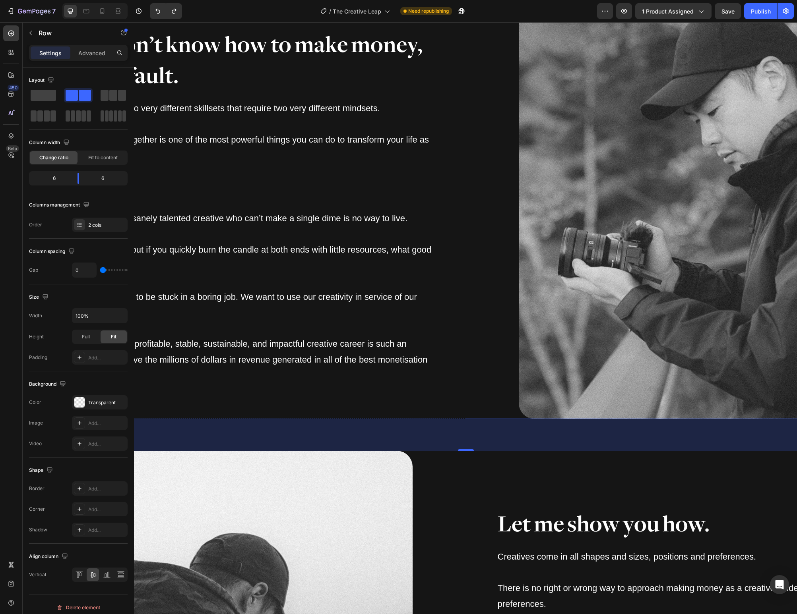
scroll to position [1334, 0]
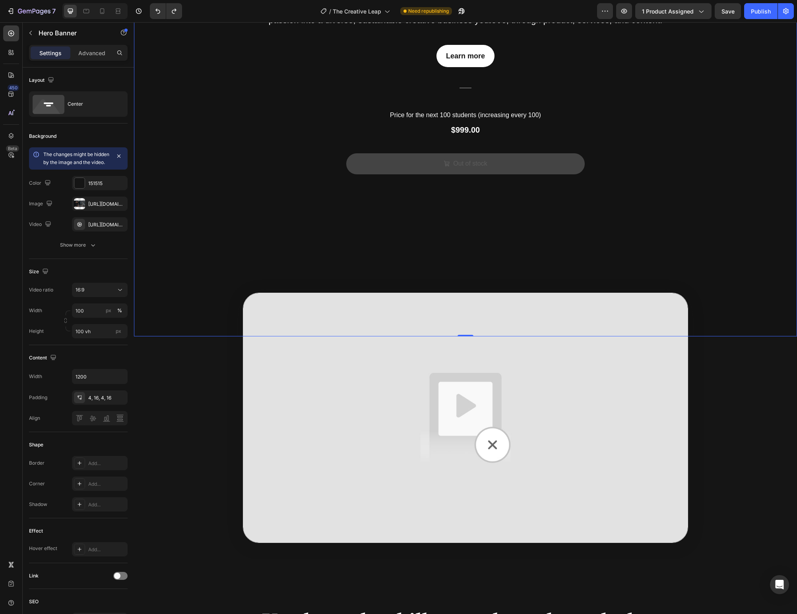
click at [670, 200] on div "Overlay" at bounding box center [465, 40] width 663 height 592
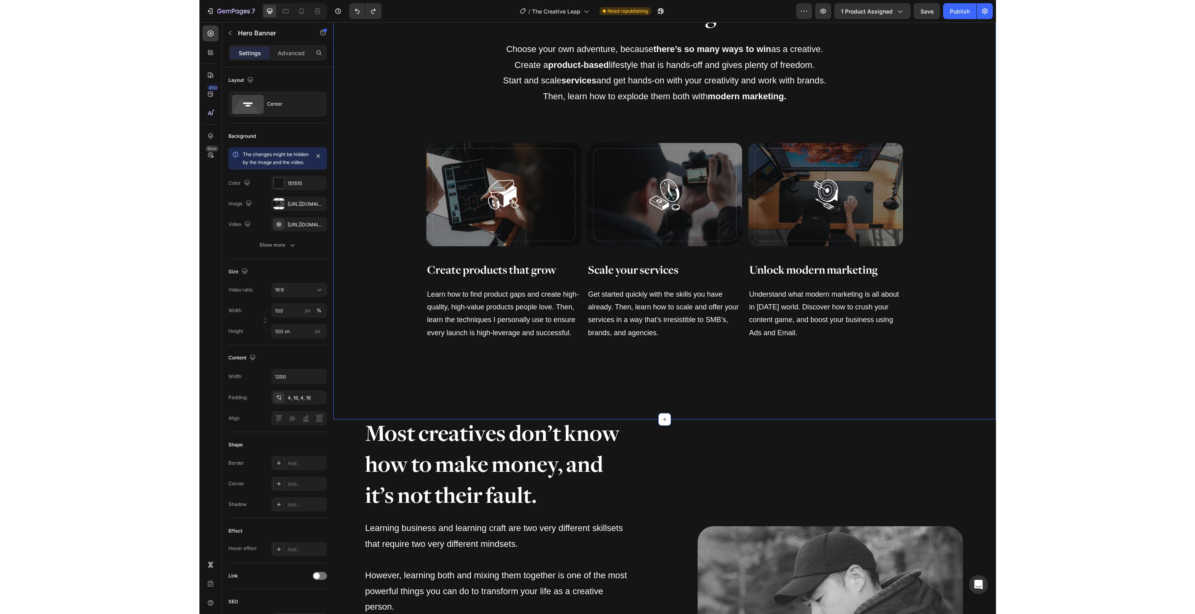
scroll to position [1279, 0]
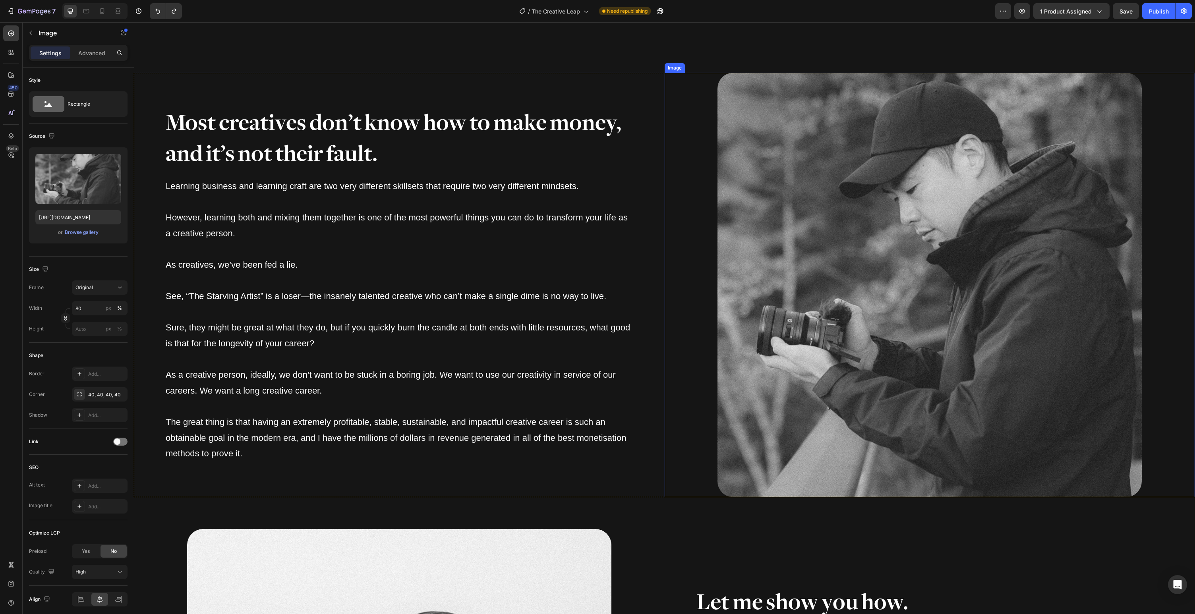
click at [904, 293] on img at bounding box center [930, 285] width 424 height 424
click at [87, 329] on input "px %" at bounding box center [100, 329] width 56 height 14
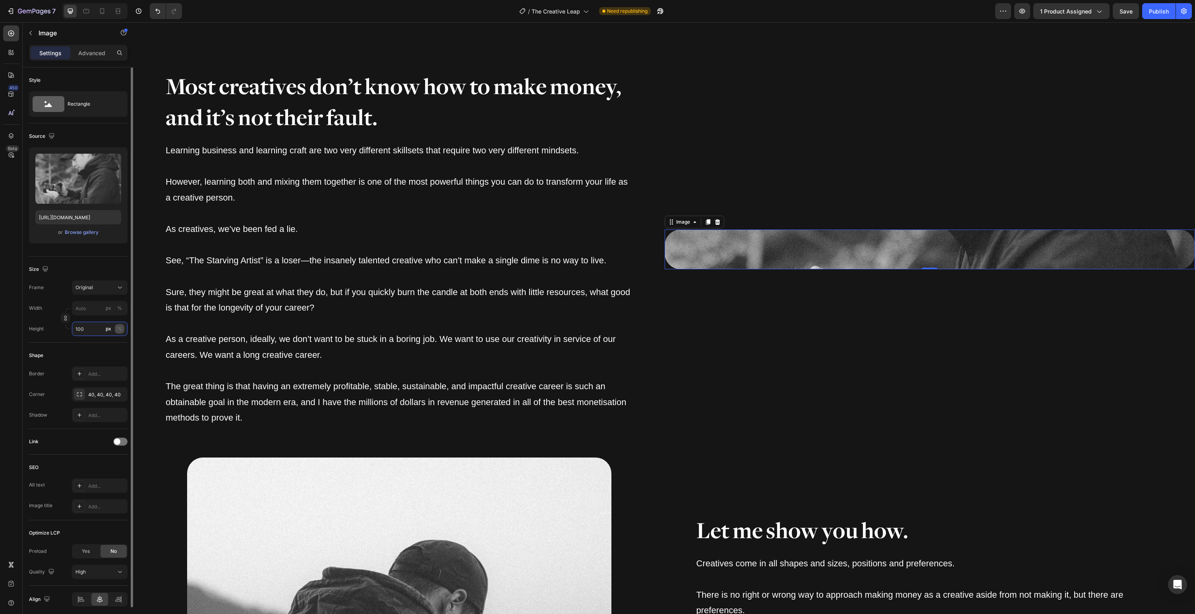
type input "100"
click at [120, 329] on div "%" at bounding box center [119, 328] width 5 height 7
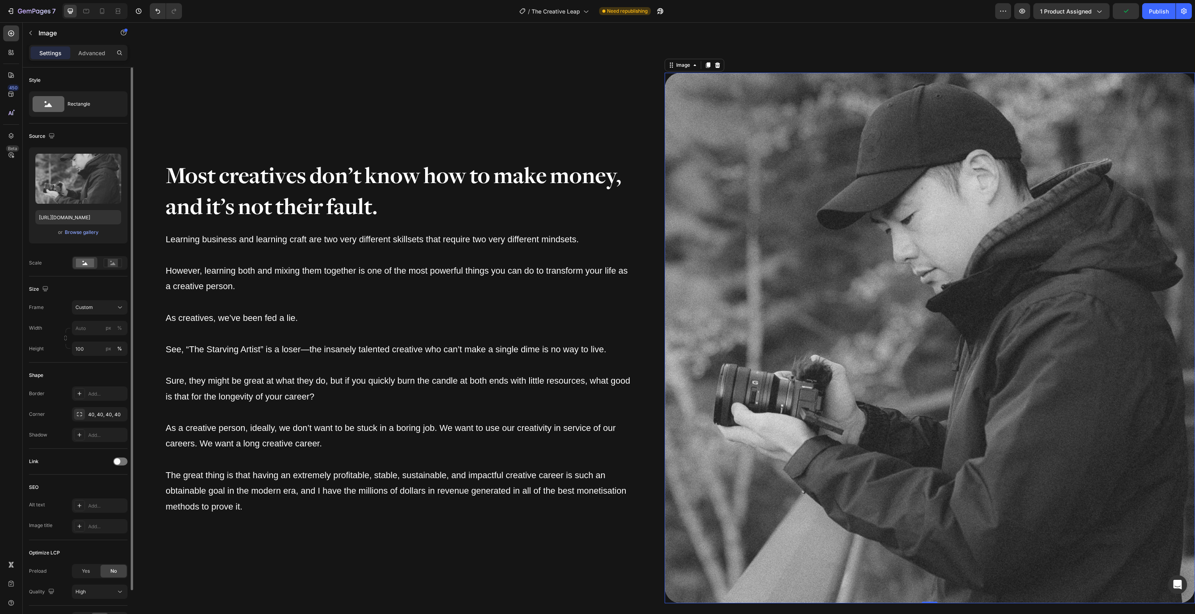
click at [50, 348] on div "Height 100 px %" at bounding box center [78, 349] width 99 height 14
click at [84, 307] on span "Custom" at bounding box center [84, 307] width 17 height 7
click at [94, 291] on div "Size" at bounding box center [78, 289] width 99 height 13
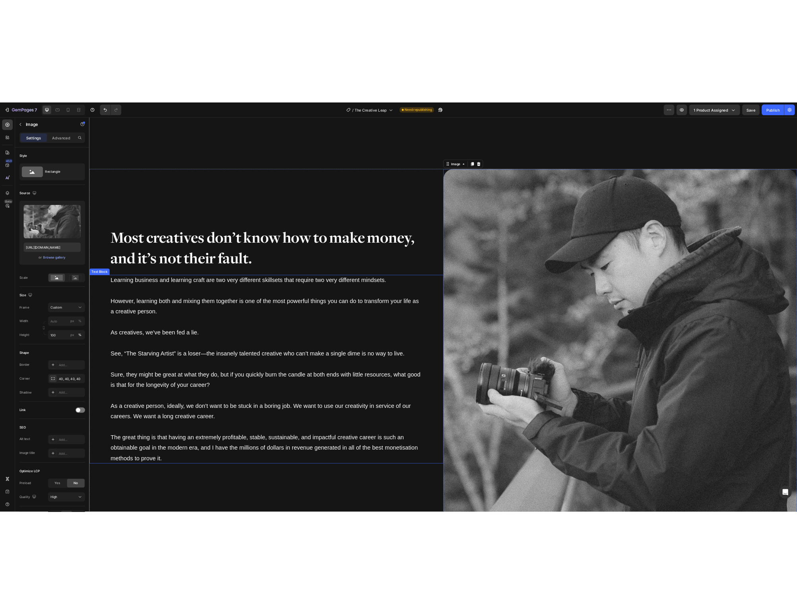
scroll to position [1256, 0]
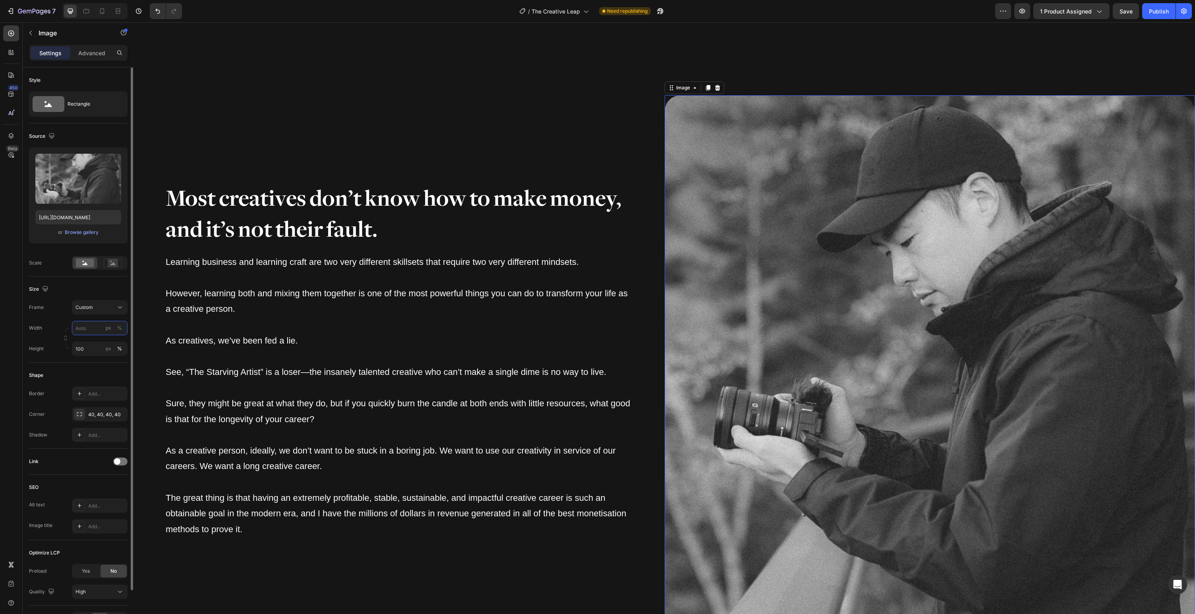
click at [93, 329] on input "px %" at bounding box center [100, 328] width 56 height 14
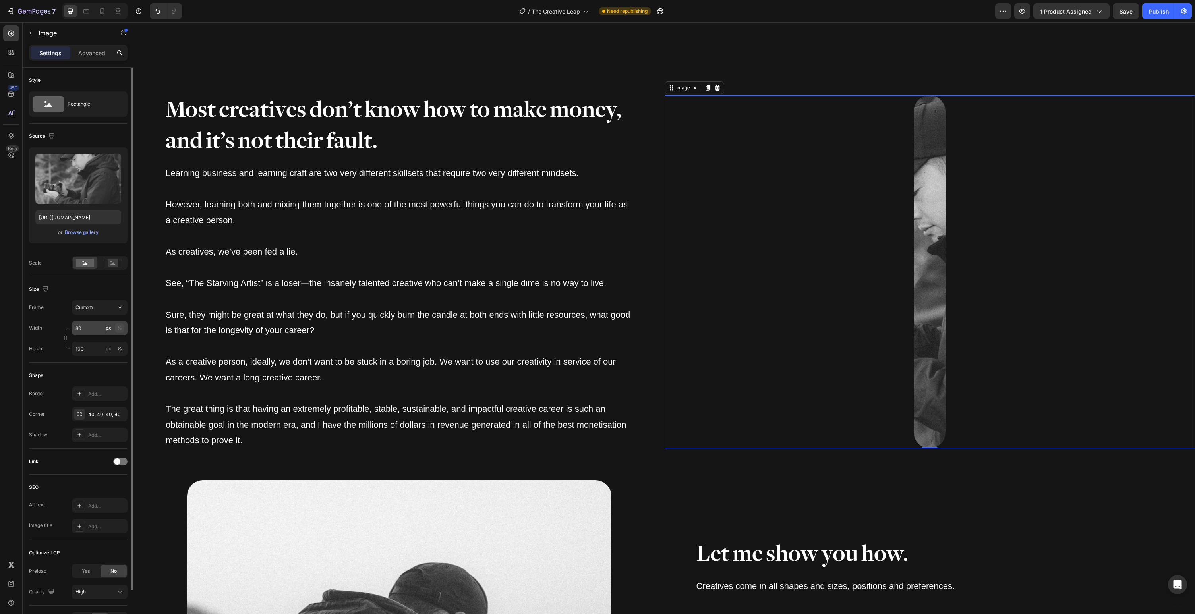
click at [118, 329] on div "%" at bounding box center [119, 328] width 5 height 7
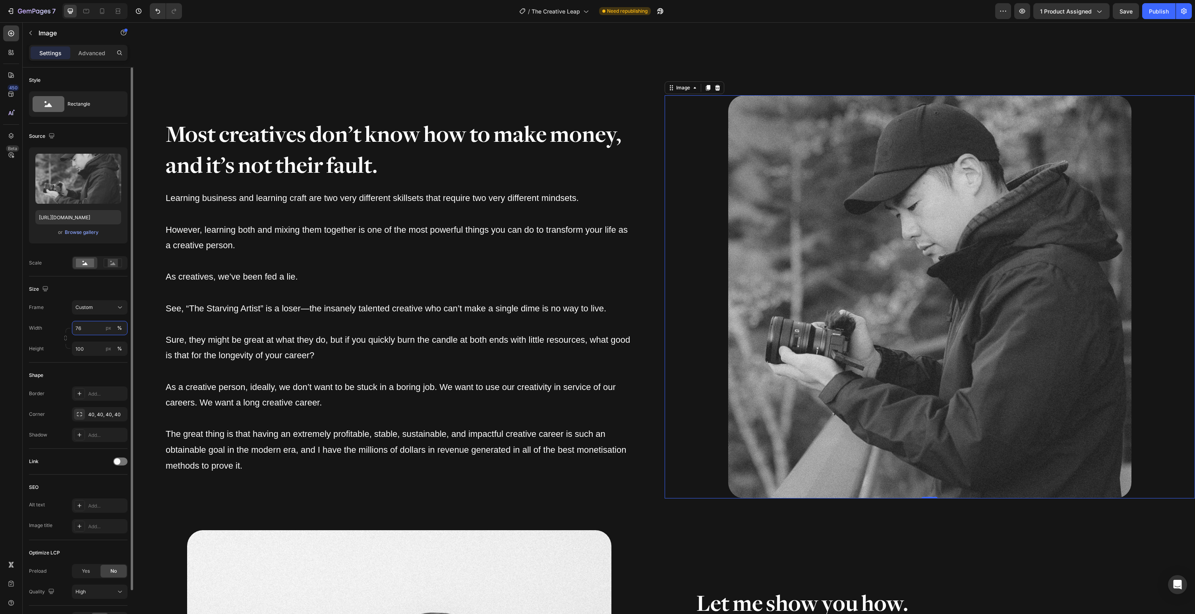
type input "75"
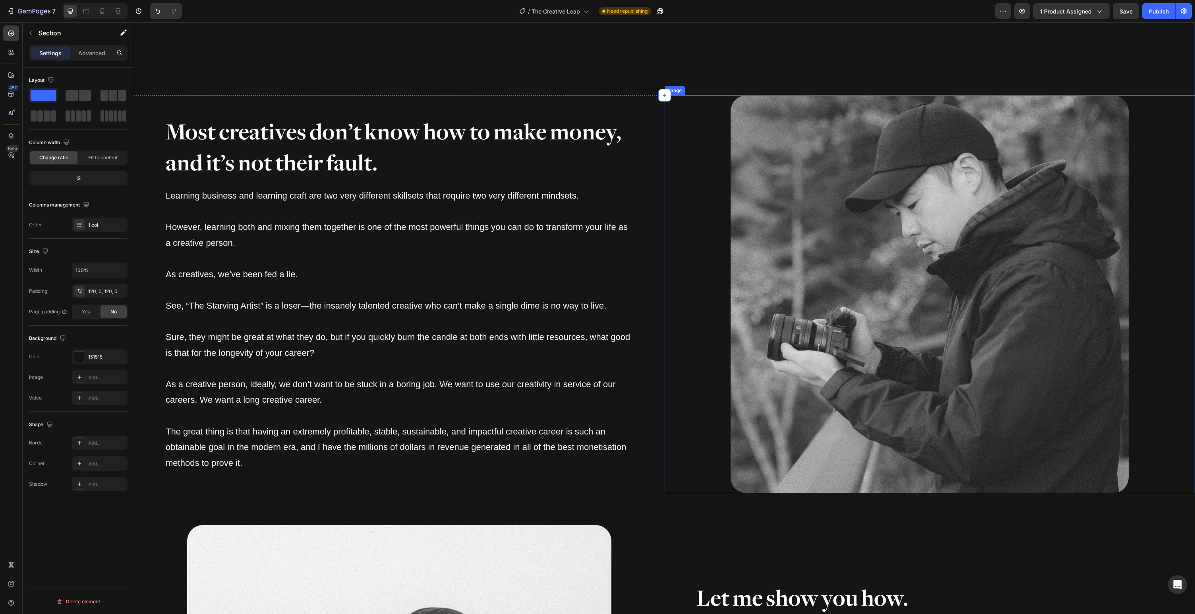
click at [1015, 248] on img at bounding box center [930, 294] width 398 height 398
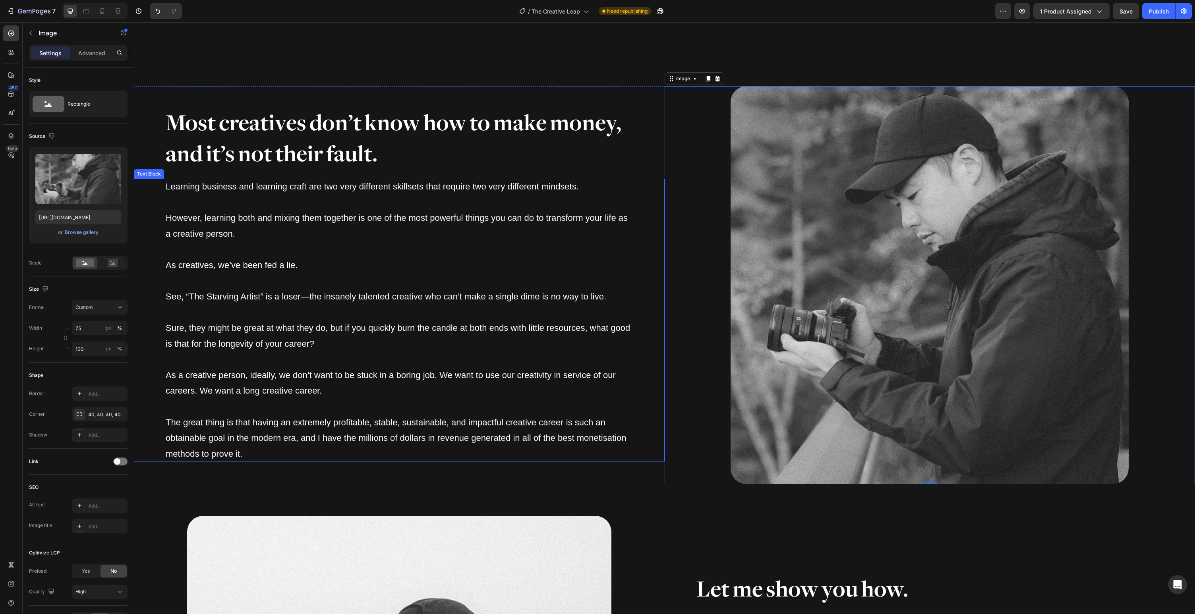
scroll to position [1269, 0]
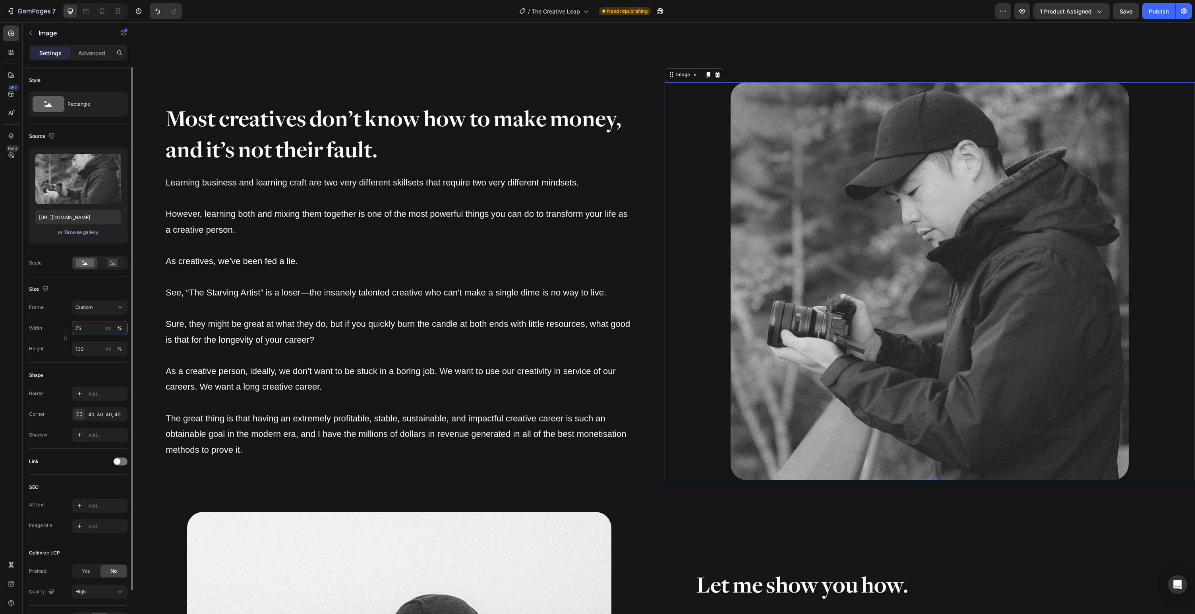
click at [100, 329] on input "75" at bounding box center [100, 328] width 56 height 14
type input "80"
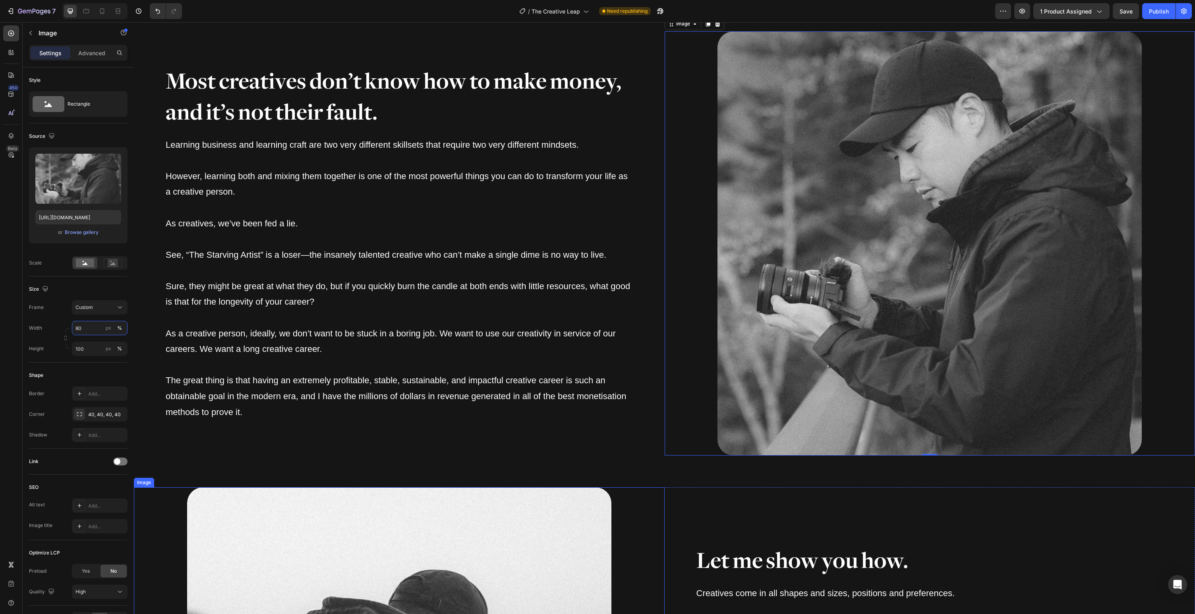
scroll to position [1351, 0]
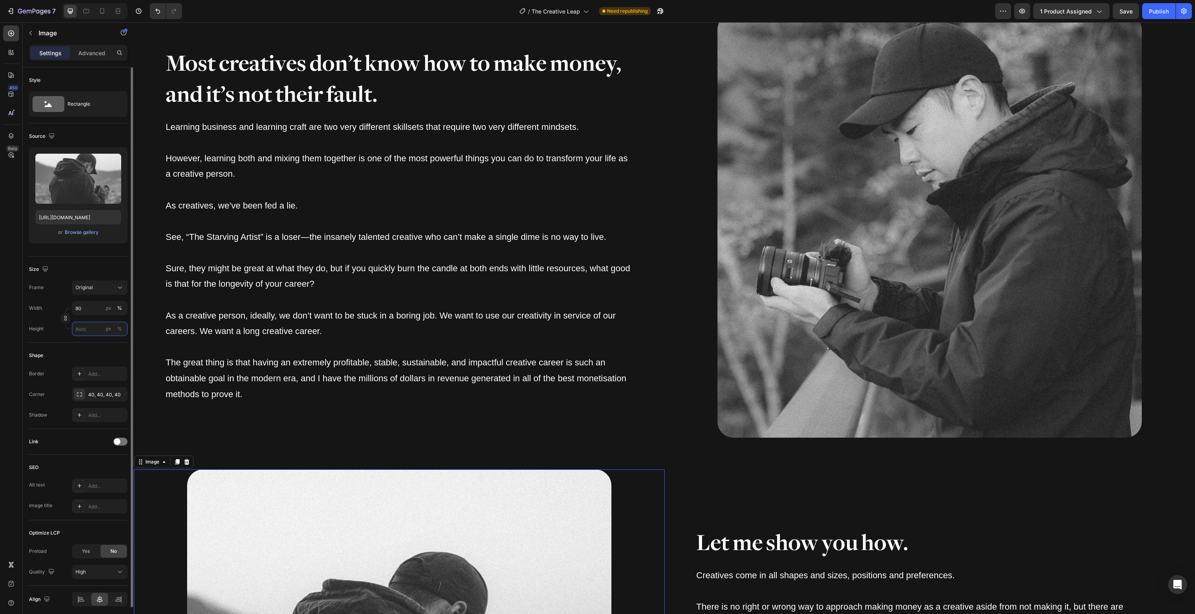
click at [82, 326] on input "px %" at bounding box center [100, 329] width 56 height 14
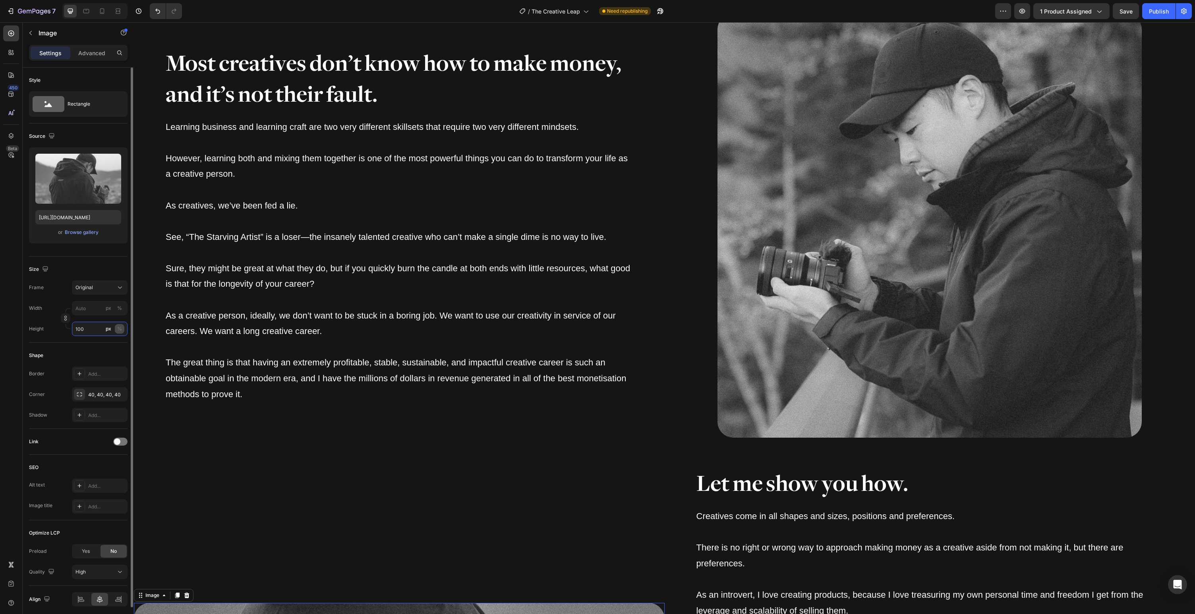
type input "100"
click at [118, 330] on div "%" at bounding box center [119, 328] width 5 height 7
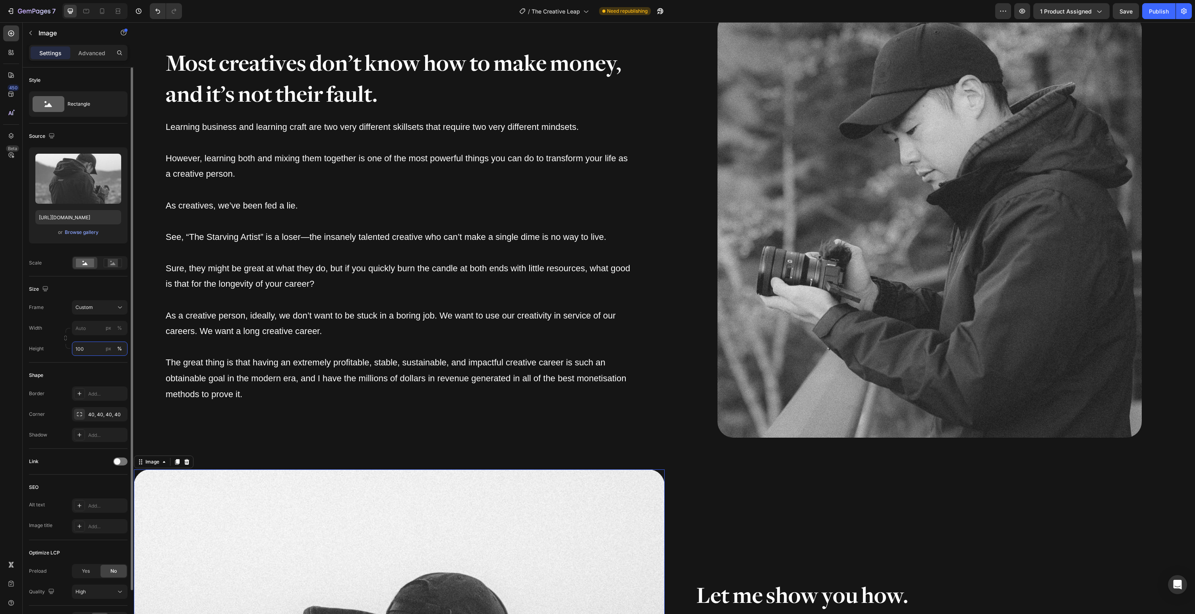
click at [93, 342] on input "100" at bounding box center [100, 349] width 56 height 14
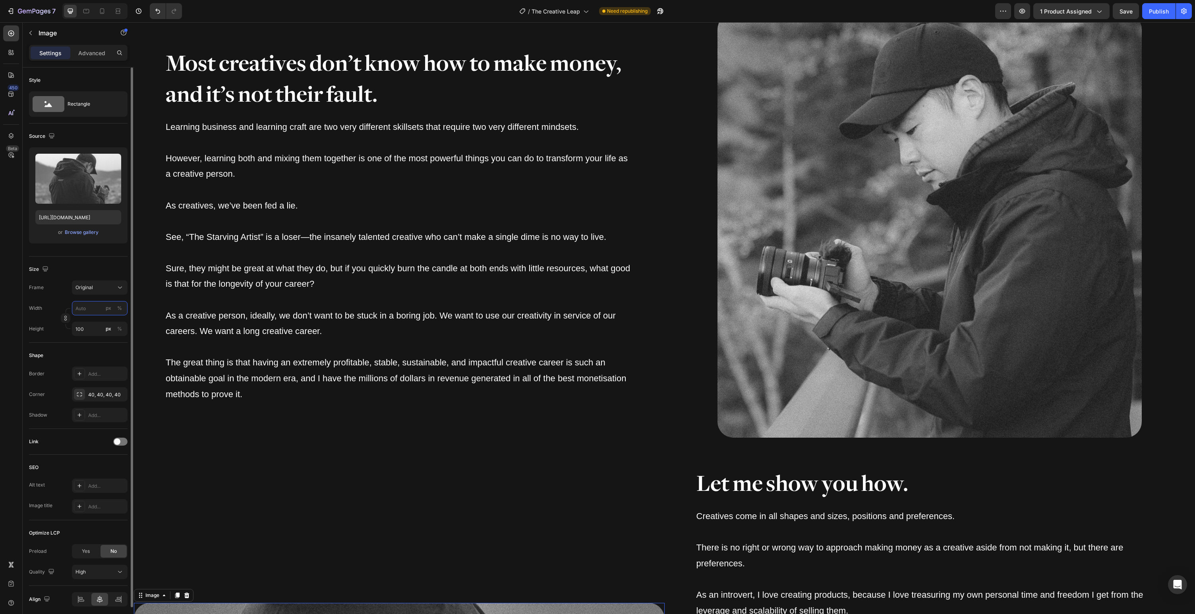
click at [93, 314] on input "px %" at bounding box center [100, 308] width 56 height 14
type input "8"
type input "80"
click at [119, 309] on div "%" at bounding box center [119, 308] width 5 height 7
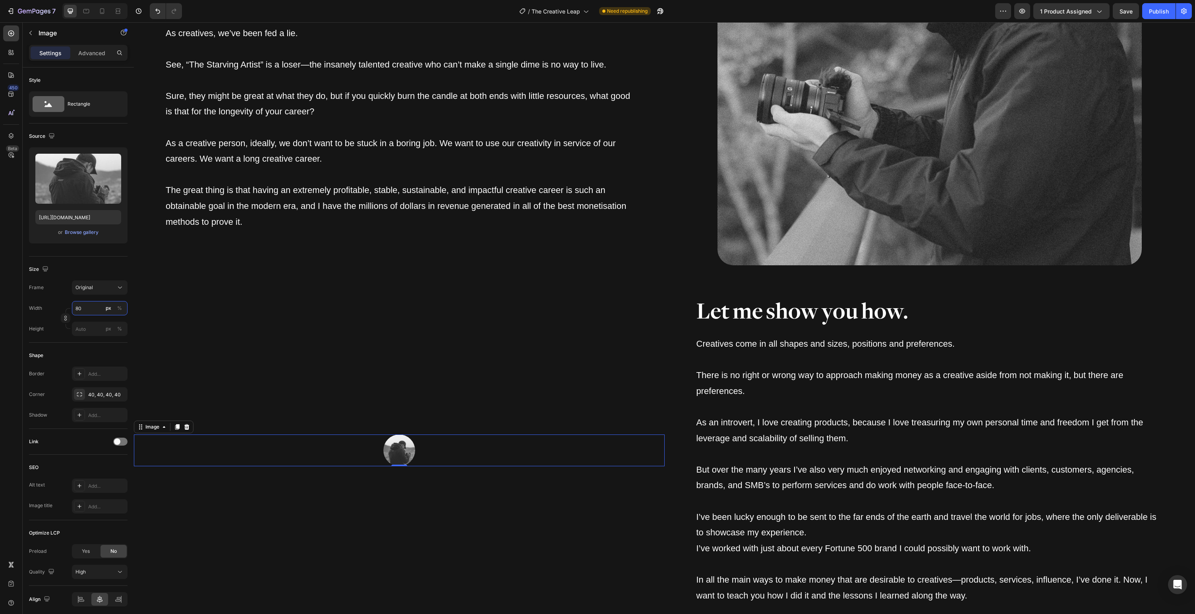
scroll to position [1780, 0]
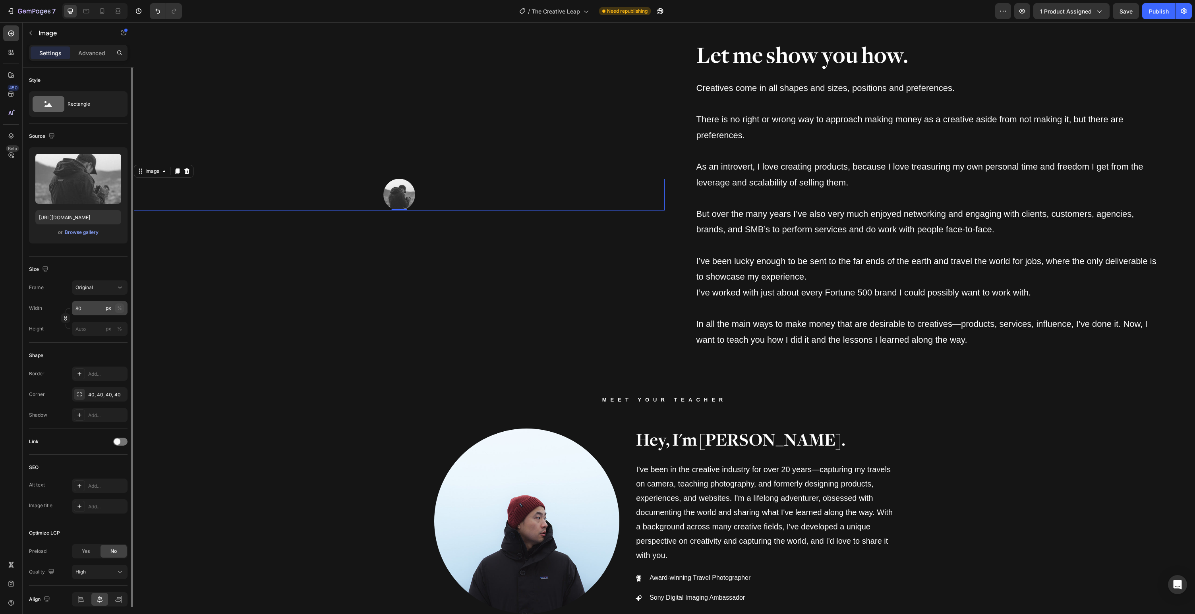
click at [118, 309] on div "%" at bounding box center [119, 308] width 5 height 7
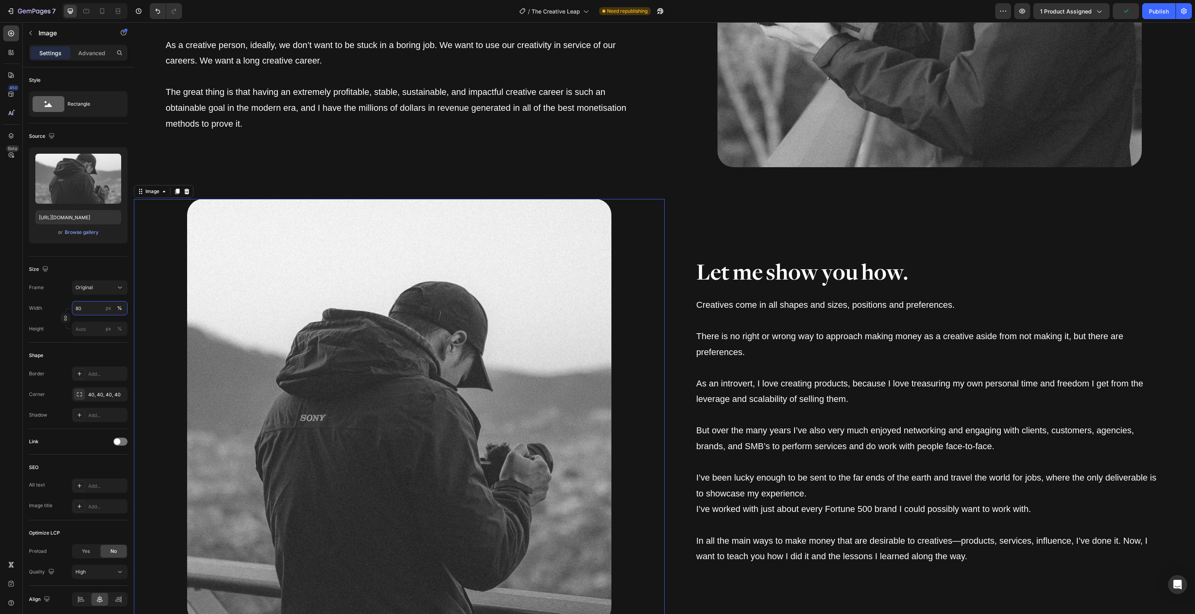
scroll to position [1621, 0]
click at [803, 597] on div "Let me show you how. Heading Creatives come in all shapes and sizes, positions …" at bounding box center [930, 412] width 531 height 424
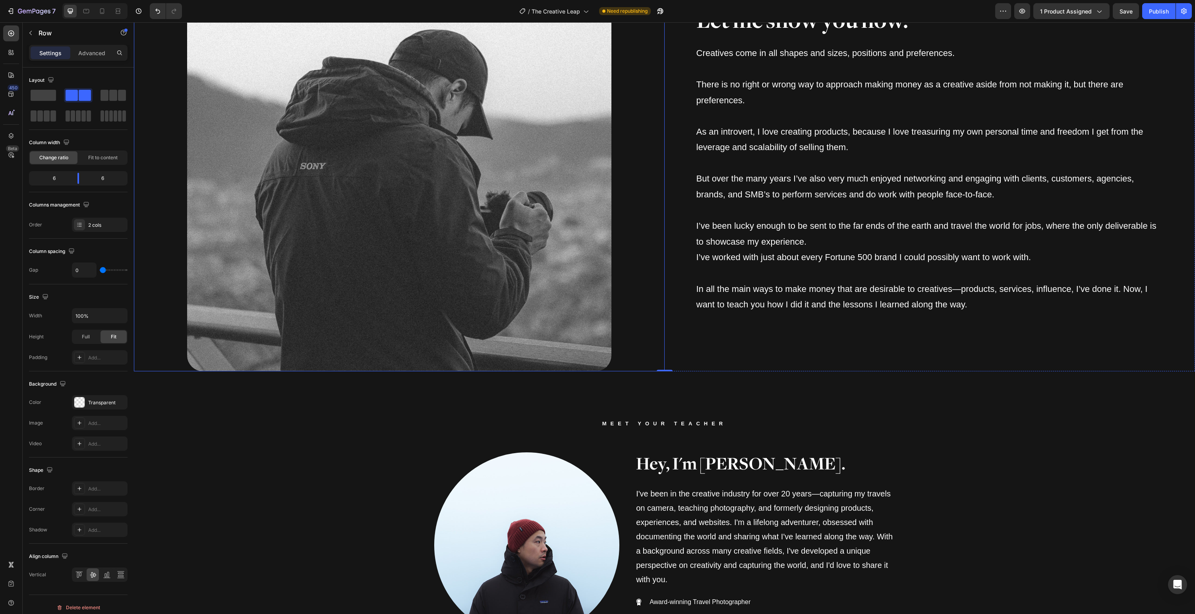
scroll to position [2065, 0]
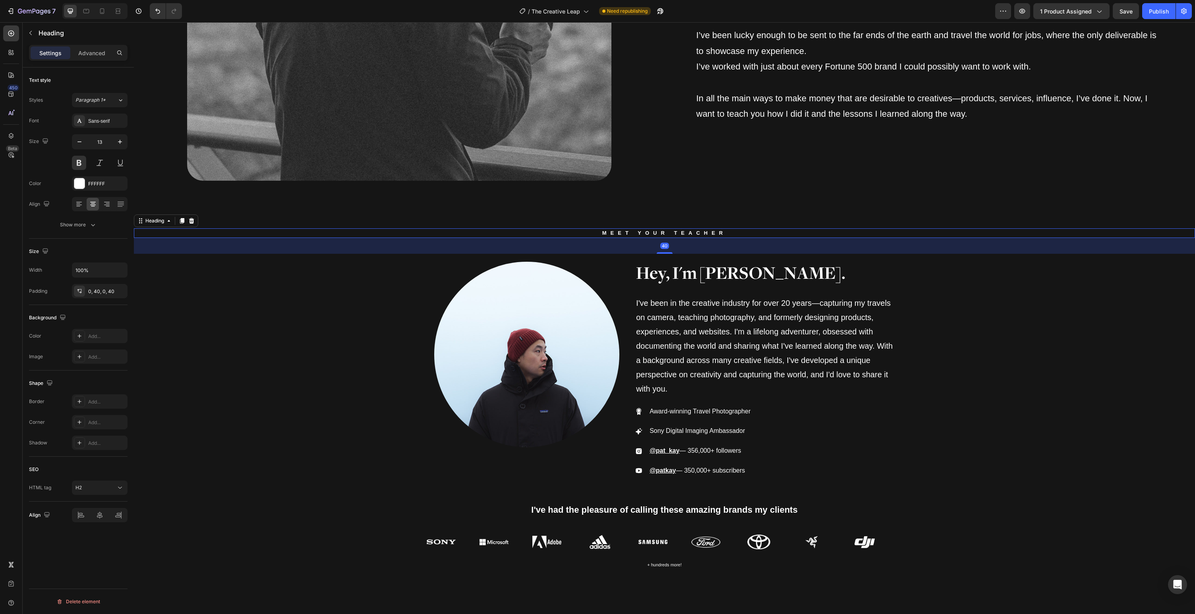
click at [676, 233] on h2 "Meet your teacher" at bounding box center [665, 233] width 1062 height 9
click at [85, 551] on div "Text style Styles Paragraph 1* Font Sans-serif Size 13 Color FFFFFF Align Show …" at bounding box center [78, 353] width 111 height 570
click at [95, 488] on div "H2" at bounding box center [96, 487] width 41 height 7
click at [93, 567] on p "Div" at bounding box center [97, 566] width 42 height 7
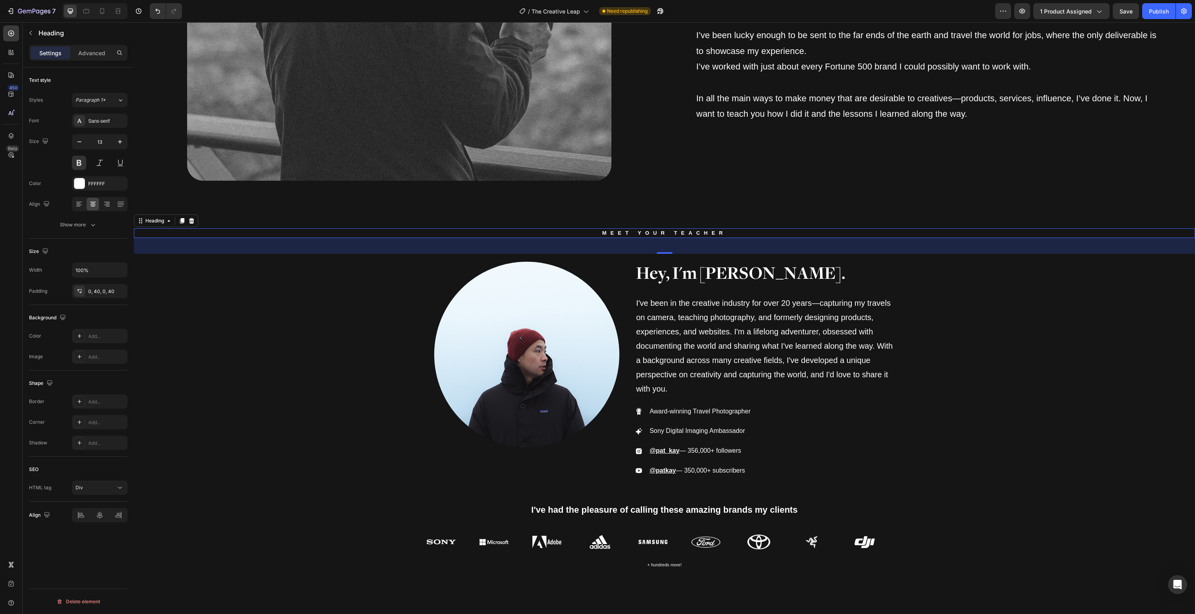
click at [89, 566] on div "Text style Styles Paragraph 1* Font Sans-serif Size 13 Color FFFFFF Align Show …" at bounding box center [78, 353] width 111 height 570
click at [115, 101] on div "Paragraph 1*" at bounding box center [97, 100] width 42 height 7
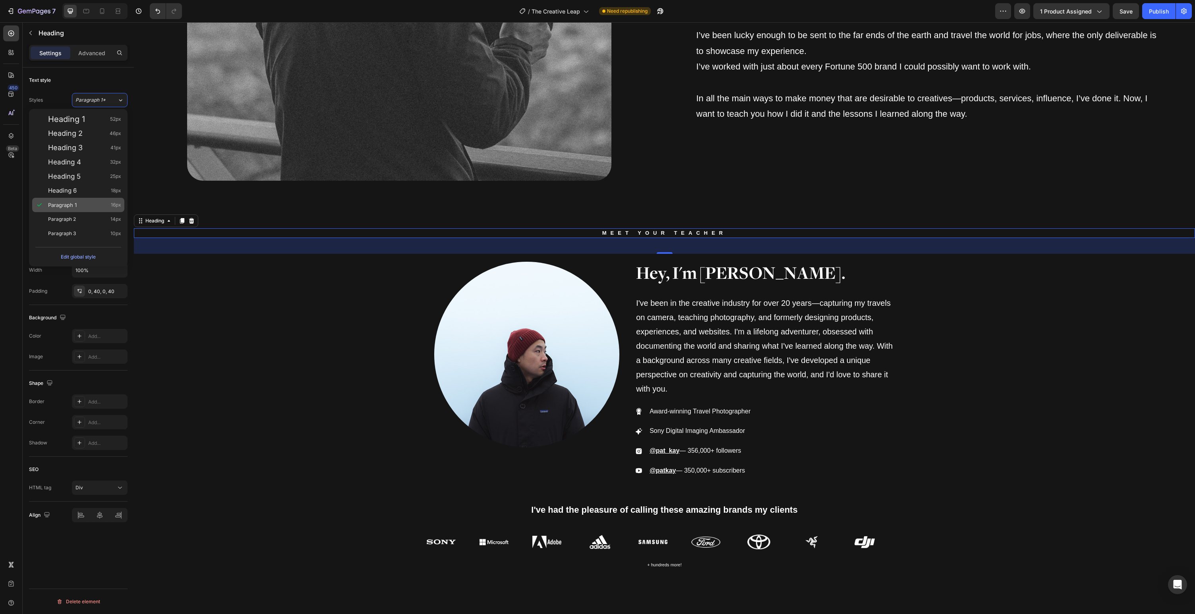
click at [98, 204] on div "Paragraph 1 16px" at bounding box center [84, 205] width 73 height 8
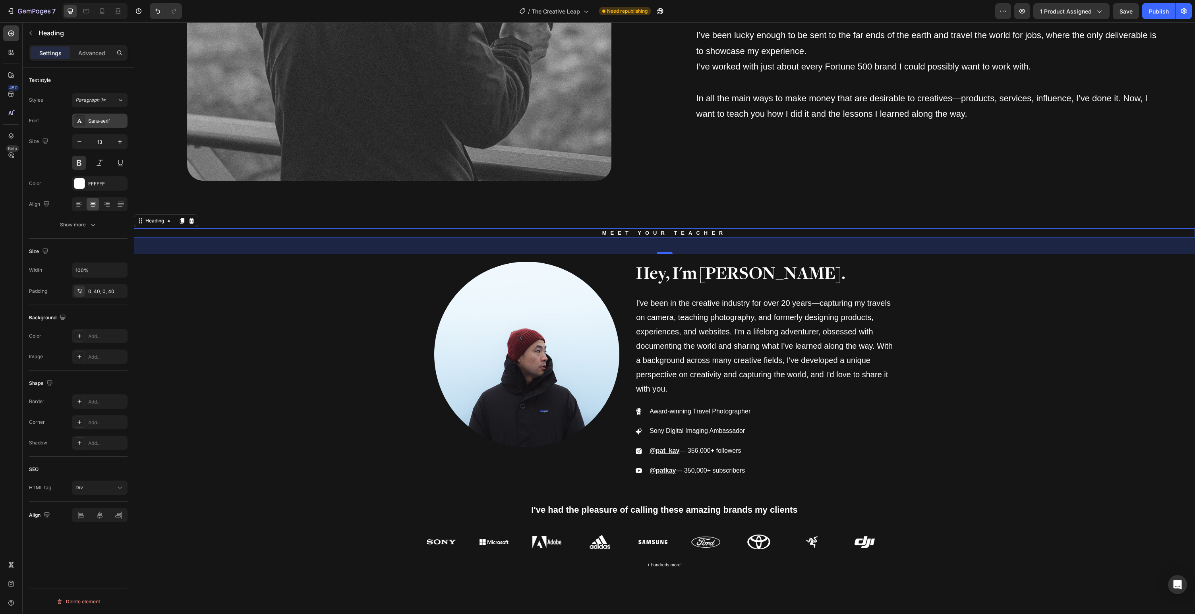
click at [101, 127] on div "Sans-serif" at bounding box center [100, 121] width 56 height 14
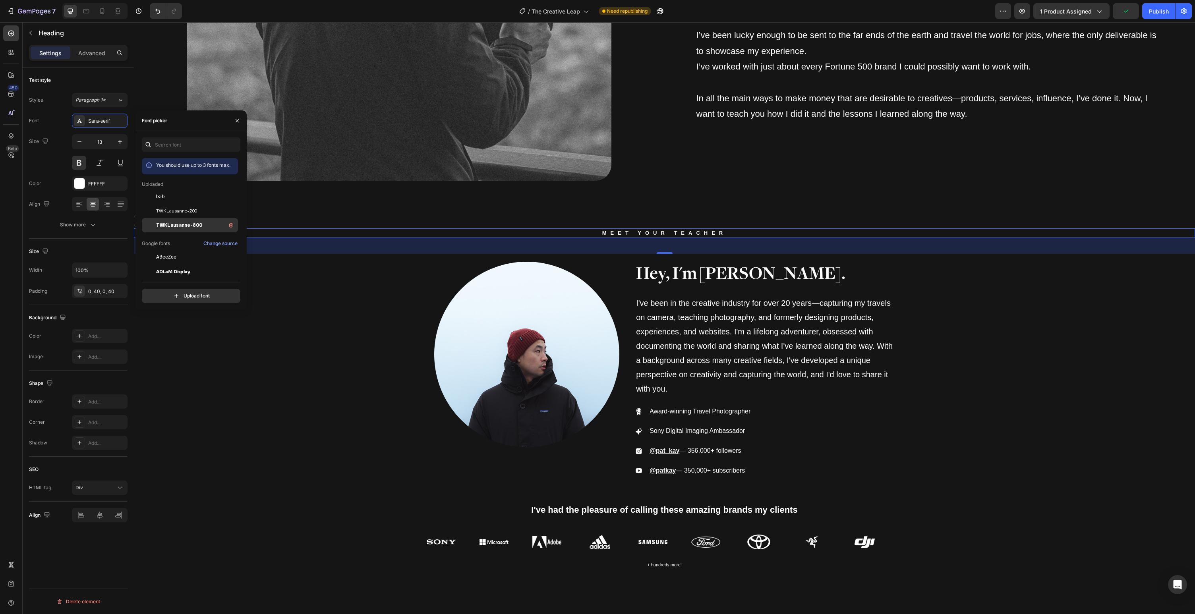
click at [177, 223] on span "TWKLausanne-800" at bounding box center [179, 225] width 46 height 7
click at [170, 147] on input "text" at bounding box center [191, 145] width 99 height 14
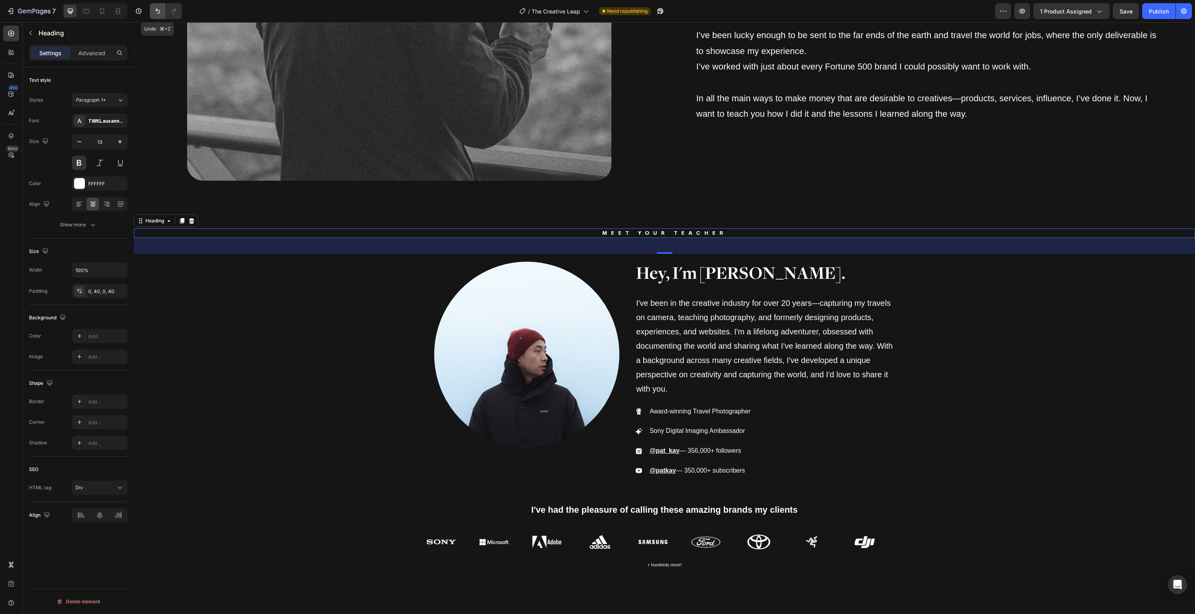
click at [156, 13] on icon "Undo/Redo" at bounding box center [158, 11] width 8 height 8
click at [94, 118] on div "Sans-serif" at bounding box center [106, 121] width 37 height 7
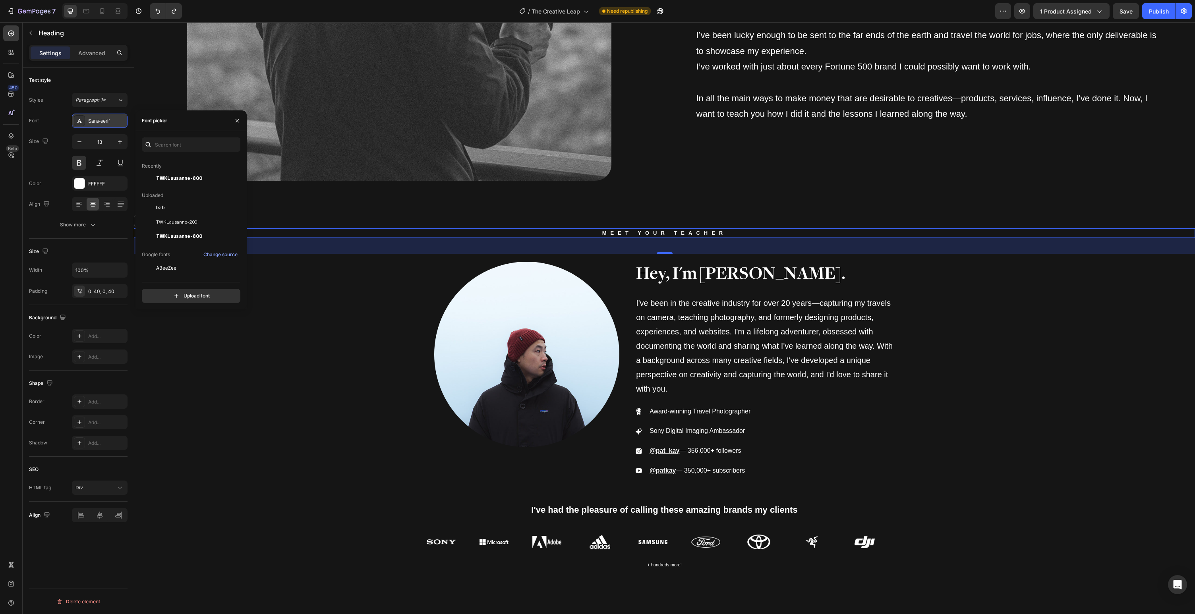
click at [96, 118] on div "Sans-serif" at bounding box center [106, 121] width 37 height 7
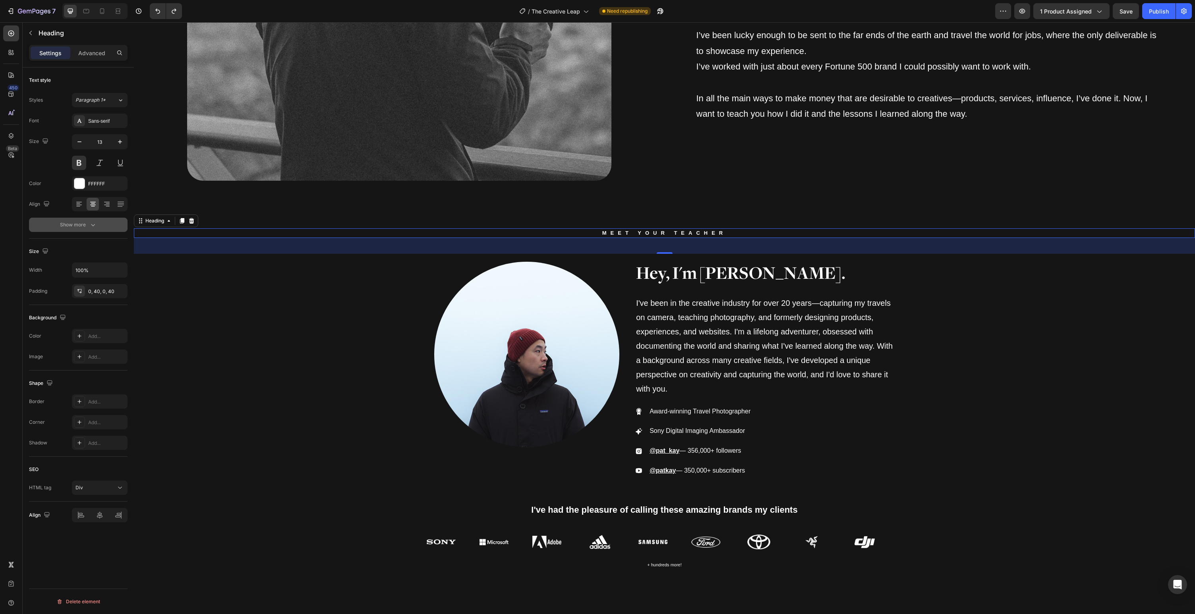
click at [86, 225] on div "Show more" at bounding box center [78, 225] width 37 height 8
click at [663, 234] on div "Meet your teacher" at bounding box center [665, 233] width 1062 height 9
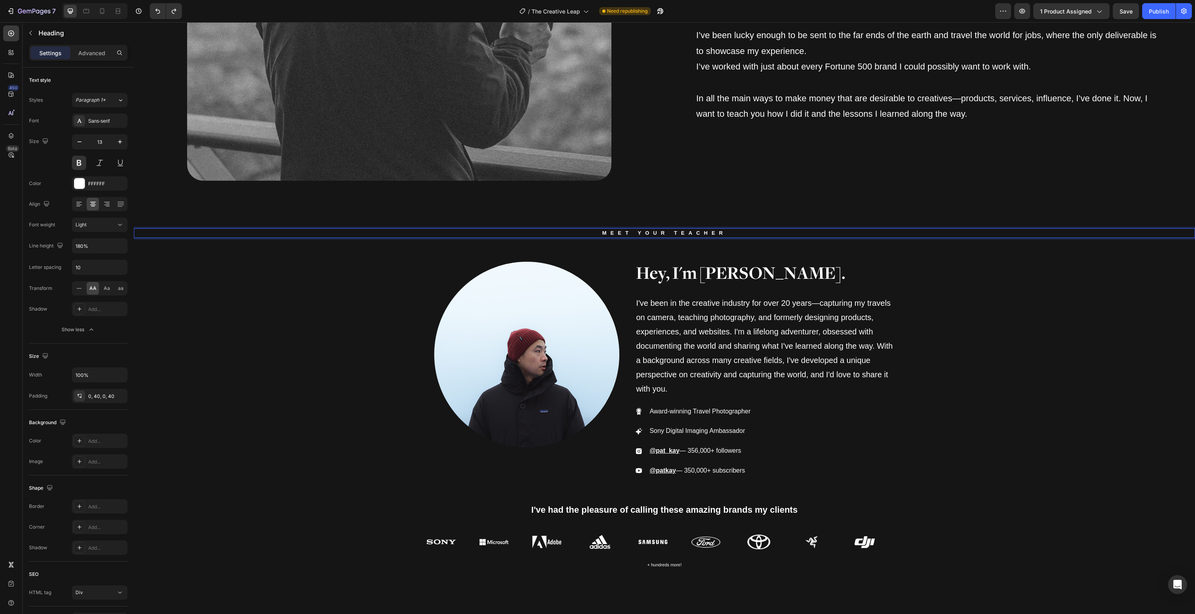
click at [663, 234] on p "Meet your teacher" at bounding box center [665, 233] width 1030 height 9
click at [546, 219] on icon "Editor contextual toolbar" at bounding box center [549, 218] width 8 height 8
click at [777, 221] on icon "Editor contextual toolbar" at bounding box center [780, 218] width 8 height 8
click at [552, 220] on icon "Editor contextual toolbar" at bounding box center [549, 218] width 8 height 8
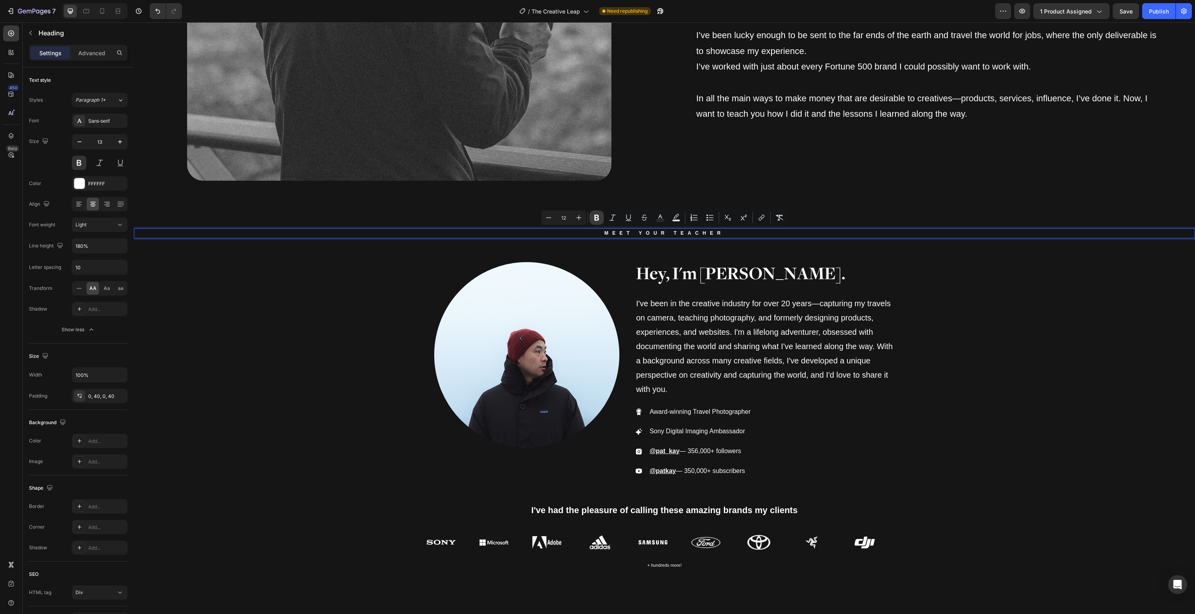
click at [599, 220] on icon "Editor contextual toolbar" at bounding box center [597, 218] width 8 height 8
type input "13"
click at [610, 234] on strong "Meet your teacher" at bounding box center [664, 234] width 120 height 6
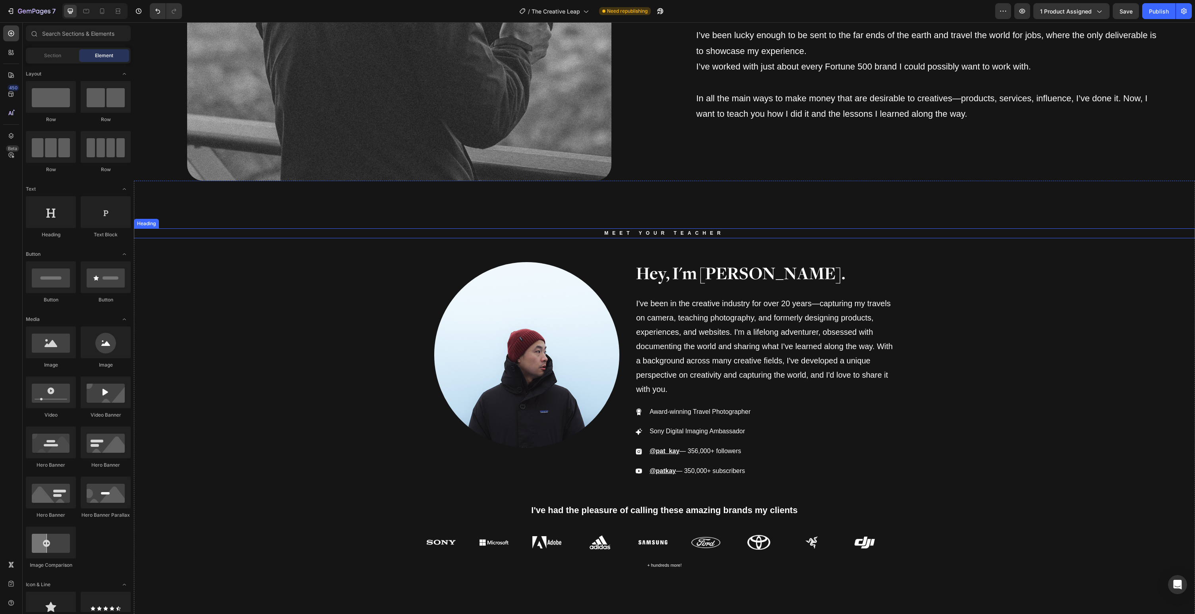
click at [613, 232] on strong "Meet your teacher" at bounding box center [664, 234] width 120 height 6
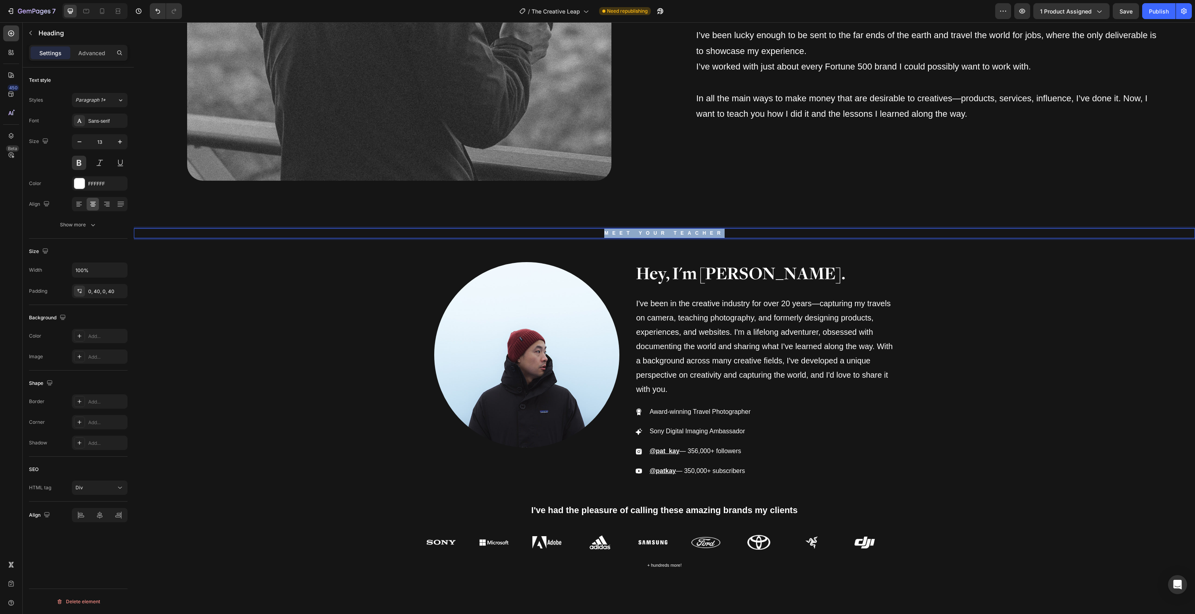
click at [613, 232] on strong "Meet your teacher" at bounding box center [664, 234] width 120 height 6
click at [1168, 15] on button "Publish" at bounding box center [1159, 11] width 33 height 16
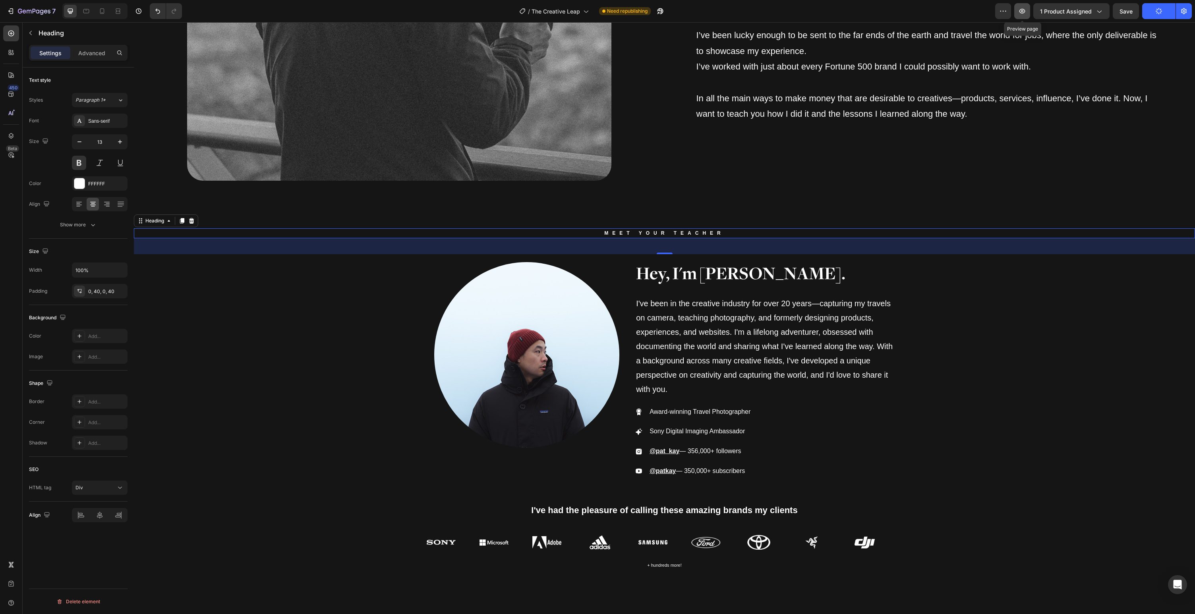
click at [1023, 13] on icon "button" at bounding box center [1023, 11] width 6 height 5
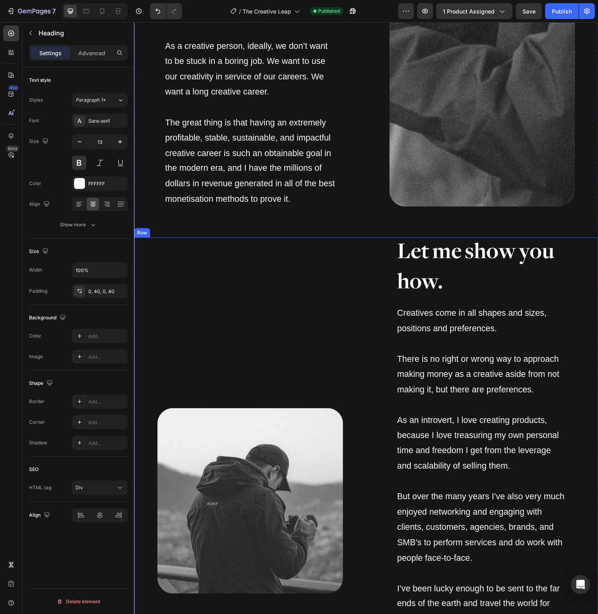
scroll to position [1796, 0]
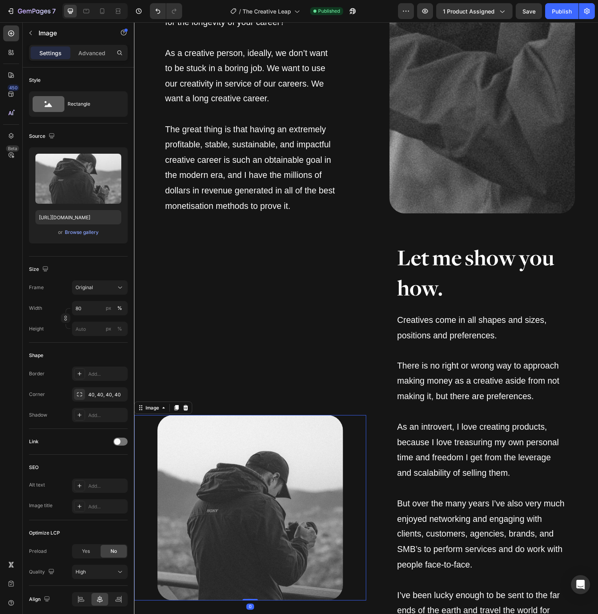
click at [279, 471] on img at bounding box center [253, 521] width 191 height 191
drag, startPoint x: 120, startPoint y: 329, endPoint x: 103, endPoint y: 331, distance: 17.9
click at [120, 329] on div "%" at bounding box center [119, 328] width 5 height 7
click at [91, 331] on input "px %" at bounding box center [100, 329] width 56 height 14
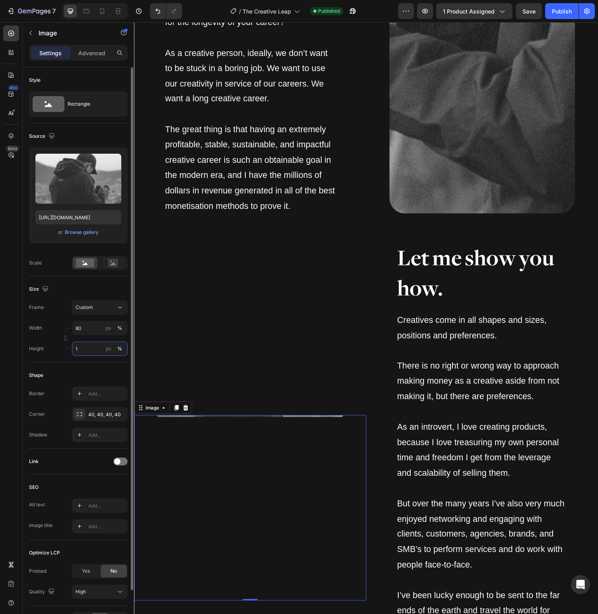
click at [85, 350] on input "1" at bounding box center [100, 349] width 56 height 14
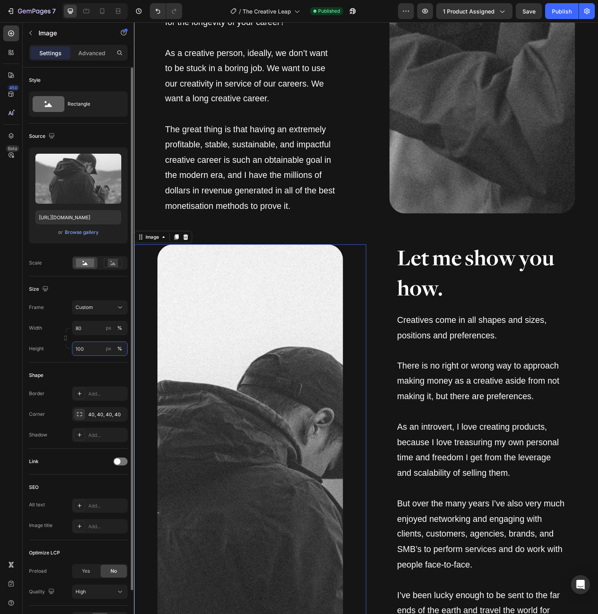
type input "100"
click at [37, 344] on div "Height" at bounding box center [36, 349] width 15 height 14
click at [246, 480] on img at bounding box center [253, 522] width 191 height 542
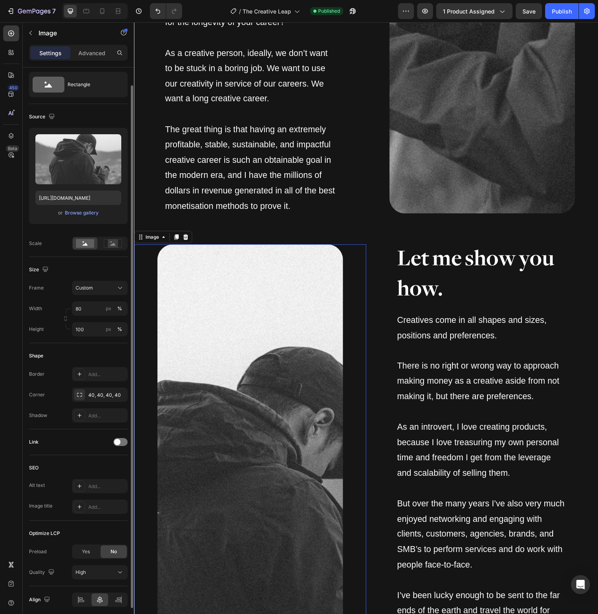
scroll to position [50, 0]
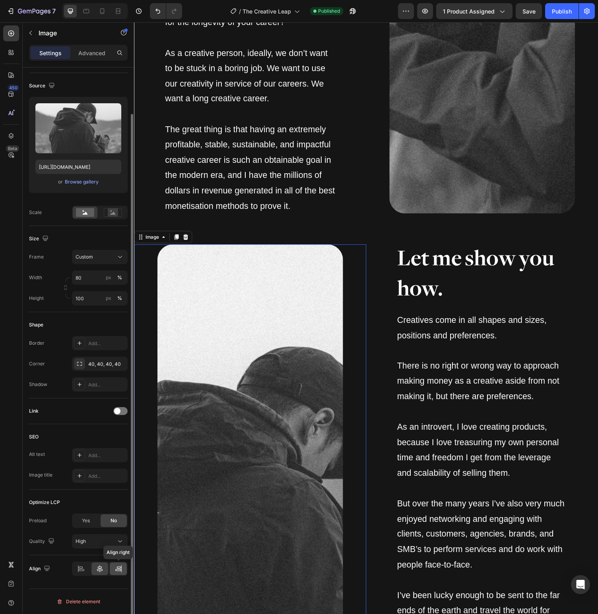
click at [116, 570] on icon at bounding box center [118, 571] width 6 height 2
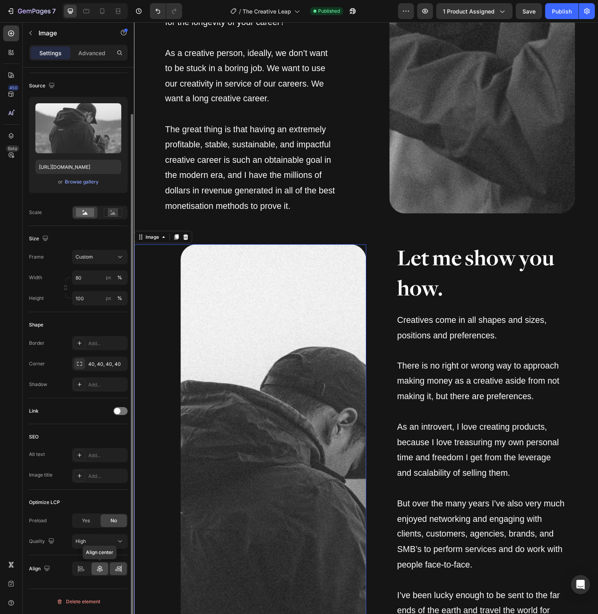
click at [105, 570] on div at bounding box center [99, 569] width 17 height 13
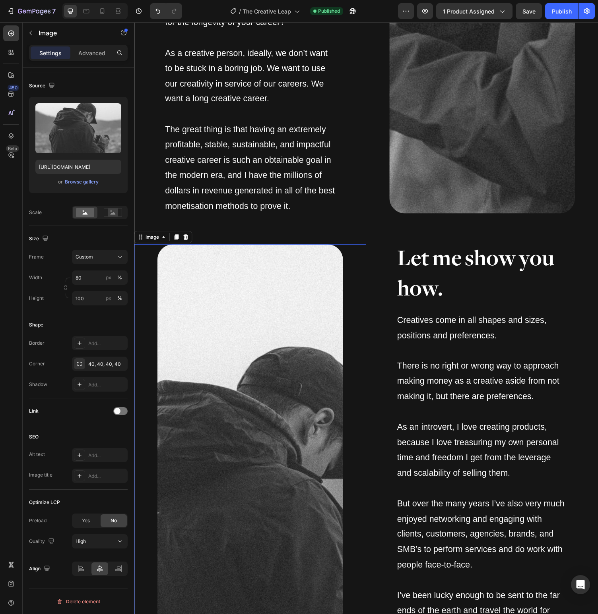
click at [296, 493] on img at bounding box center [253, 522] width 191 height 542
click at [111, 214] on icon at bounding box center [112, 213] width 5 height 3
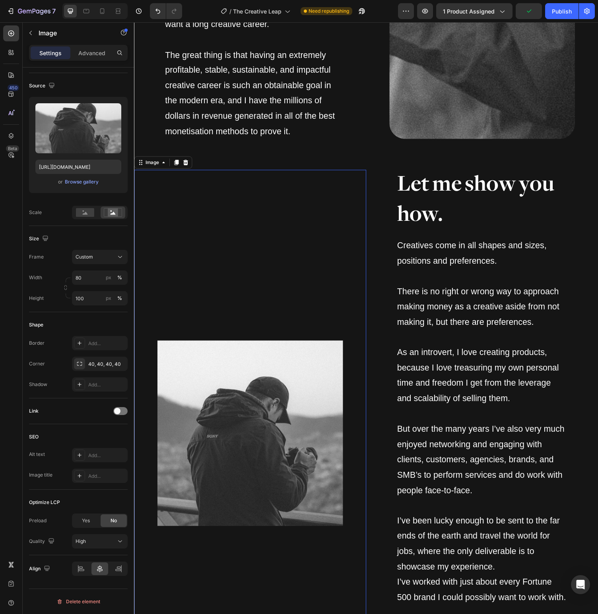
scroll to position [1875, 0]
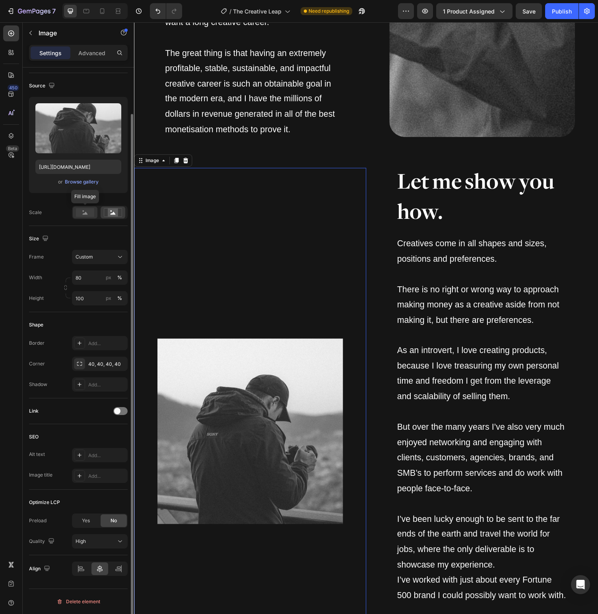
click at [86, 211] on rect at bounding box center [85, 212] width 18 height 9
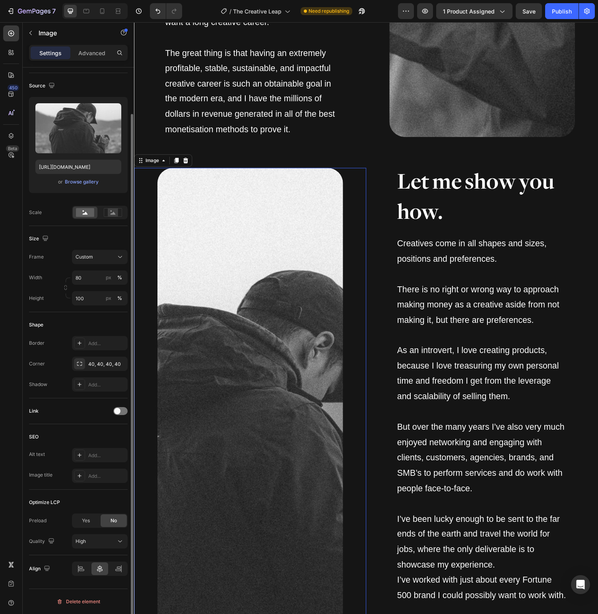
click at [57, 198] on div "Upload Image [URL][DOMAIN_NAME] or Browse gallery" at bounding box center [78, 148] width 99 height 103
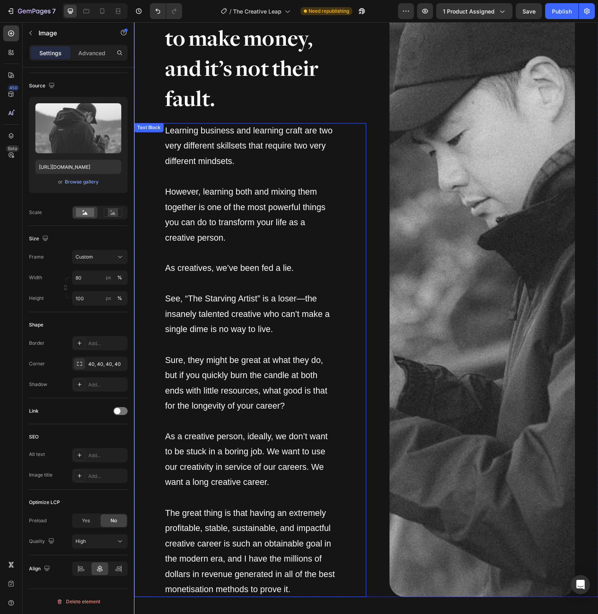
scroll to position [1375, 0]
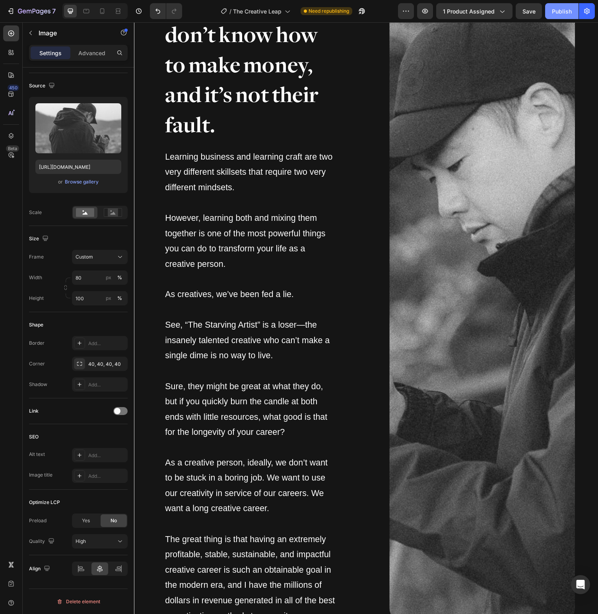
click at [548, 8] on button "Publish" at bounding box center [561, 11] width 33 height 16
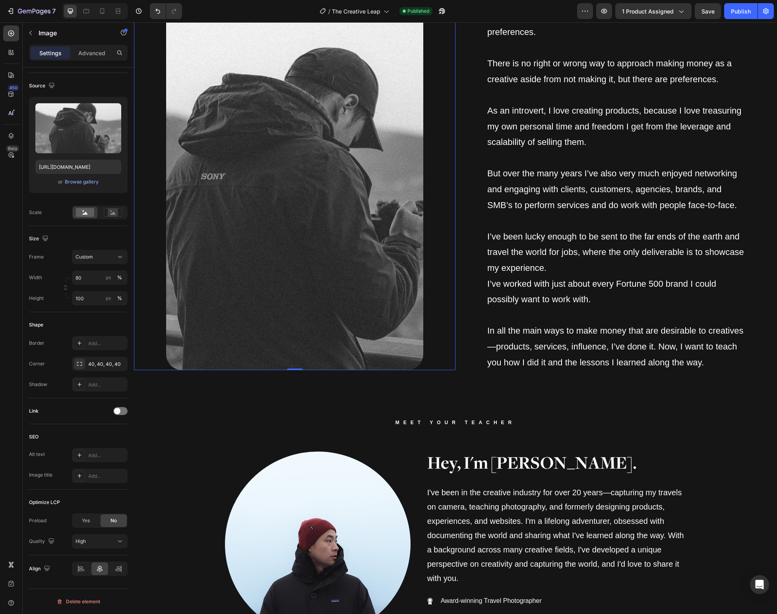
scroll to position [2168, 0]
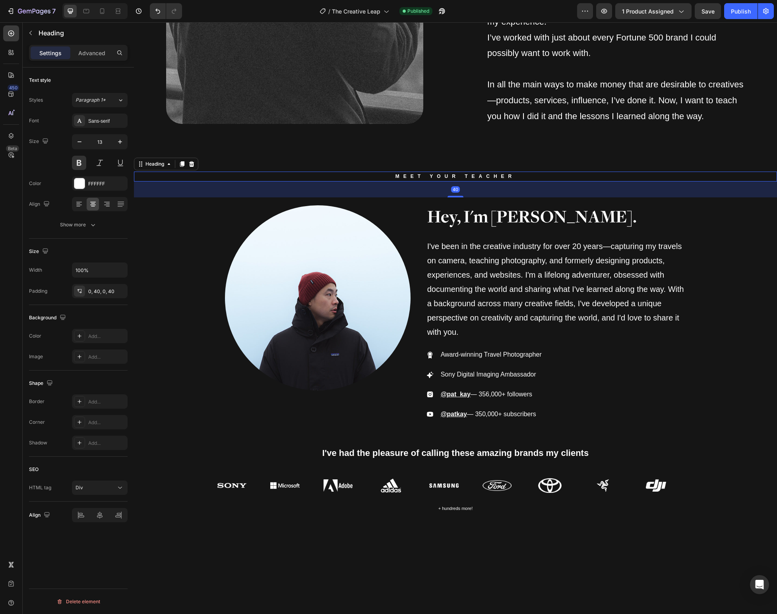
click at [479, 173] on div "Meet your teacher" at bounding box center [455, 177] width 643 height 10
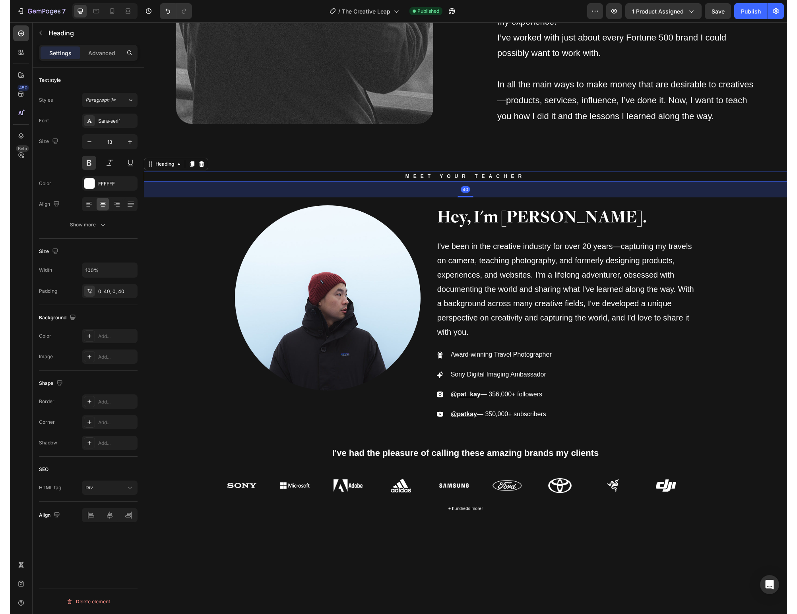
scroll to position [0, 0]
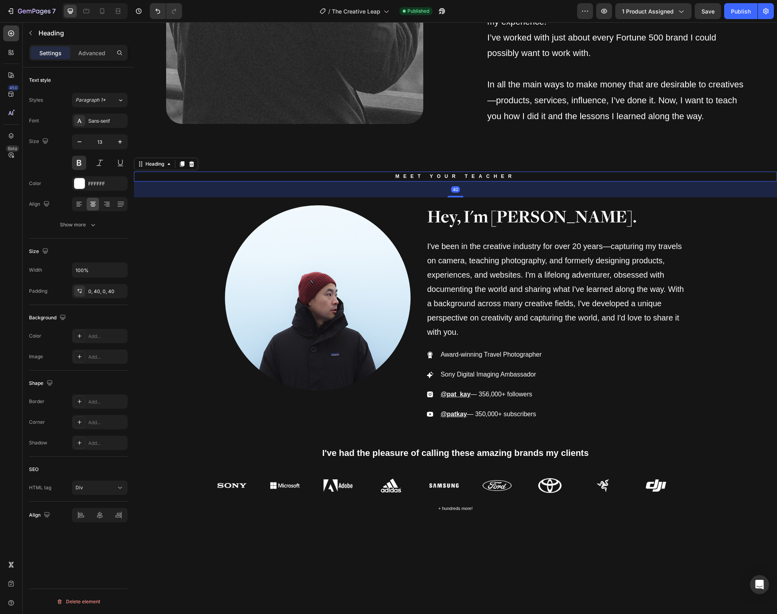
click at [479, 173] on div "Meet your teacher" at bounding box center [455, 177] width 643 height 10
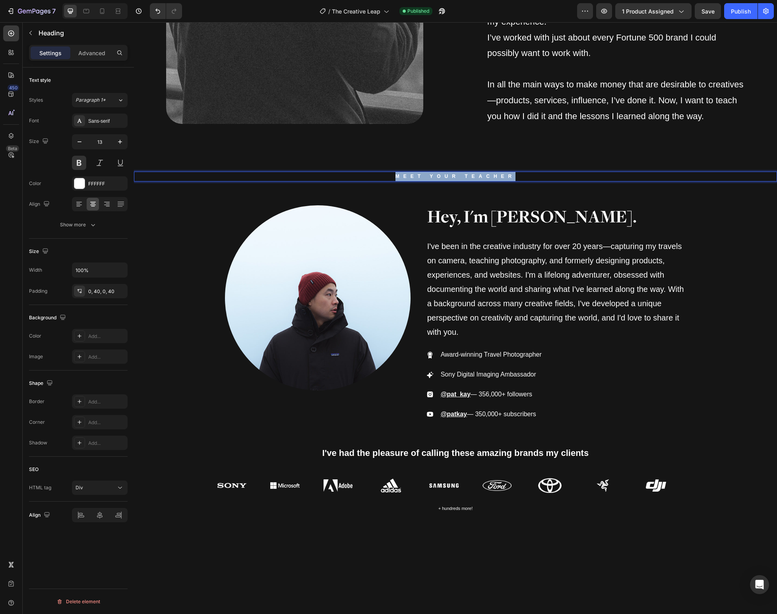
click at [479, 173] on p "Meet your teacher" at bounding box center [455, 177] width 611 height 10
click at [453, 162] on icon "Editor contextual toolbar" at bounding box center [452, 162] width 8 height 8
type input "FFFFFF"
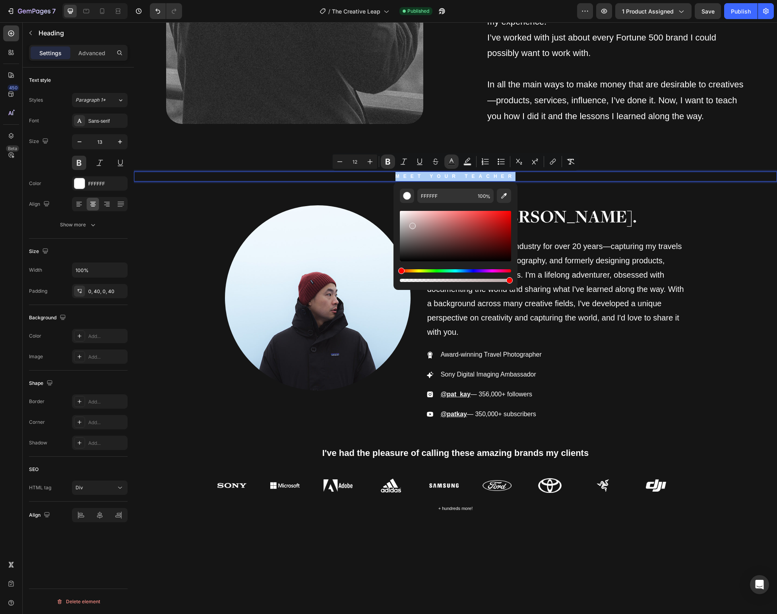
drag, startPoint x: 547, startPoint y: 256, endPoint x: 379, endPoint y: 196, distance: 178.4
type input "EFEFEF"
drag, startPoint x: 401, startPoint y: 216, endPoint x: 395, endPoint y: 214, distance: 6.3
click at [395, 214] on div "EFEFEF 100 %" at bounding box center [455, 232] width 124 height 101
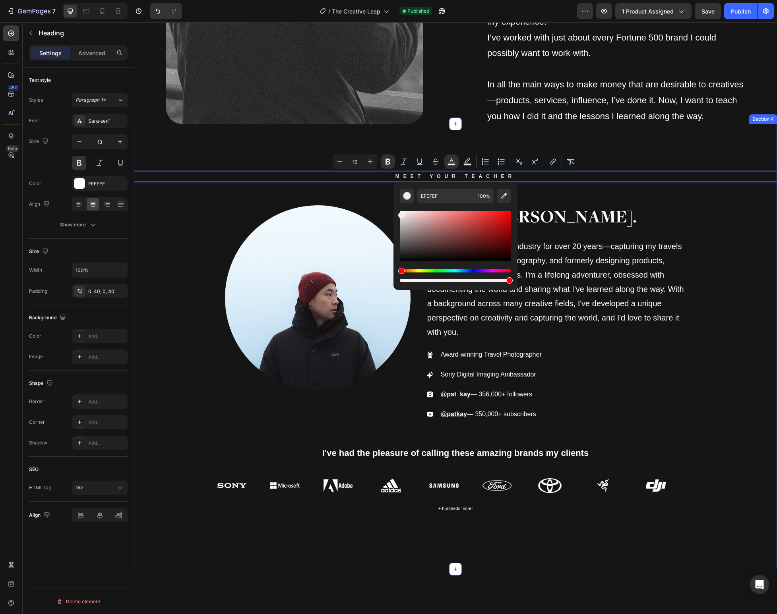
click at [642, 163] on div "Meet your teacher Heading 40 Image Hey, I'm [PERSON_NAME]. Heading I've been in…" at bounding box center [455, 347] width 643 height 446
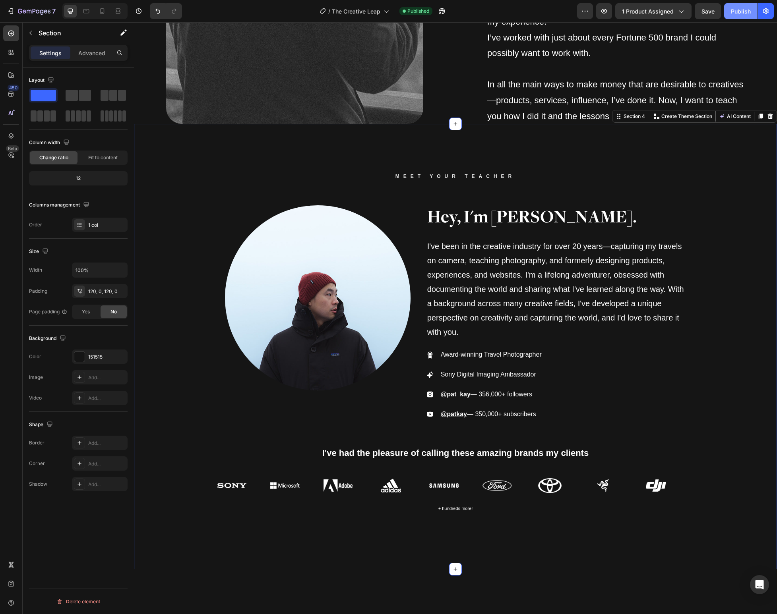
click at [739, 11] on div "Publish" at bounding box center [741, 11] width 20 height 8
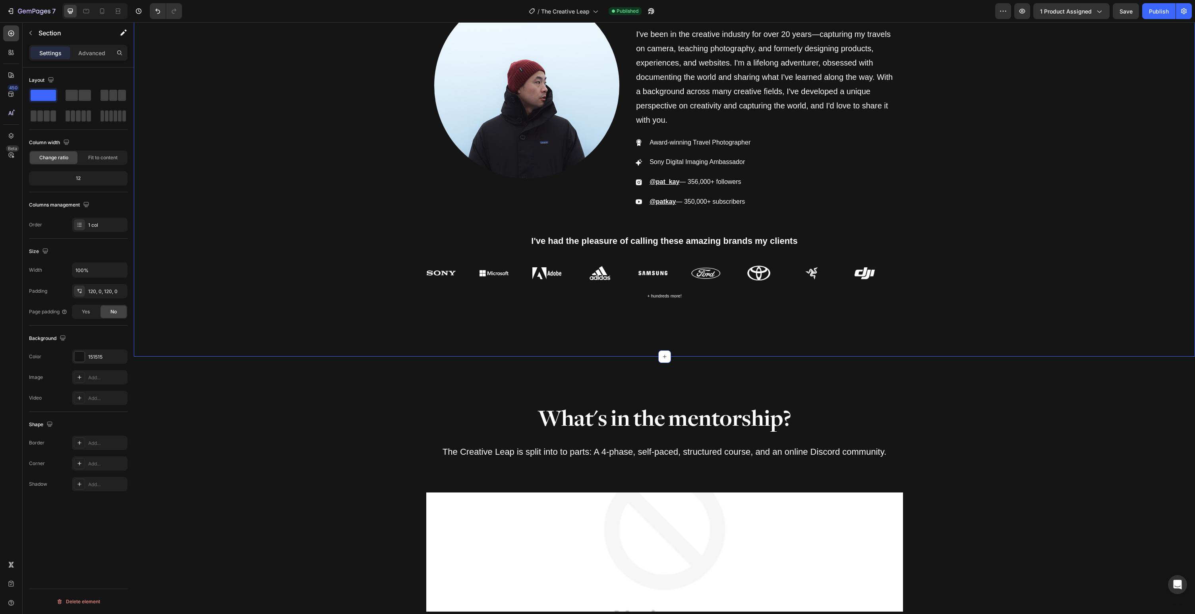
scroll to position [2459, 0]
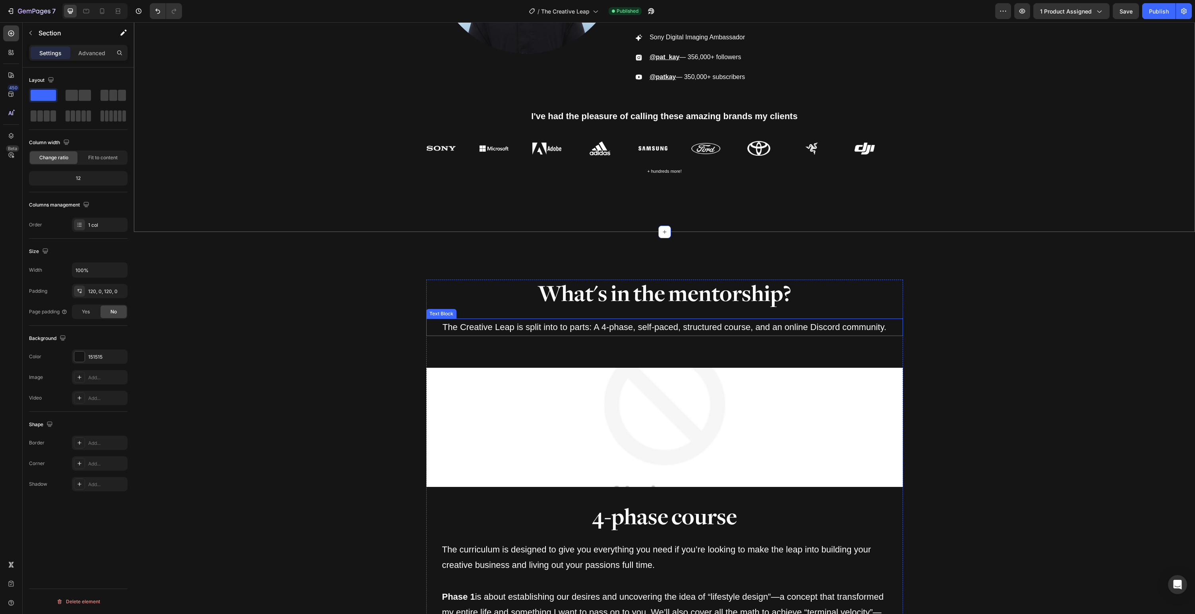
click at [604, 326] on p "The Creative Leap is split into to parts: A 4-phase, self-paced, structured cou…" at bounding box center [664, 328] width 475 height 16
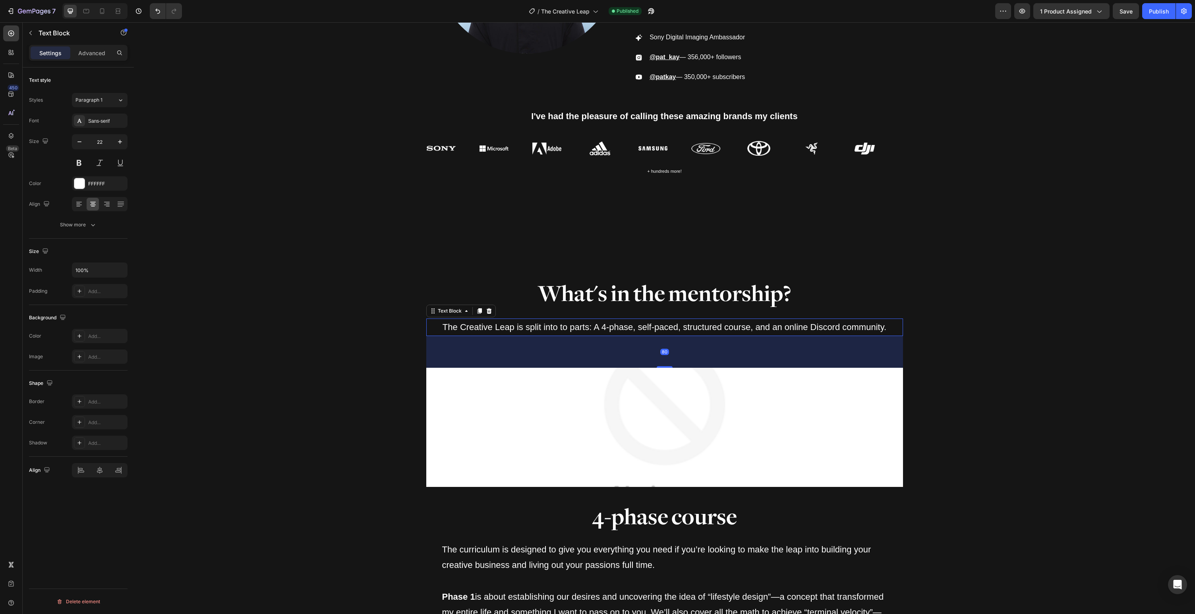
click at [597, 327] on p "The Creative Leap is split into to parts: A 4-phase, self-paced, structured cou…" at bounding box center [664, 328] width 475 height 16
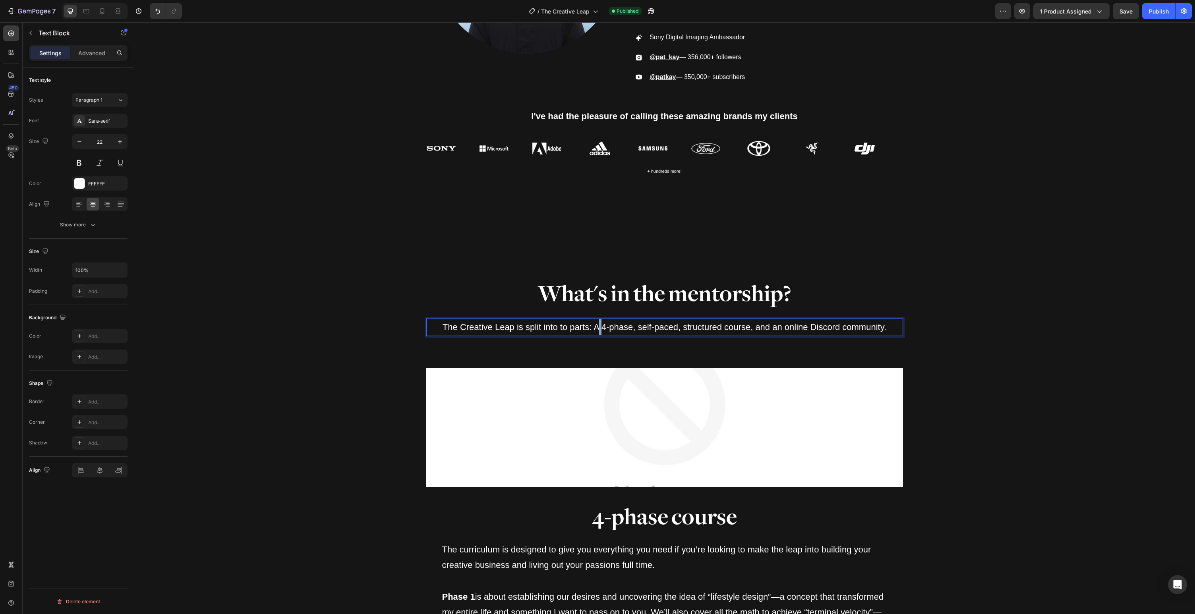
click at [597, 327] on p "The Creative Leap is split into to parts: A 4-phase, self-paced, structured cou…" at bounding box center [664, 328] width 475 height 16
drag, startPoint x: 593, startPoint y: 327, endPoint x: 751, endPoint y: 329, distance: 157.8
click at [751, 329] on p "The Creative Leap is split into to parts: A 4-phase, self-paced, structured cou…" at bounding box center [664, 328] width 475 height 16
click at [605, 311] on icon "Editor contextual toolbar" at bounding box center [604, 310] width 5 height 6
click at [819, 331] on p "The Creative Leap is split into to parts: A 4-phase, self-paced, structured cou…" at bounding box center [664, 328] width 475 height 16
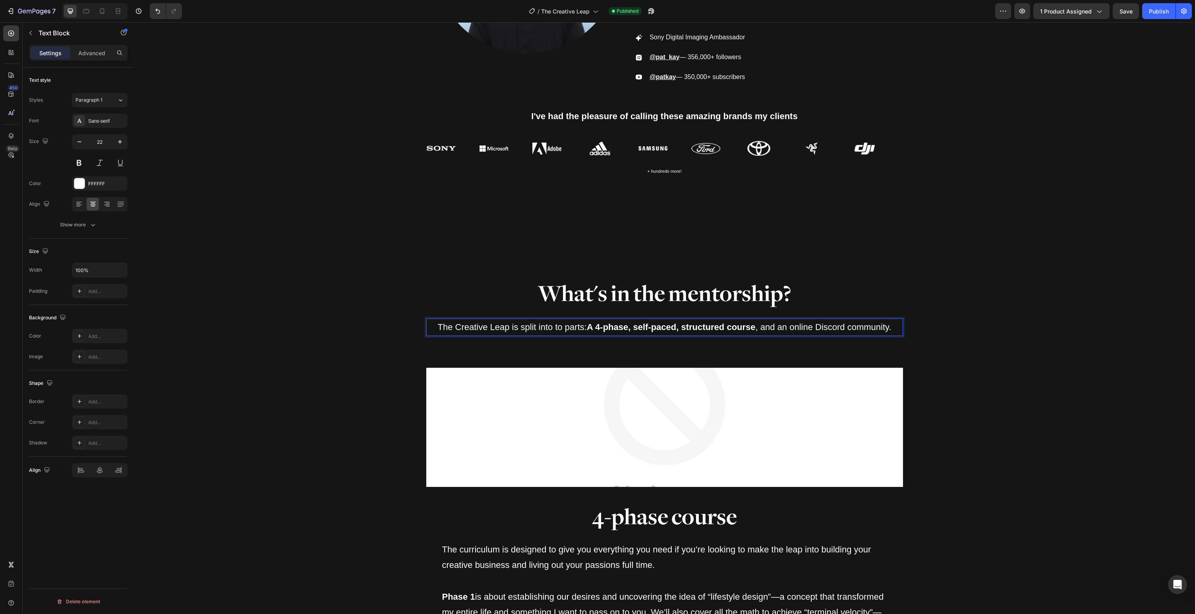
click at [797, 329] on p "The Creative Leap is split into to parts: A 4-phase, self-paced, structured cou…" at bounding box center [664, 328] width 475 height 16
drag, startPoint x: 792, startPoint y: 327, endPoint x: 896, endPoint y: 328, distance: 104.1
click at [896, 328] on p "The Creative Leap is split into to parts: A 4-phase, self-paced, structured cou…" at bounding box center [664, 328] width 475 height 16
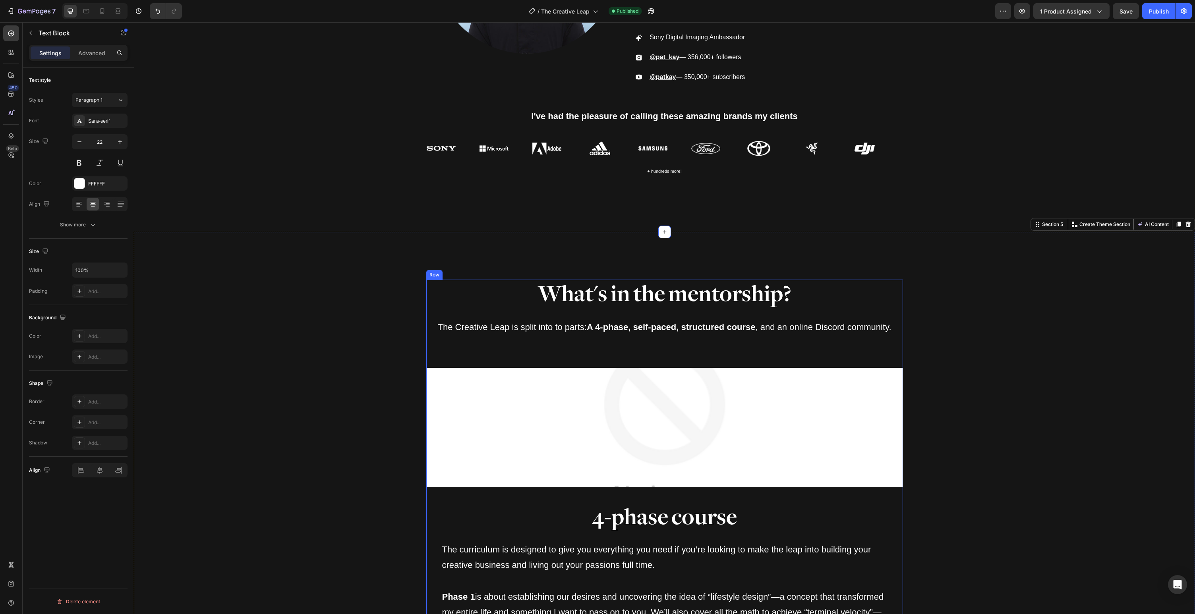
click at [846, 331] on p "The Creative Leap is split into to parts: A 4-phase, self-paced, structured cou…" at bounding box center [664, 328] width 475 height 16
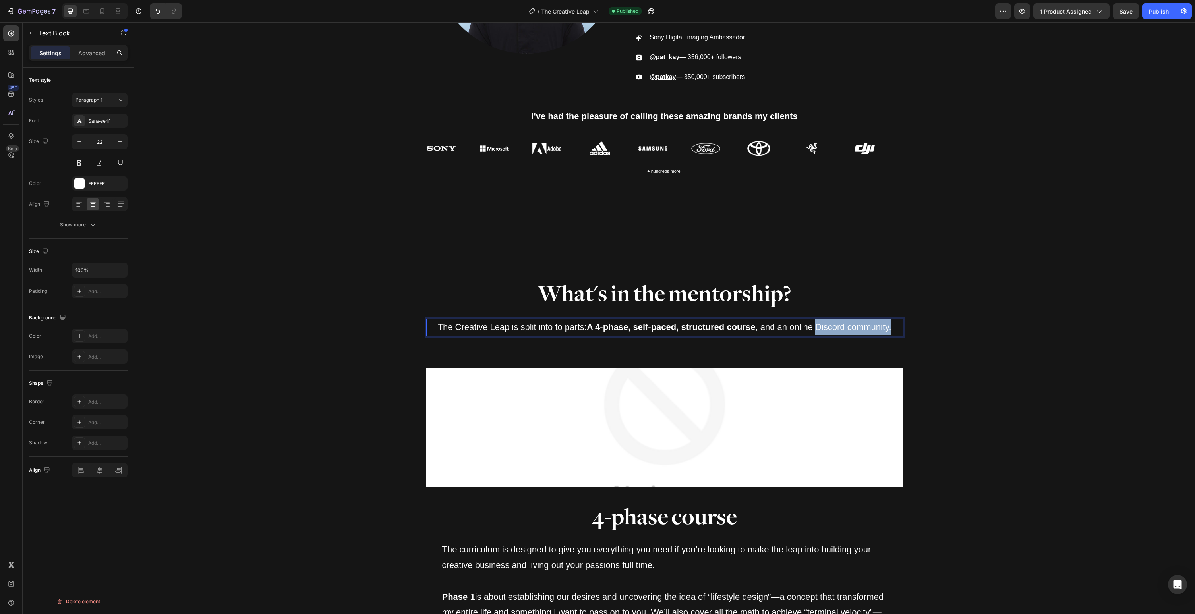
drag, startPoint x: 818, startPoint y: 326, endPoint x: 899, endPoint y: 329, distance: 81.1
click at [899, 329] on p "The Creative Leap is split into to parts: A 4-phase, self-paced, structured cou…" at bounding box center [664, 328] width 475 height 16
click at [788, 311] on icon "Editor contextual toolbar" at bounding box center [788, 310] width 8 height 8
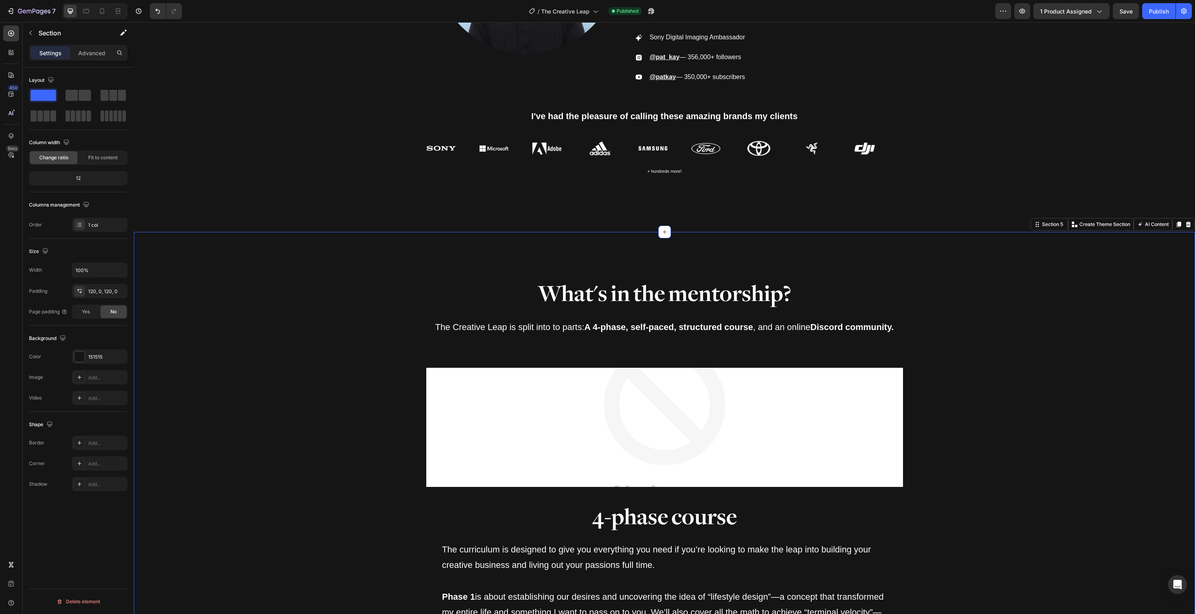
click at [853, 455] on img at bounding box center [664, 427] width 477 height 119
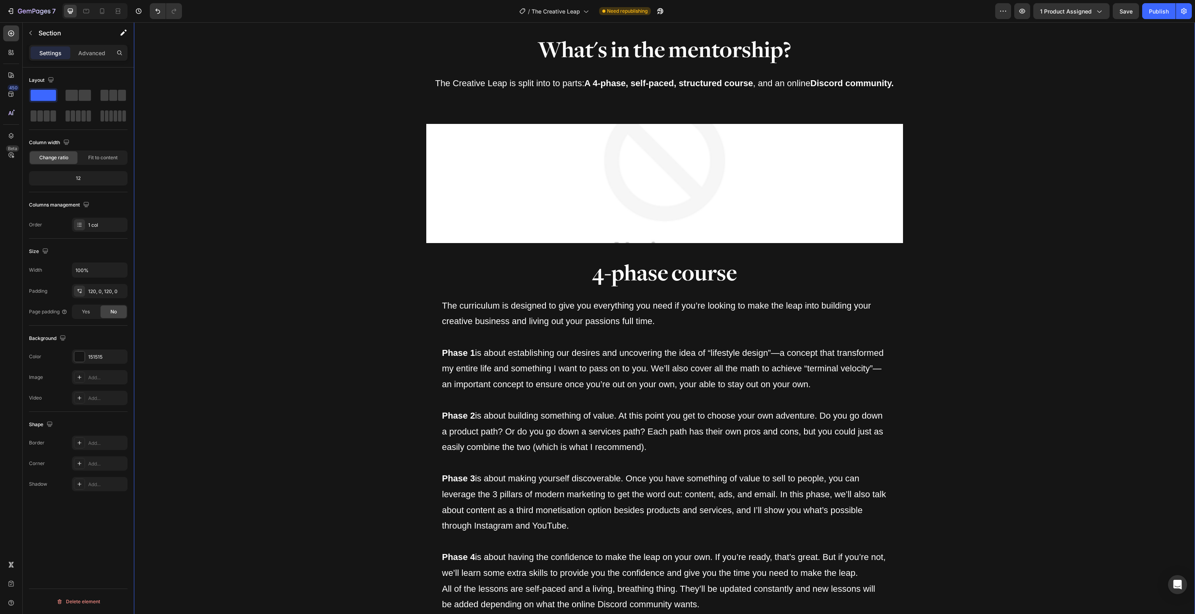
scroll to position [2517, 0]
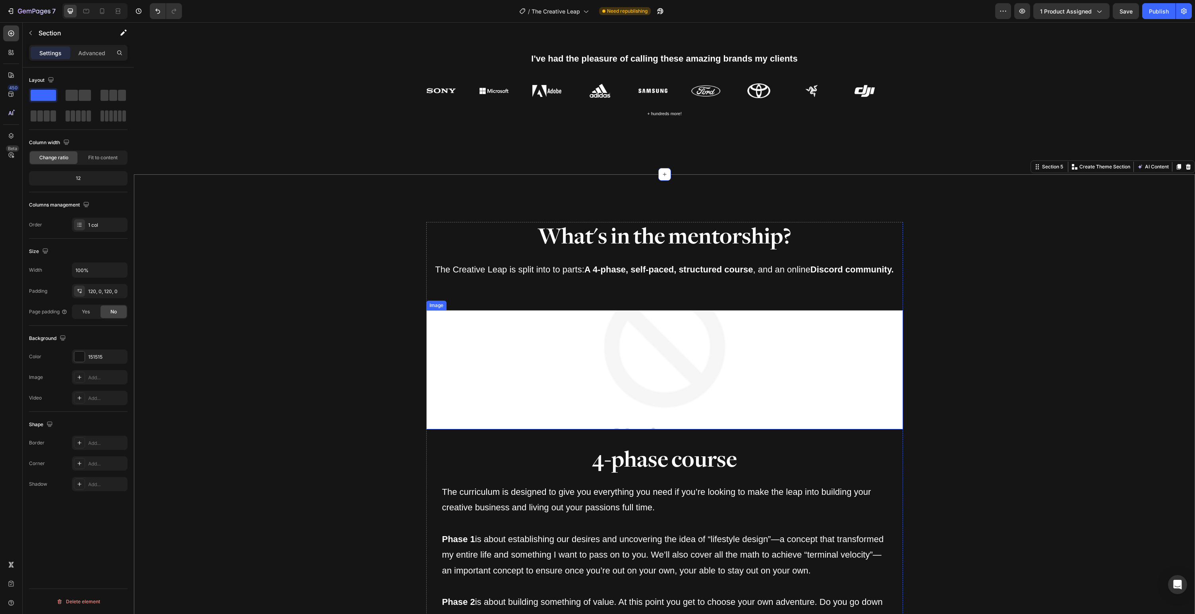
click at [719, 341] on img at bounding box center [664, 369] width 477 height 119
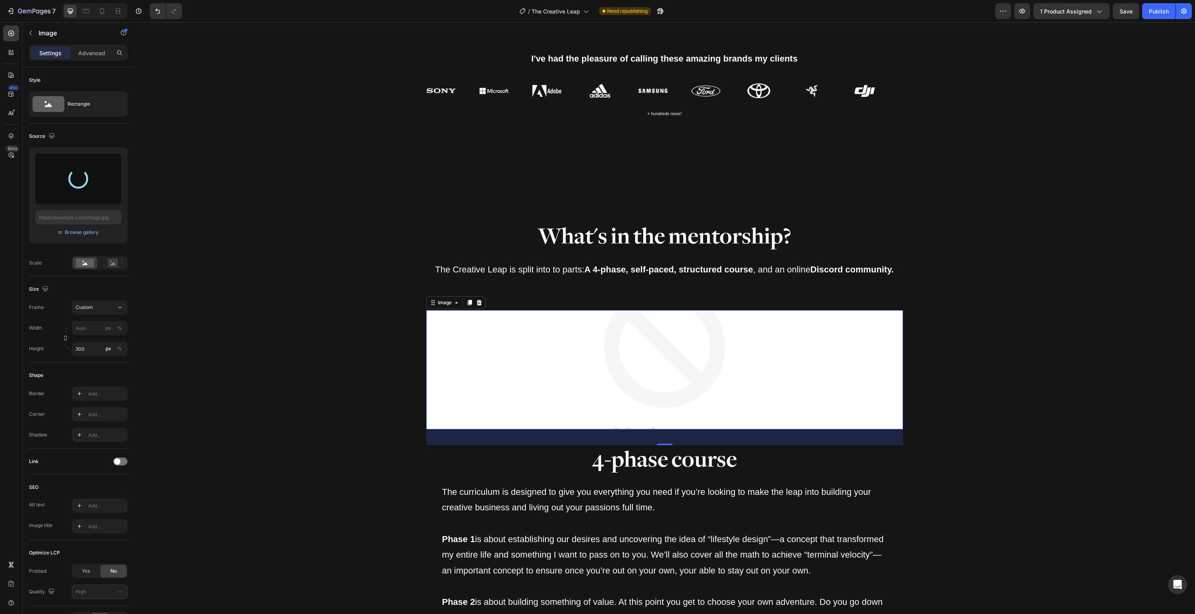
type input "[URL][DOMAIN_NAME]"
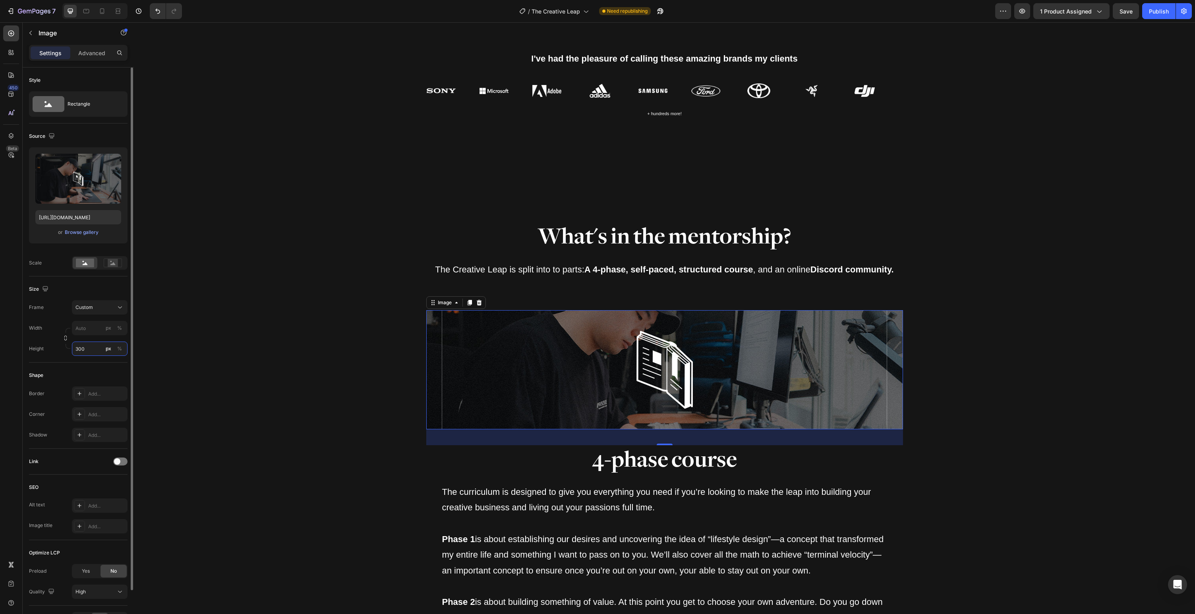
click at [89, 348] on input "300" at bounding box center [100, 349] width 56 height 14
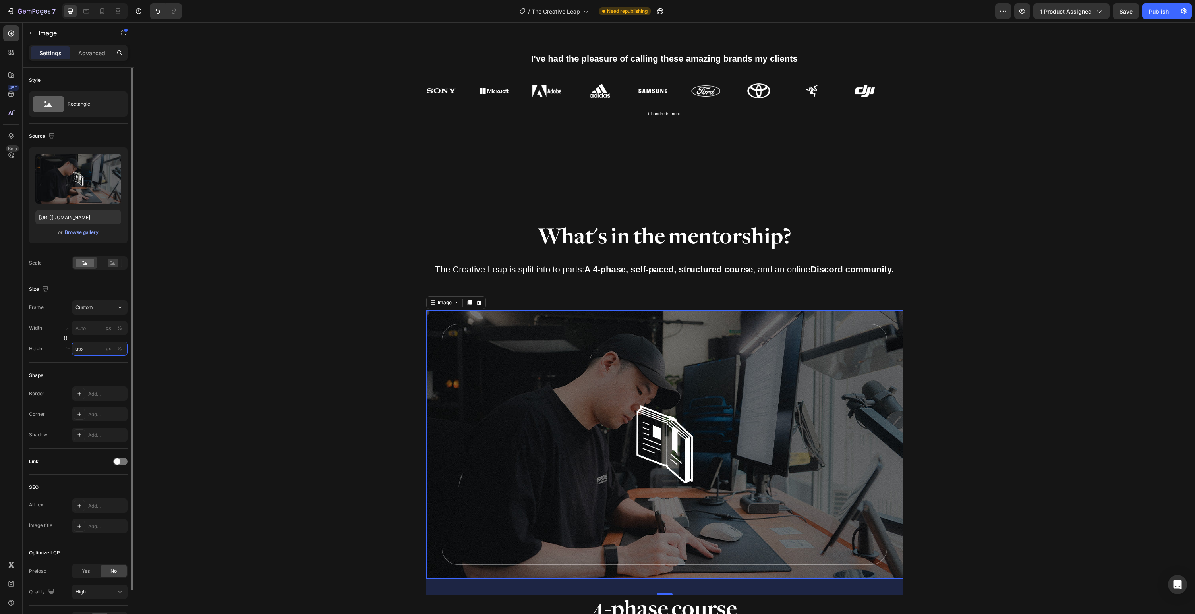
type input "300"
click at [62, 349] on div "Style Rectangle Source Upload Image [URL][DOMAIN_NAME] or Browse gallery Size F…" at bounding box center [78, 341] width 99 height 546
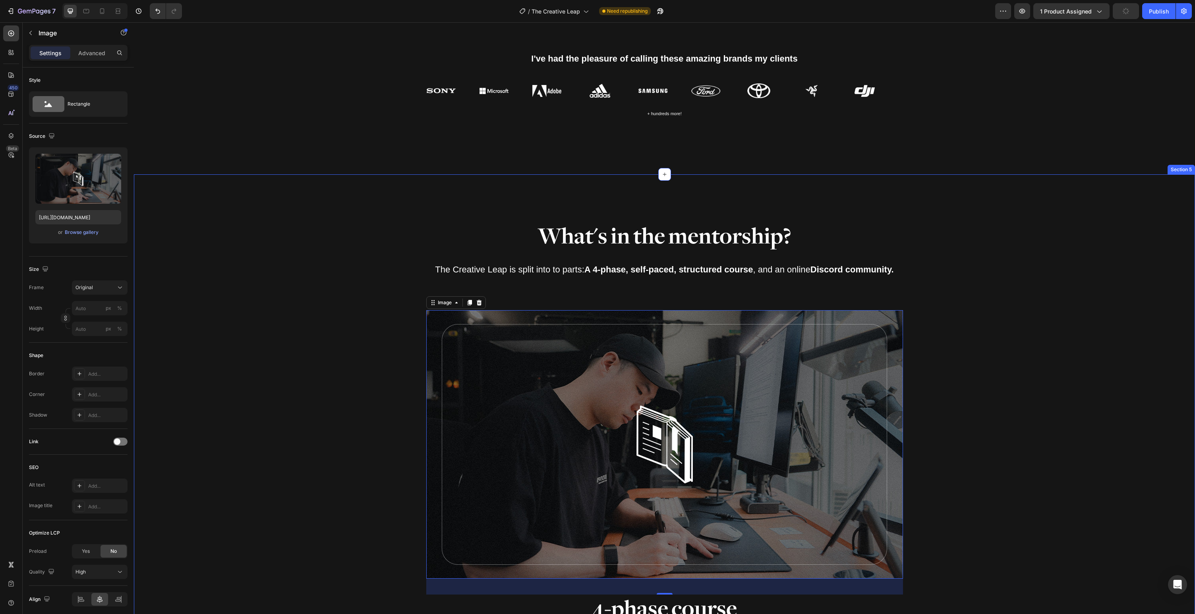
scroll to position [2651, 0]
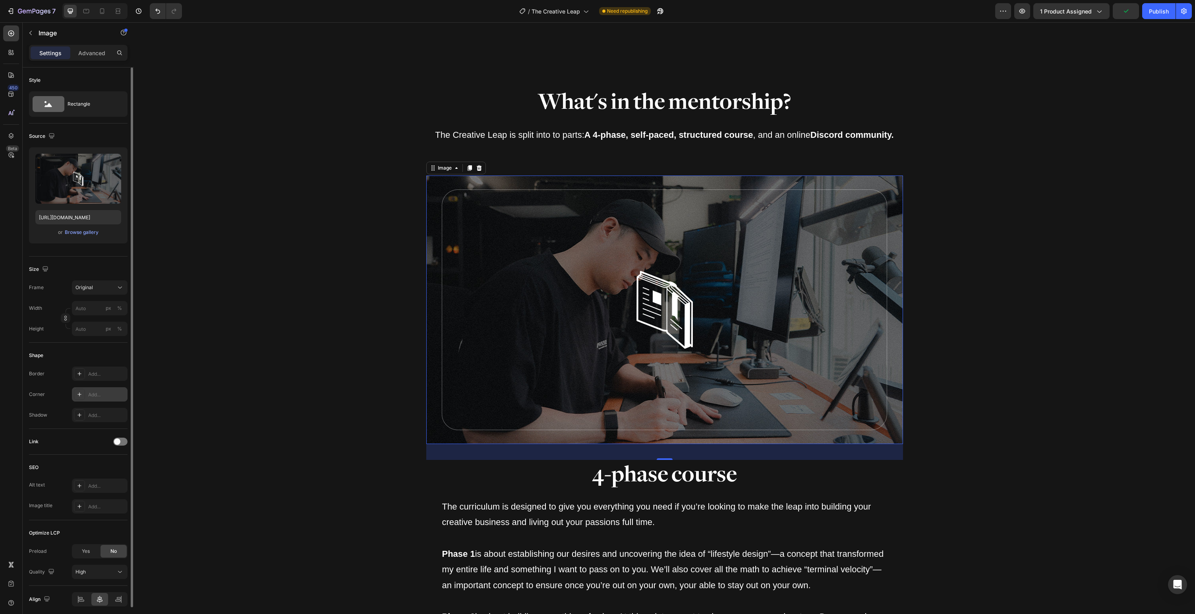
click at [99, 393] on div "Add..." at bounding box center [106, 394] width 37 height 7
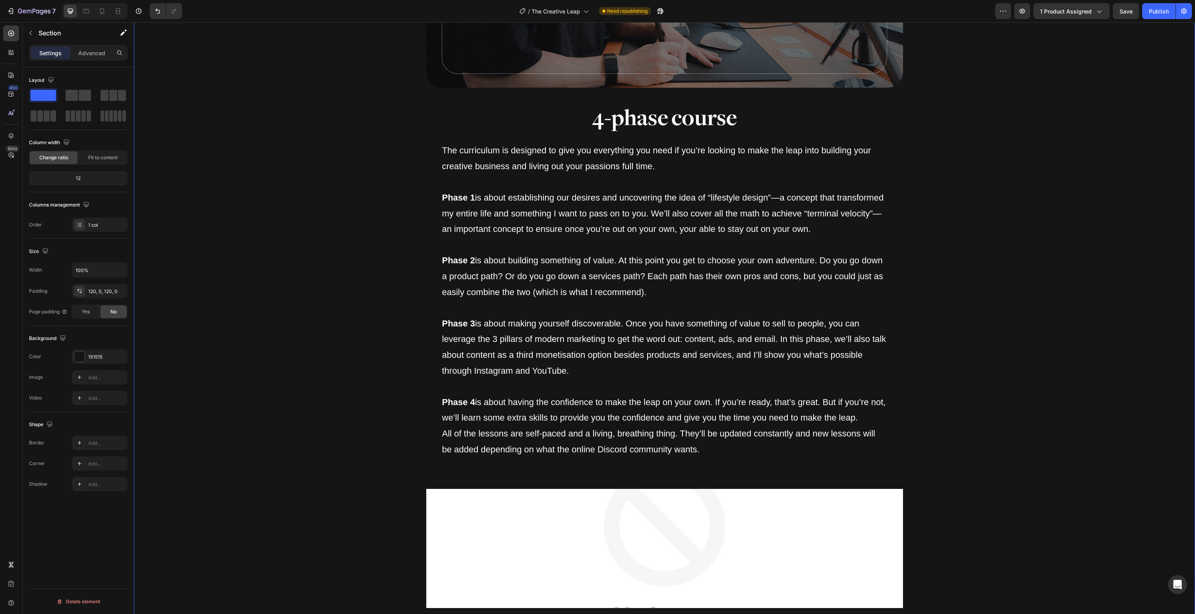
scroll to position [3108, 0]
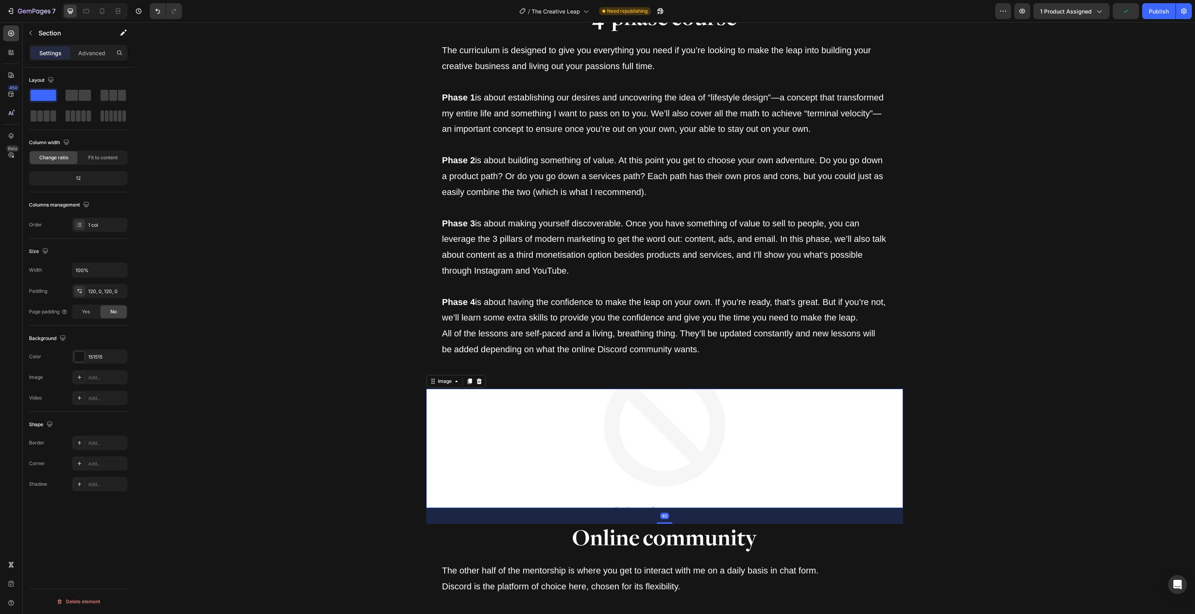
click at [489, 466] on img at bounding box center [664, 448] width 477 height 119
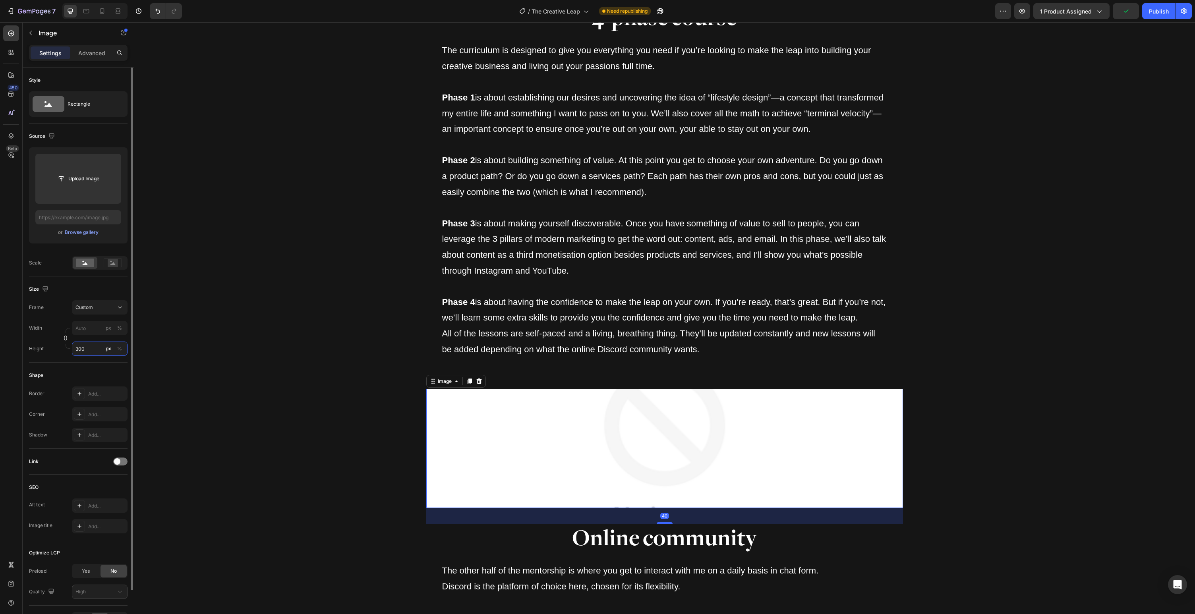
click at [93, 349] on input "300" at bounding box center [100, 349] width 56 height 14
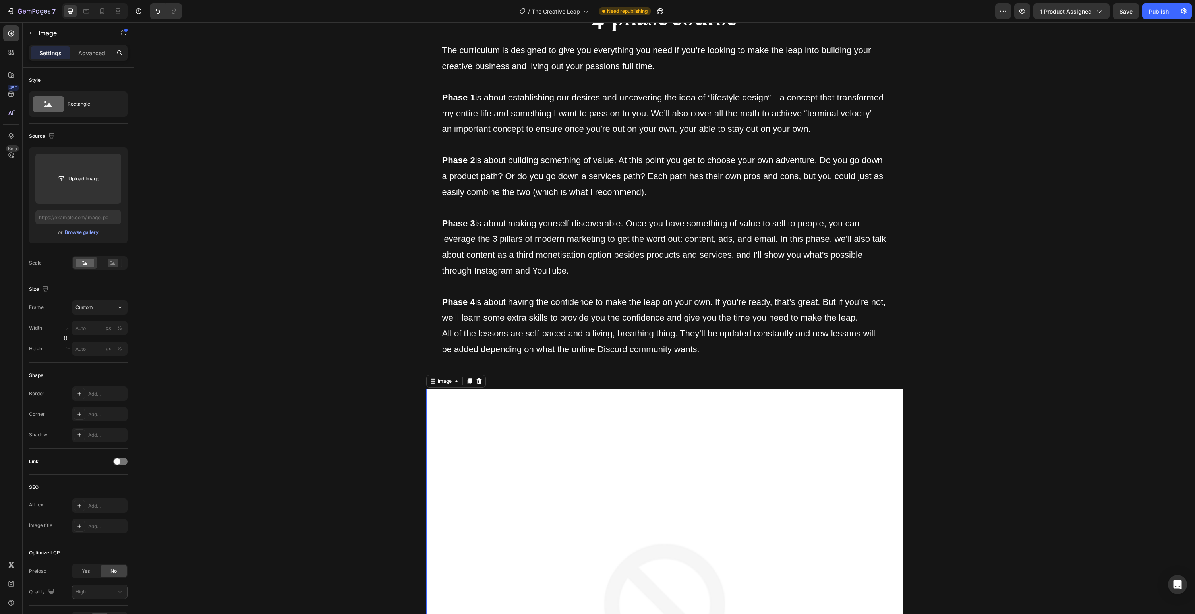
click at [196, 353] on div "What's in the mentorship? Heading The Creative Leap is split into to parts: A 4…" at bounding box center [665, 386] width 1062 height 1511
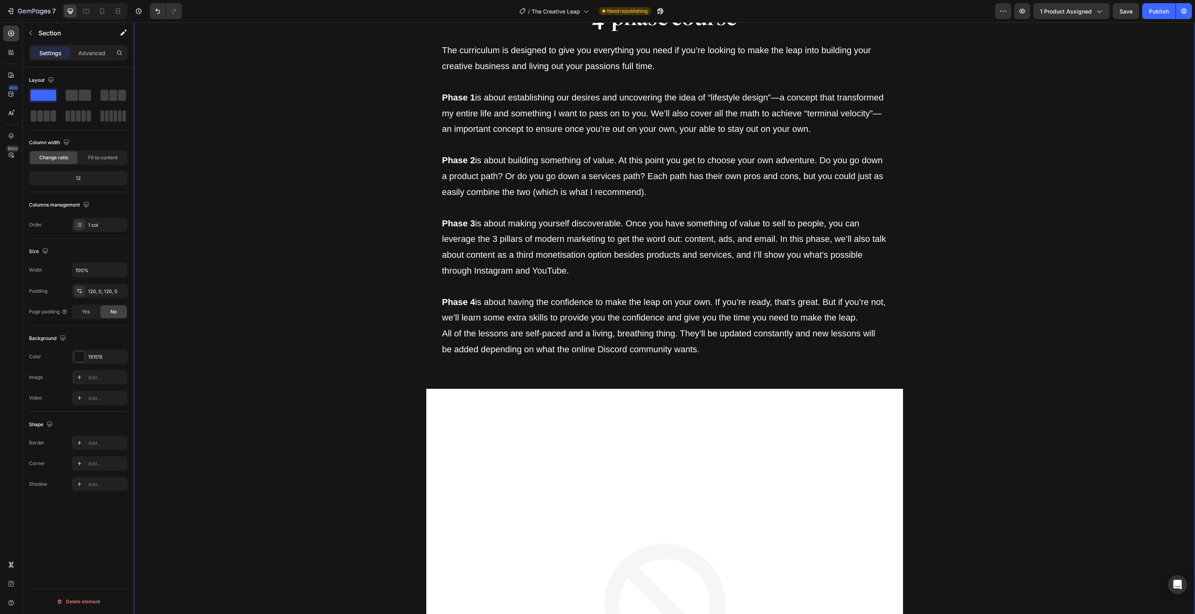
drag, startPoint x: 296, startPoint y: 453, endPoint x: 361, endPoint y: 457, distance: 64.9
click at [297, 453] on div "What's in the mentorship? Heading The Creative Leap is split into to parts: A 4…" at bounding box center [665, 386] width 1062 height 1511
drag, startPoint x: 422, startPoint y: 461, endPoint x: 413, endPoint y: 453, distance: 11.9
click at [422, 460] on div "What's in the mentorship? Heading The Creative Leap is split into to parts: A 4…" at bounding box center [665, 386] width 1062 height 1511
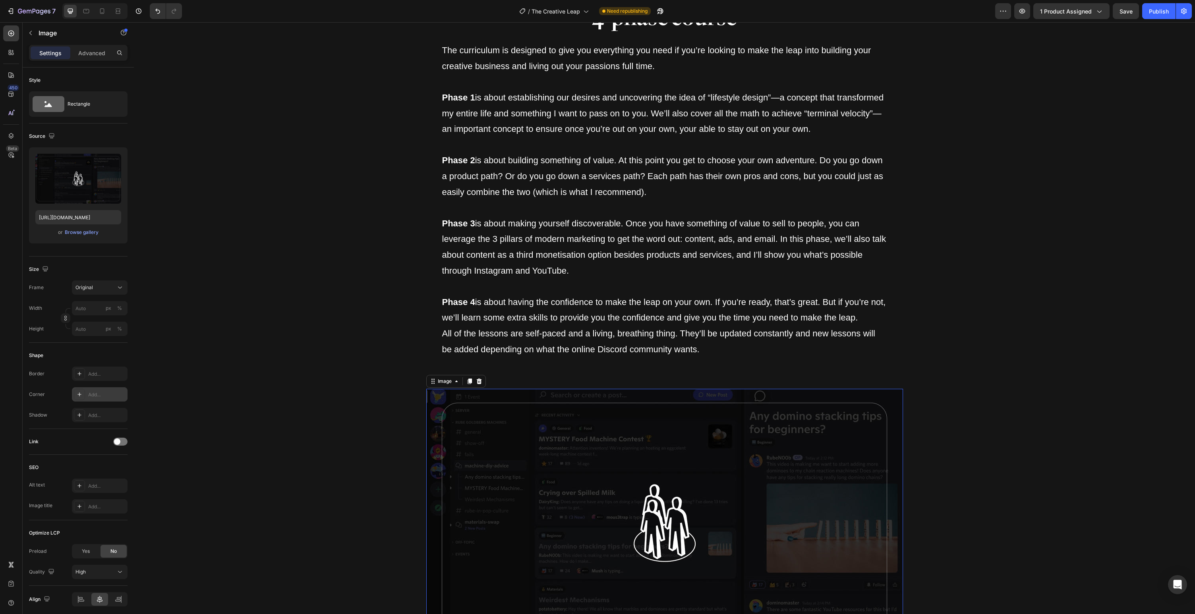
click at [93, 393] on div "Add..." at bounding box center [106, 394] width 37 height 7
click at [290, 391] on div "What's in the mentorship? Heading The Creative Leap is split into to parts: A 4…" at bounding box center [665, 282] width 1062 height 1302
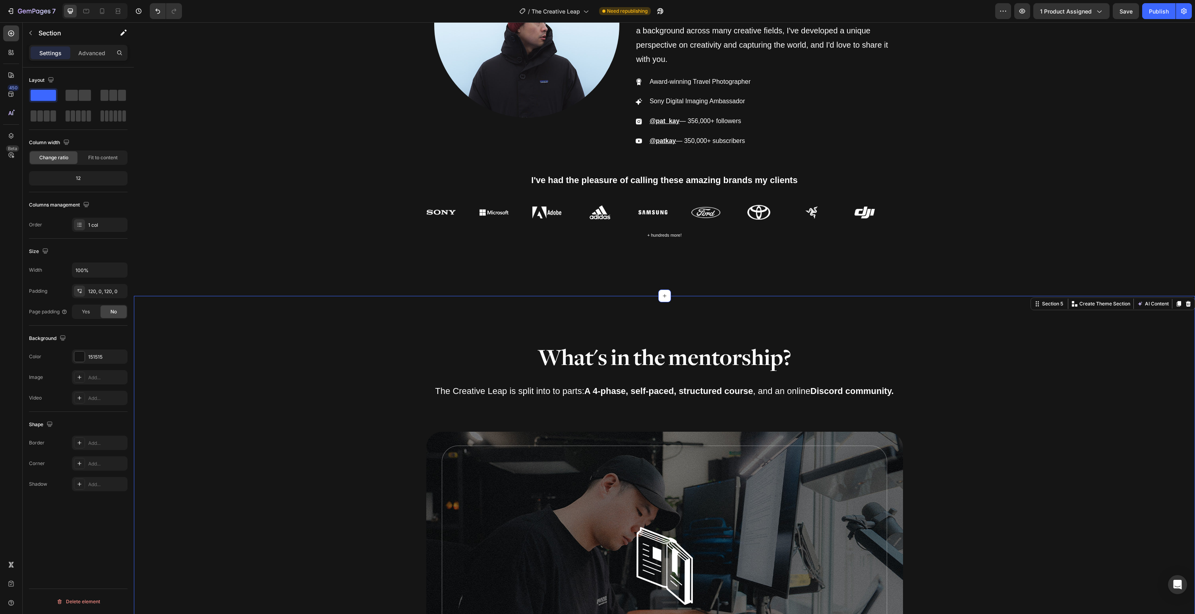
scroll to position [2306, 0]
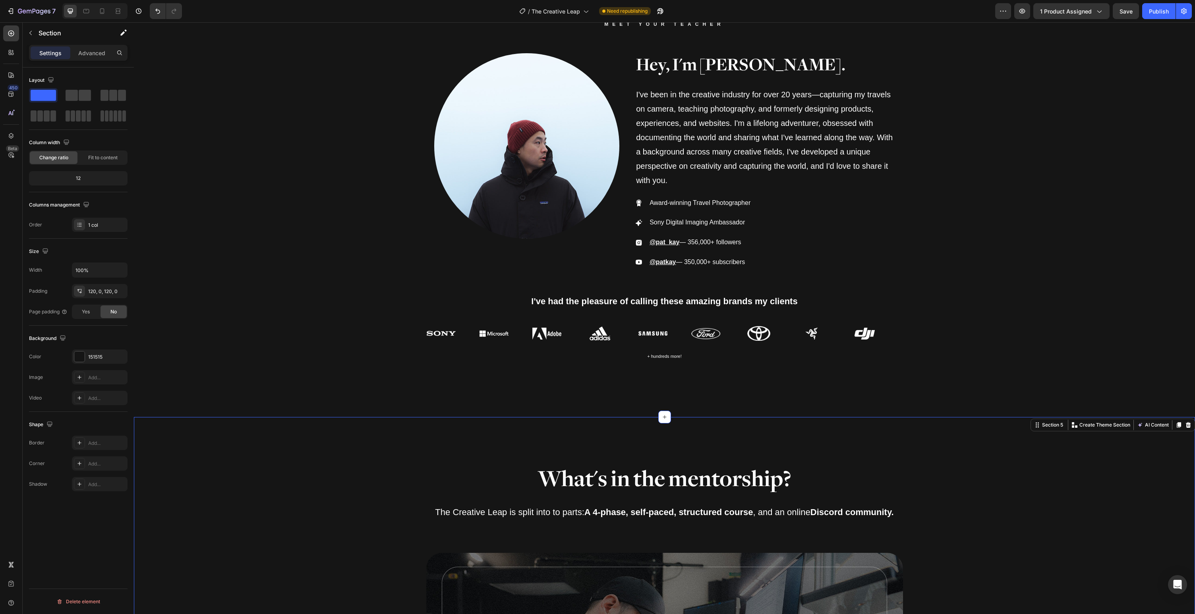
scroll to position [2230, 0]
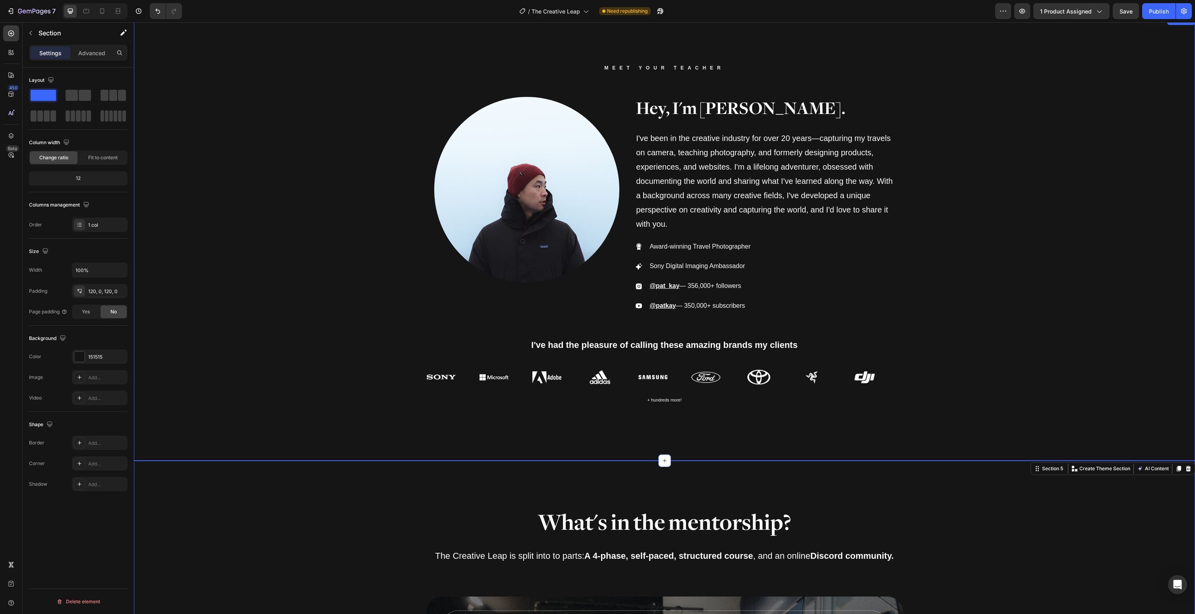
click at [310, 411] on div "Meet your teacher Heading Image Hey, I'm [PERSON_NAME]. Heading I've been in th…" at bounding box center [665, 238] width 1062 height 350
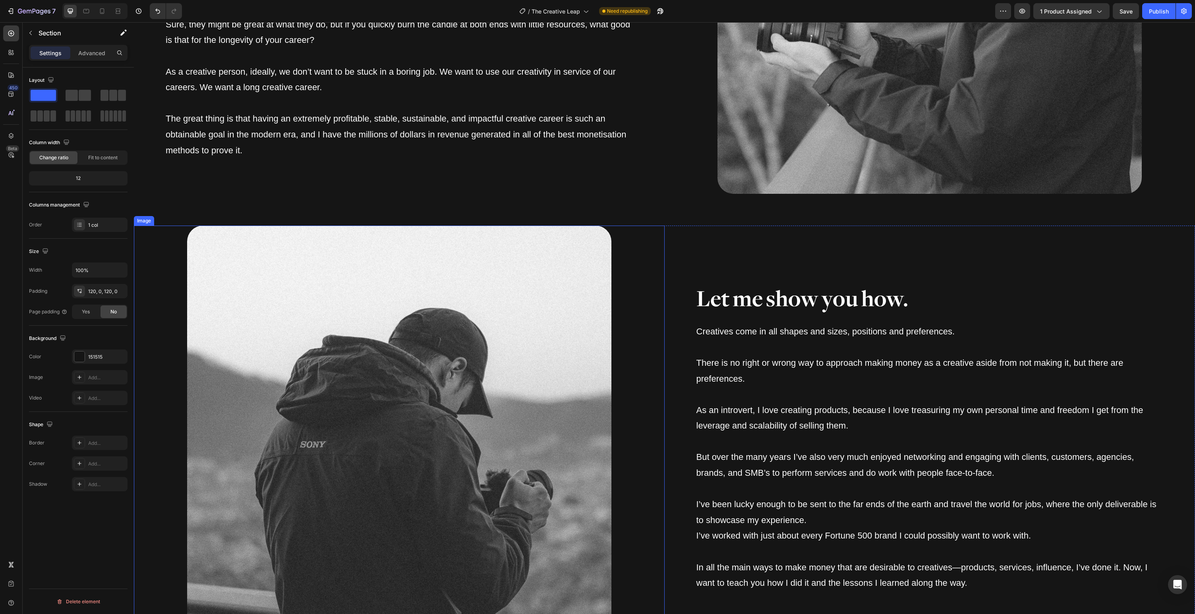
scroll to position [1565, 0]
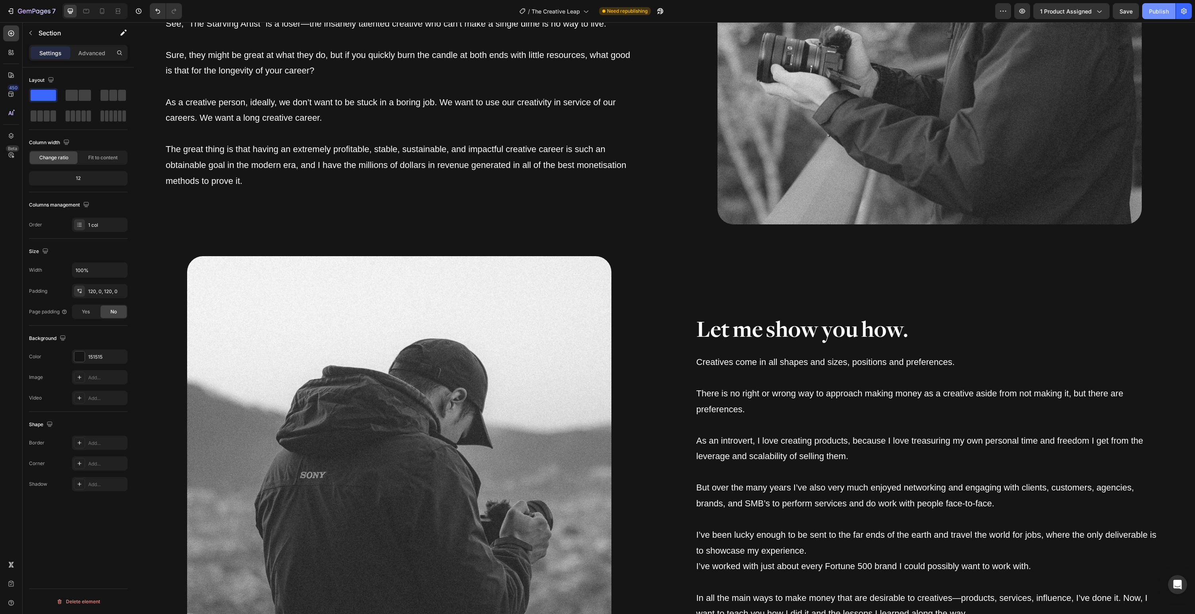
click at [1164, 9] on div "Publish" at bounding box center [1159, 11] width 20 height 8
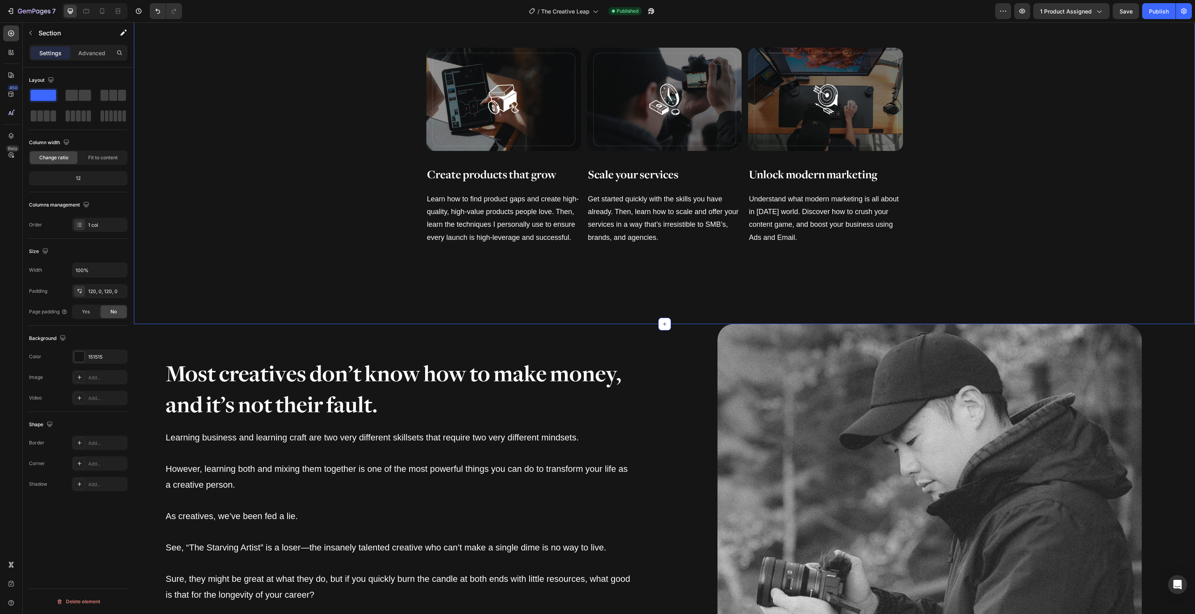
scroll to position [1156, 0]
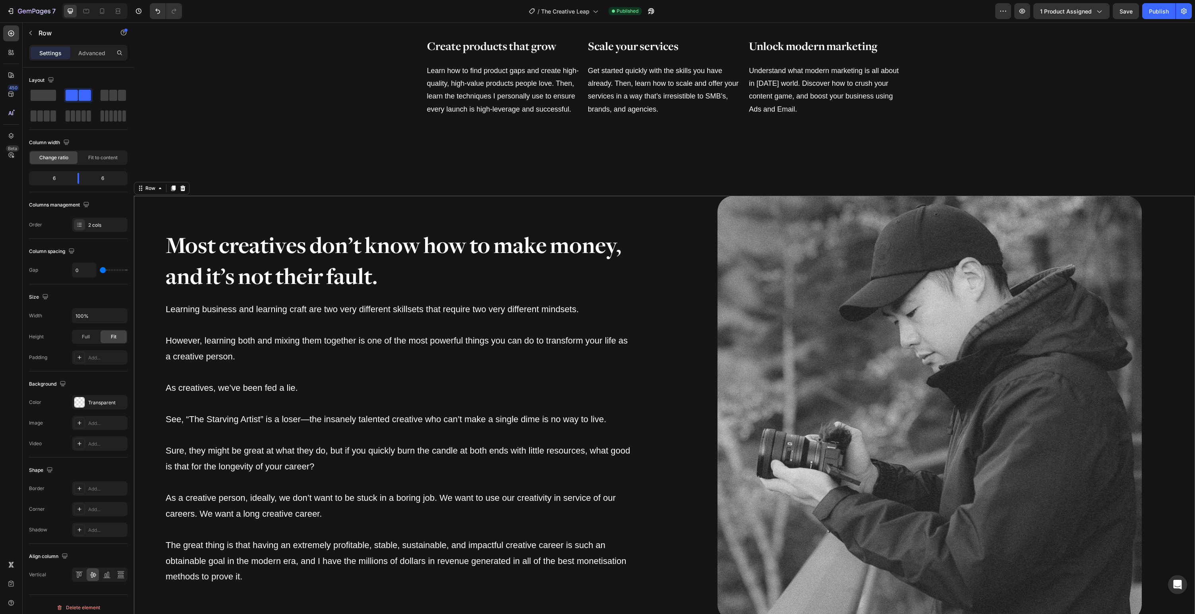
click at [484, 217] on div "Most creatives don’t know how to make money, and it’s not their fault. Heading …" at bounding box center [399, 408] width 531 height 424
click at [145, 192] on div "Row" at bounding box center [150, 188] width 13 height 7
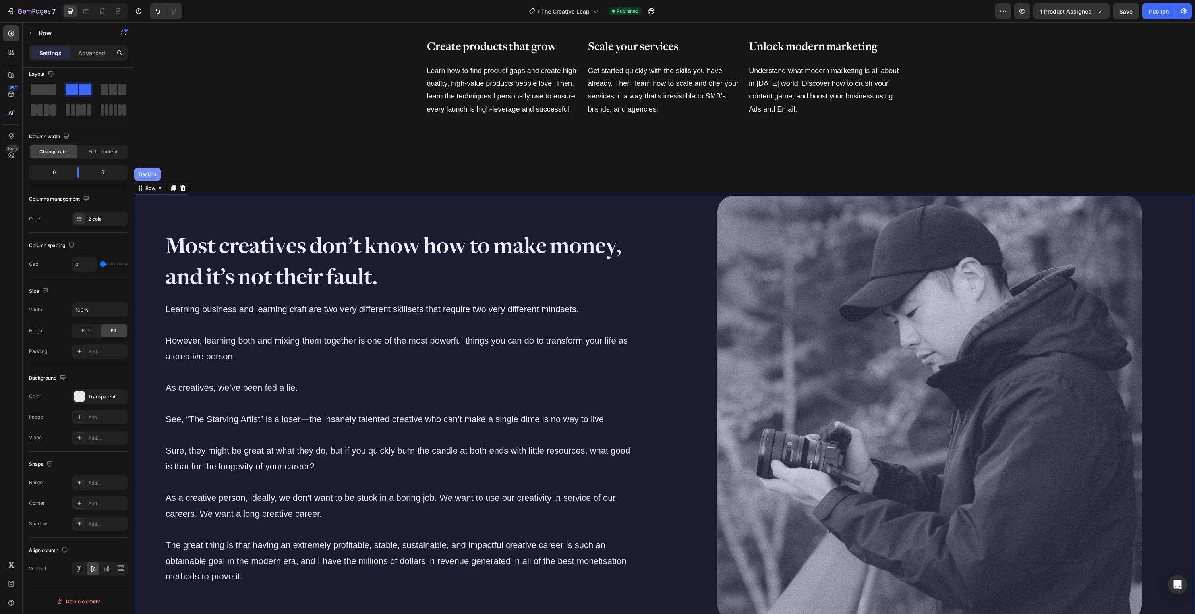
click at [146, 177] on div "Section" at bounding box center [148, 174] width 20 height 5
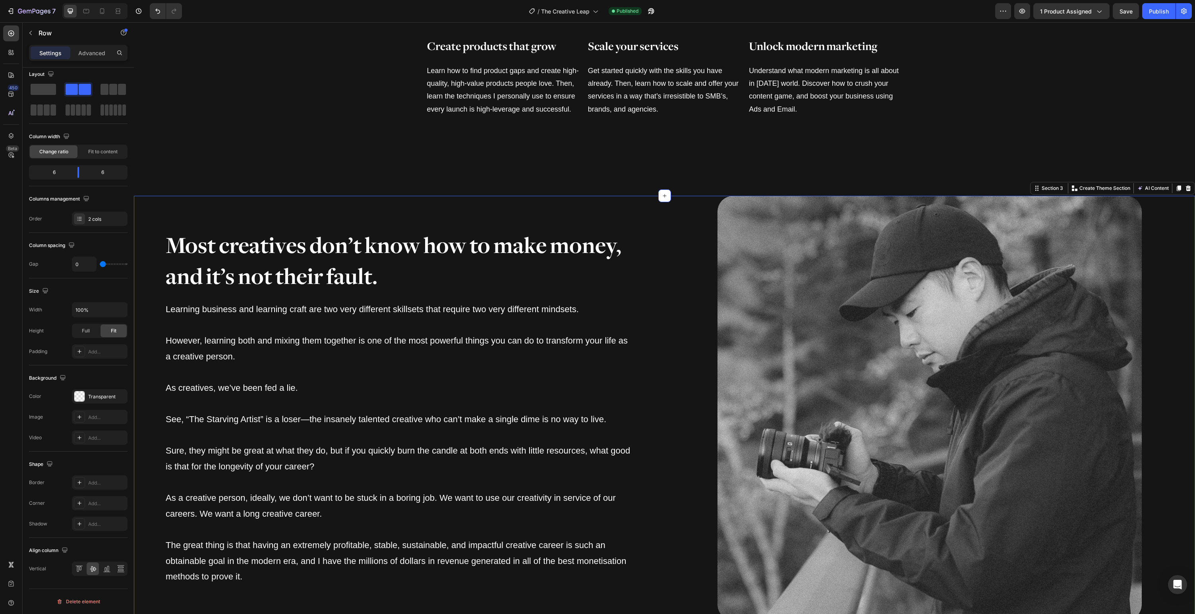
scroll to position [0, 0]
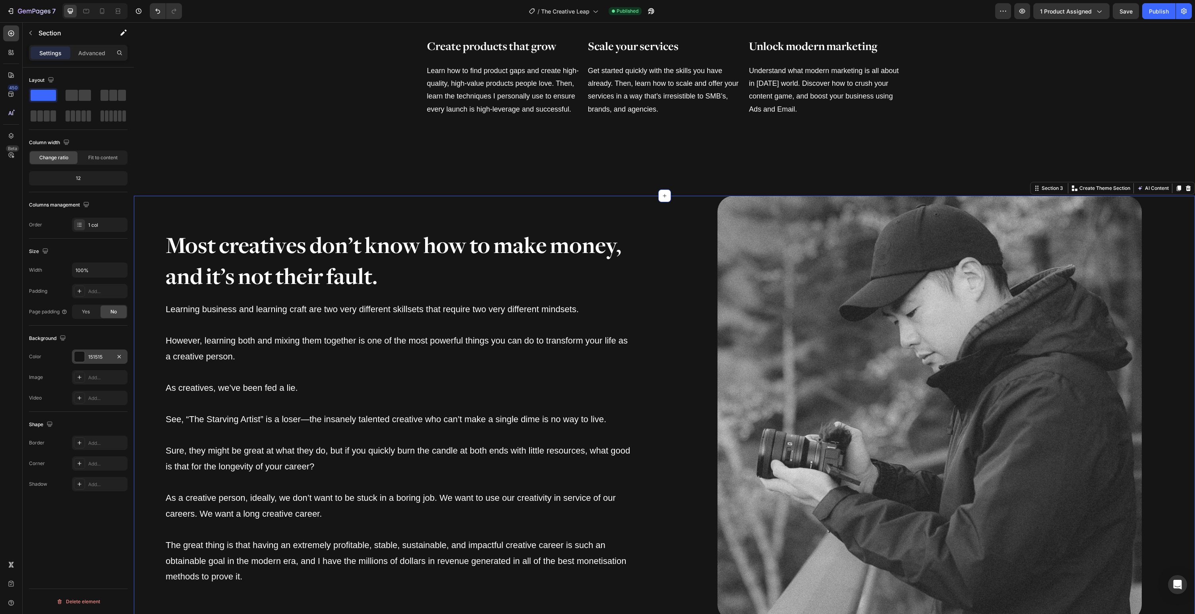
click at [80, 354] on div at bounding box center [79, 357] width 10 height 10
click at [163, 429] on div at bounding box center [162, 432] width 8 height 8
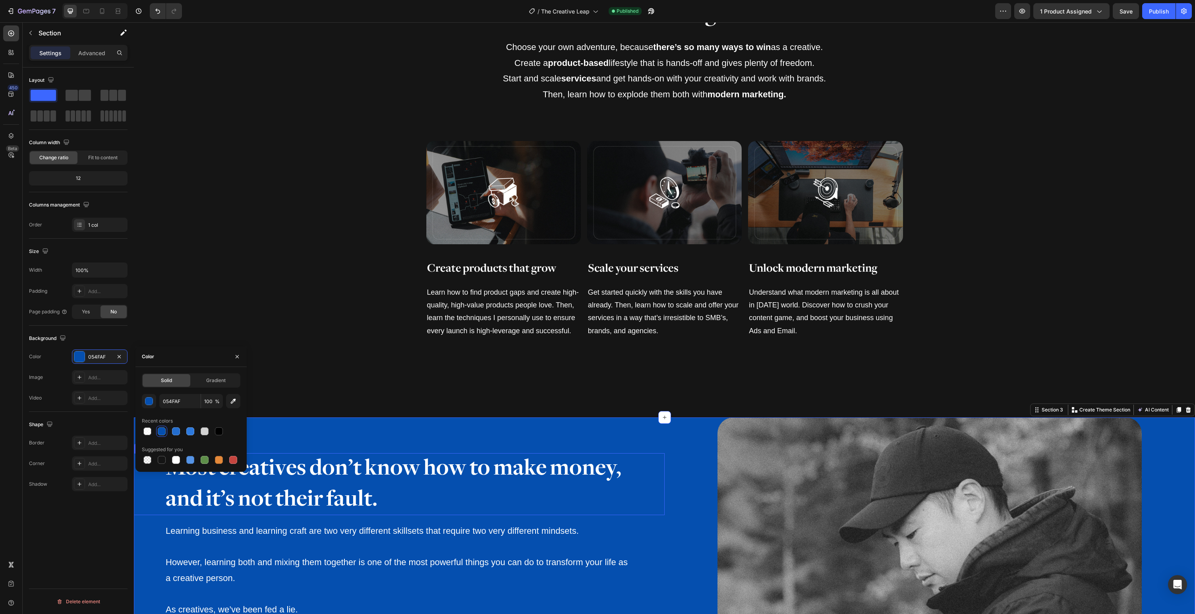
scroll to position [1096, 0]
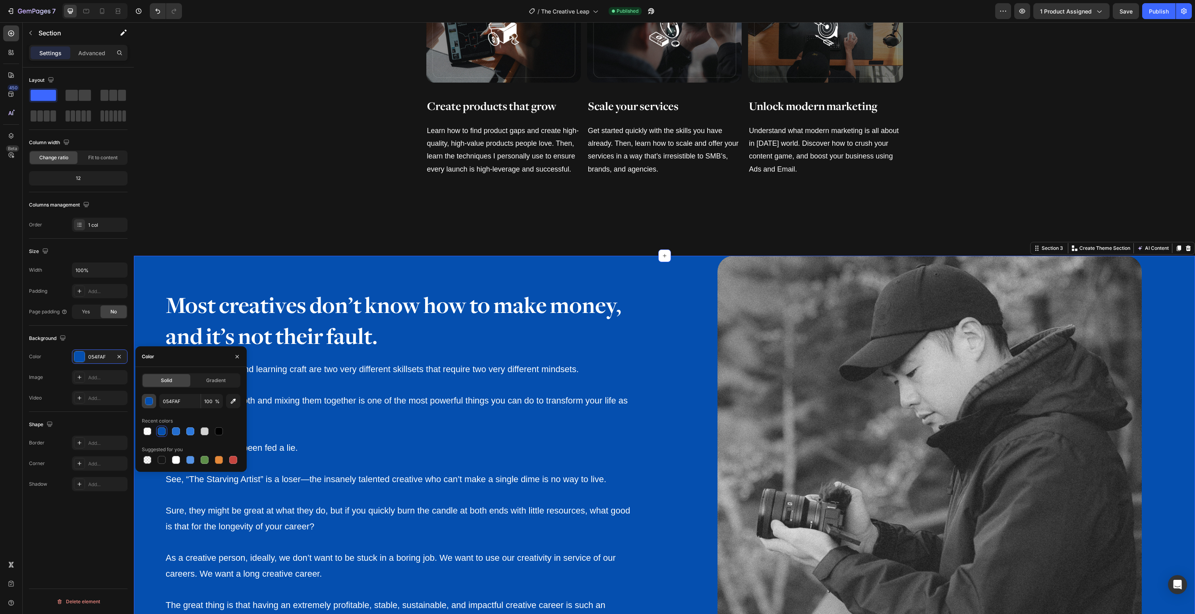
click at [153, 402] on div "button" at bounding box center [149, 401] width 8 height 8
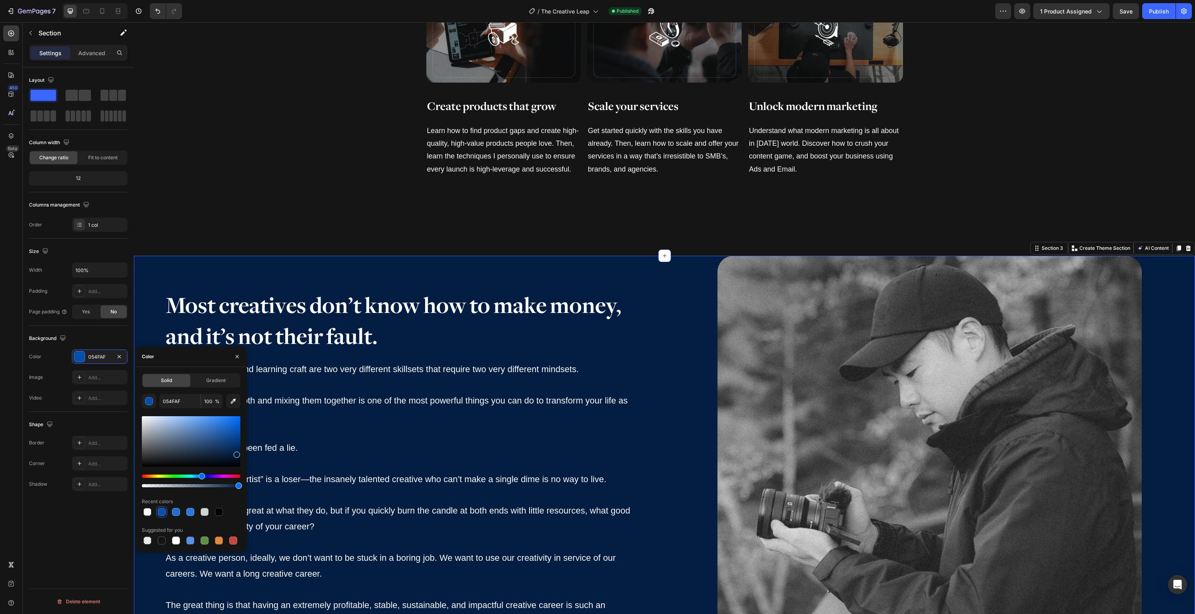
click at [236, 453] on div at bounding box center [191, 442] width 99 height 50
click at [231, 455] on div at bounding box center [232, 456] width 6 height 6
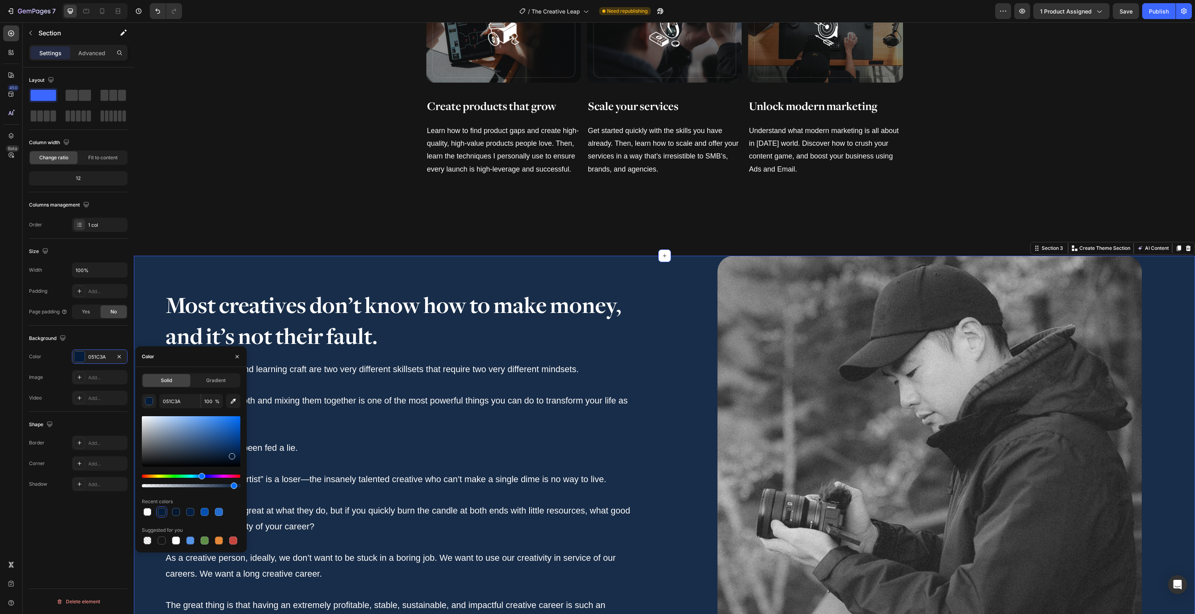
drag, startPoint x: 332, startPoint y: 508, endPoint x: 284, endPoint y: 484, distance: 53.9
click at [200, 478] on div "Hue" at bounding box center [201, 476] width 6 height 6
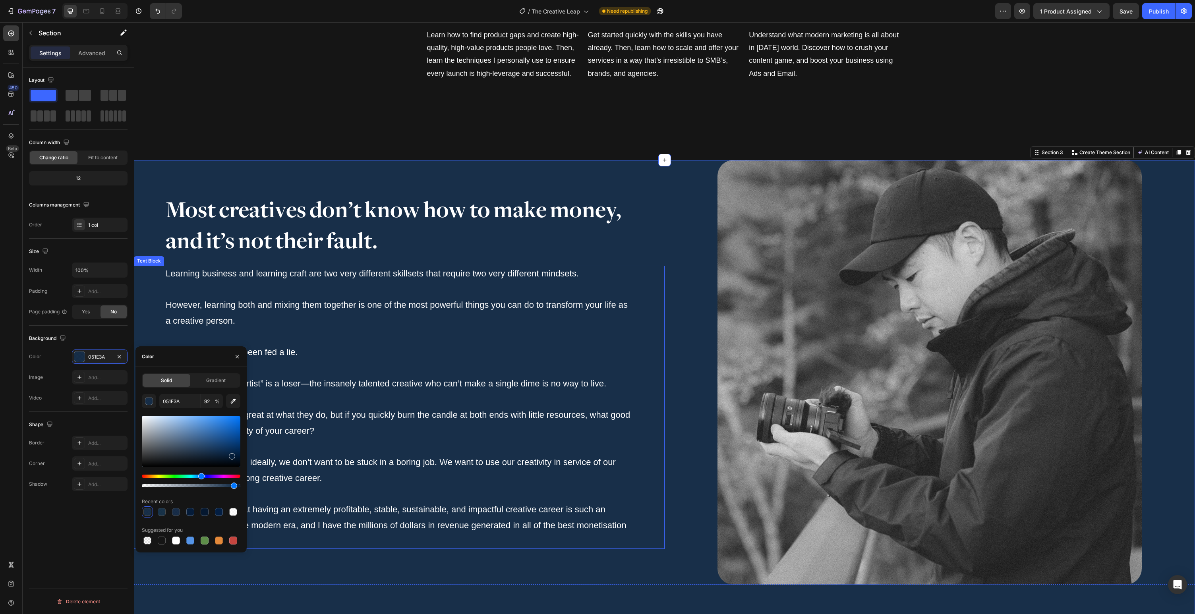
scroll to position [1213, 0]
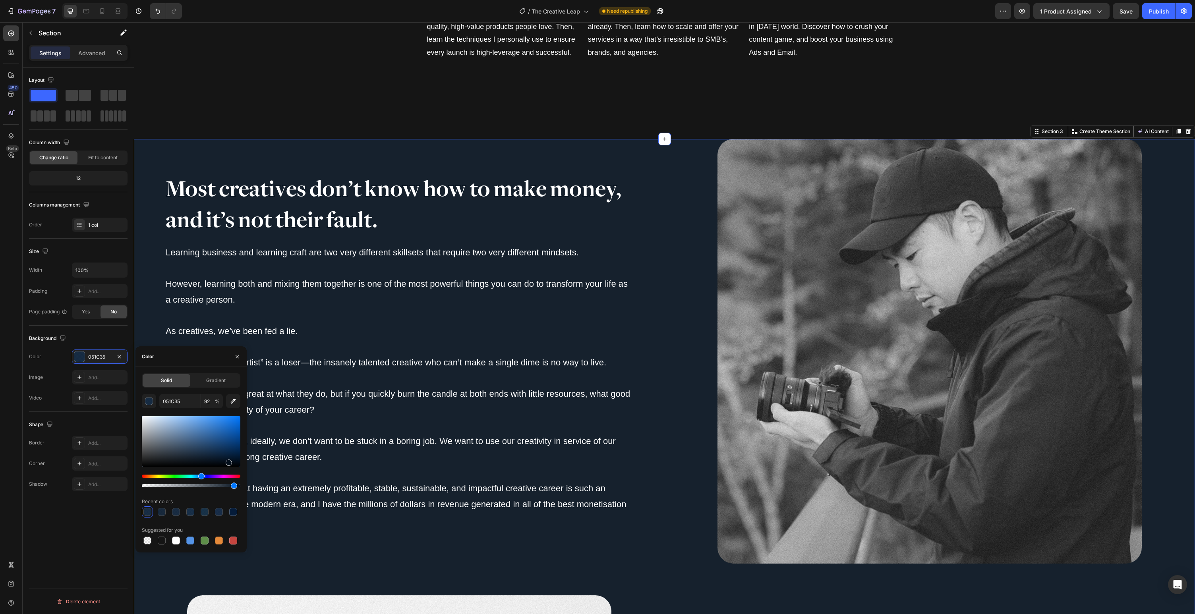
drag, startPoint x: 232, startPoint y: 459, endPoint x: 228, endPoint y: 461, distance: 5.2
click at [228, 461] on div at bounding box center [229, 463] width 6 height 6
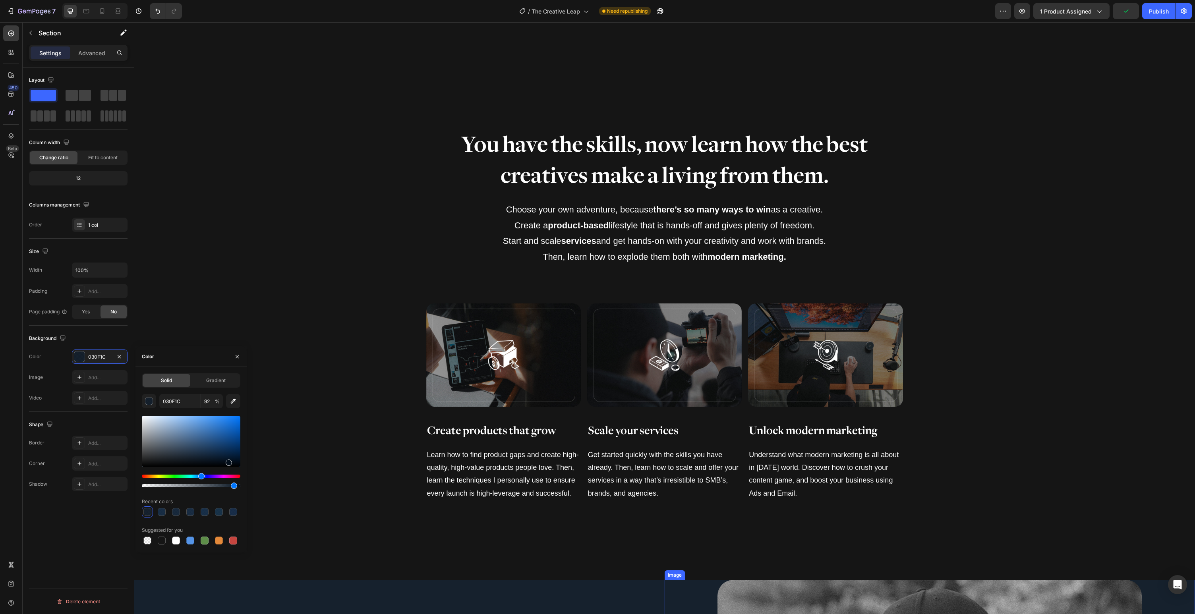
scroll to position [1195, 0]
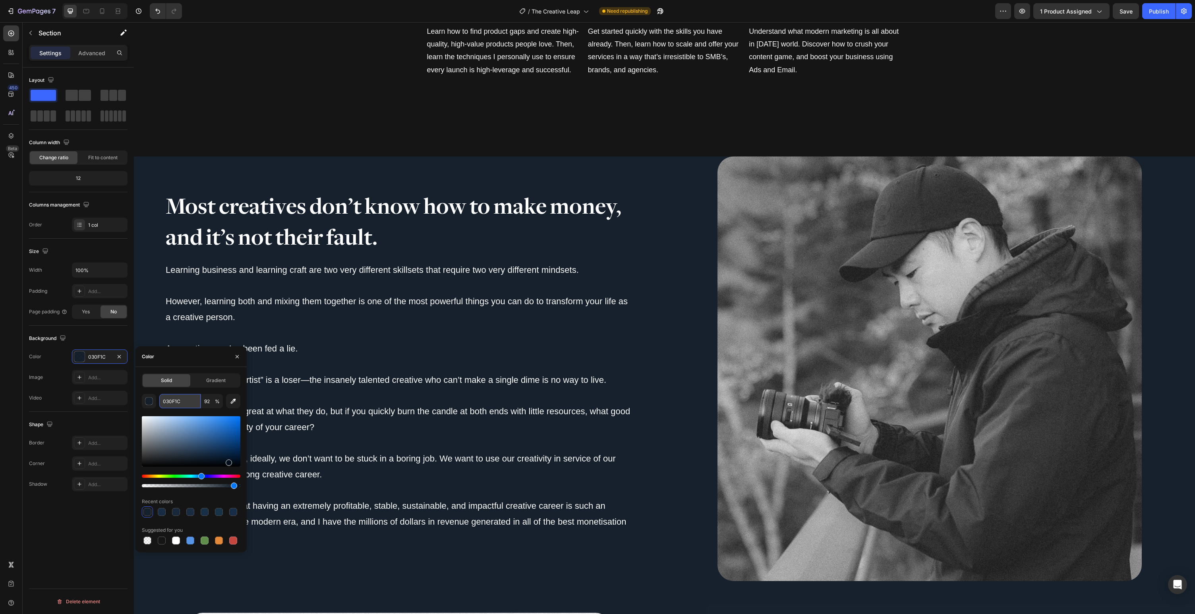
click at [174, 400] on input "030F1C" at bounding box center [179, 401] width 41 height 14
paste input "2a406e"
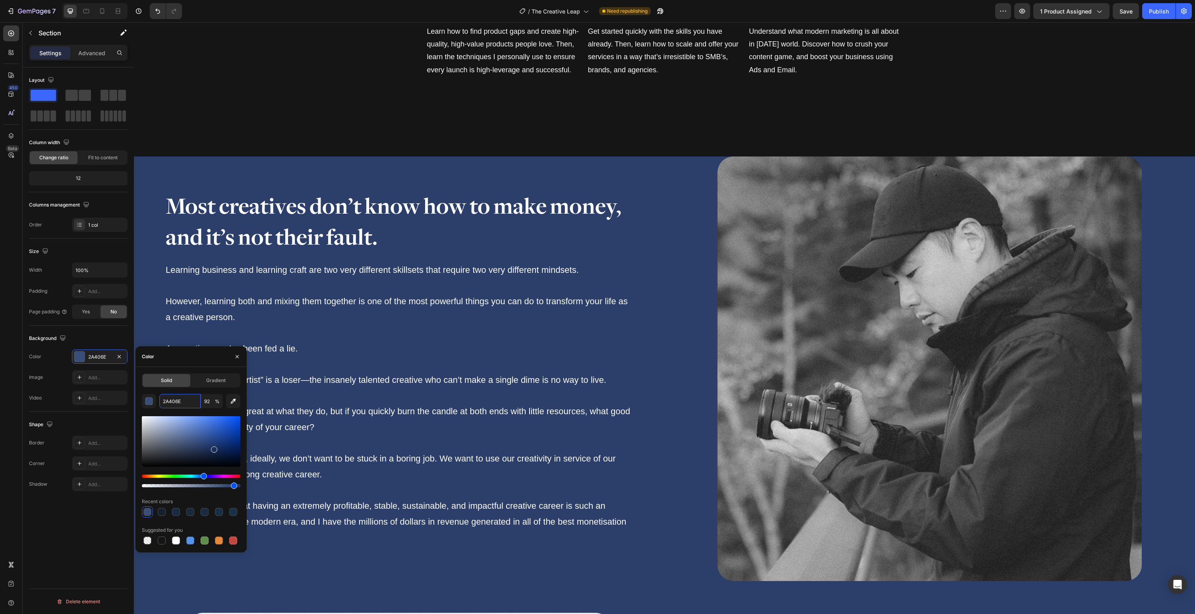
click at [213, 448] on div at bounding box center [191, 442] width 99 height 50
click at [217, 446] on div at bounding box center [191, 442] width 99 height 50
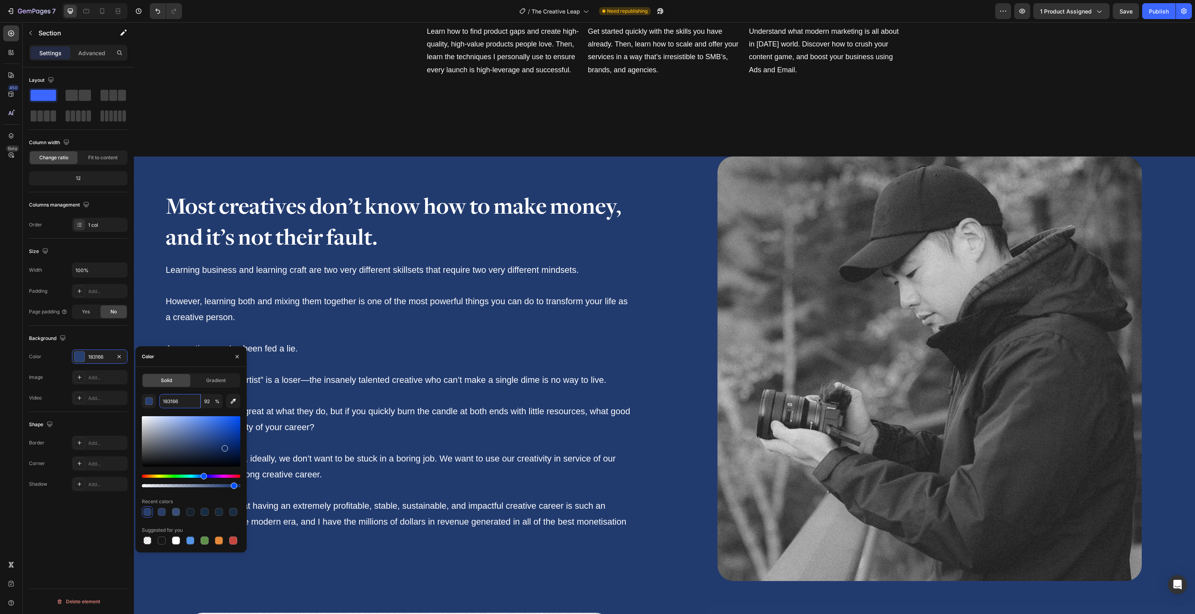
click at [224, 447] on div at bounding box center [191, 442] width 99 height 50
click at [228, 448] on div at bounding box center [191, 442] width 99 height 50
drag, startPoint x: 231, startPoint y: 447, endPoint x: 243, endPoint y: 448, distance: 12.3
click at [243, 448] on div "Solid Gradient 102B63 92 % Recent colors Suggested for you" at bounding box center [191, 460] width 111 height 173
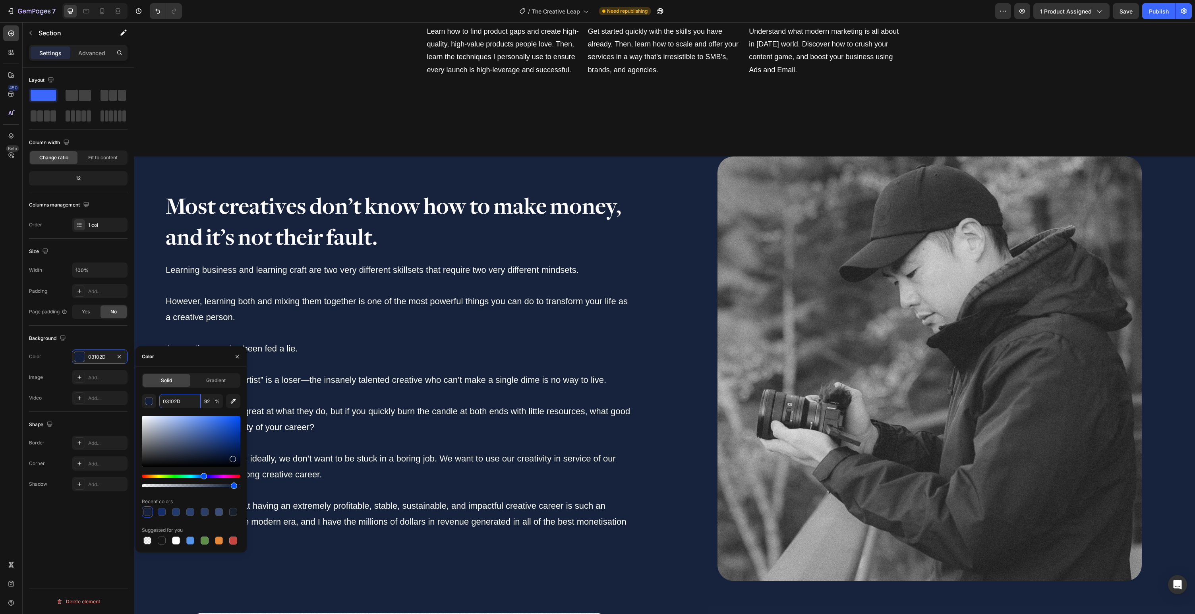
drag, startPoint x: 236, startPoint y: 459, endPoint x: 232, endPoint y: 457, distance: 4.3
click at [232, 457] on div at bounding box center [191, 442] width 99 height 50
click at [201, 478] on div "Hue" at bounding box center [203, 476] width 6 height 6
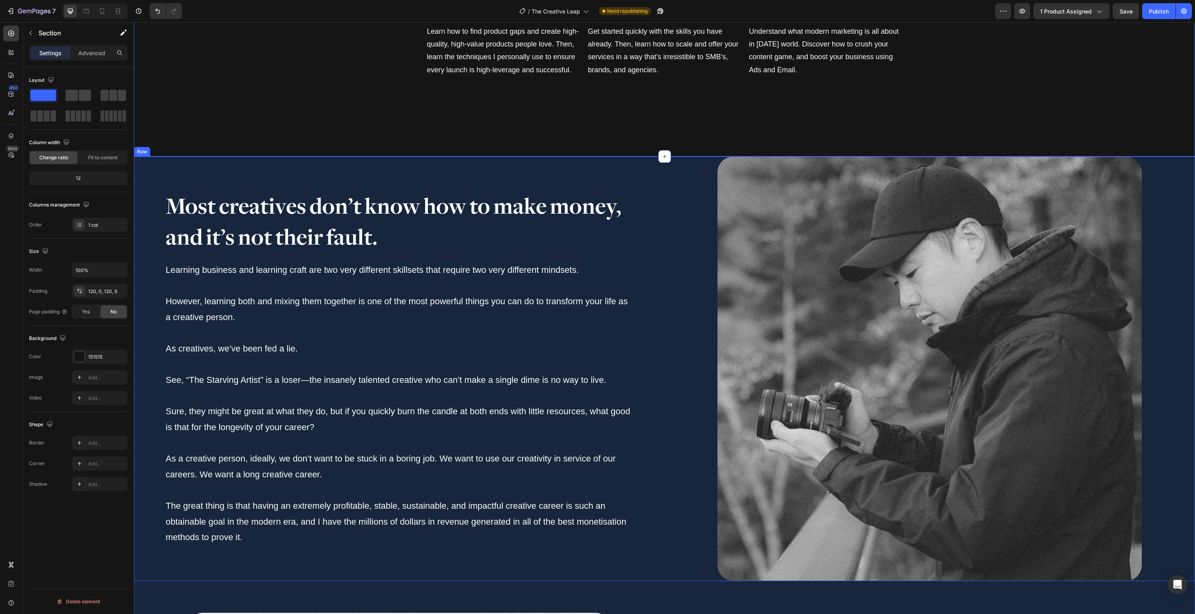
click at [514, 186] on div "Most creatives don’t know how to make money, and it’s not their fault. Heading …" at bounding box center [399, 369] width 531 height 424
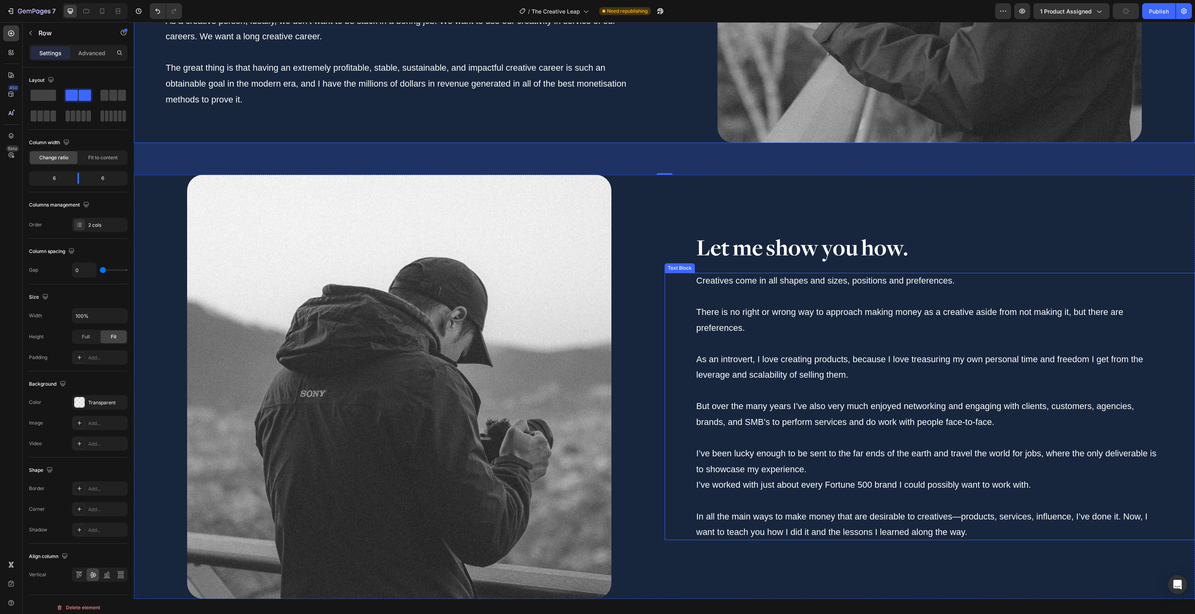
scroll to position [1775, 0]
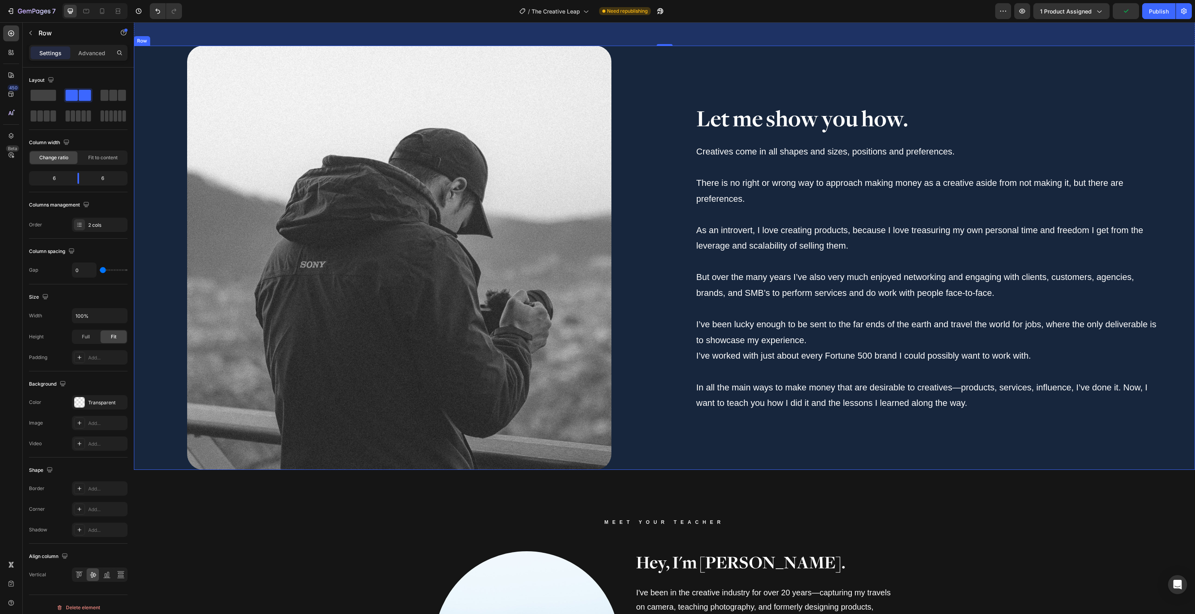
click at [670, 459] on div "Let me show you how. Heading Creatives come in all shapes and sizes, positions …" at bounding box center [930, 258] width 531 height 424
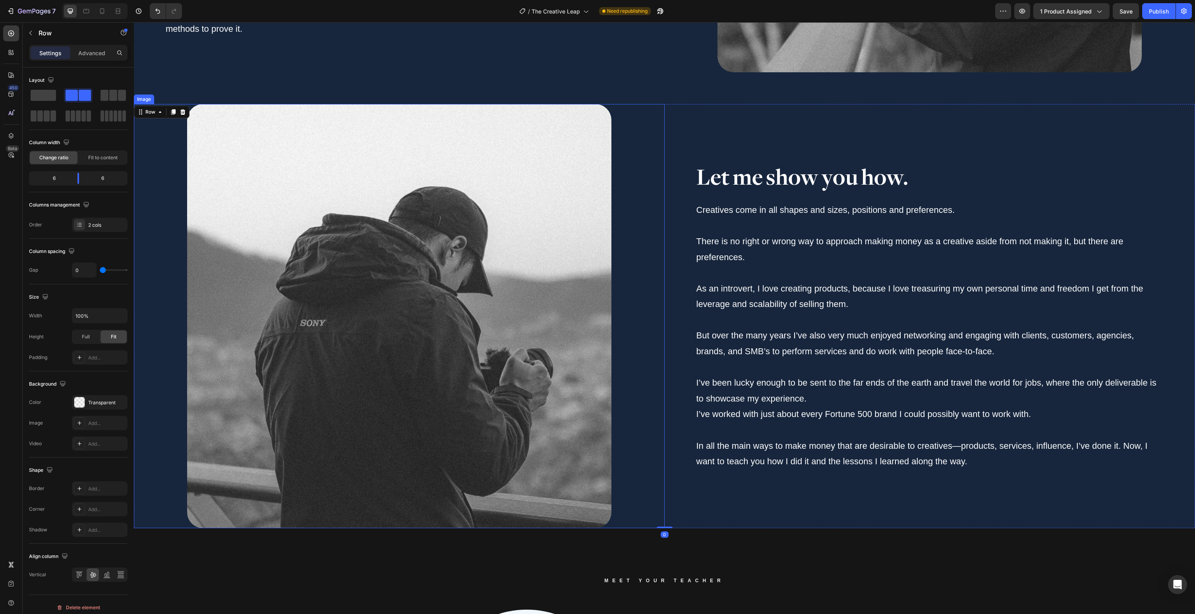
scroll to position [1760, 0]
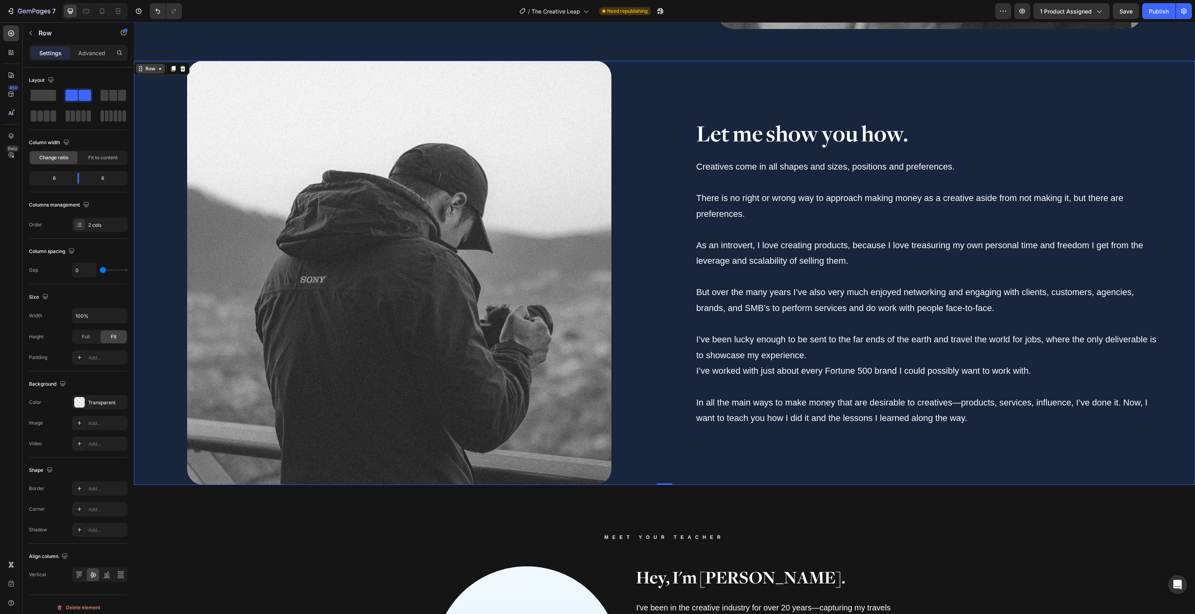
click at [146, 66] on div "Row" at bounding box center [150, 68] width 13 height 7
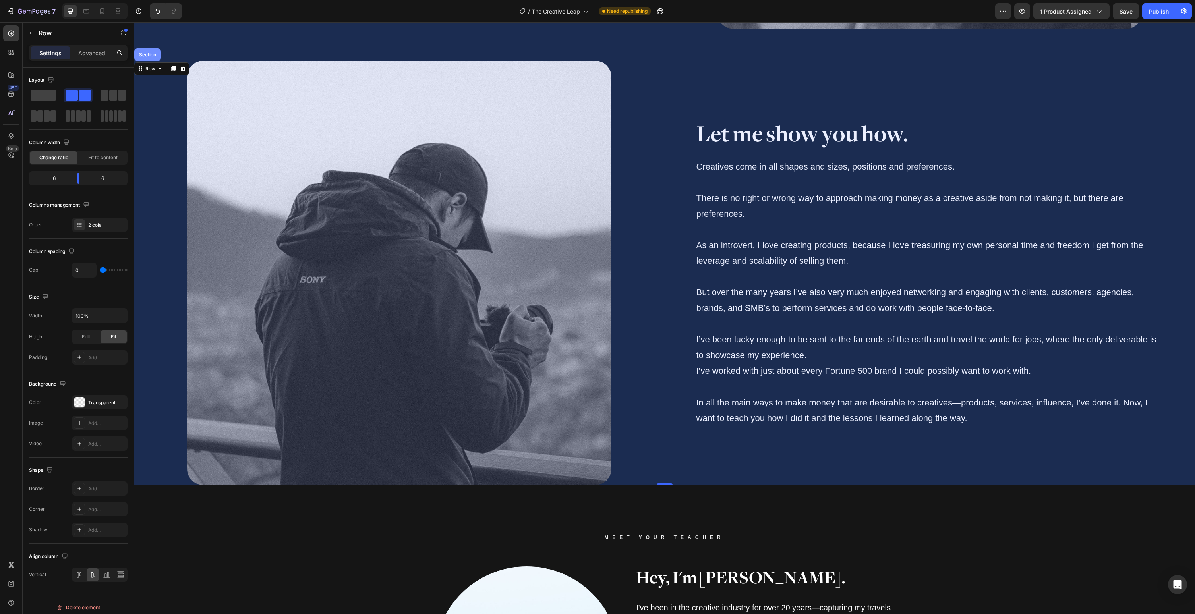
click at [147, 56] on div "Section" at bounding box center [148, 54] width 20 height 5
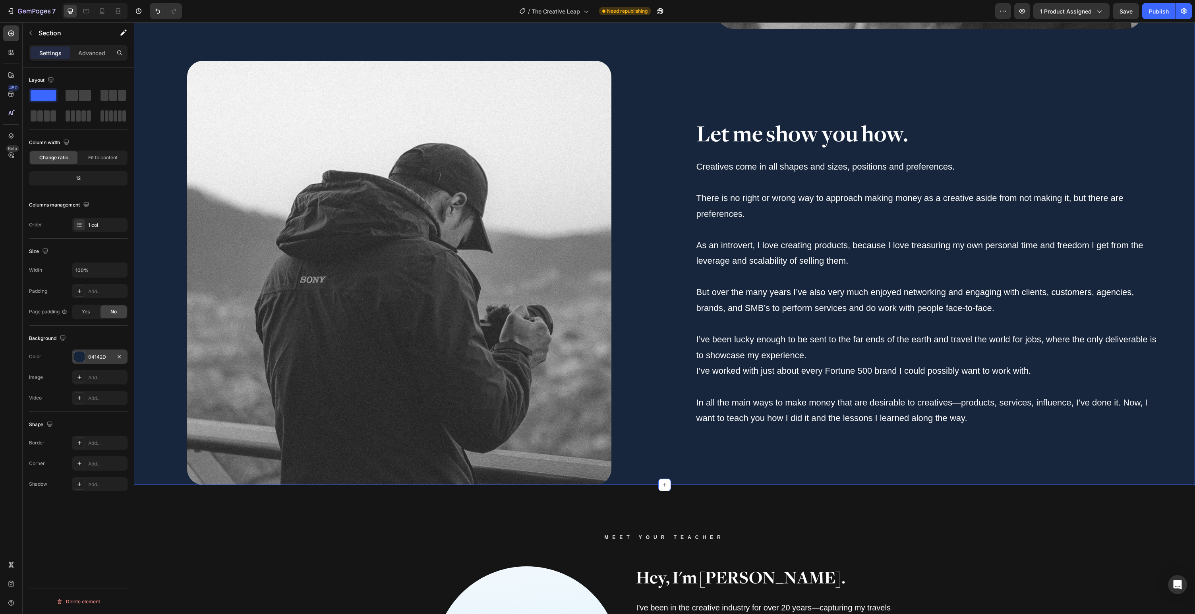
click at [80, 356] on div at bounding box center [79, 357] width 10 height 10
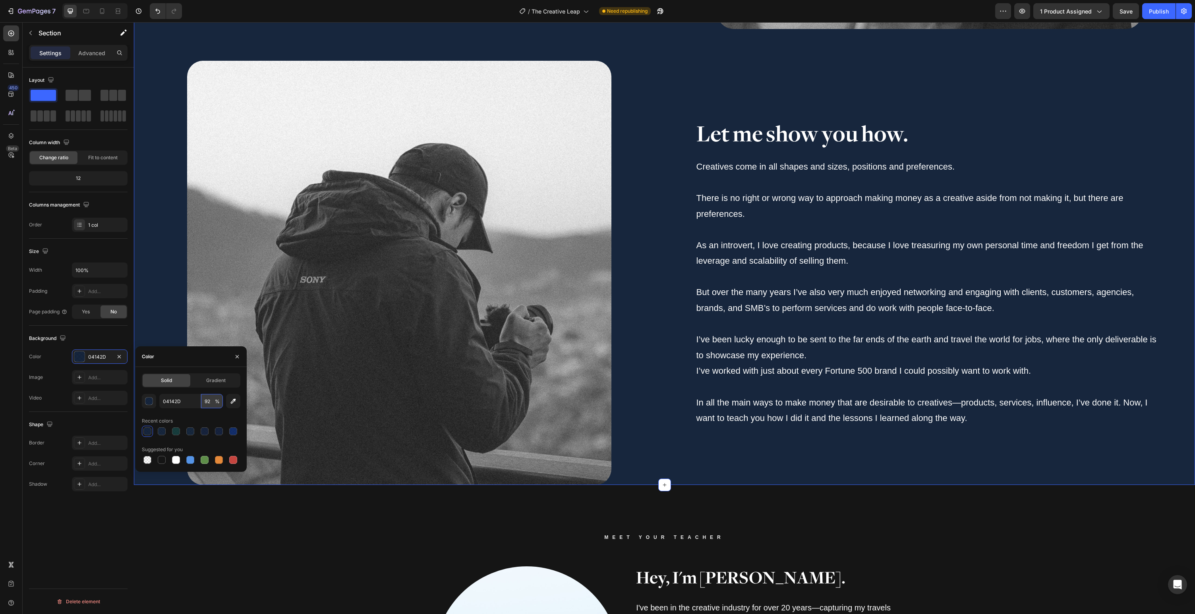
click at [210, 405] on input "92" at bounding box center [212, 401] width 22 height 14
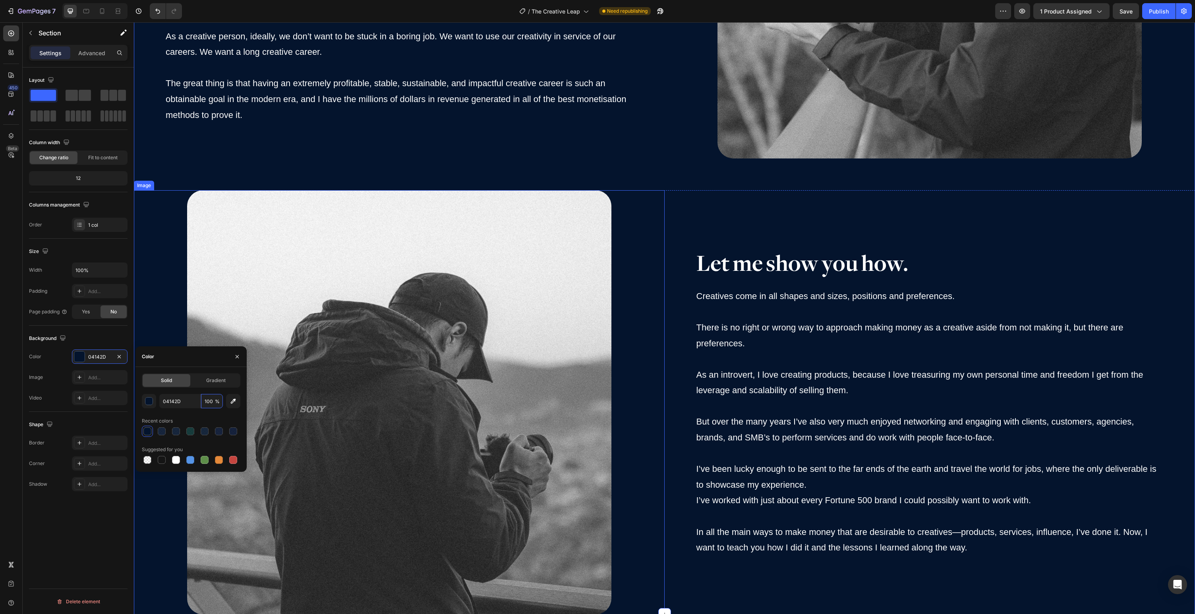
scroll to position [1630, 0]
click at [149, 403] on div "button" at bounding box center [149, 402] width 8 height 8
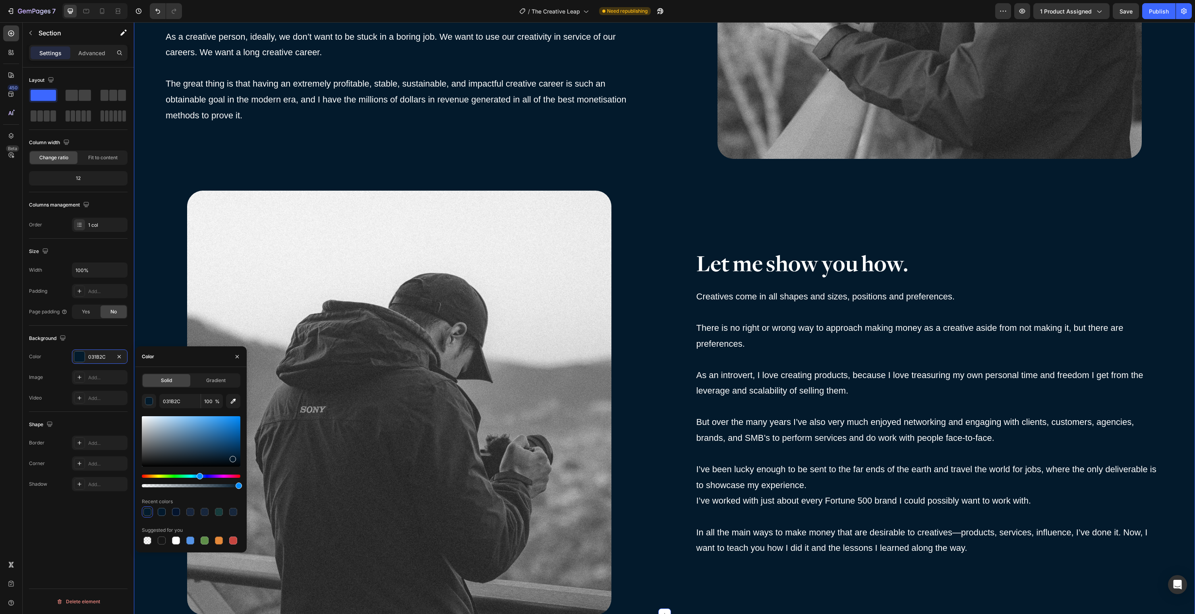
click at [199, 475] on div "Hue" at bounding box center [200, 476] width 6 height 6
drag, startPoint x: 234, startPoint y: 461, endPoint x: 228, endPoint y: 457, distance: 7.0
click at [228, 457] on div at bounding box center [229, 458] width 6 height 6
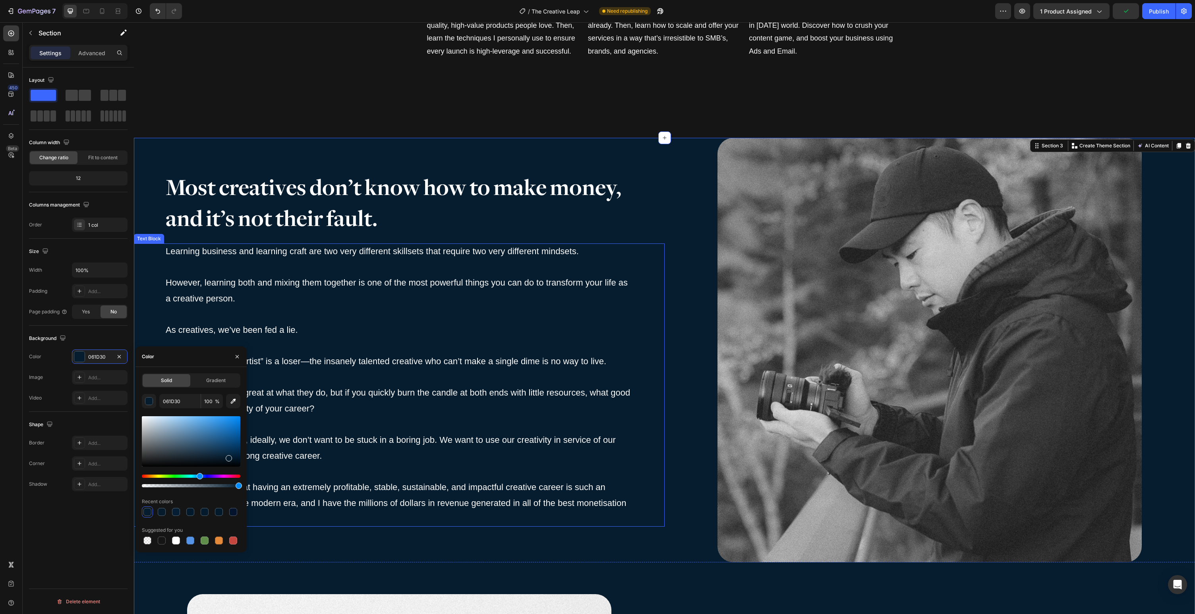
scroll to position [1274, 0]
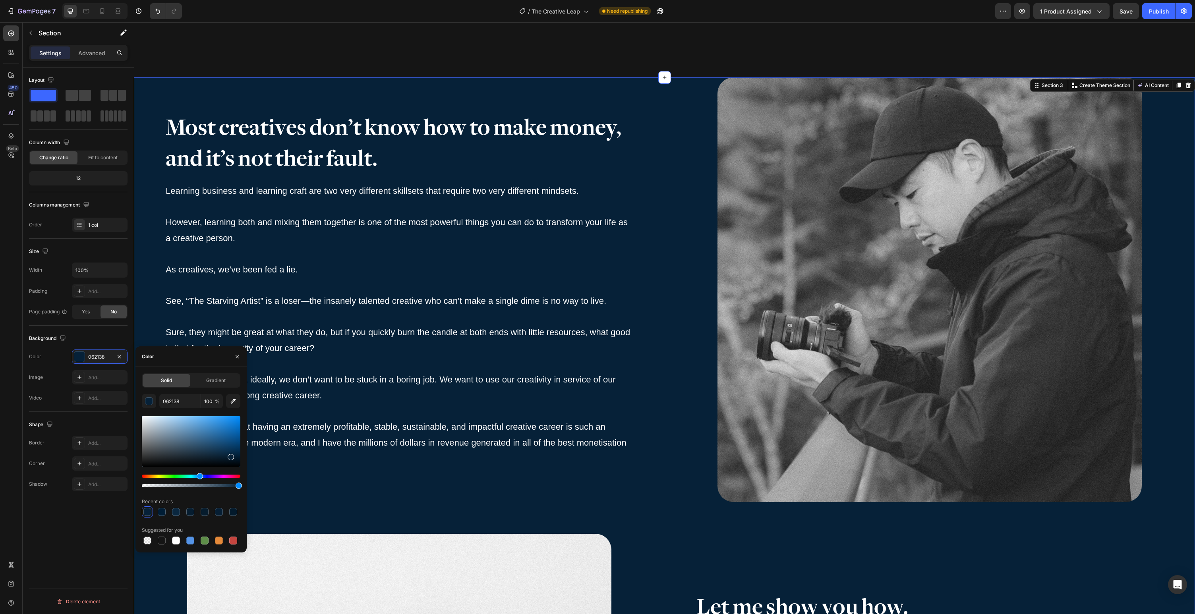
drag, startPoint x: 229, startPoint y: 460, endPoint x: 231, endPoint y: 456, distance: 4.3
click at [231, 456] on div at bounding box center [231, 457] width 6 height 6
click at [200, 477] on div "Hue" at bounding box center [201, 476] width 6 height 6
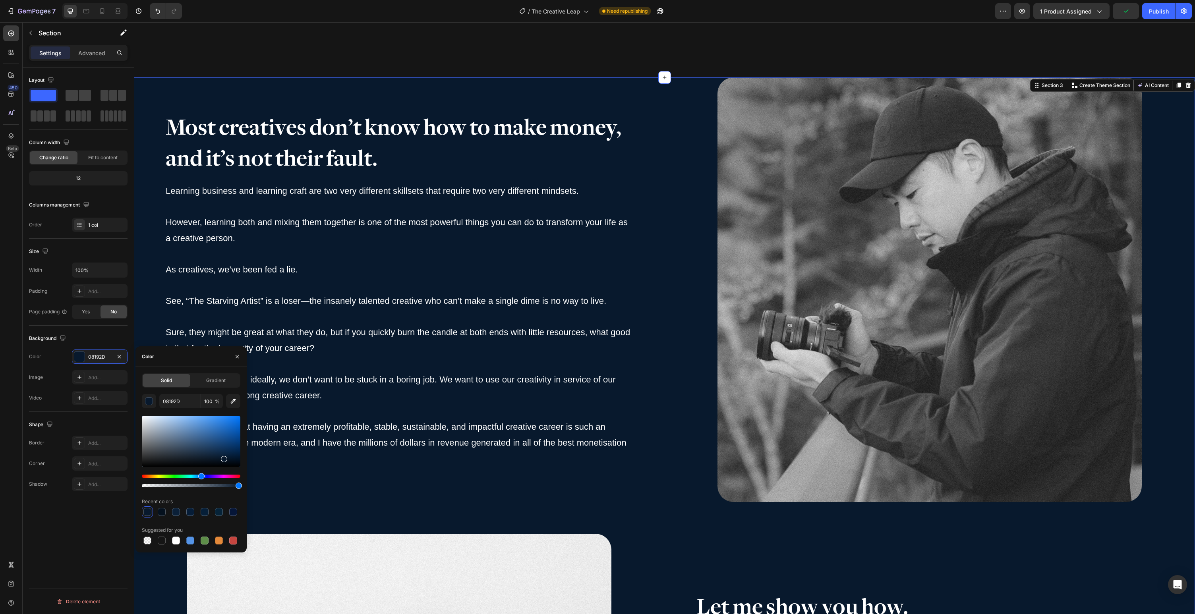
drag, startPoint x: 230, startPoint y: 457, endPoint x: 223, endPoint y: 458, distance: 6.8
click at [223, 458] on div at bounding box center [224, 459] width 6 height 6
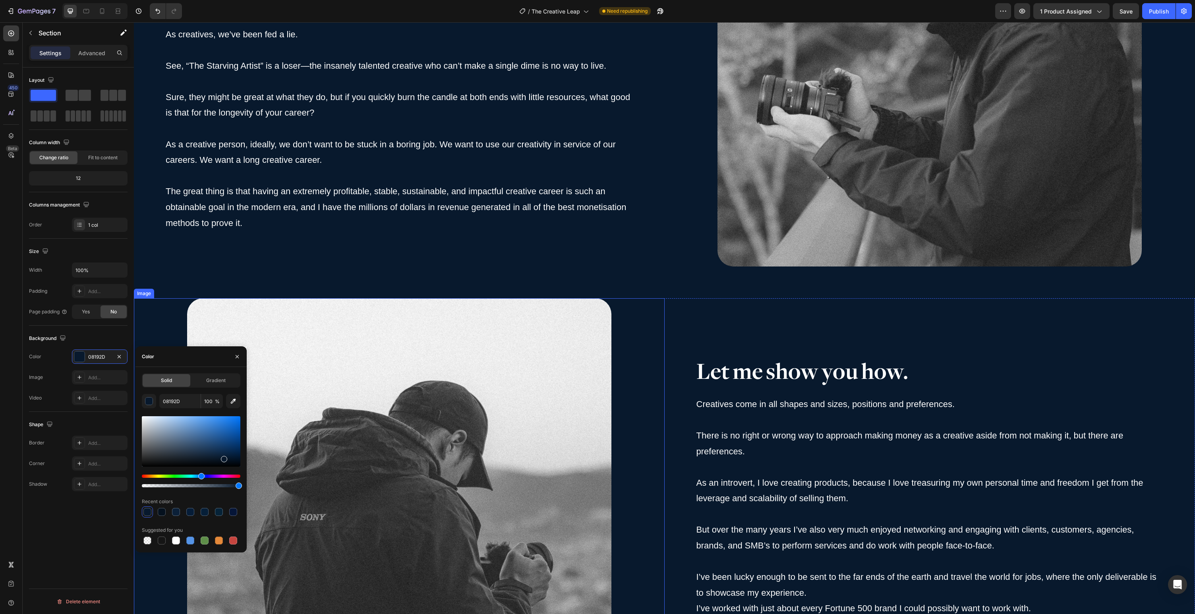
scroll to position [1498, 0]
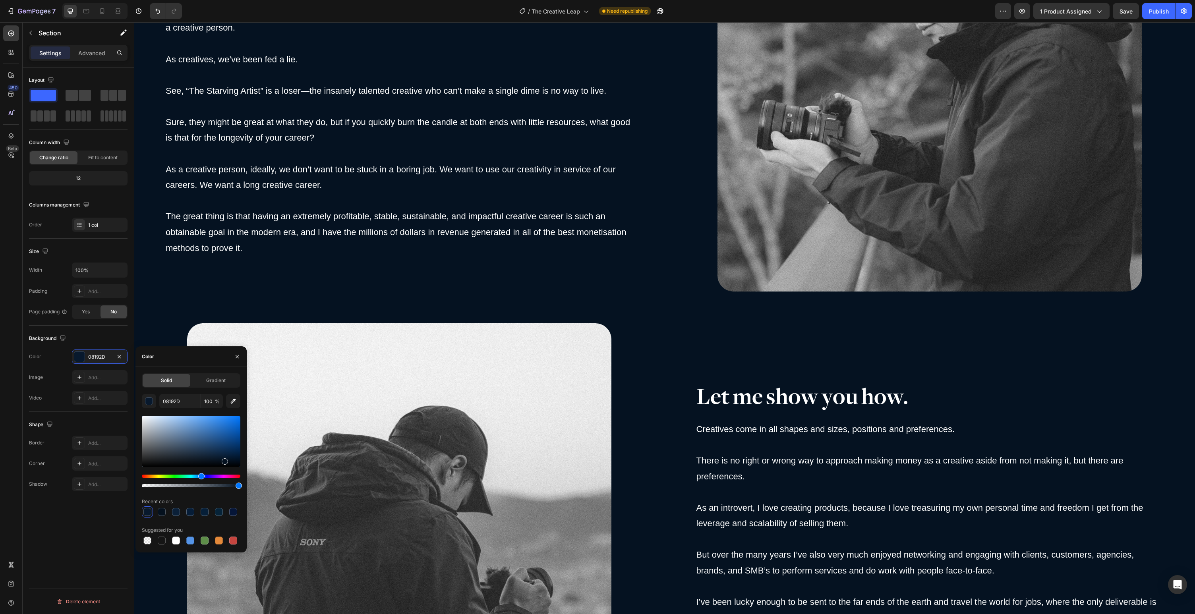
click at [224, 460] on div at bounding box center [225, 462] width 6 height 6
drag, startPoint x: 202, startPoint y: 476, endPoint x: 235, endPoint y: 470, distance: 33.5
click at [200, 476] on div "Hue" at bounding box center [201, 476] width 6 height 6
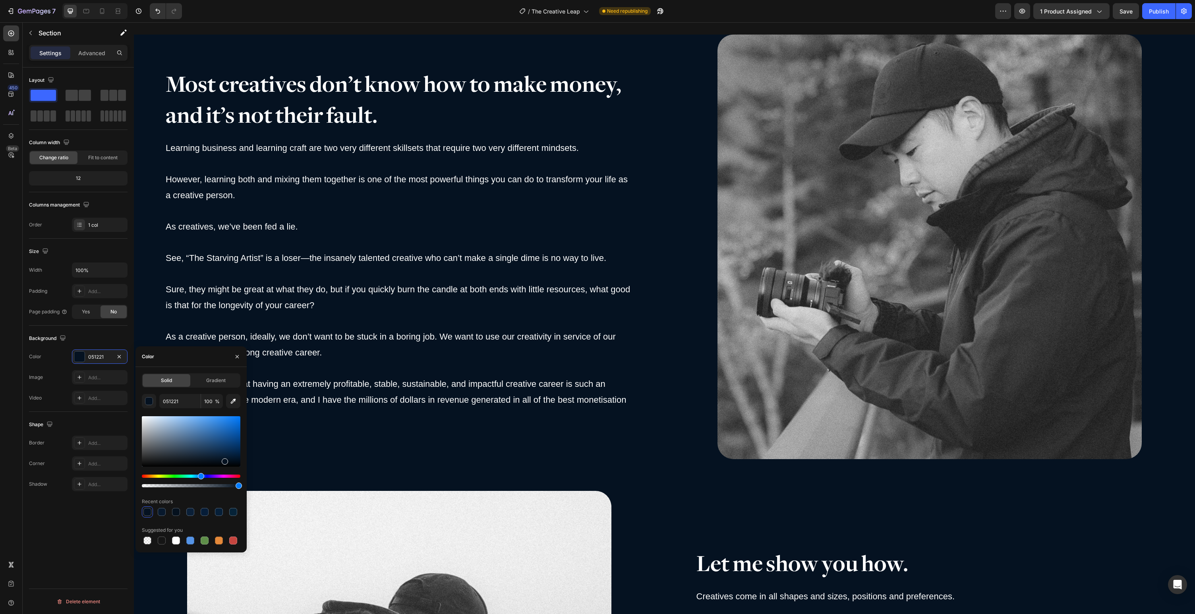
scroll to position [1317, 0]
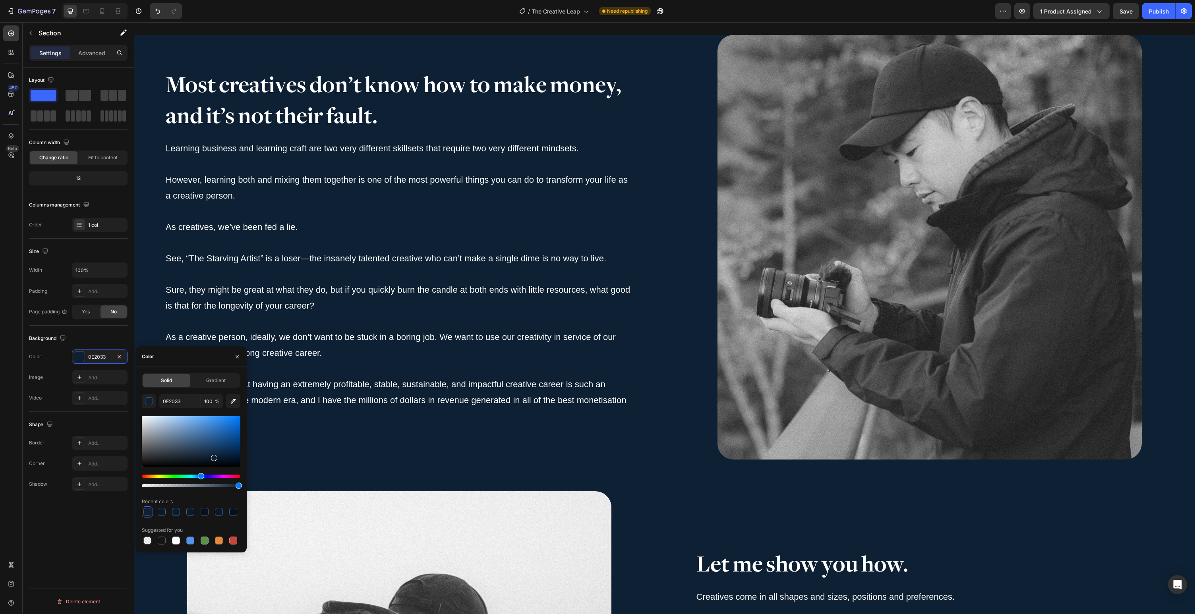
drag, startPoint x: 225, startPoint y: 463, endPoint x: 214, endPoint y: 457, distance: 12.3
click at [214, 457] on div at bounding box center [214, 458] width 6 height 6
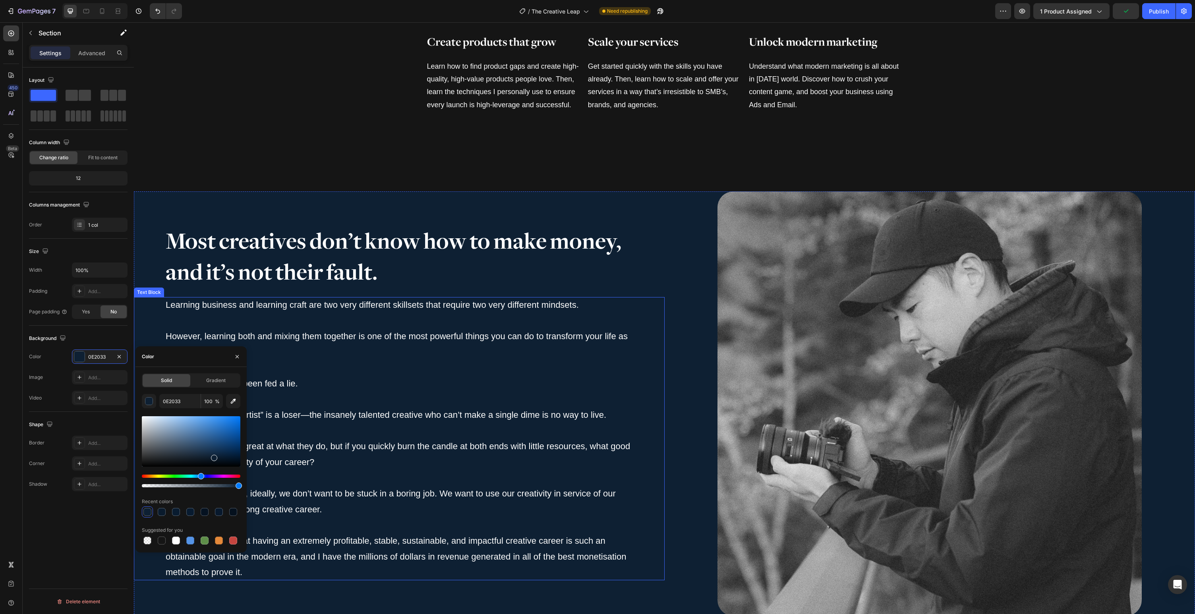
scroll to position [1161, 0]
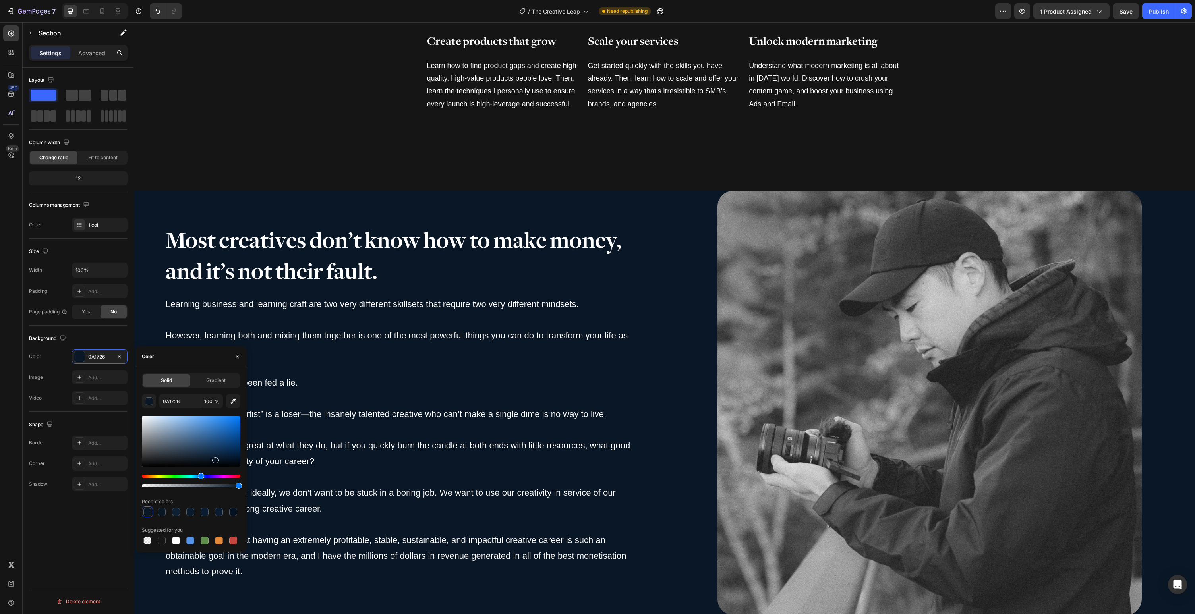
click at [214, 459] on div at bounding box center [215, 460] width 6 height 6
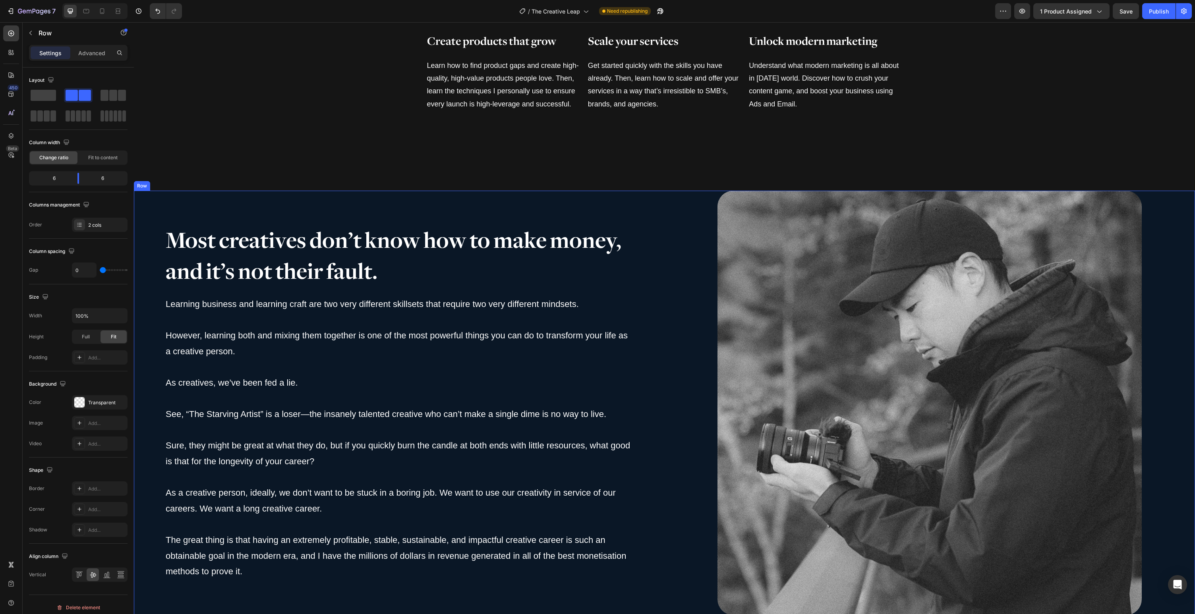
click at [260, 221] on div "Most creatives don’t know how to make money, and it’s not their fault. Heading …" at bounding box center [399, 403] width 531 height 424
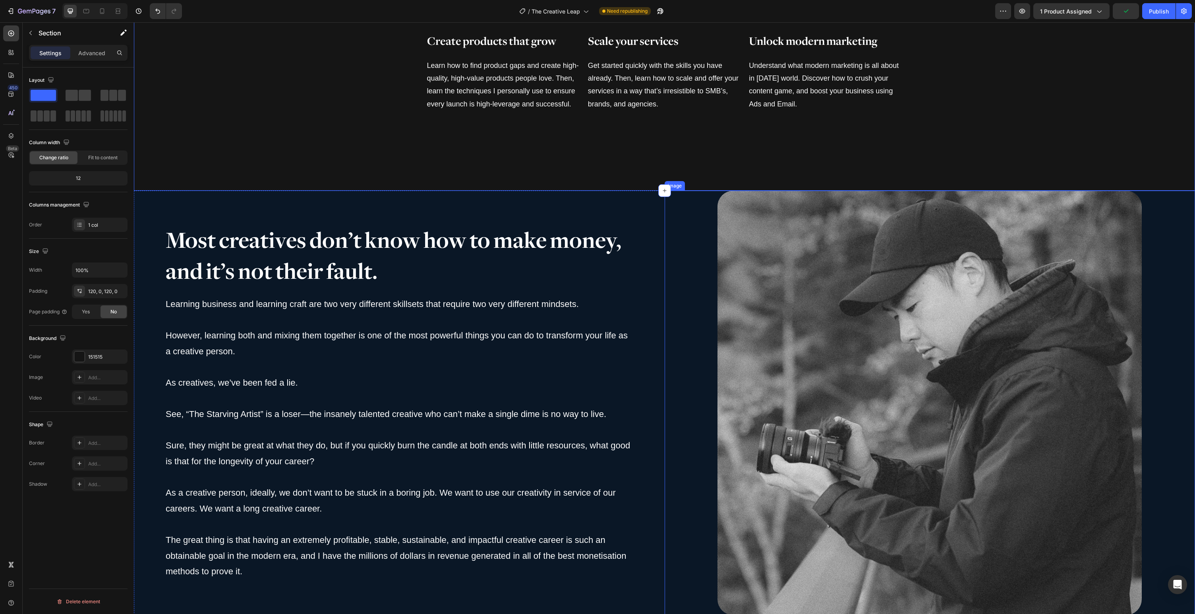
click at [808, 236] on img at bounding box center [930, 403] width 424 height 424
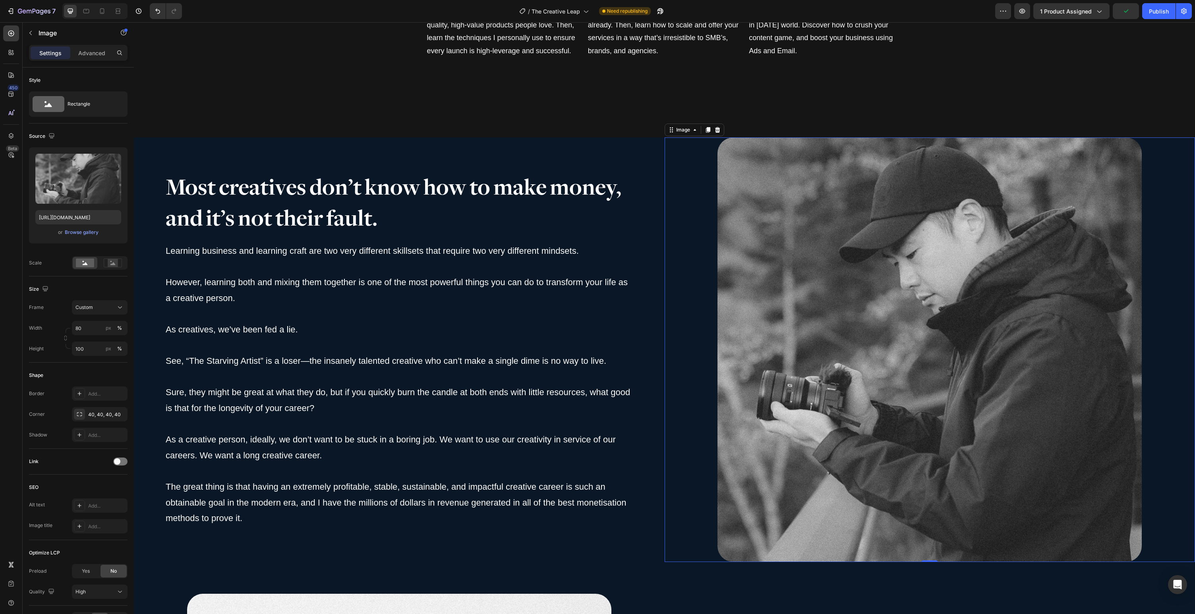
scroll to position [1258, 0]
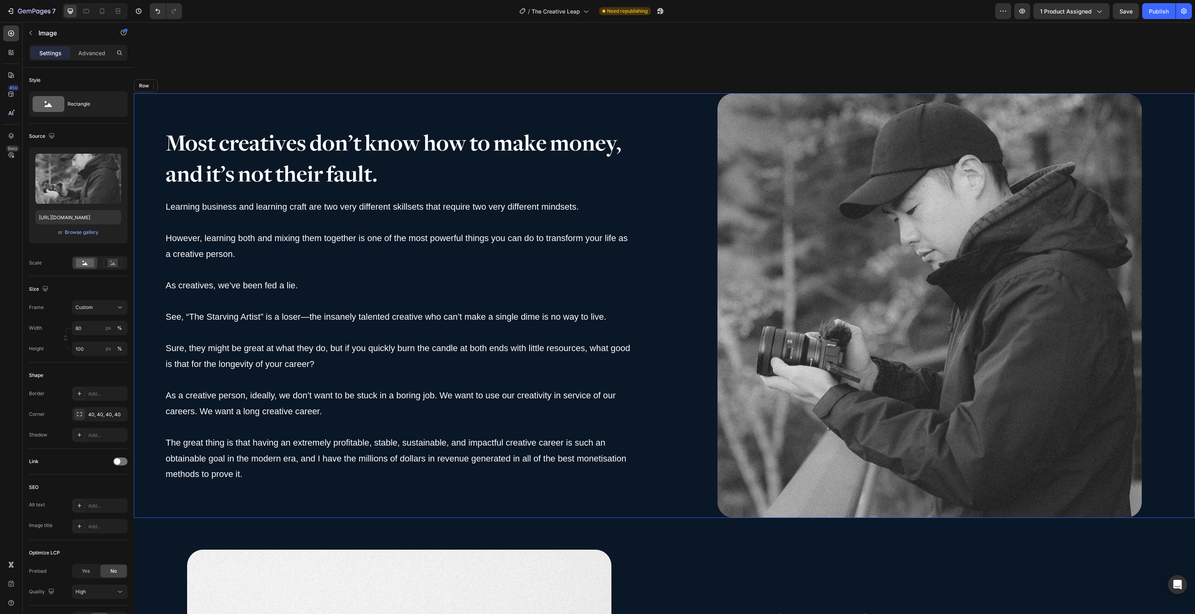
click at [578, 113] on div "Most creatives don’t know how to make money, and it’s not their fault. Heading …" at bounding box center [399, 305] width 531 height 424
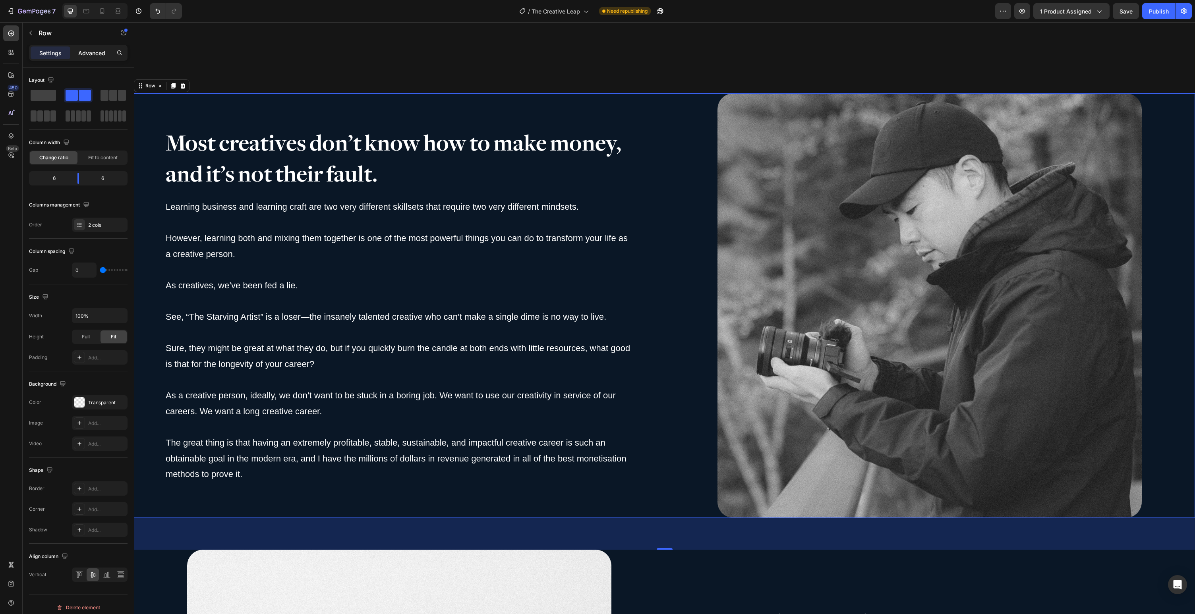
click at [99, 56] on p "Advanced" at bounding box center [91, 53] width 27 height 8
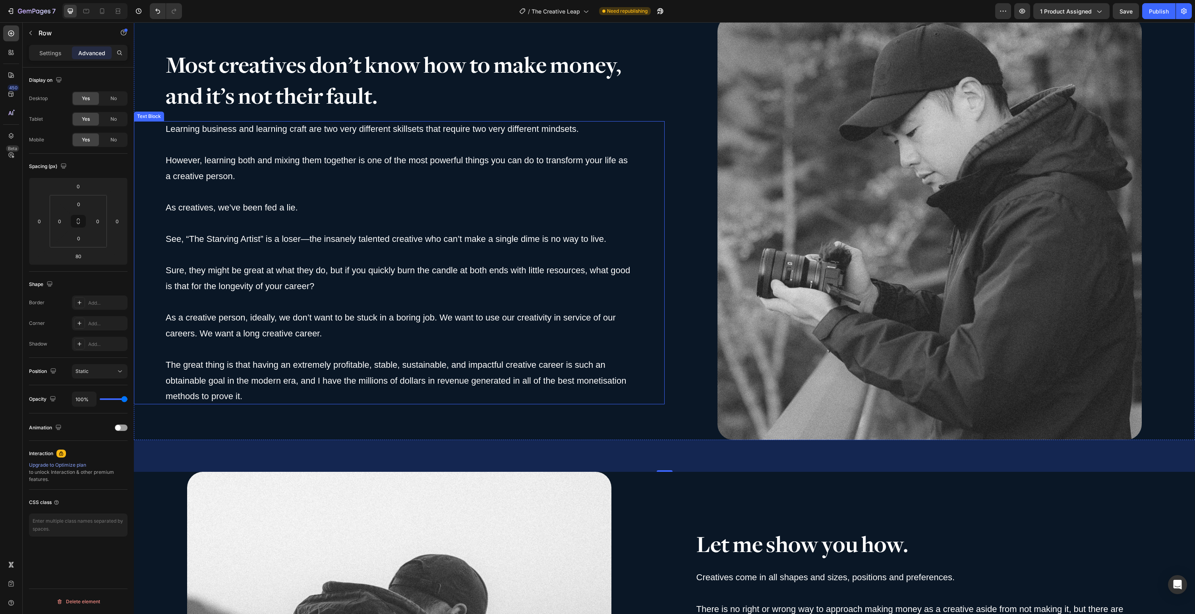
scroll to position [1329, 0]
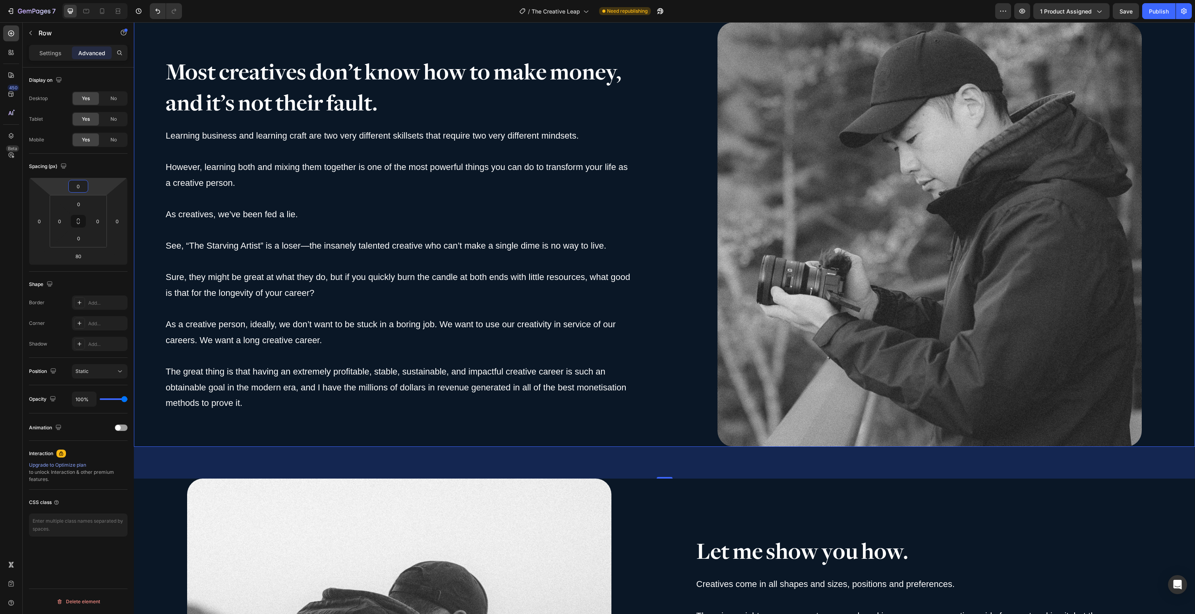
click at [88, 0] on html "7 Version history / The Creative Leap Need republishing Preview 1 product assig…" at bounding box center [597, 0] width 1195 height 0
click at [75, 186] on input "0" at bounding box center [78, 186] width 16 height 12
drag, startPoint x: 97, startPoint y: 272, endPoint x: 124, endPoint y: 268, distance: 27.7
click at [97, 271] on div "XL 80px" at bounding box center [95, 275] width 49 height 12
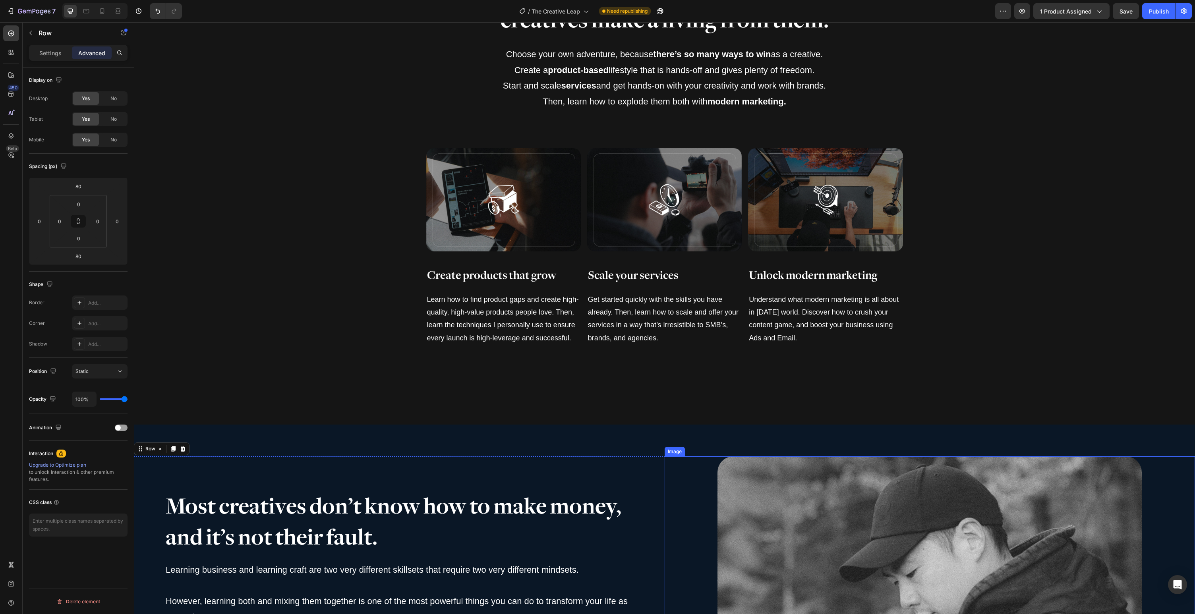
scroll to position [926, 0]
click at [928, 369] on div "You have the skills, now learn how the best creatives make a living from them. …" at bounding box center [665, 176] width 1062 height 403
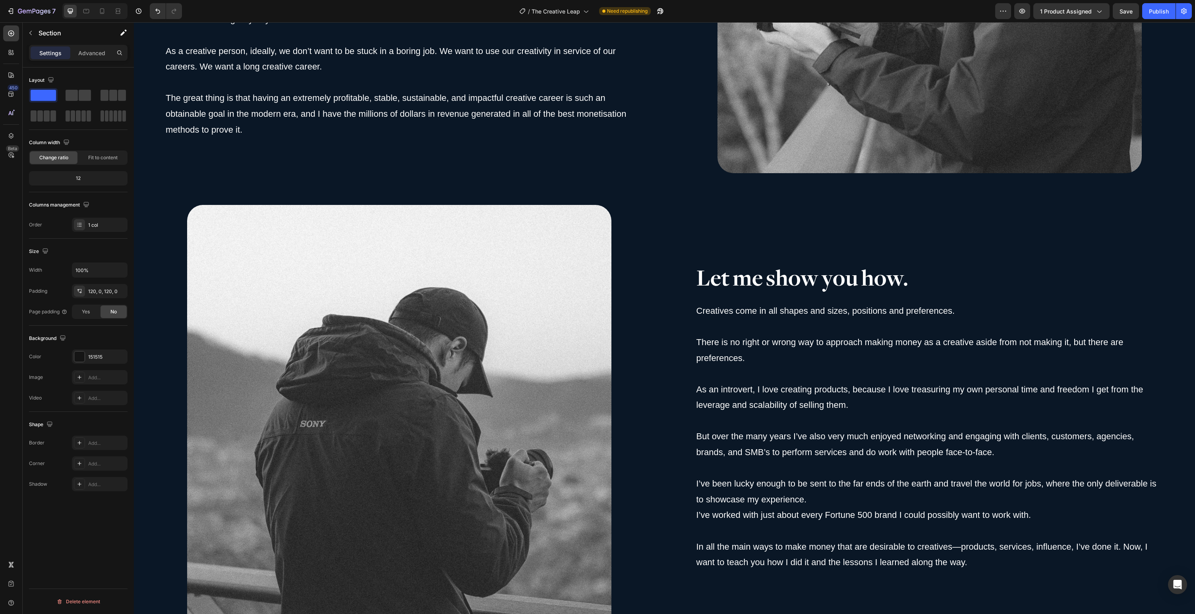
scroll to position [1920, 0]
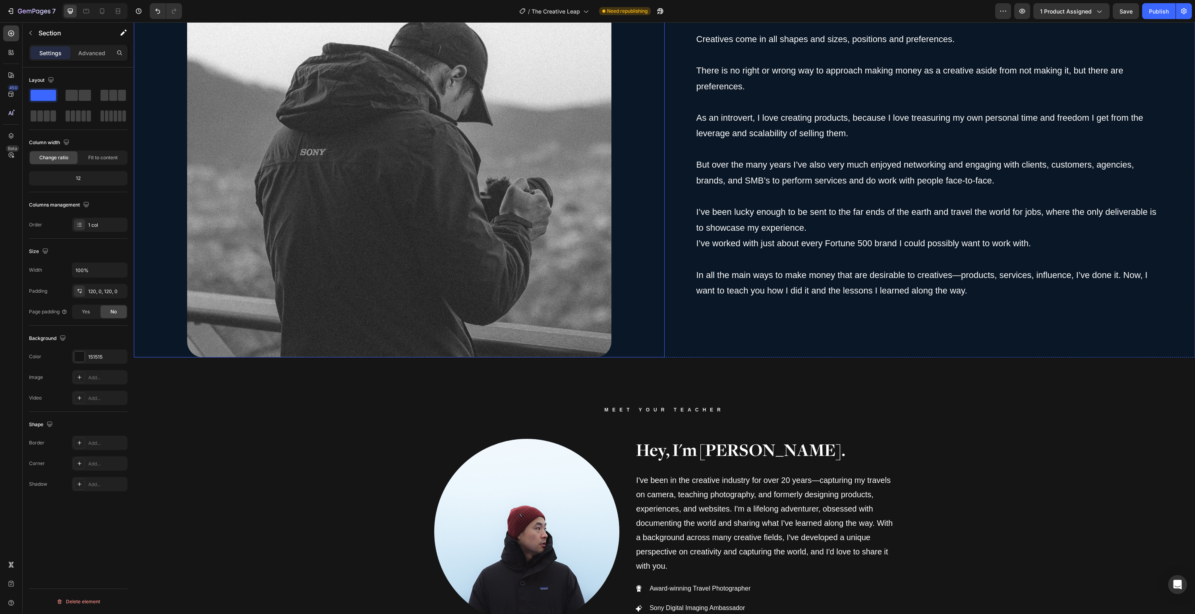
click at [651, 347] on div at bounding box center [399, 145] width 531 height 424
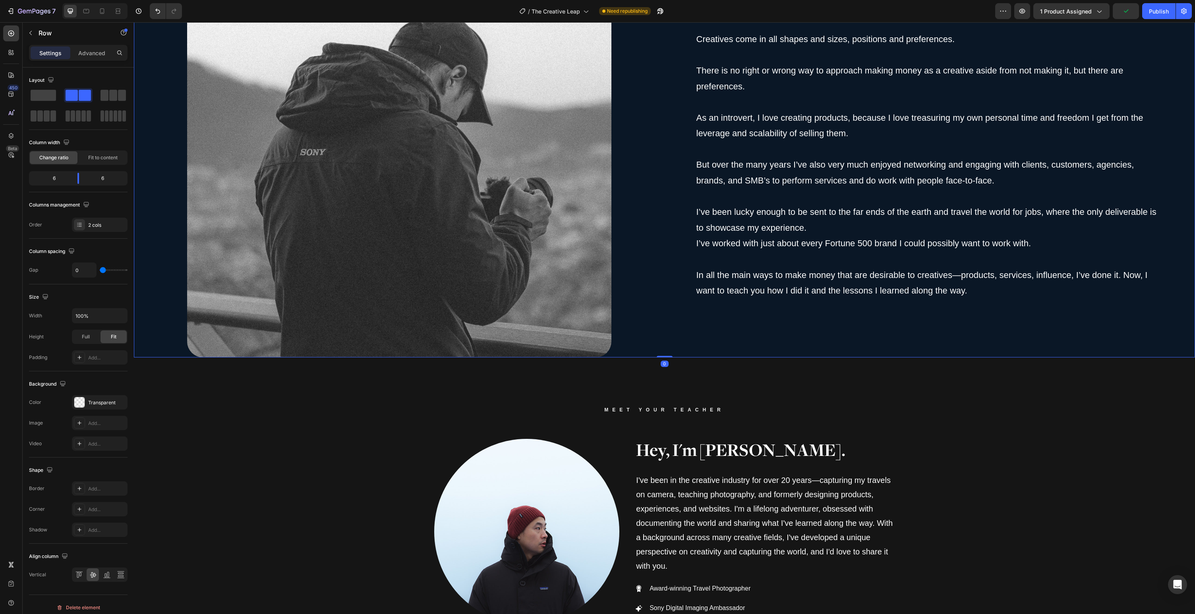
click at [736, 340] on div "Let me show you how. Heading Creatives come in all shapes and sizes, positions …" at bounding box center [930, 145] width 531 height 424
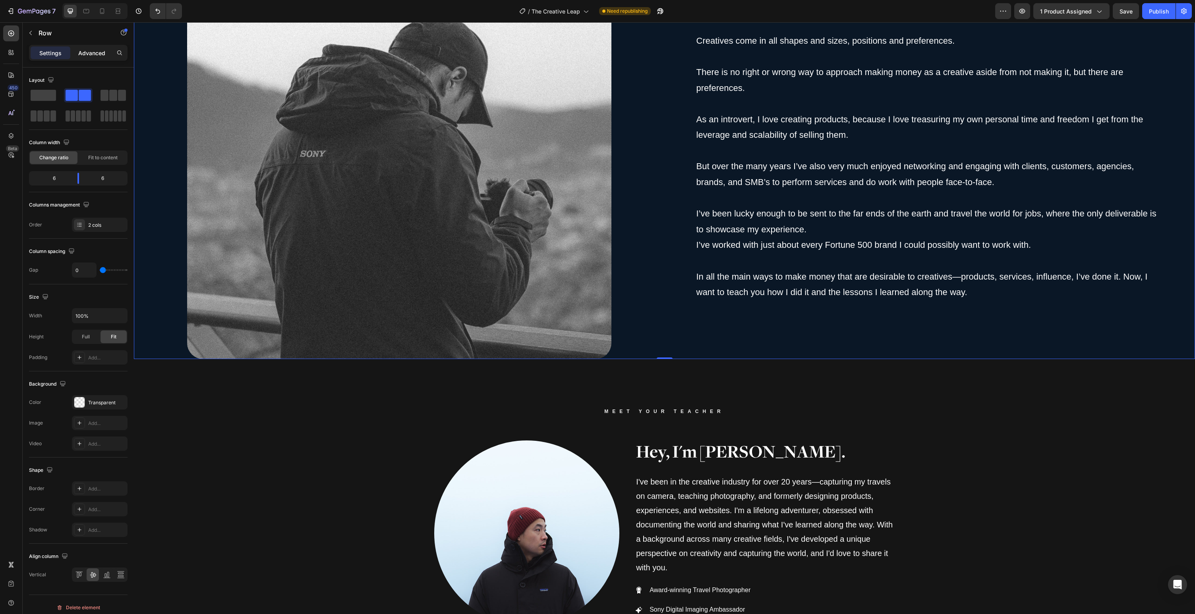
click at [92, 51] on p "Advanced" at bounding box center [91, 53] width 27 height 8
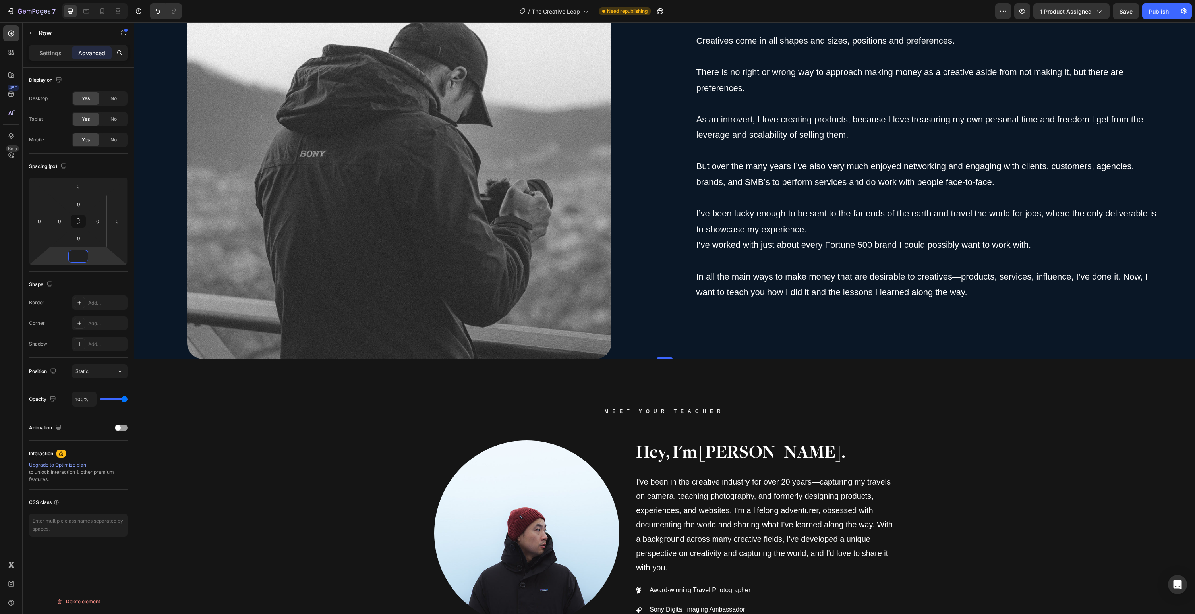
click at [76, 254] on input "number" at bounding box center [78, 256] width 16 height 12
drag, startPoint x: 91, startPoint y: 340, endPoint x: 105, endPoint y: 344, distance: 14.1
click at [91, 340] on div "XL 80px" at bounding box center [95, 345] width 49 height 12
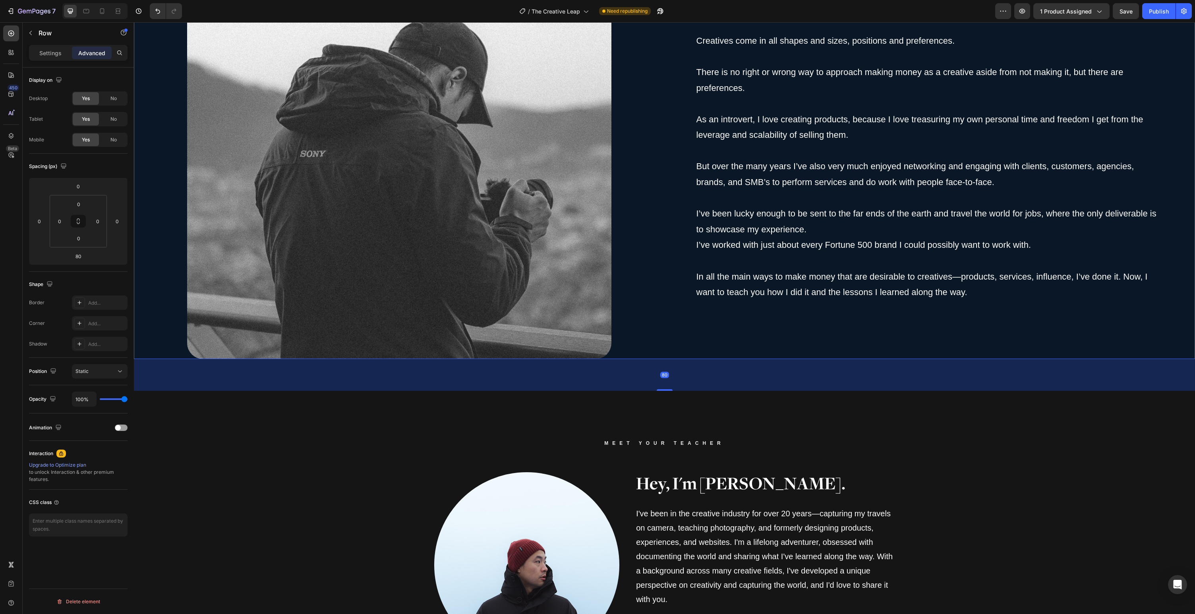
click at [856, 374] on div "80" at bounding box center [665, 375] width 1062 height 32
click at [860, 350] on div "Let me show you how. Heading Creatives come in all shapes and sizes, positions …" at bounding box center [930, 147] width 531 height 424
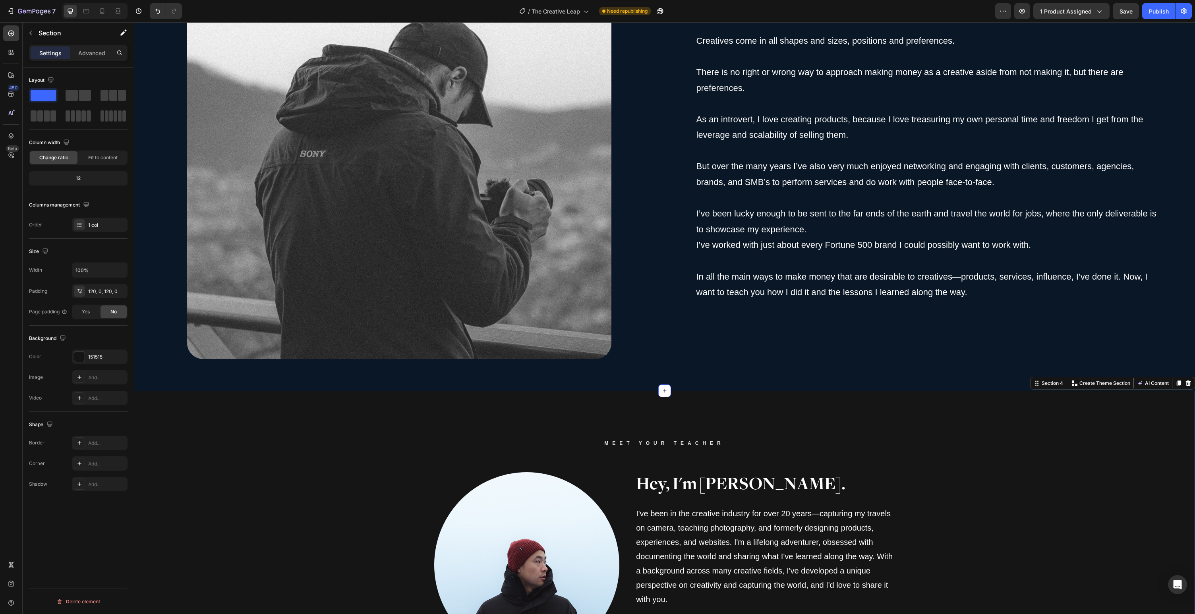
click at [1062, 562] on div "Meet your teacher Heading Image Hey, I'm [PERSON_NAME]. Heading I've been in th…" at bounding box center [665, 614] width 1062 height 350
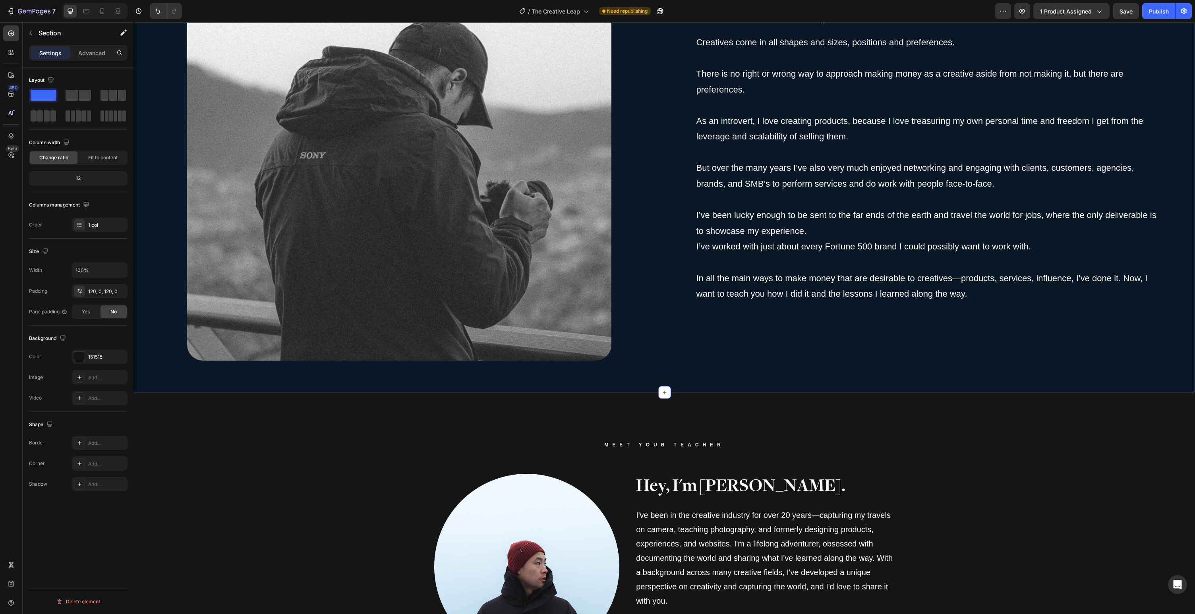
click at [96, 356] on div "0A1726" at bounding box center [99, 357] width 23 height 7
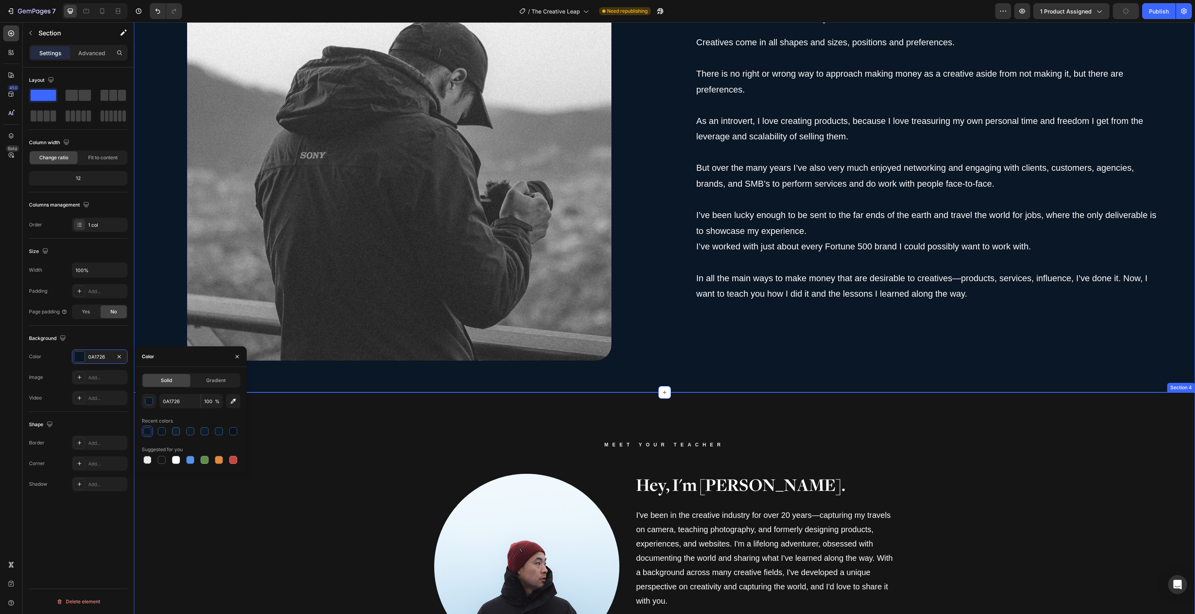
click at [1010, 491] on div "Meet your teacher Heading Image Hey, I'm [PERSON_NAME]. Heading I've been in th…" at bounding box center [665, 615] width 1062 height 350
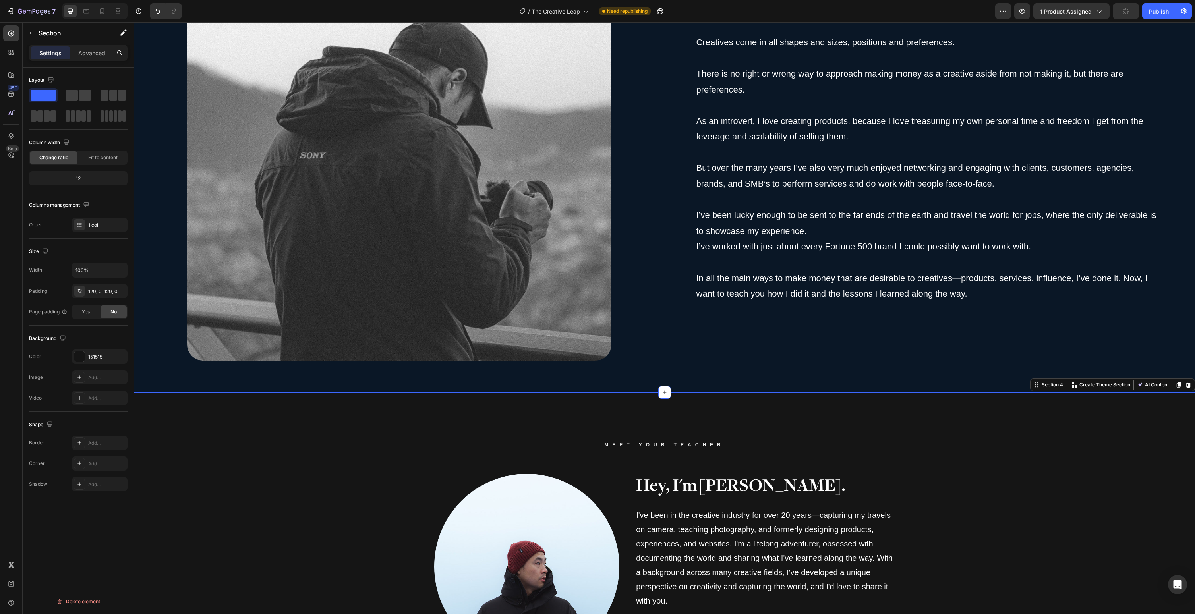
click at [1000, 551] on div "Meet your teacher Heading Image Hey, I'm [PERSON_NAME]. Heading I've been in th…" at bounding box center [665, 615] width 1062 height 350
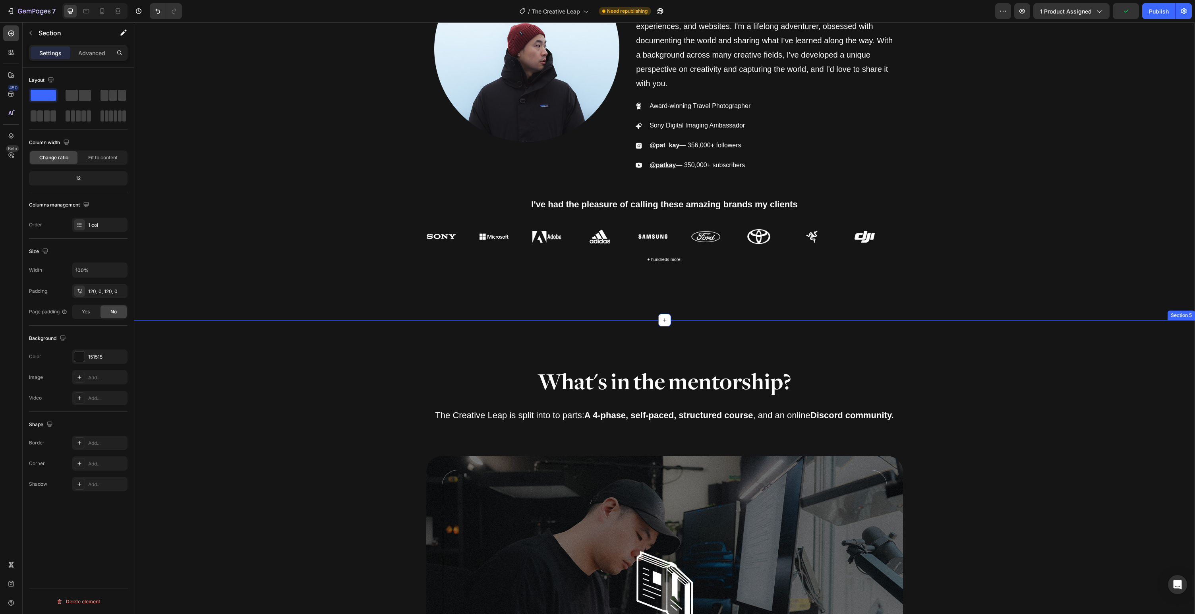
scroll to position [2641, 0]
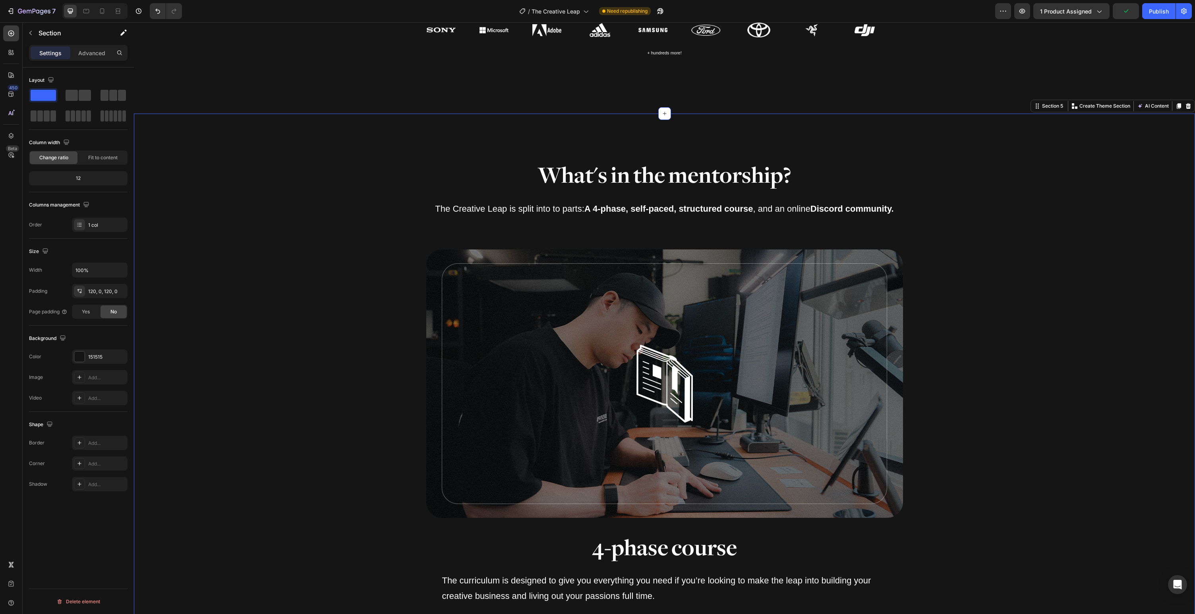
click at [81, 355] on div at bounding box center [79, 357] width 10 height 10
click at [148, 434] on div at bounding box center [147, 432] width 8 height 8
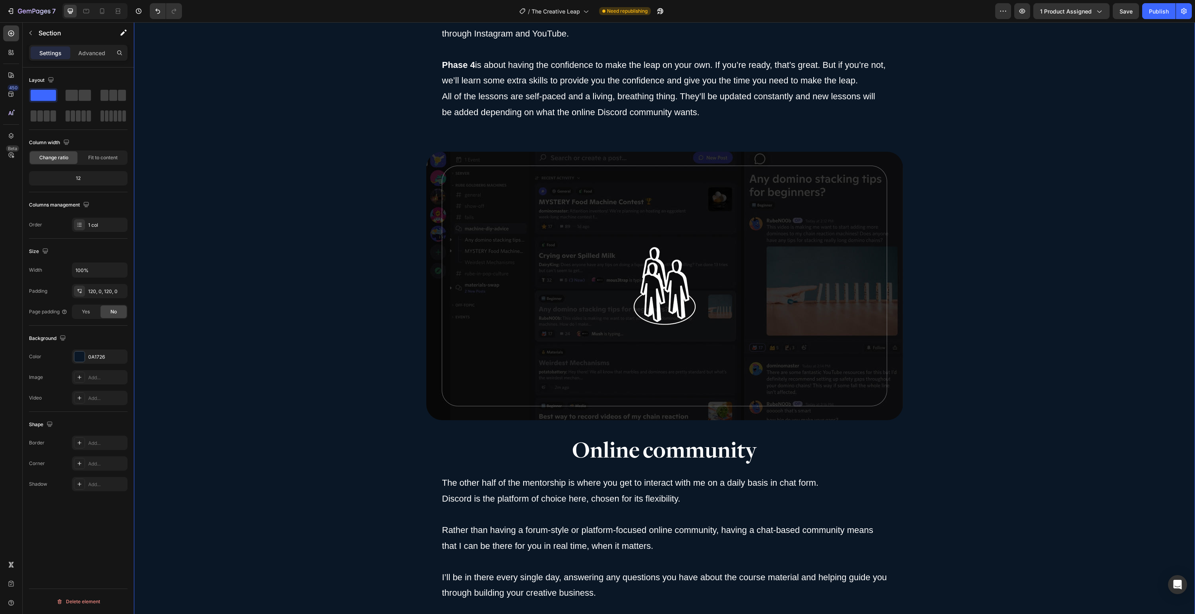
scroll to position [3668, 0]
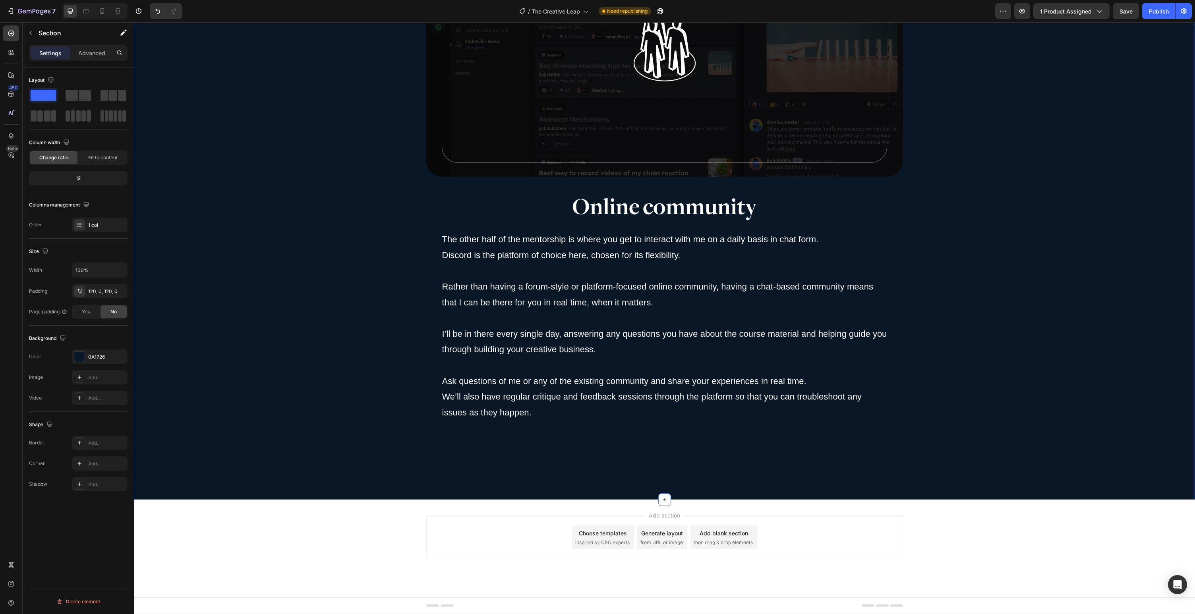
click at [265, 521] on div "Add section Choose templates inspired by CRO experts Generate layout from URL o…" at bounding box center [665, 549] width 1062 height 98
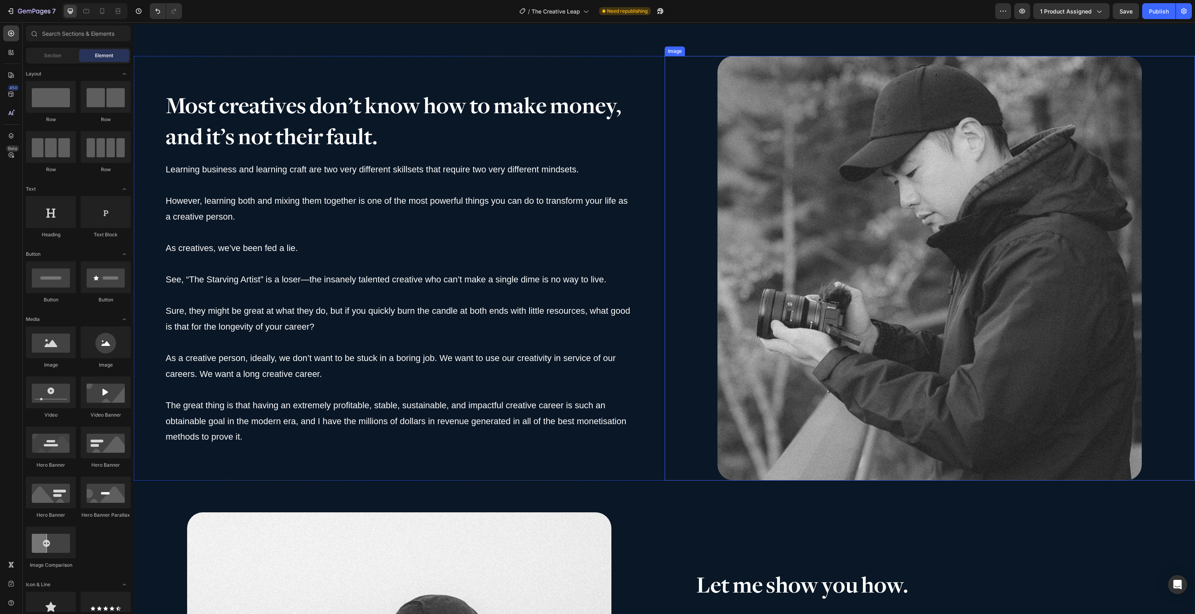
scroll to position [1331, 0]
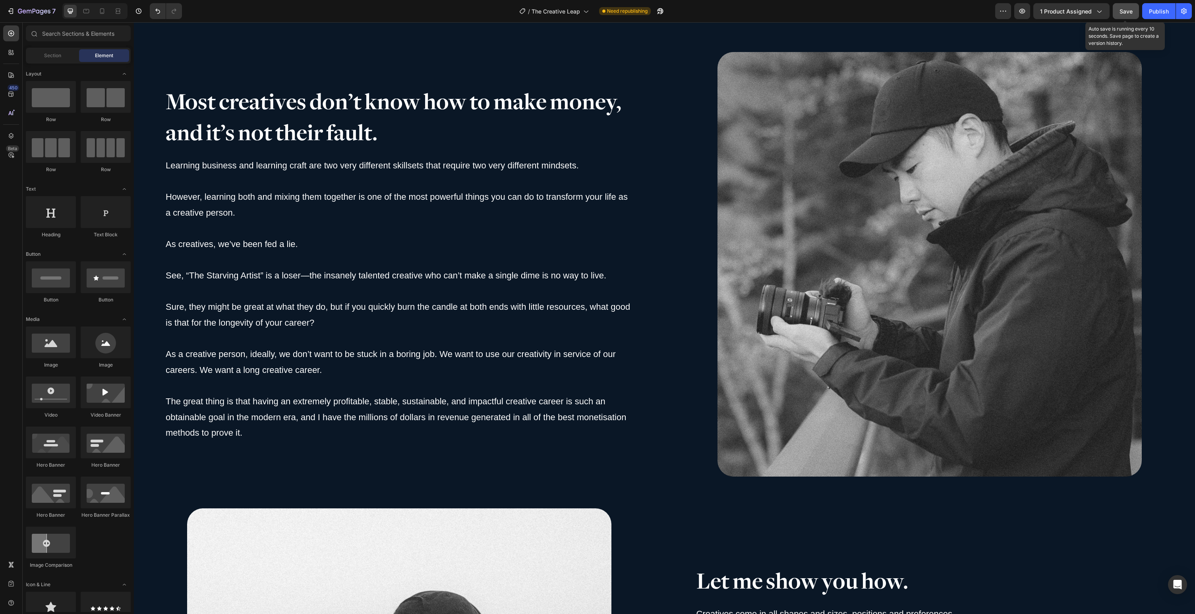
click at [1131, 11] on span "Save" at bounding box center [1126, 11] width 13 height 7
click at [1150, 11] on div "Publish" at bounding box center [1159, 11] width 20 height 8
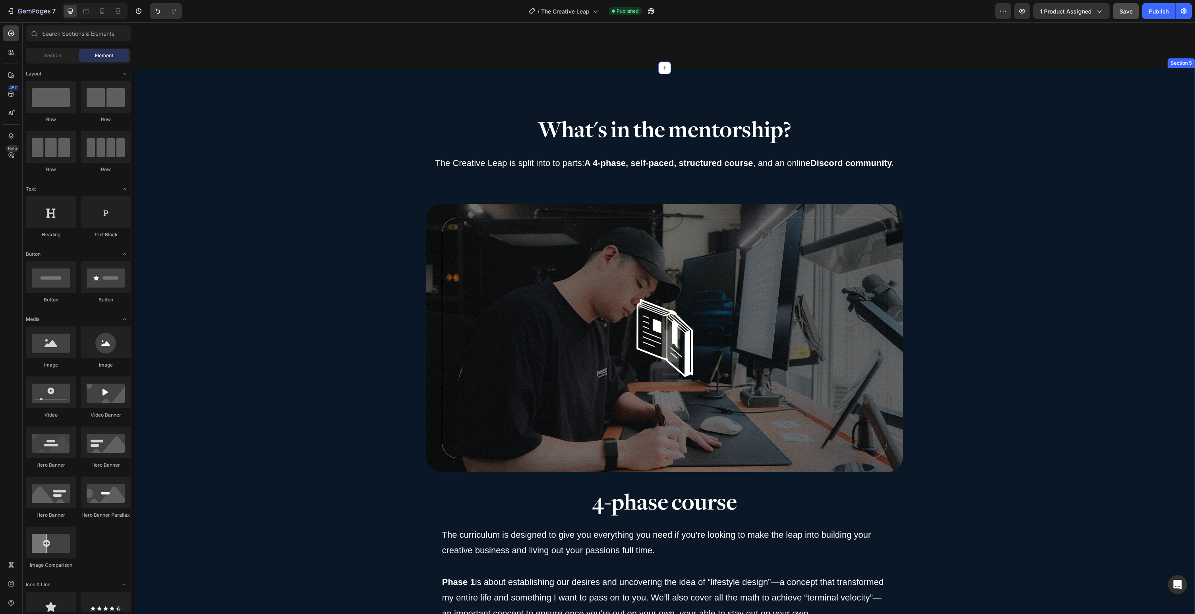
scroll to position [2929, 0]
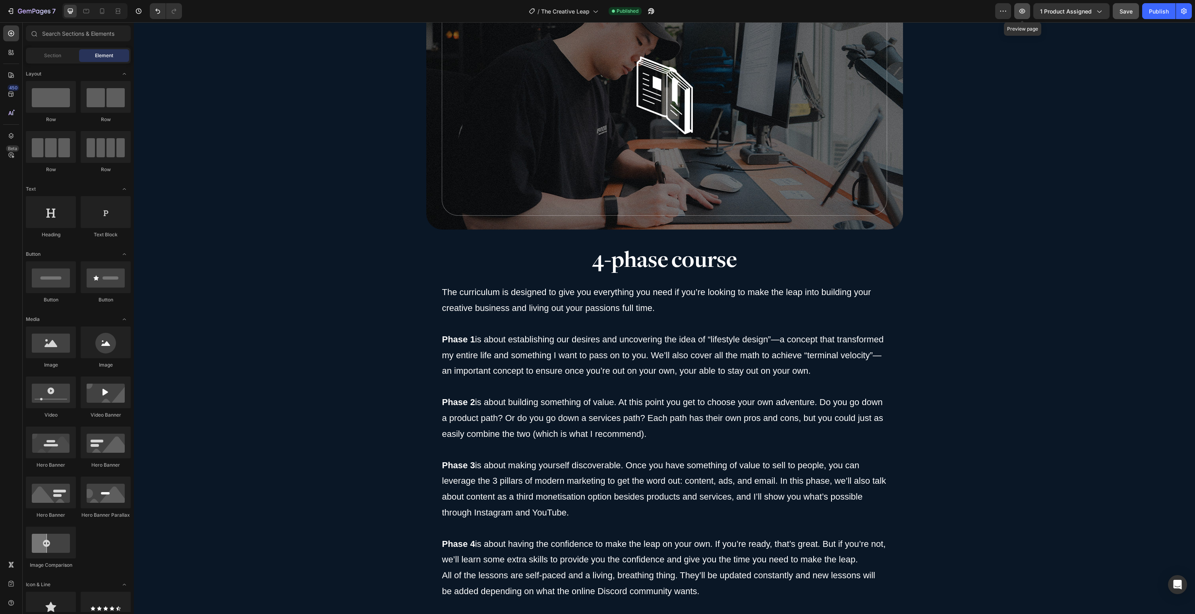
click at [1028, 12] on button "button" at bounding box center [1023, 11] width 16 height 16
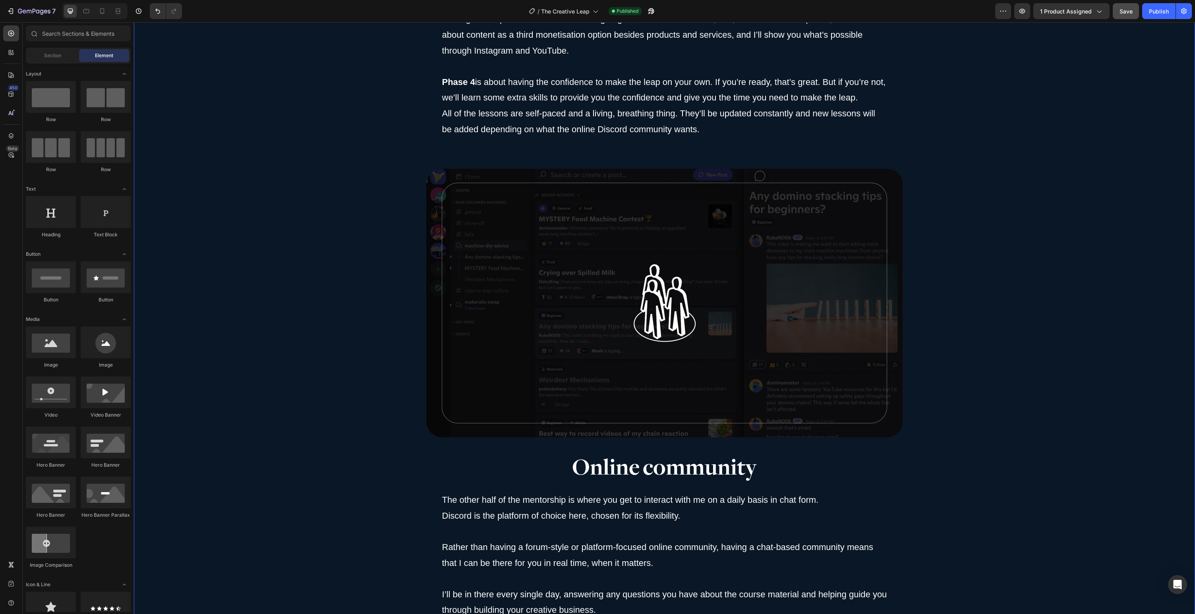
scroll to position [3668, 0]
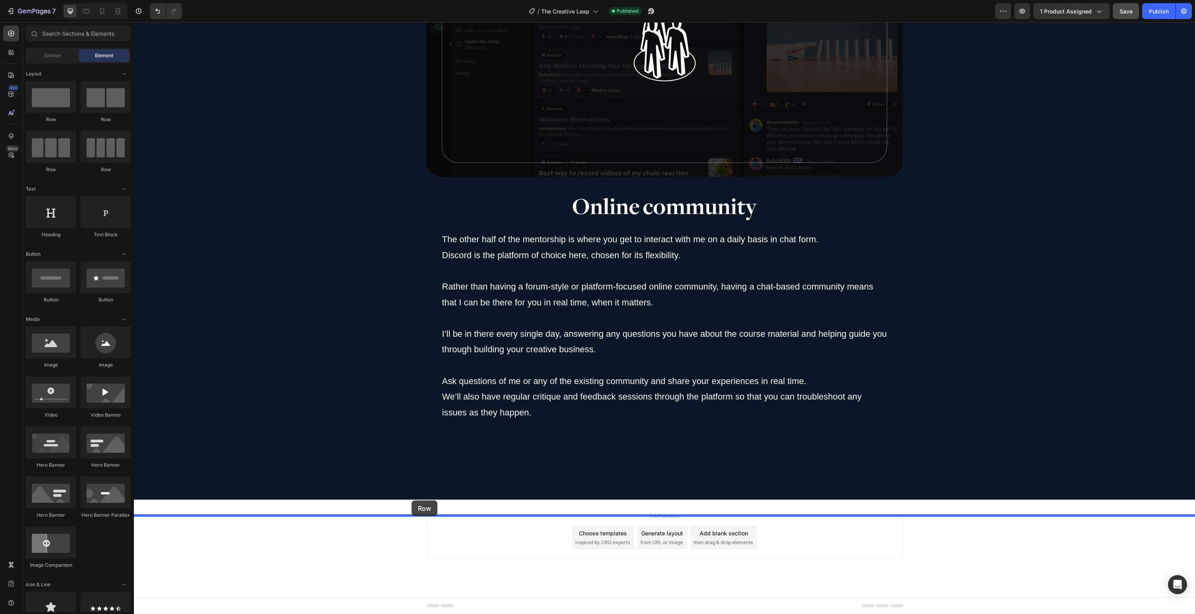
drag, startPoint x: 177, startPoint y: 116, endPoint x: 413, endPoint y: 499, distance: 450.0
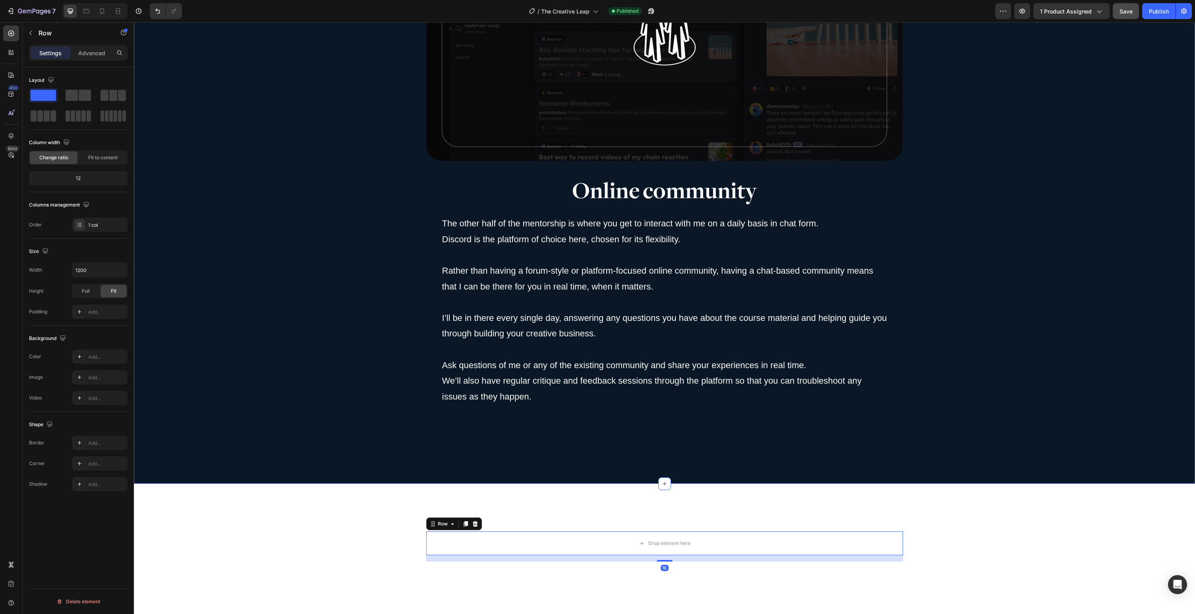
scroll to position [3793, 0]
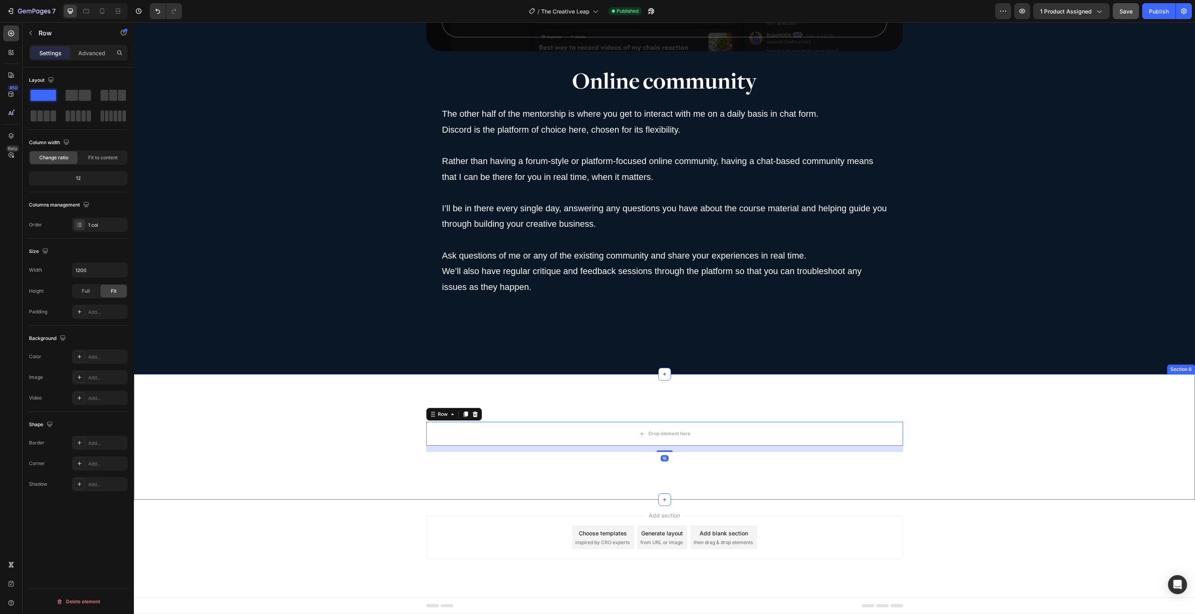
click at [385, 436] on div "Drop element here Row 16" at bounding box center [665, 437] width 1062 height 30
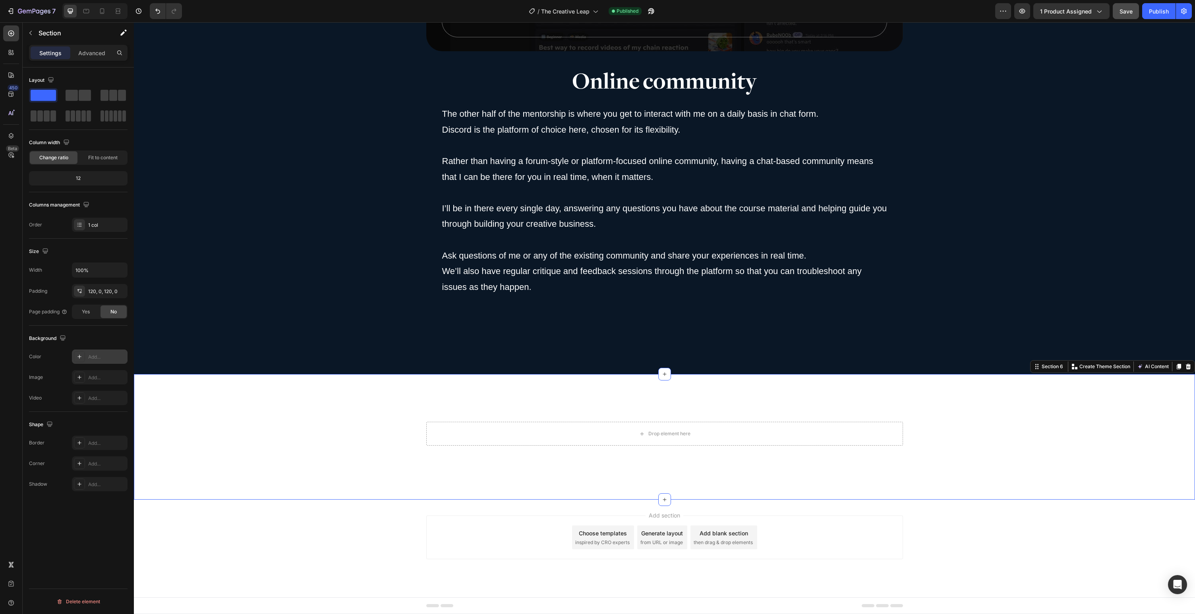
click at [80, 356] on icon at bounding box center [79, 357] width 6 height 6
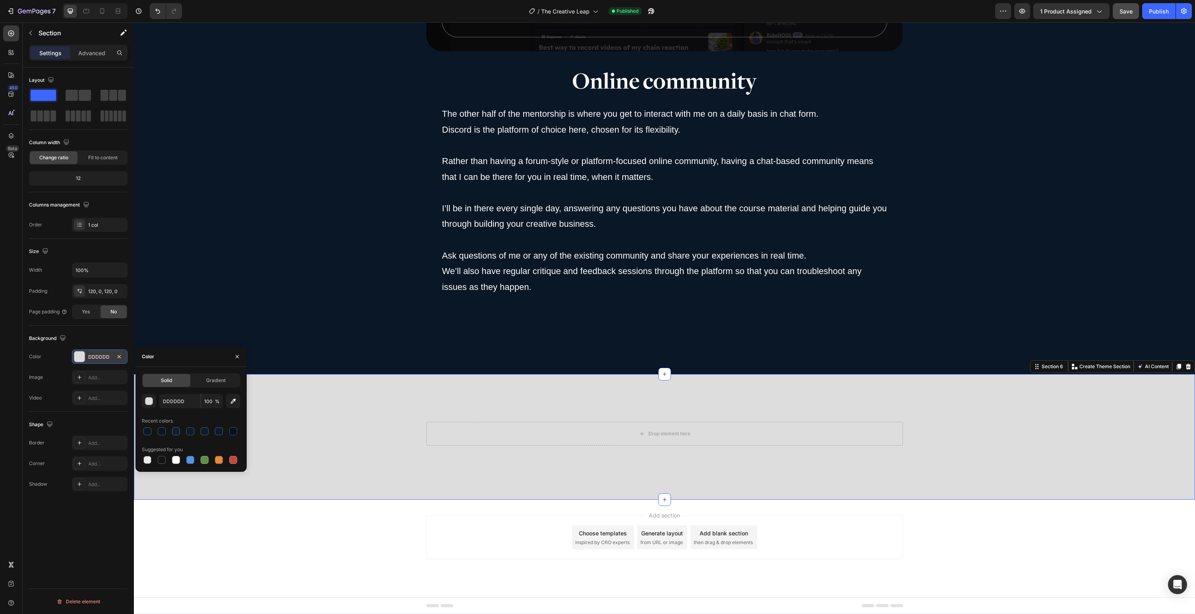
drag, startPoint x: 160, startPoint y: 463, endPoint x: 167, endPoint y: 470, distance: 9.6
click at [160, 463] on div at bounding box center [162, 460] width 8 height 8
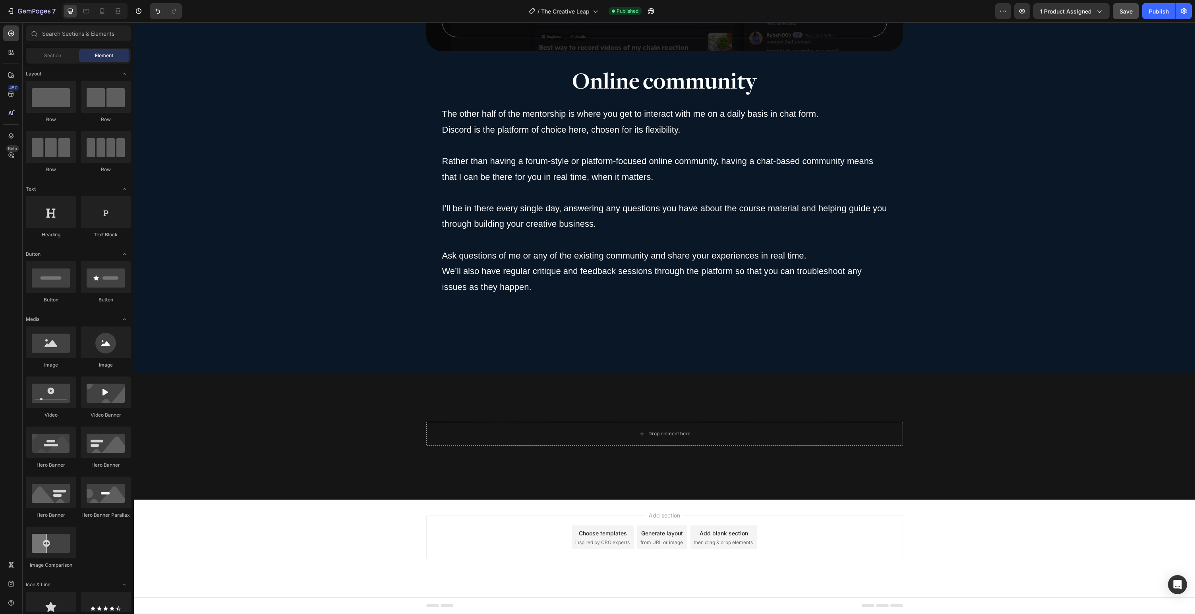
click at [176, 511] on div "Add section Choose templates inspired by CRO experts Generate layout from URL o…" at bounding box center [665, 549] width 1062 height 98
click at [274, 442] on div "Drop element here Row" at bounding box center [665, 437] width 1062 height 30
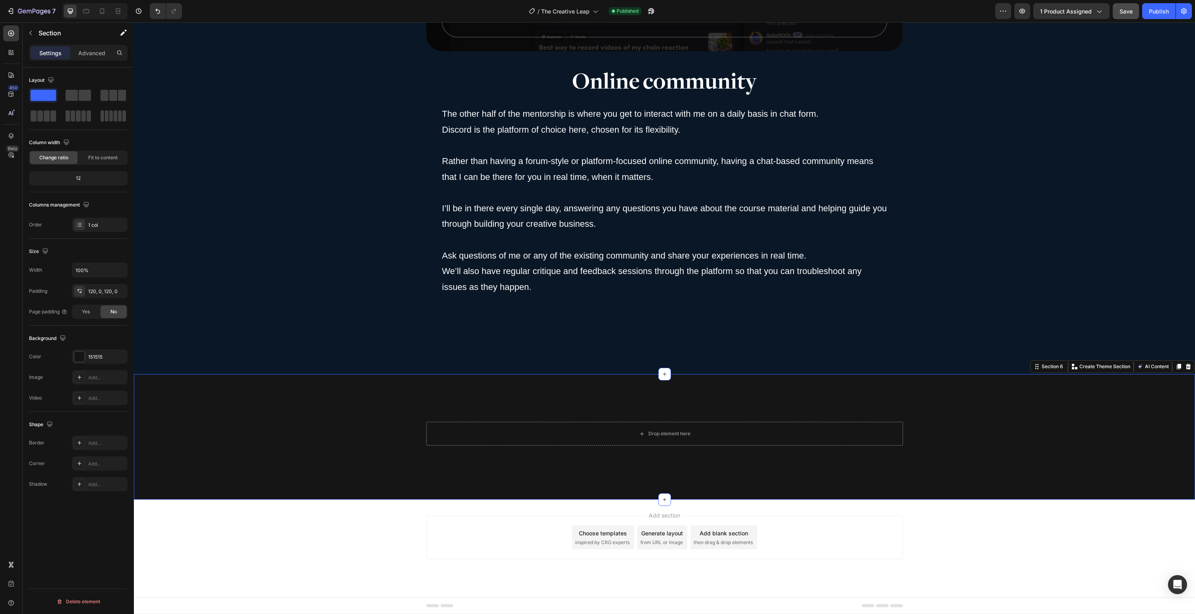
scroll to position [3681, 0]
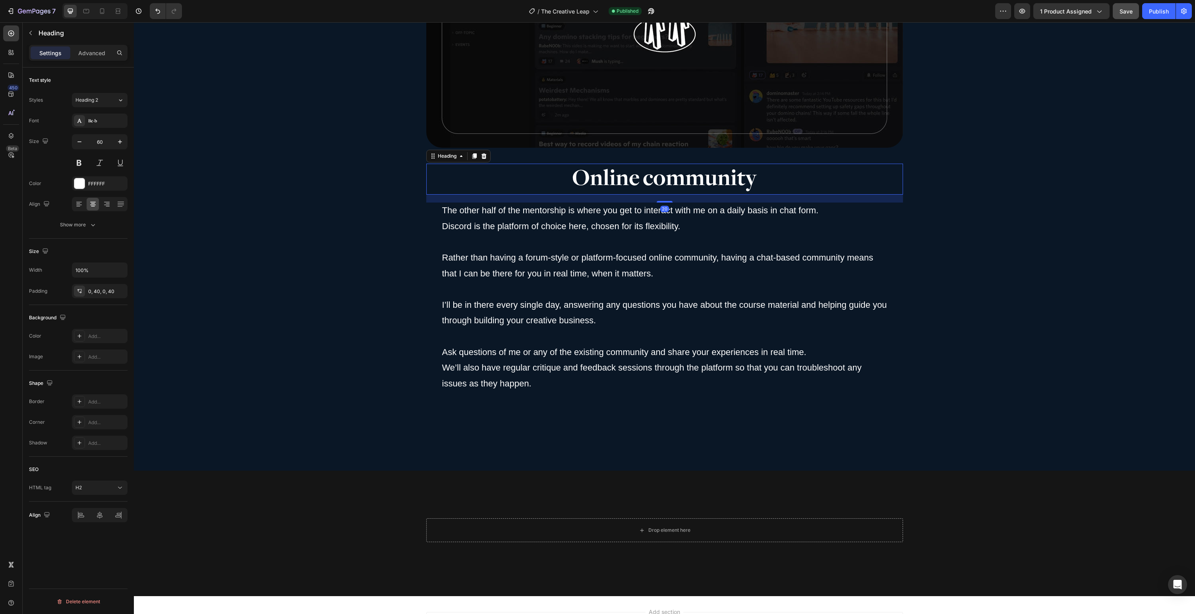
click at [719, 191] on h2 "Online community" at bounding box center [664, 179] width 477 height 31
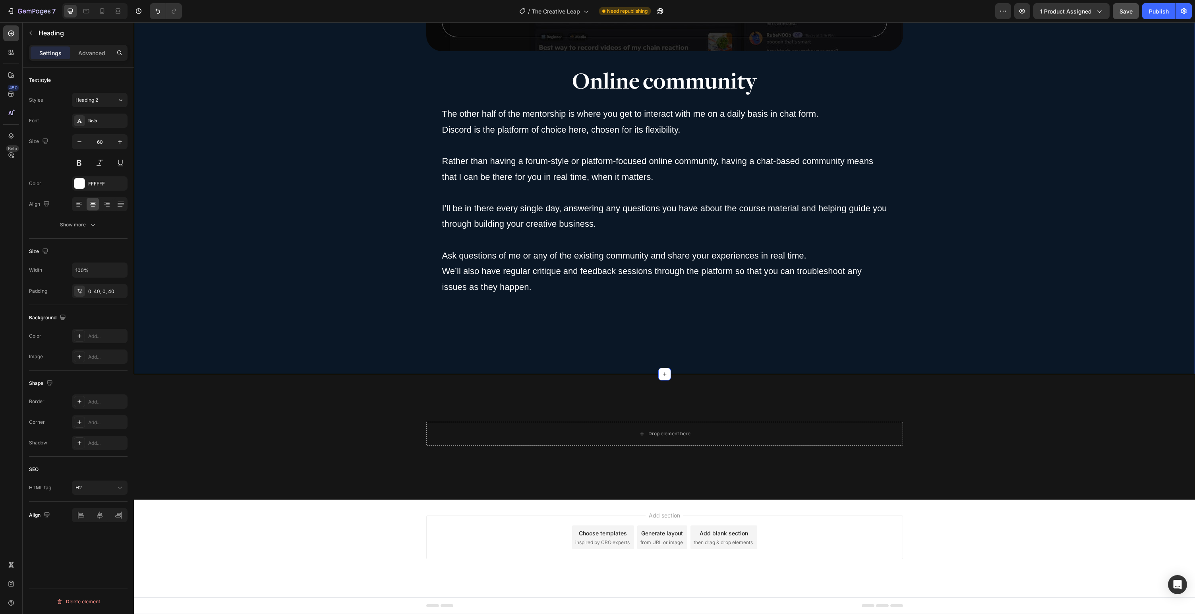
scroll to position [3793, 0]
click at [357, 469] on div "Drop element here Row Section 6" at bounding box center [665, 437] width 1062 height 126
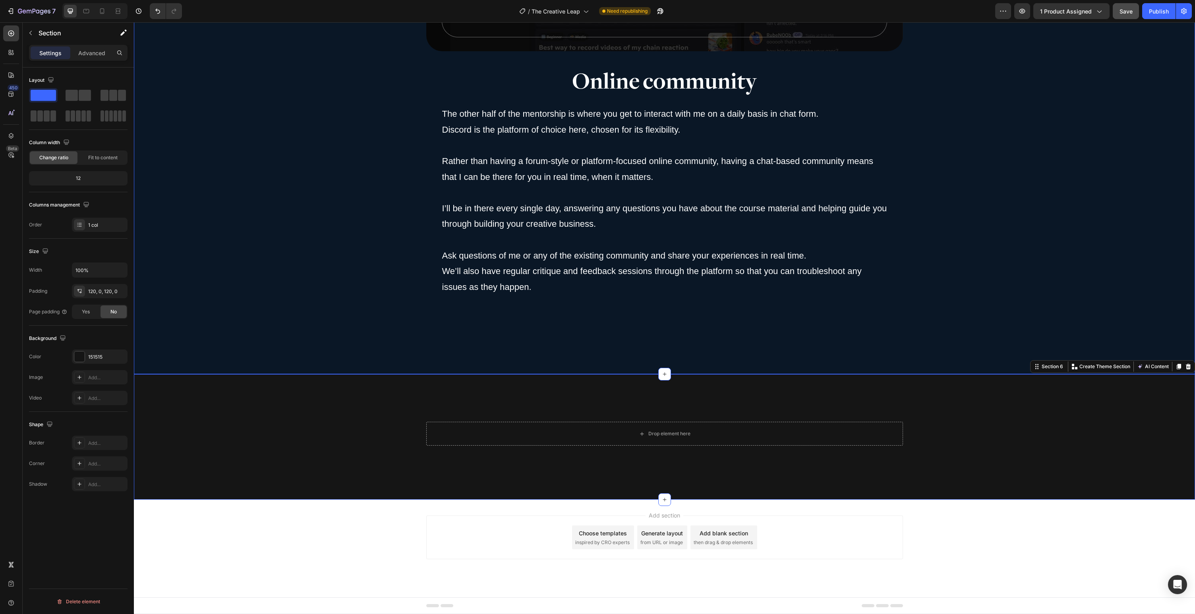
scroll to position [3792, 0]
click at [1155, 11] on div "Publish" at bounding box center [1159, 11] width 20 height 8
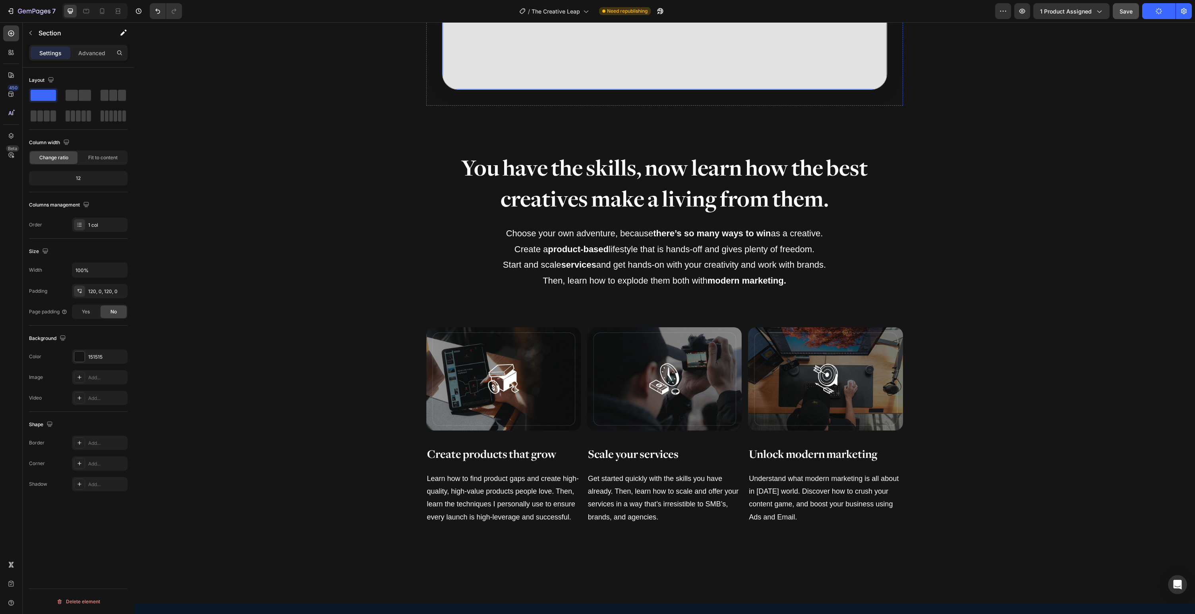
scroll to position [0, 0]
